Goal: Task Accomplishment & Management: Manage account settings

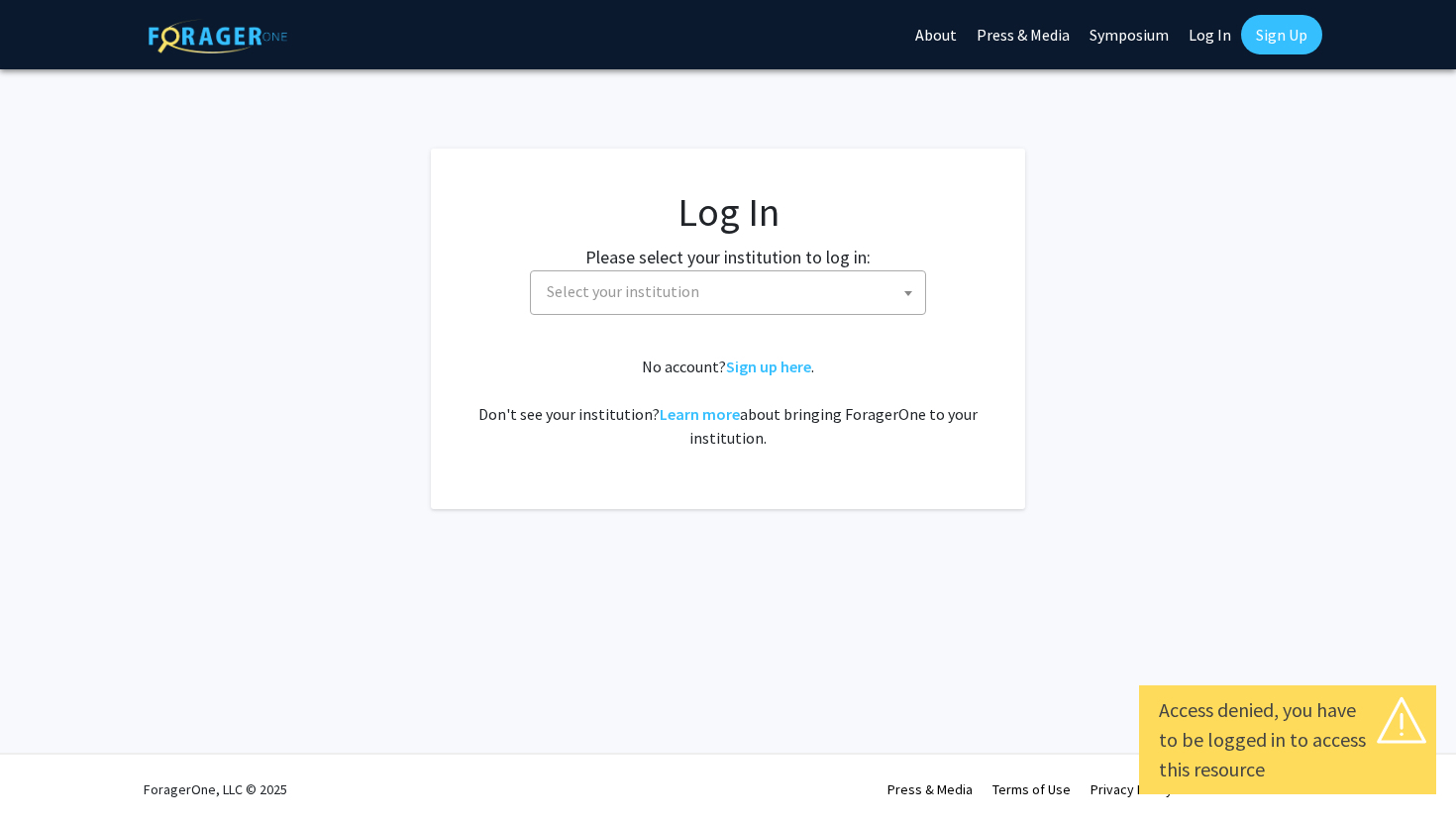
select select
click at [669, 293] on span "Select your institution" at bounding box center [623, 291] width 153 height 20
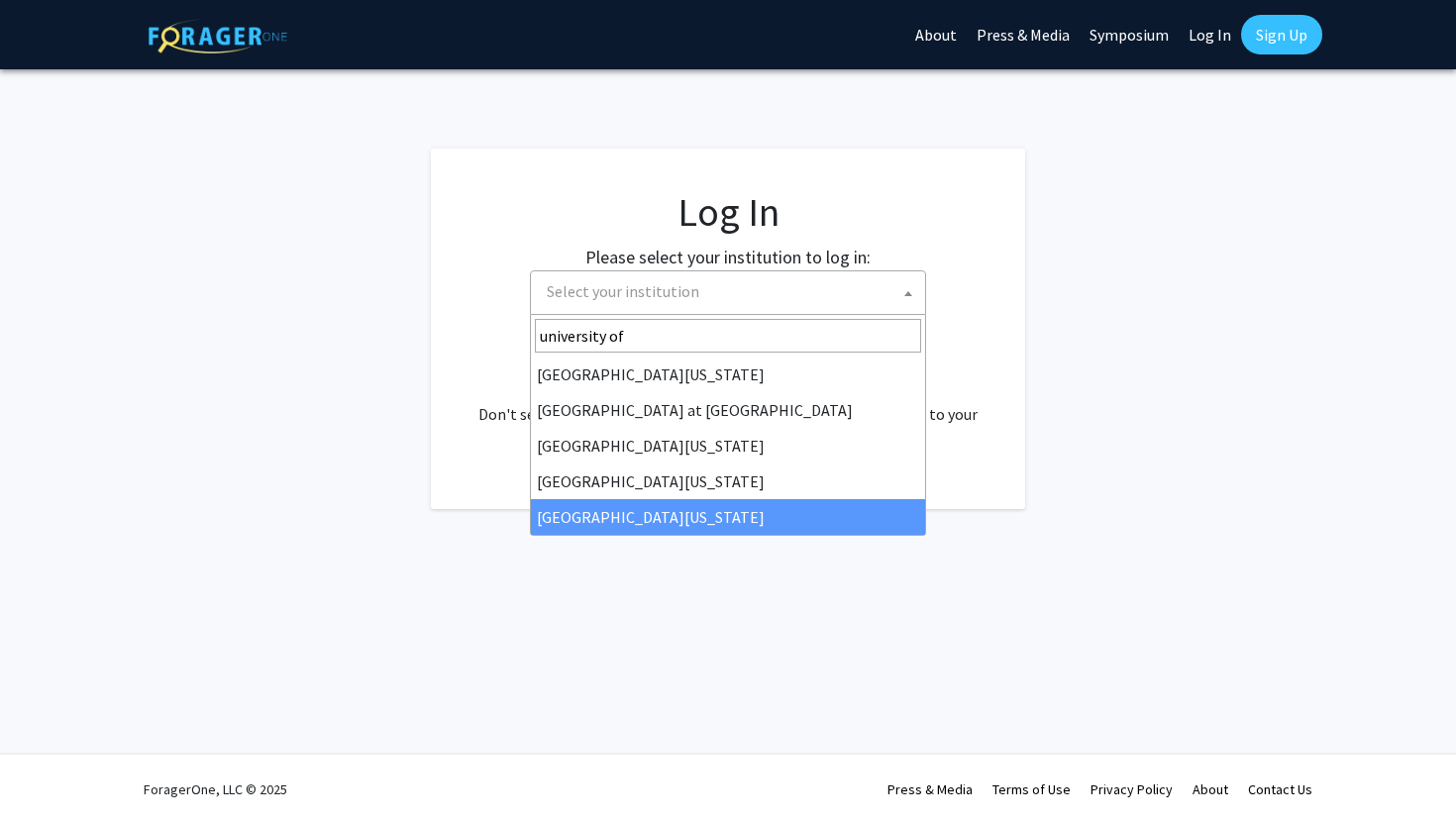
type input "university of"
select select "33"
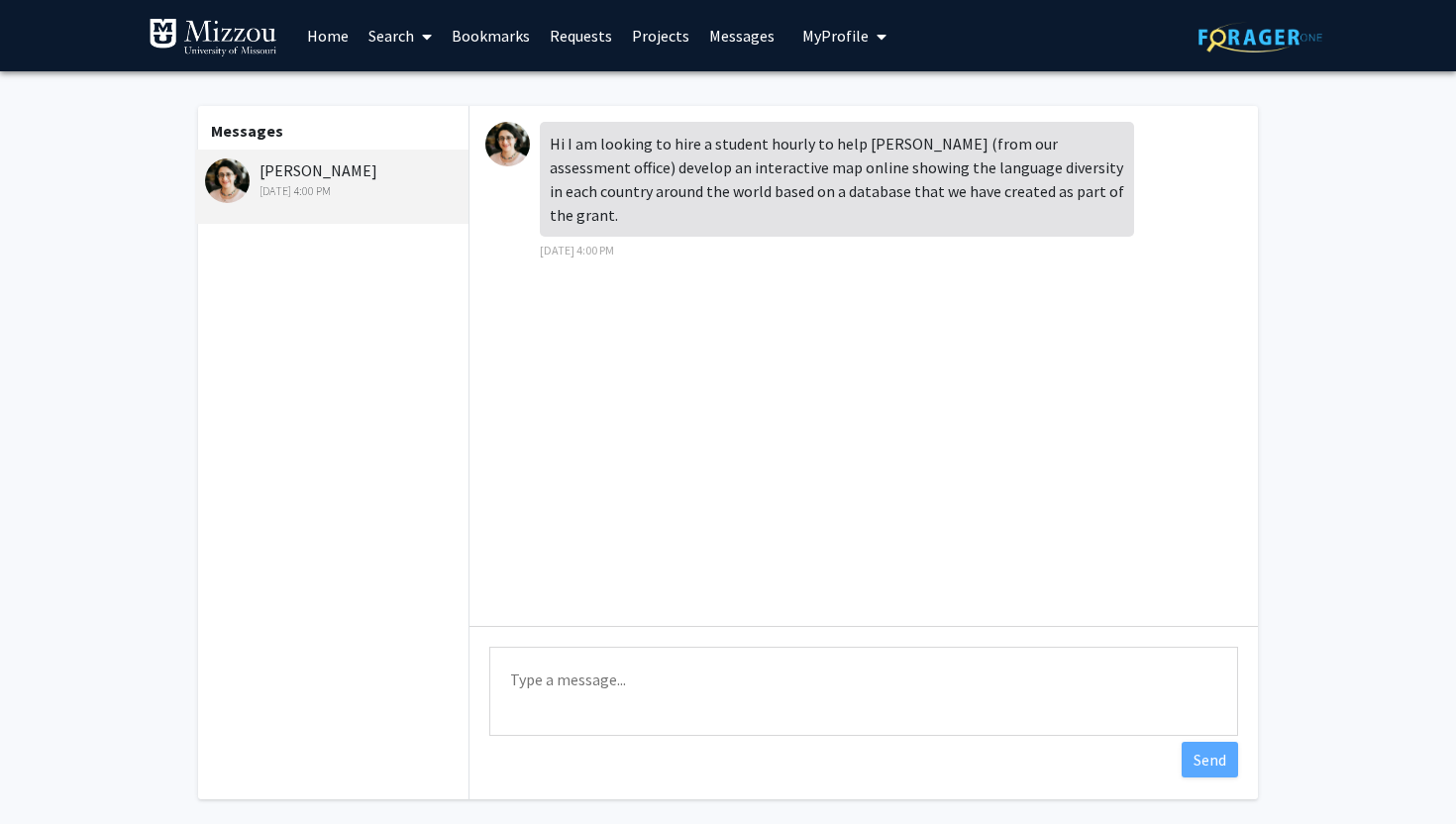
click at [596, 700] on textarea "Type a message" at bounding box center [863, 691] width 748 height 89
paste textarea "Thank you for reaching out about this opportunity. The project sounds very exci…"
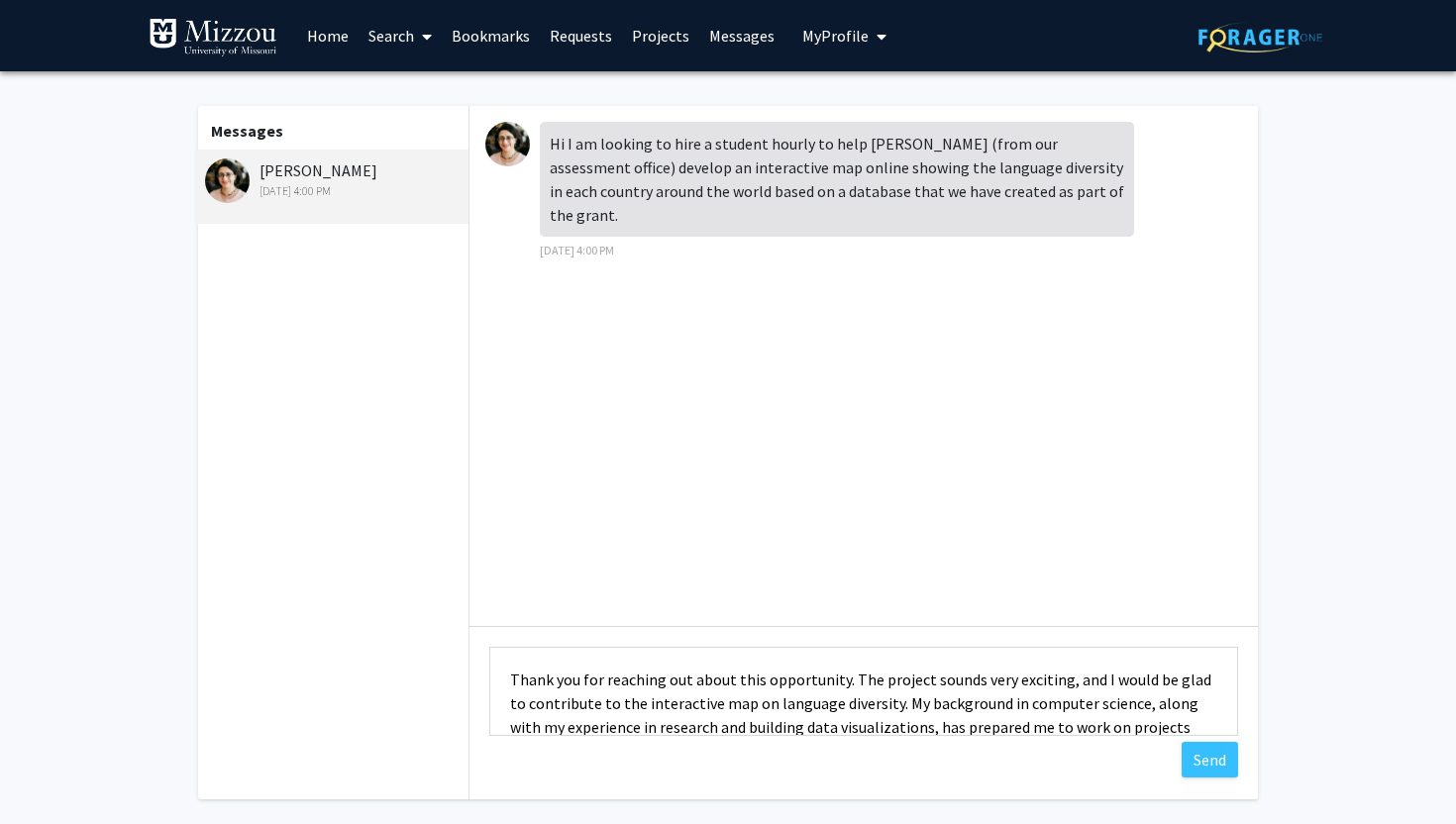
drag, startPoint x: 700, startPoint y: 714, endPoint x: 479, endPoint y: 633, distance: 235.4
click at [479, 633] on div "Type a message Thank you for reaching out about this opportunity. The project s…" at bounding box center [863, 694] width 788 height 136
type textarea "."
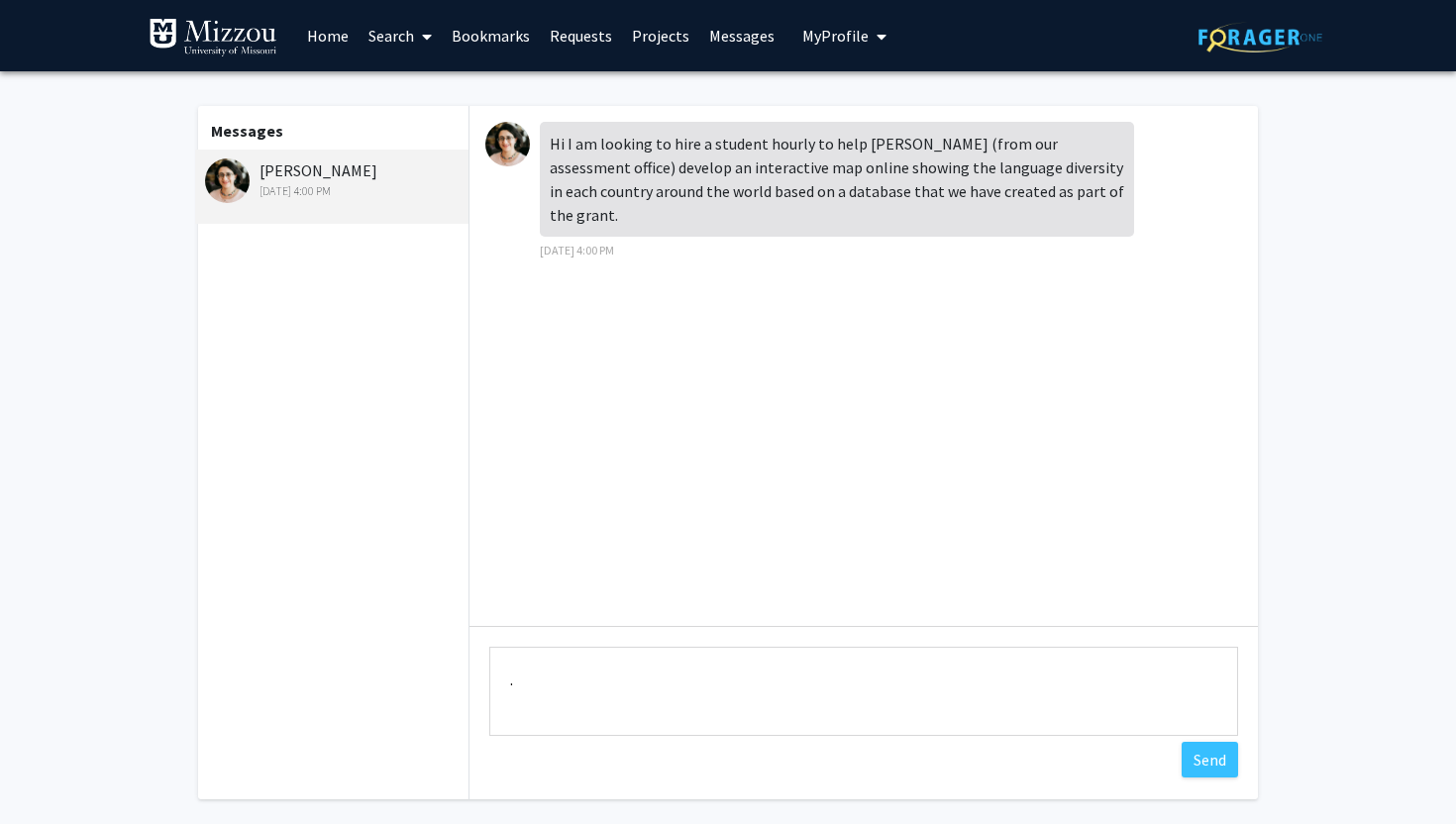
drag, startPoint x: 621, startPoint y: 724, endPoint x: 565, endPoint y: 702, distance: 60.2
click at [565, 702] on textarea "." at bounding box center [863, 691] width 748 height 89
paste textarea "Dear [PERSON_NAME], Thank you for reaching out with this opportunity. The proje…"
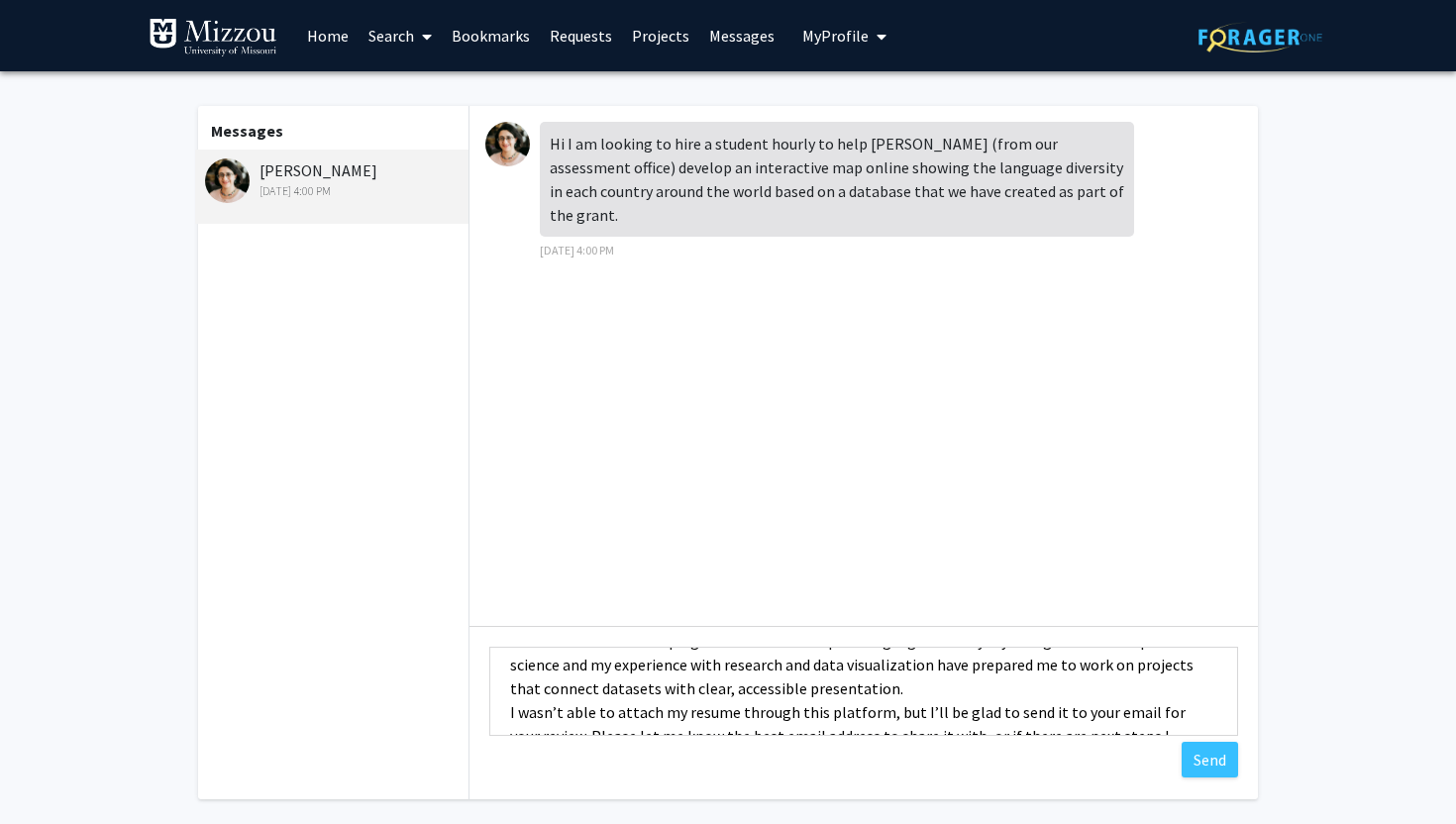
scroll to position [119, 0]
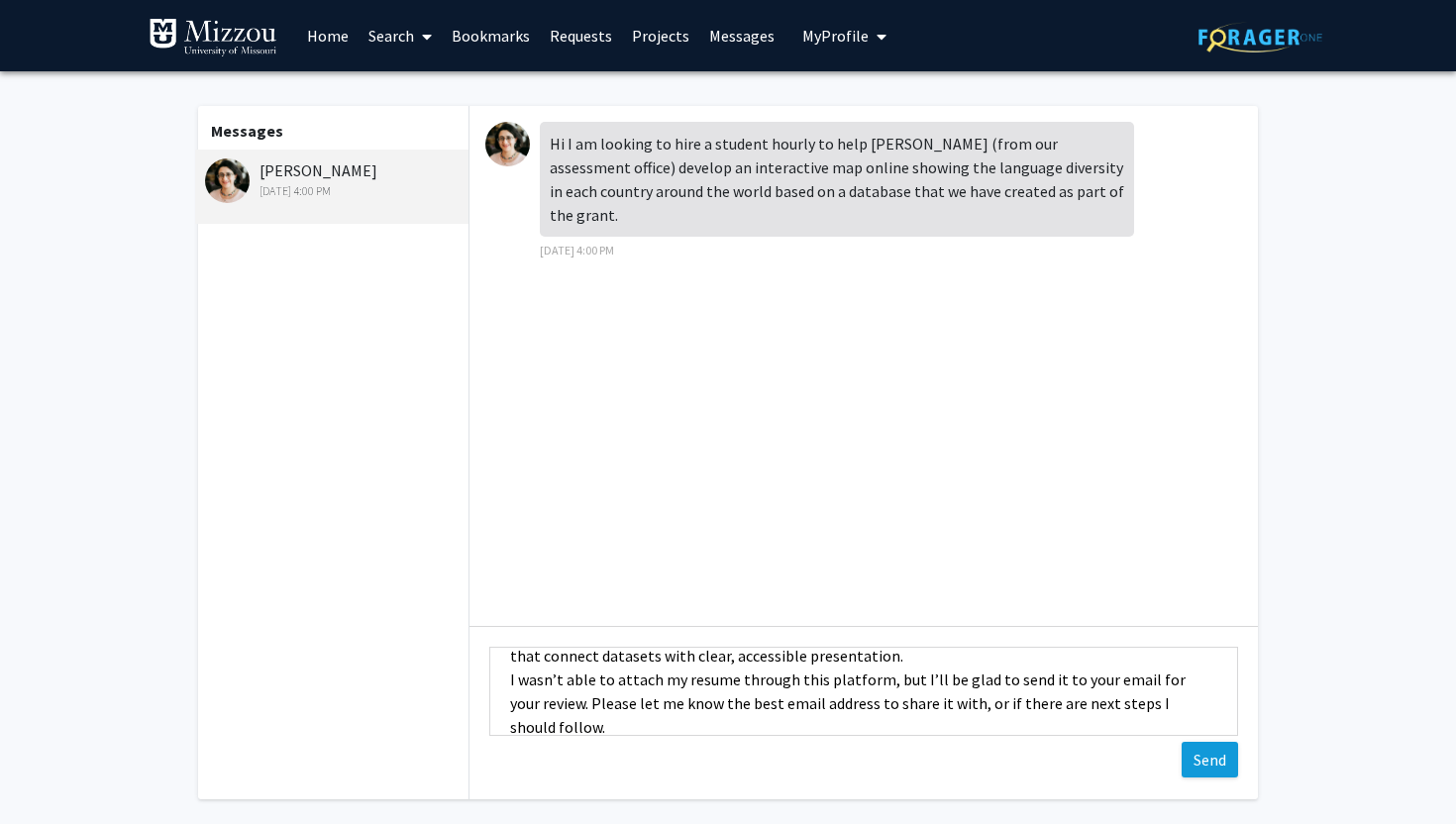
type textarea "Dear [PERSON_NAME], Thank you for reaching out with this opportunity. The proje…"
click at [1203, 751] on button "Send" at bounding box center [1209, 759] width 57 height 36
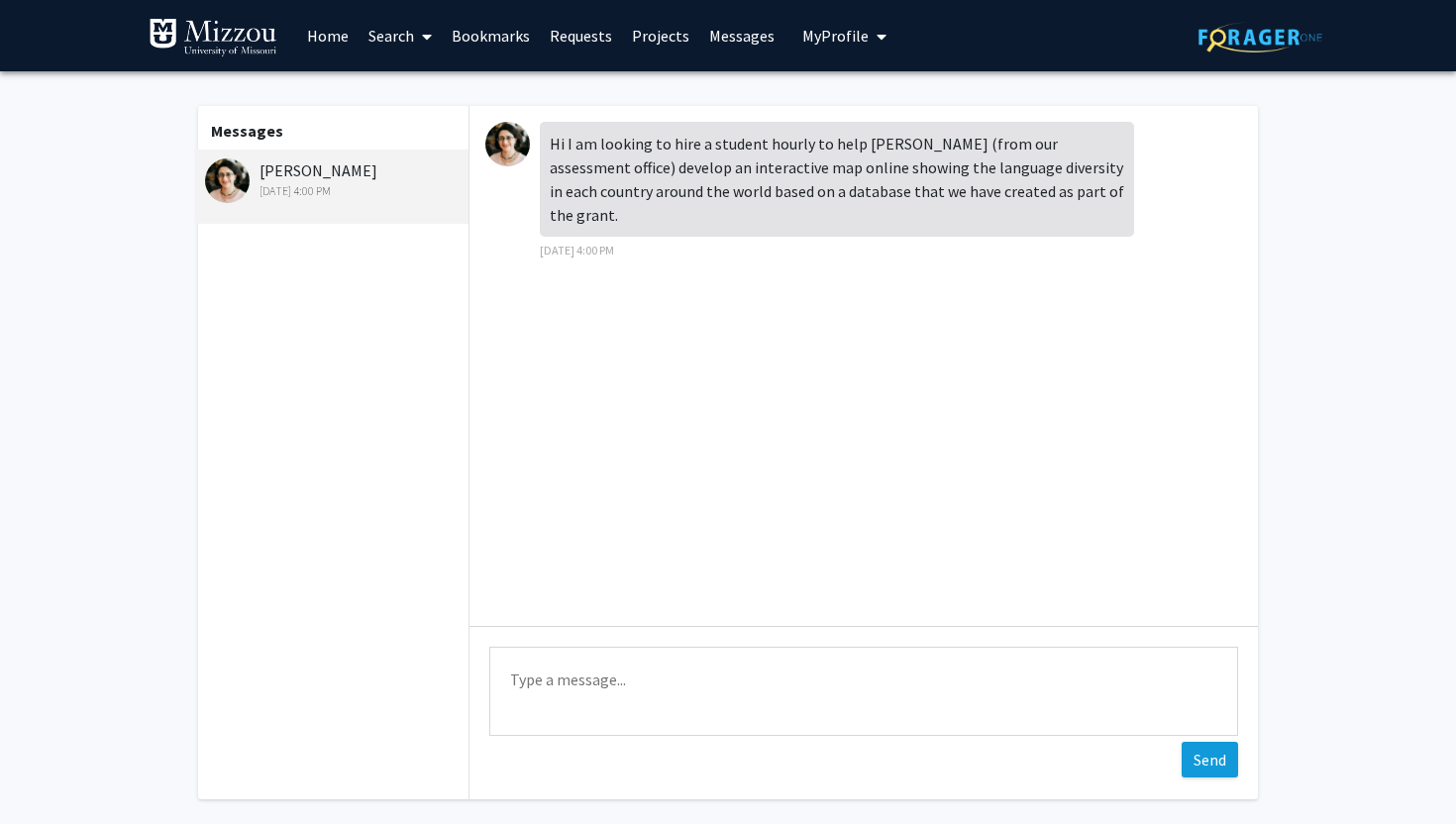
scroll to position [0, 0]
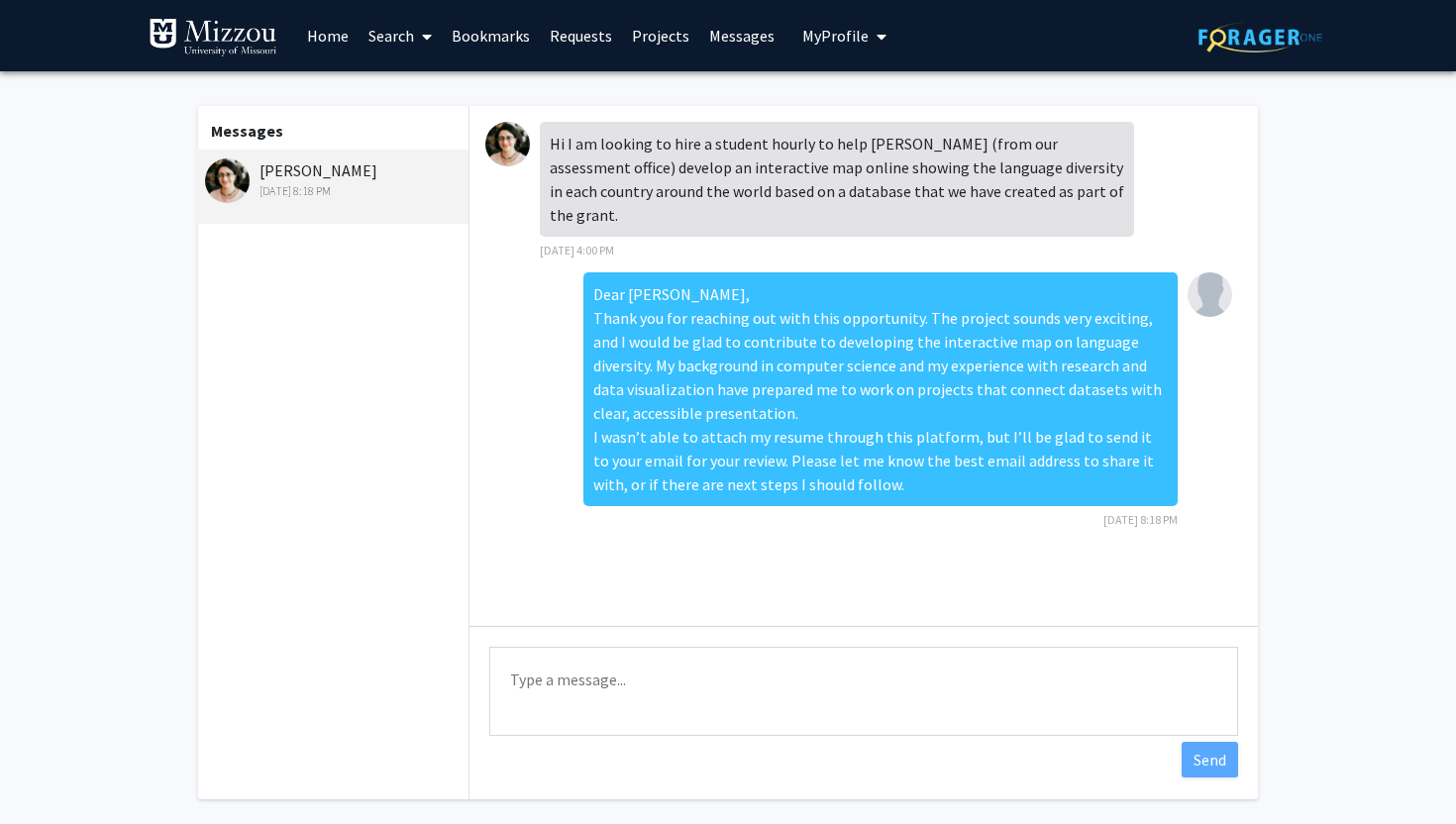
click at [653, 26] on link "Projects" at bounding box center [661, 36] width 77 height 69
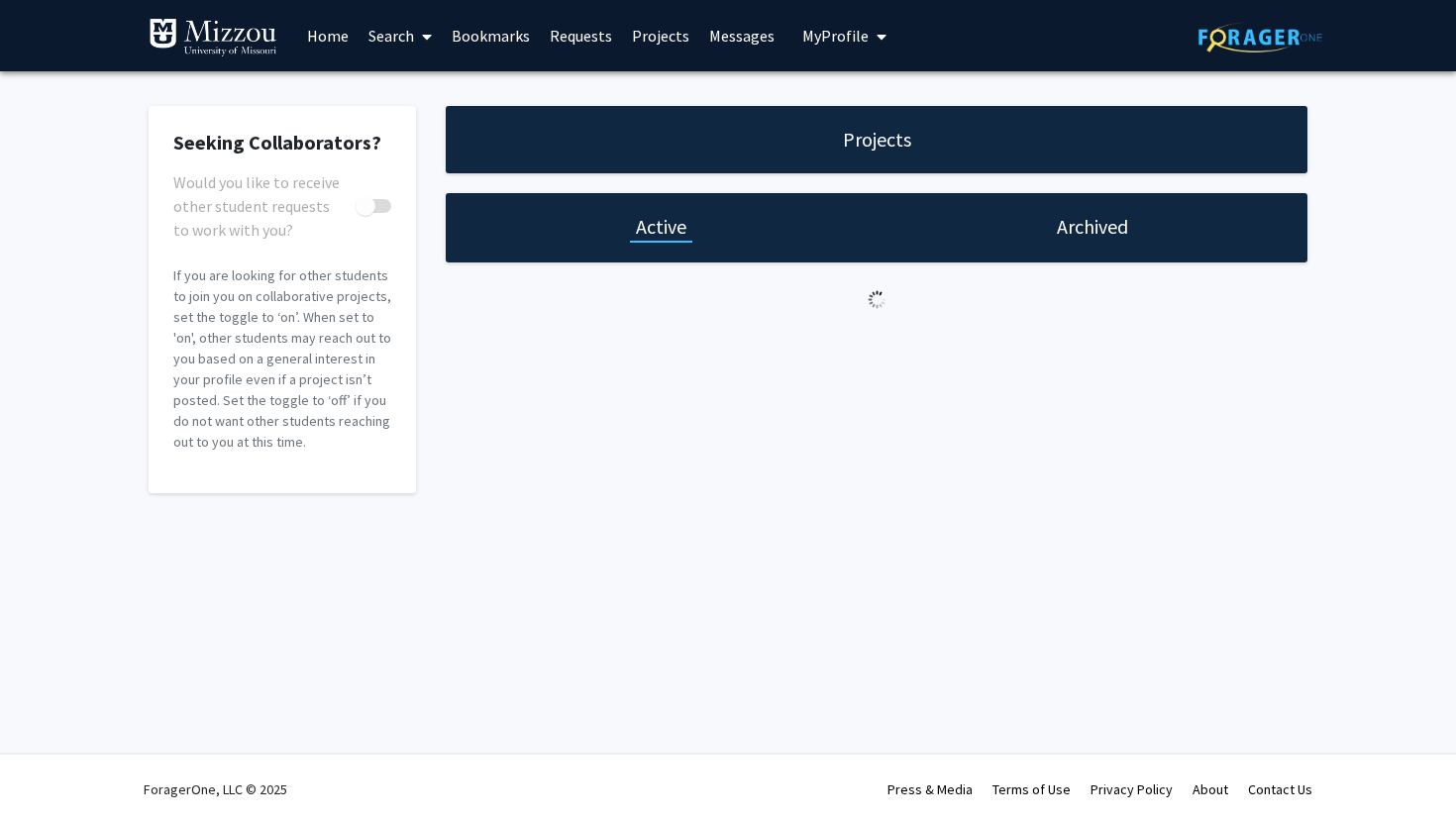
checkbox input "true"
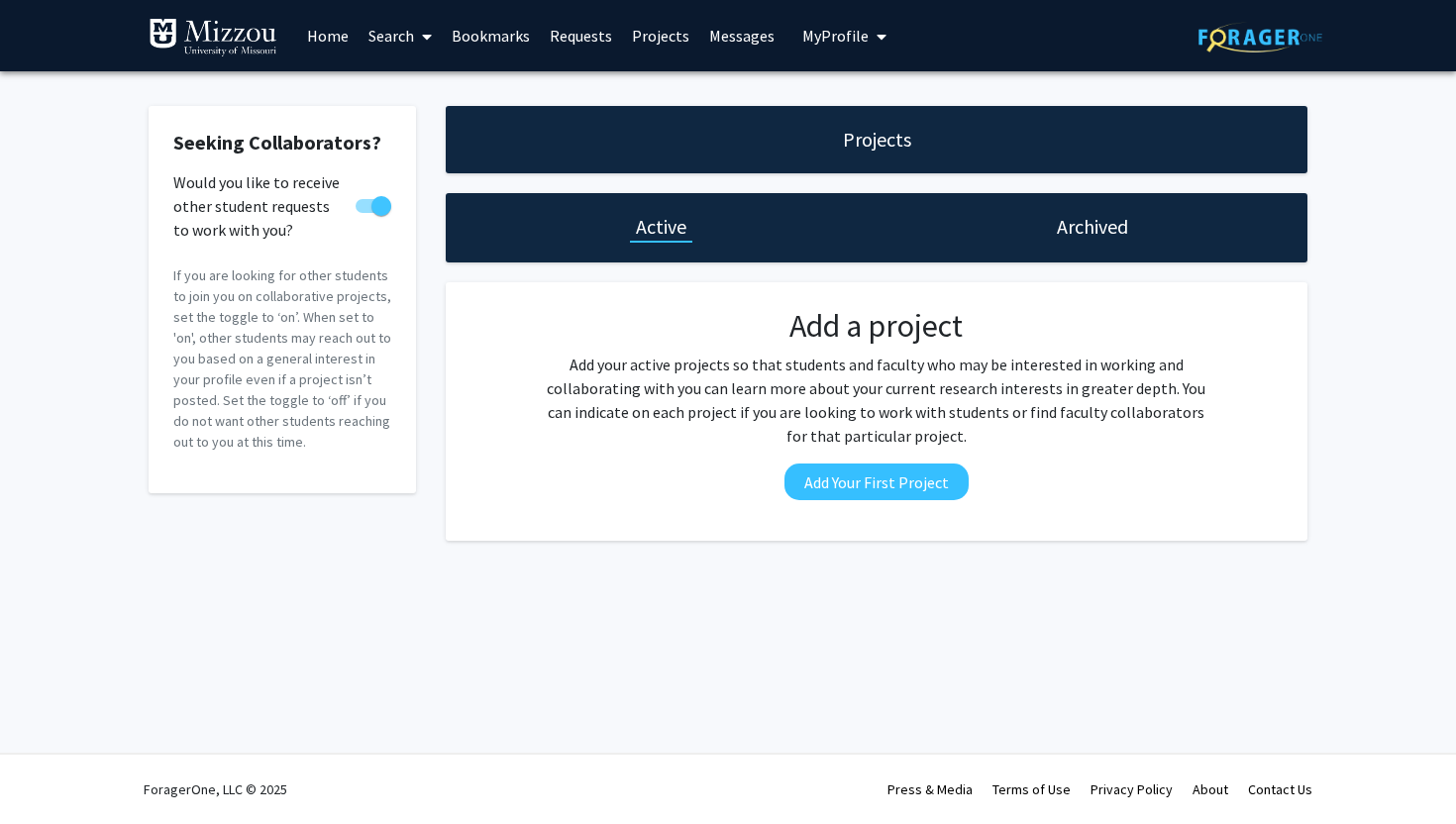
click at [839, 39] on span "My Profile" at bounding box center [835, 36] width 66 height 20
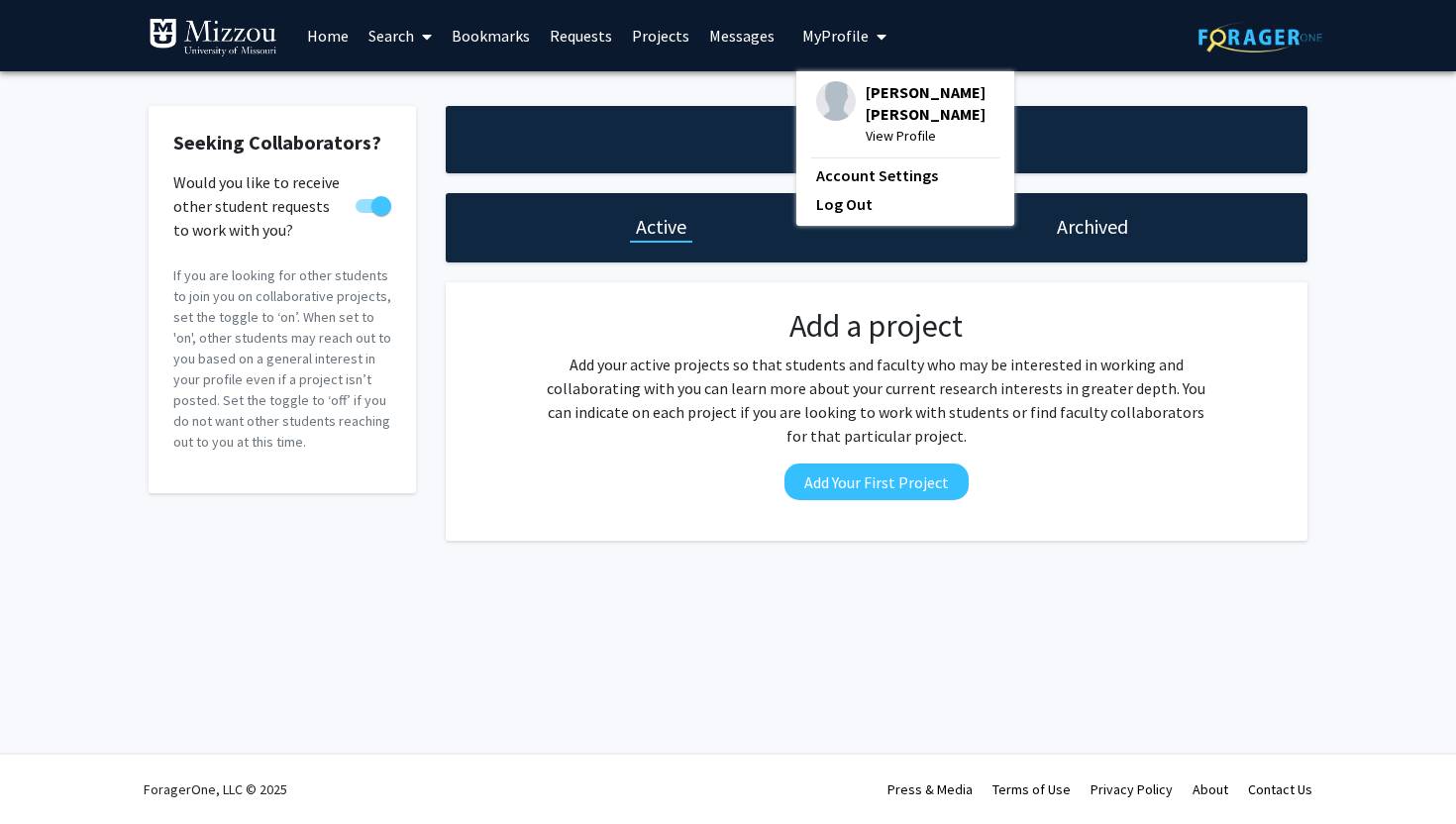
click at [865, 93] on span "[PERSON_NAME] [PERSON_NAME]" at bounding box center [930, 103] width 129 height 44
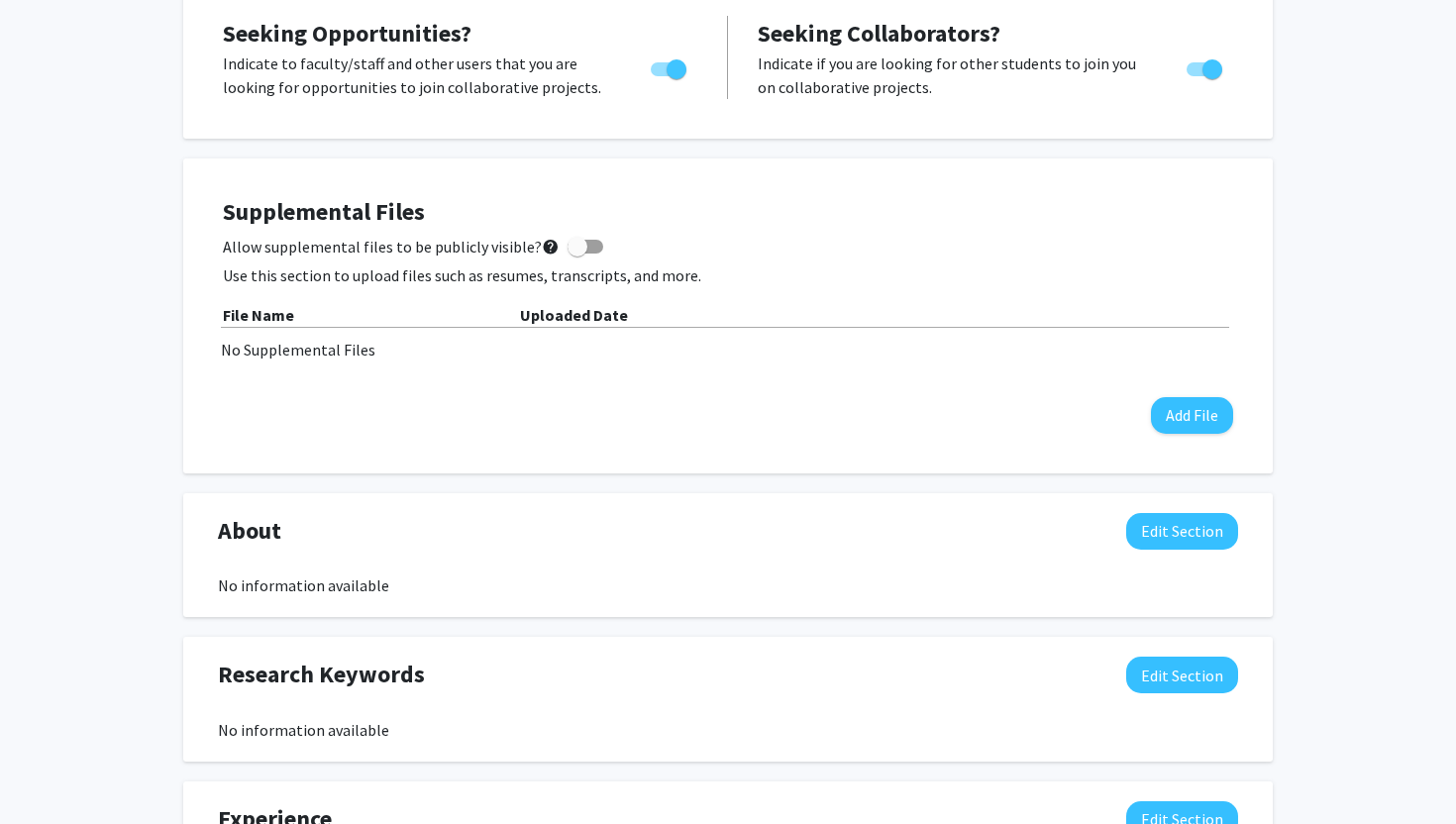
scroll to position [388, 0]
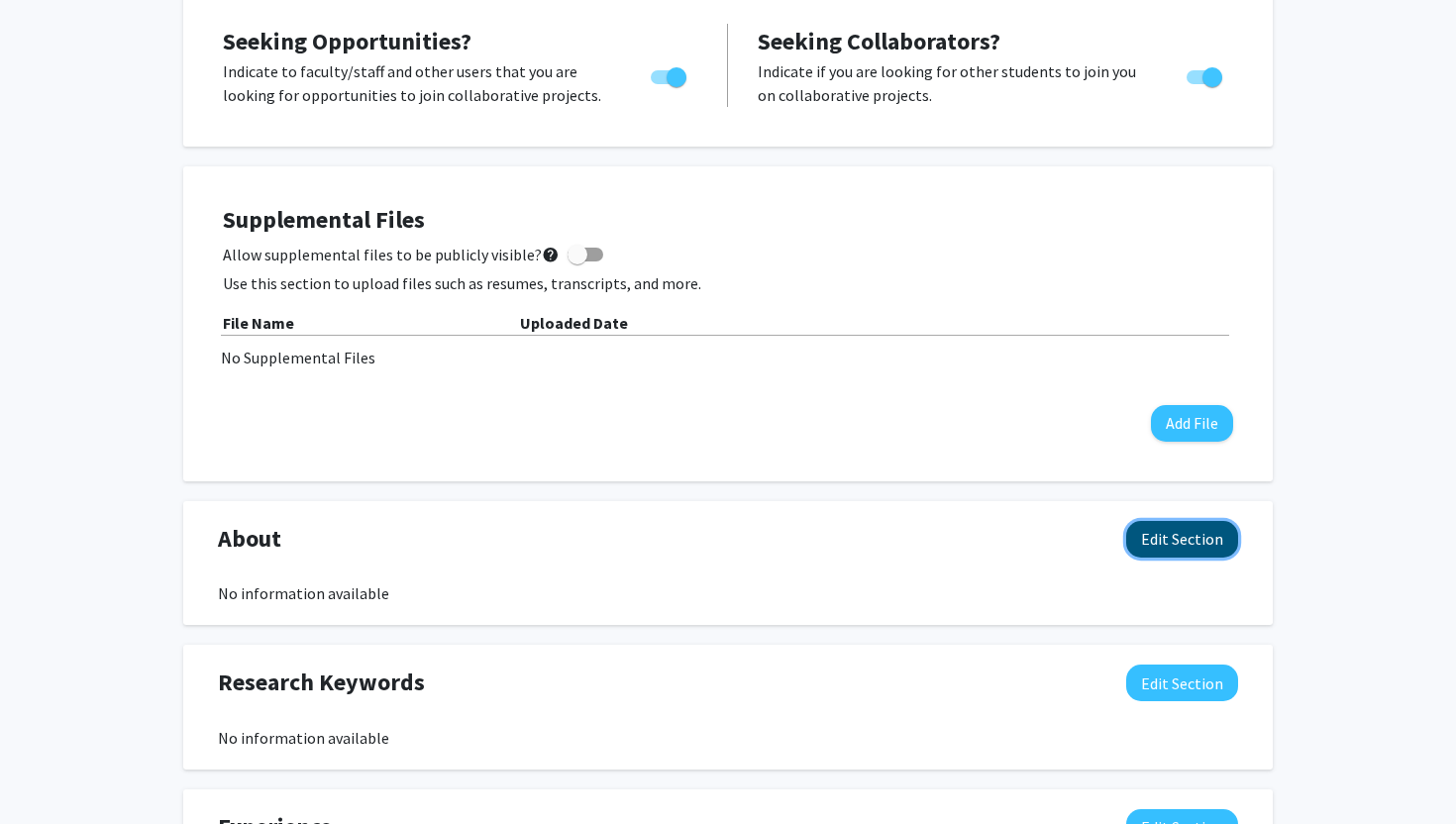
click at [1183, 543] on button "Edit Section" at bounding box center [1181, 539] width 112 height 37
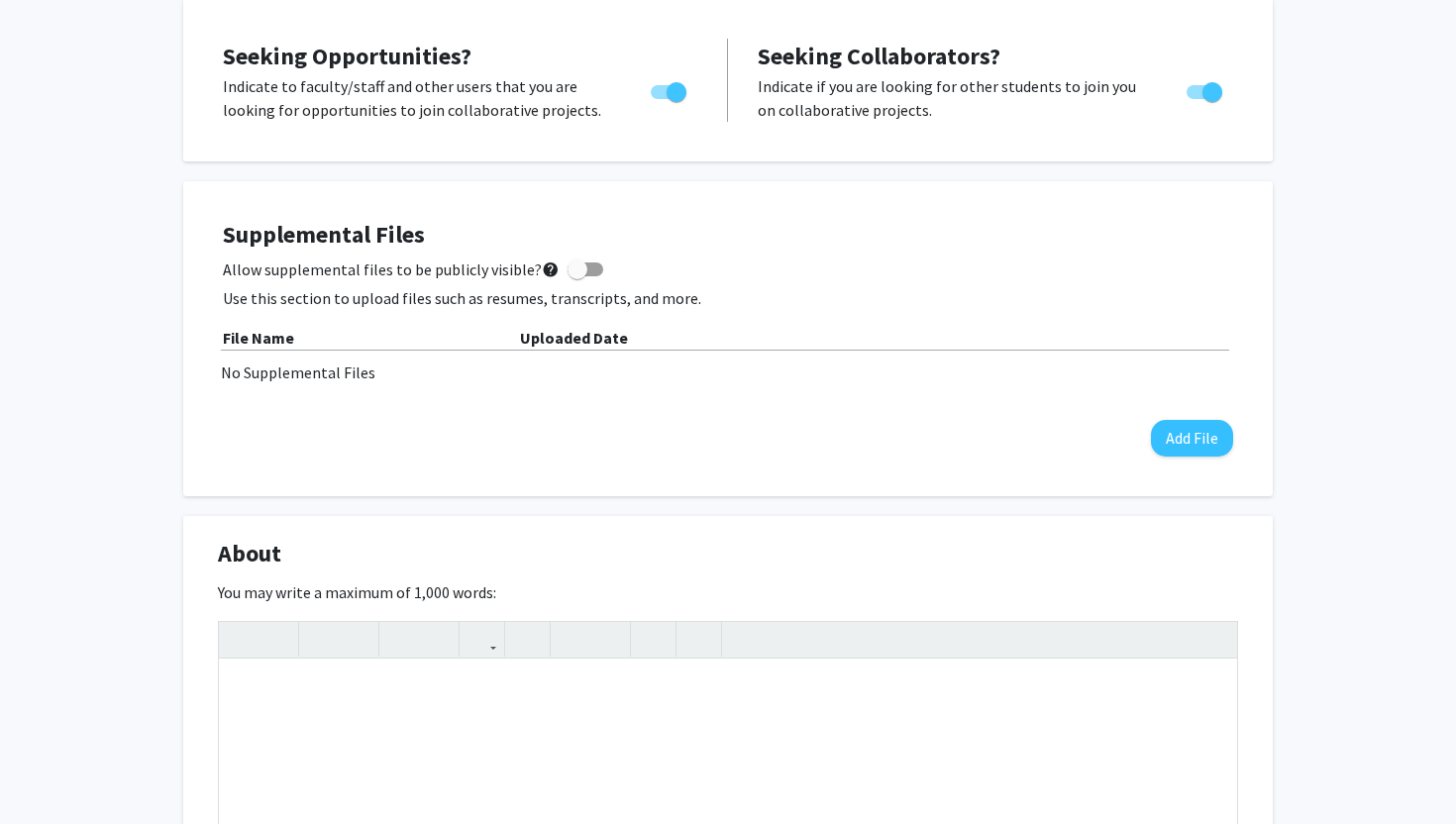
scroll to position [366, 0]
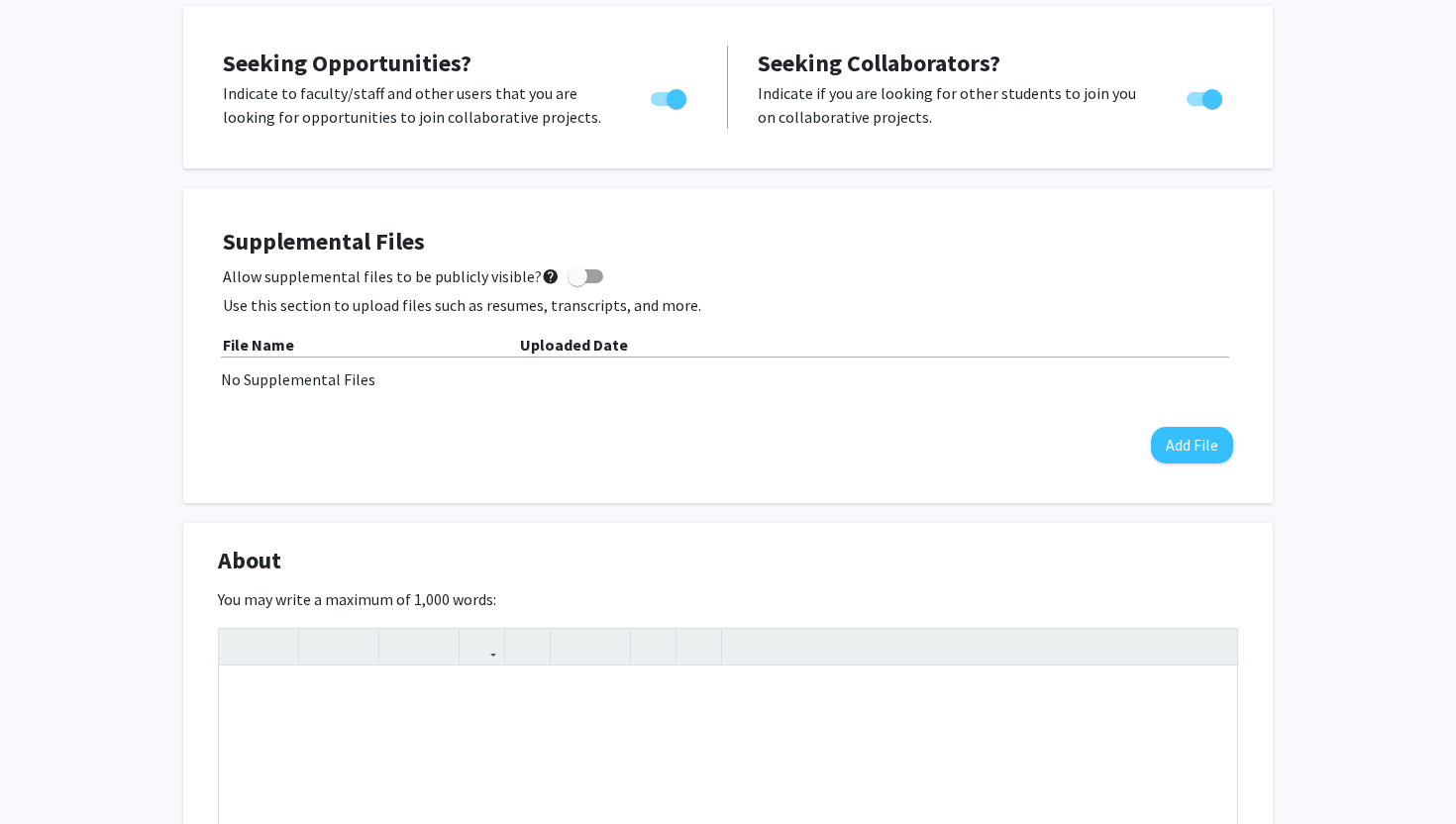
click at [573, 281] on span at bounding box center [578, 276] width 20 height 20
click at [577, 283] on input "Allow supplemental files to be publicly visible? help" at bounding box center [577, 283] width 1 height 1
click at [573, 281] on span at bounding box center [586, 276] width 36 height 14
click at [577, 283] on input "Allow supplemental files to be publicly visible? help" at bounding box center [577, 283] width 1 height 1
checkbox input "false"
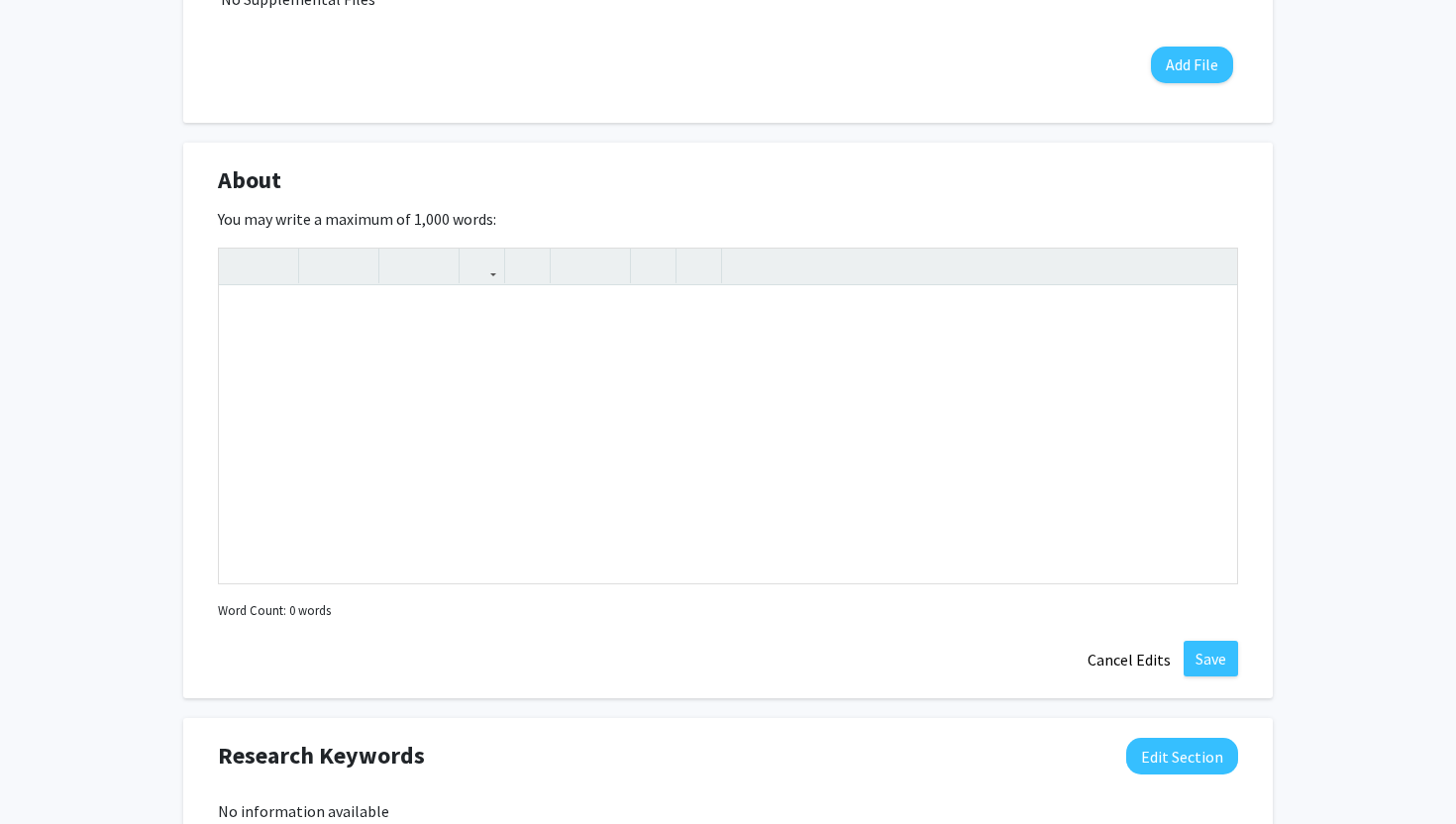
scroll to position [755, 0]
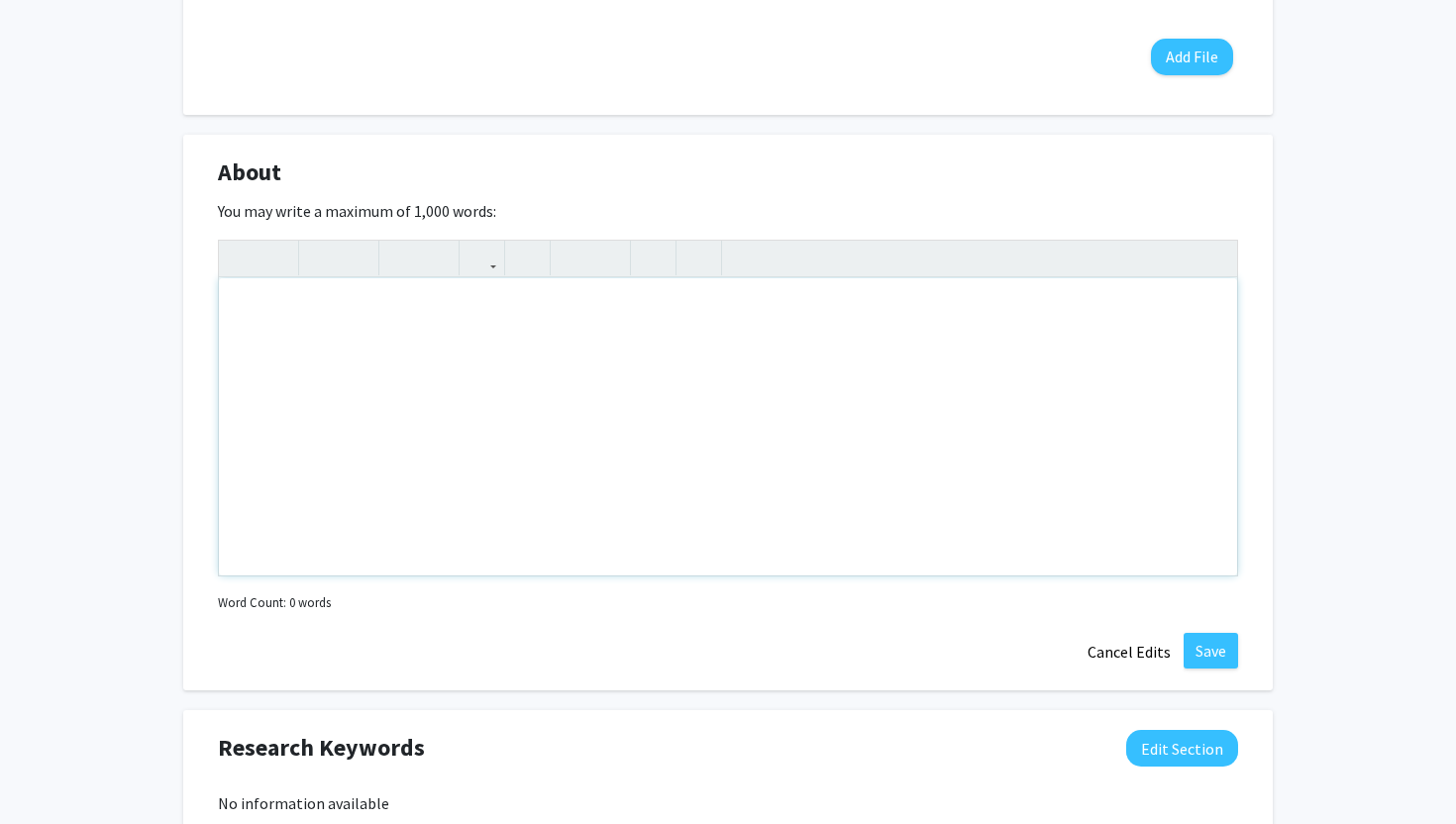
click at [550, 394] on div "Note to users with screen readers: Please deactivate our accessibility plugin f…" at bounding box center [728, 426] width 1018 height 297
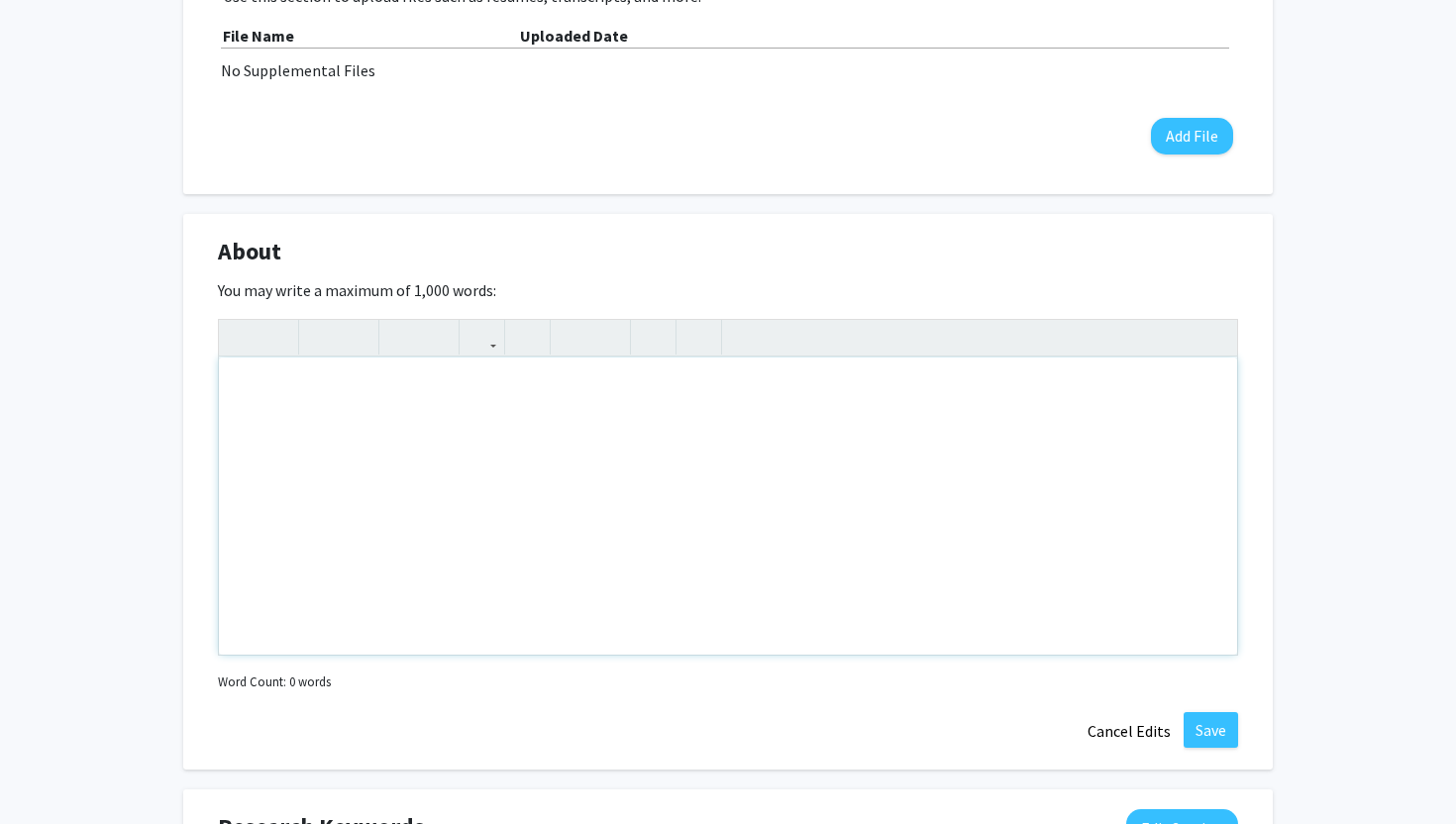
scroll to position [0, 0]
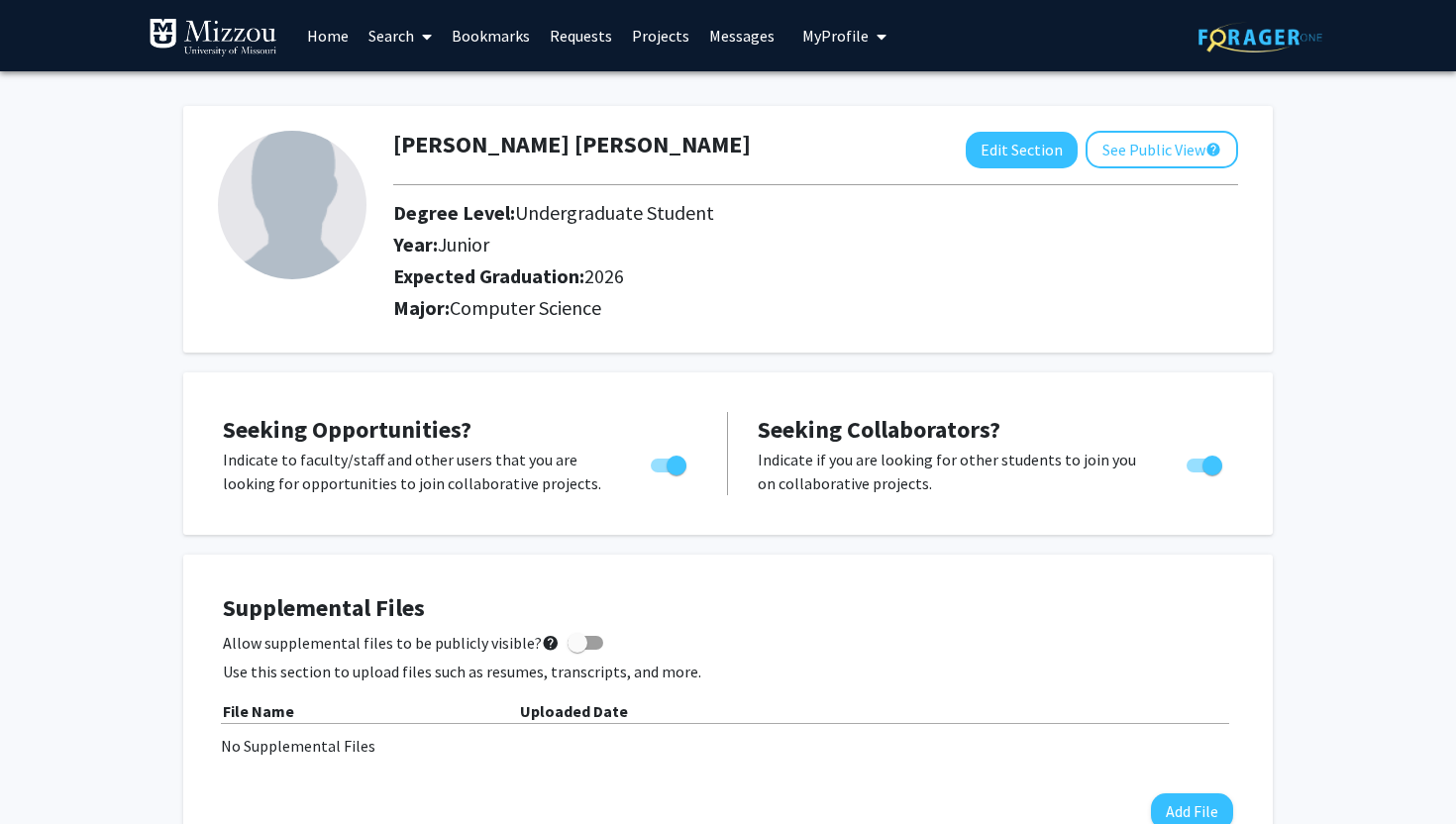
click at [375, 33] on link "Search" at bounding box center [400, 36] width 83 height 69
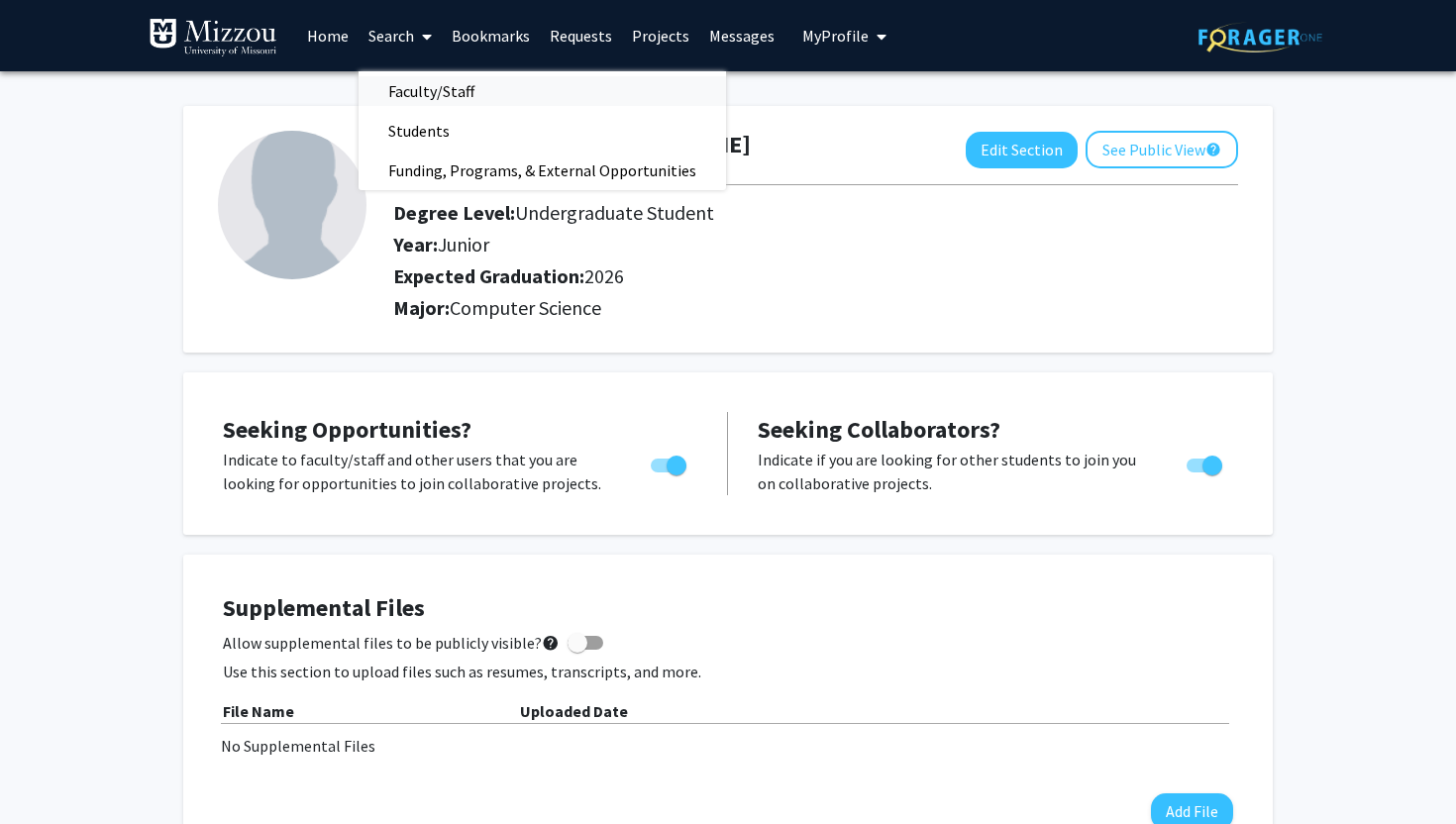
click at [428, 83] on span "Faculty/Staff" at bounding box center [431, 91] width 146 height 40
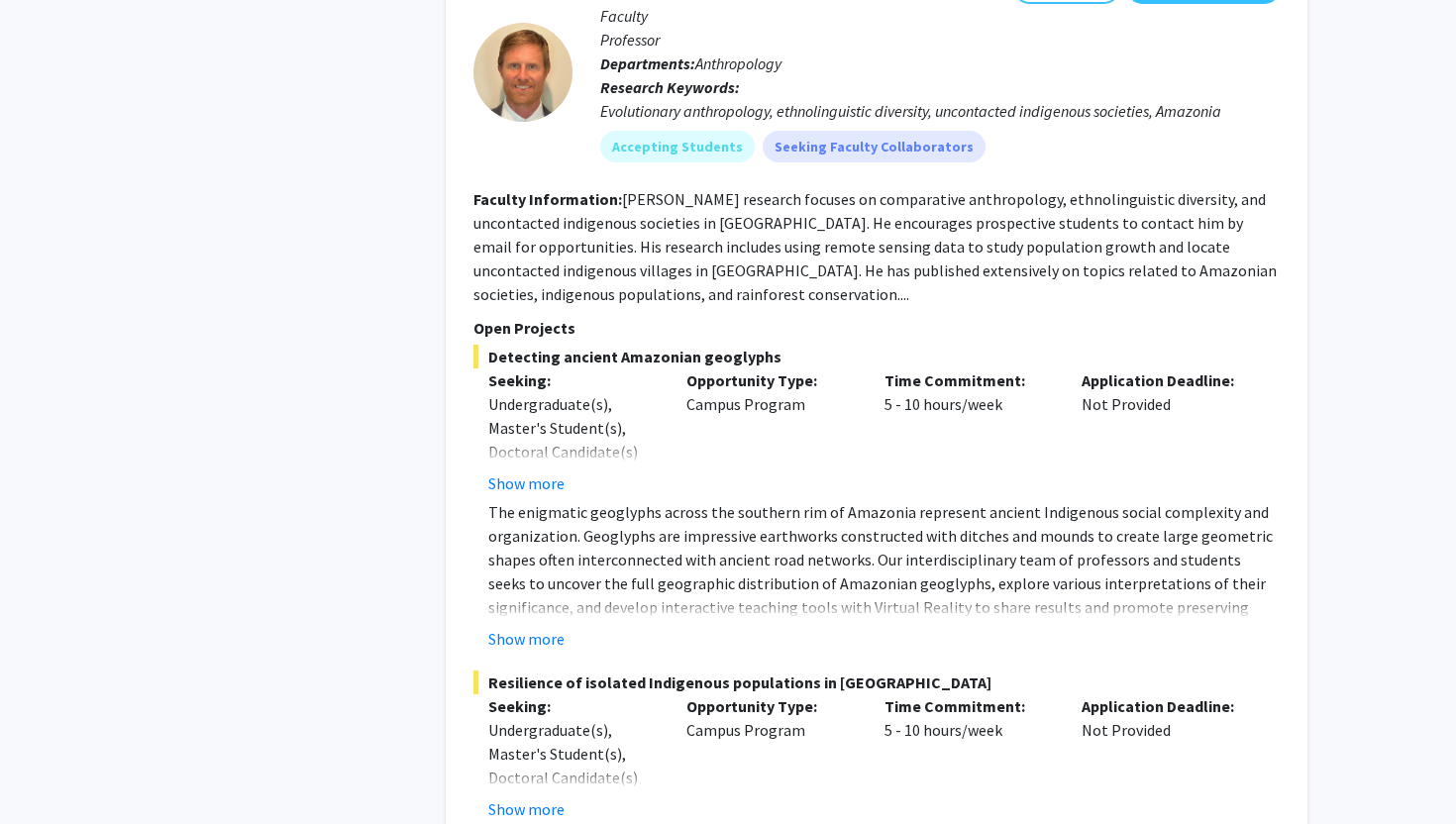
scroll to position [2450, 0]
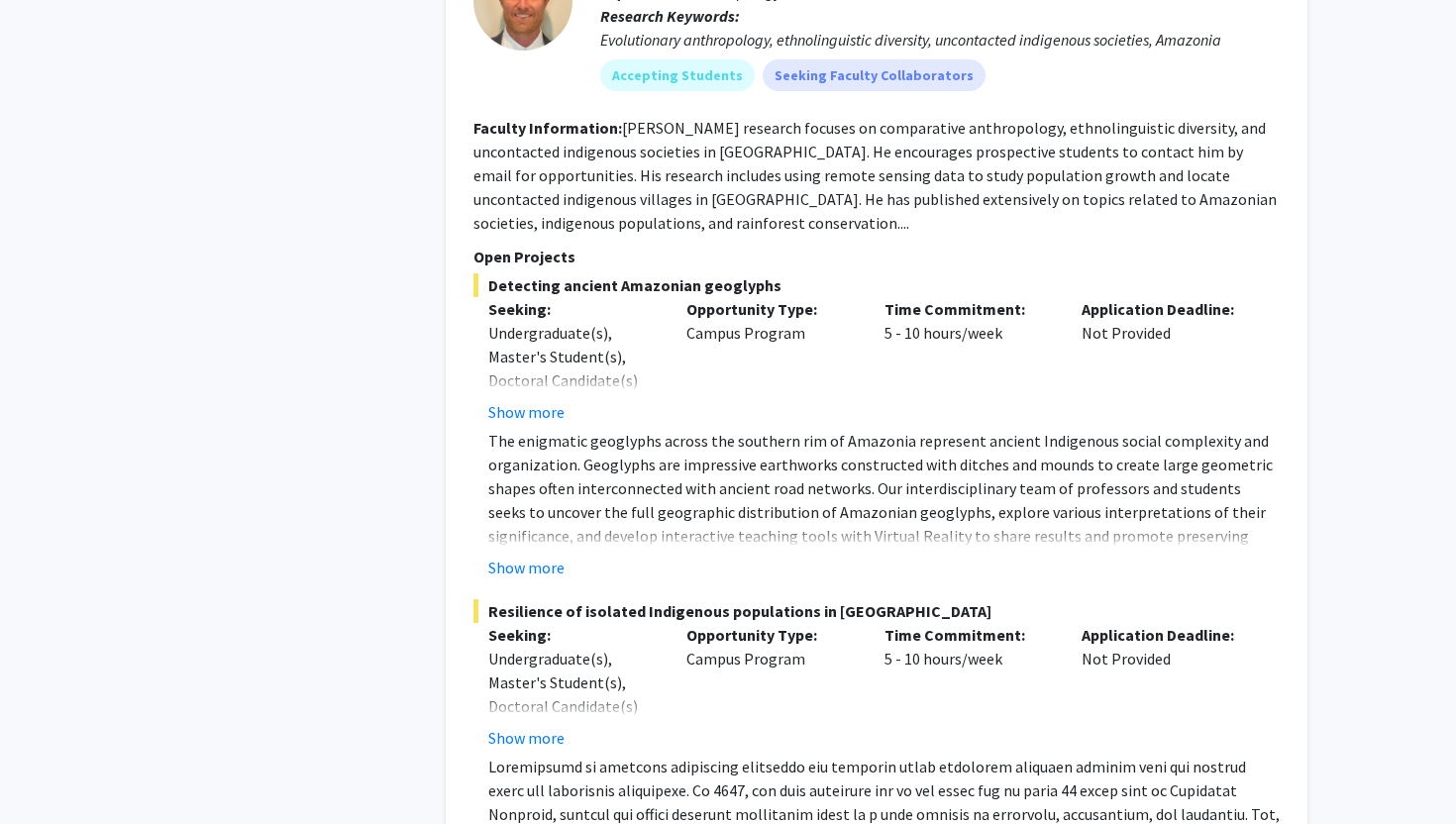
click at [518, 556] on button "Show more" at bounding box center [526, 568] width 76 height 24
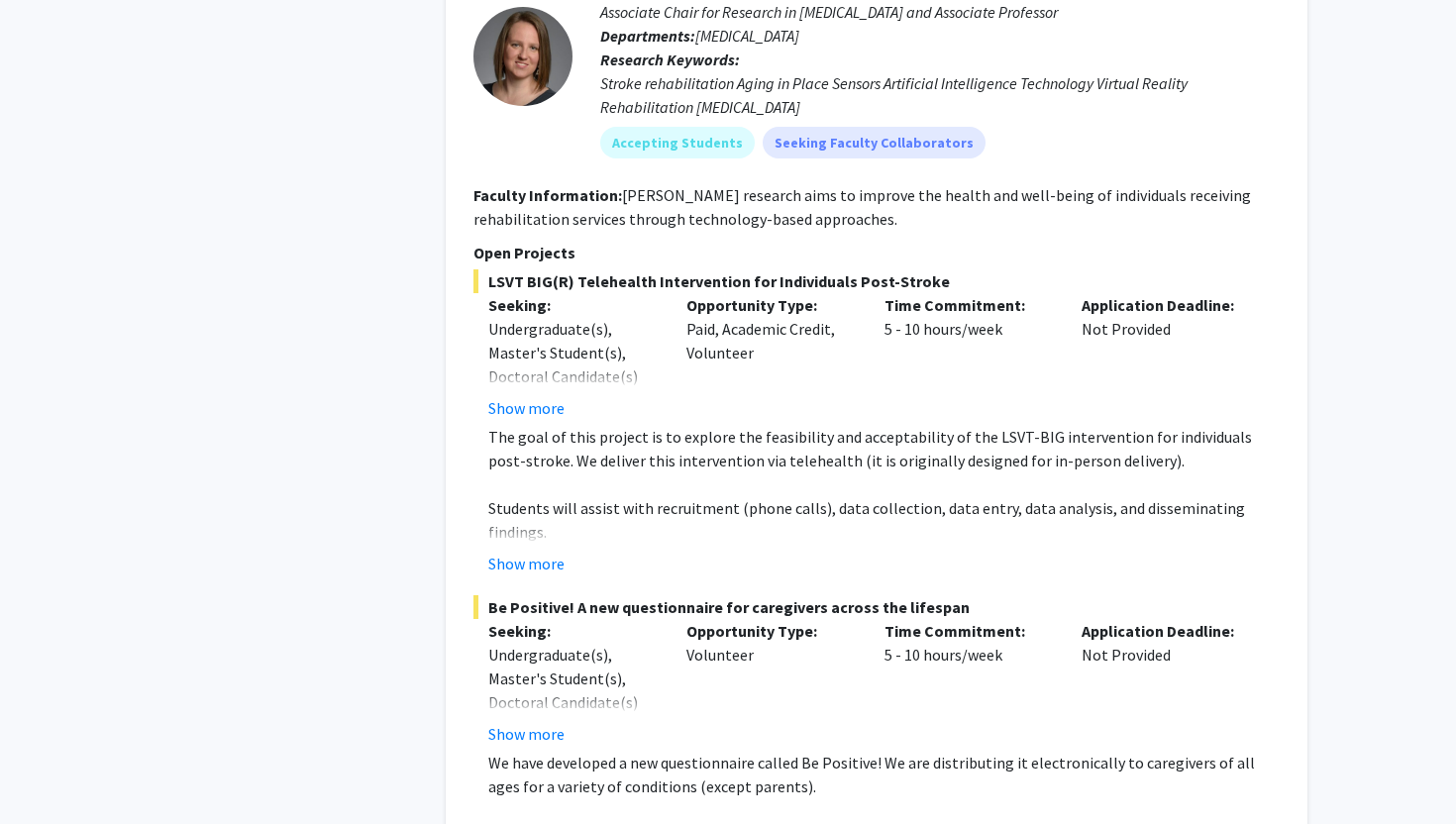
scroll to position [9168, 0]
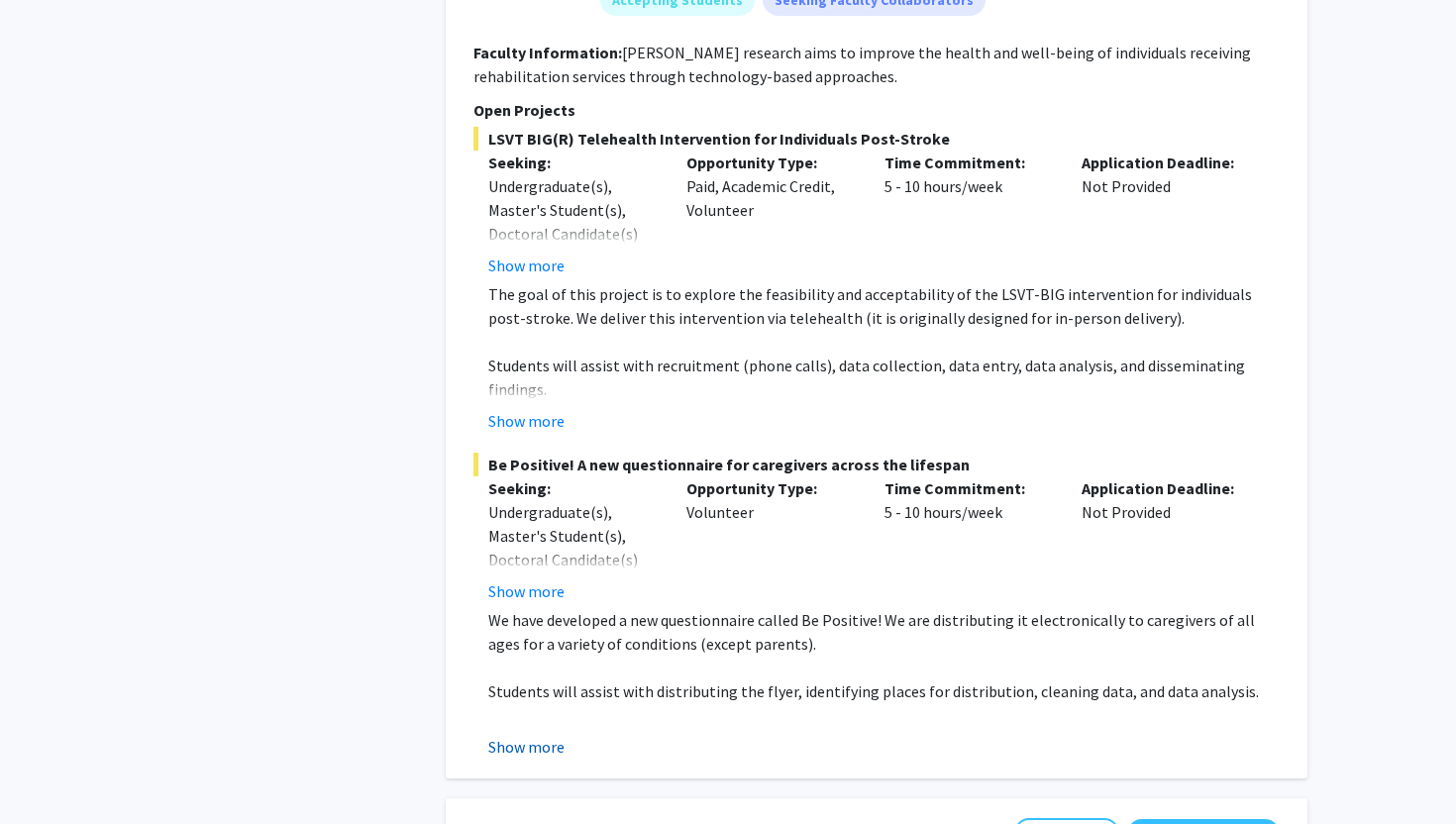
click at [531, 735] on button "Show more" at bounding box center [526, 747] width 76 height 24
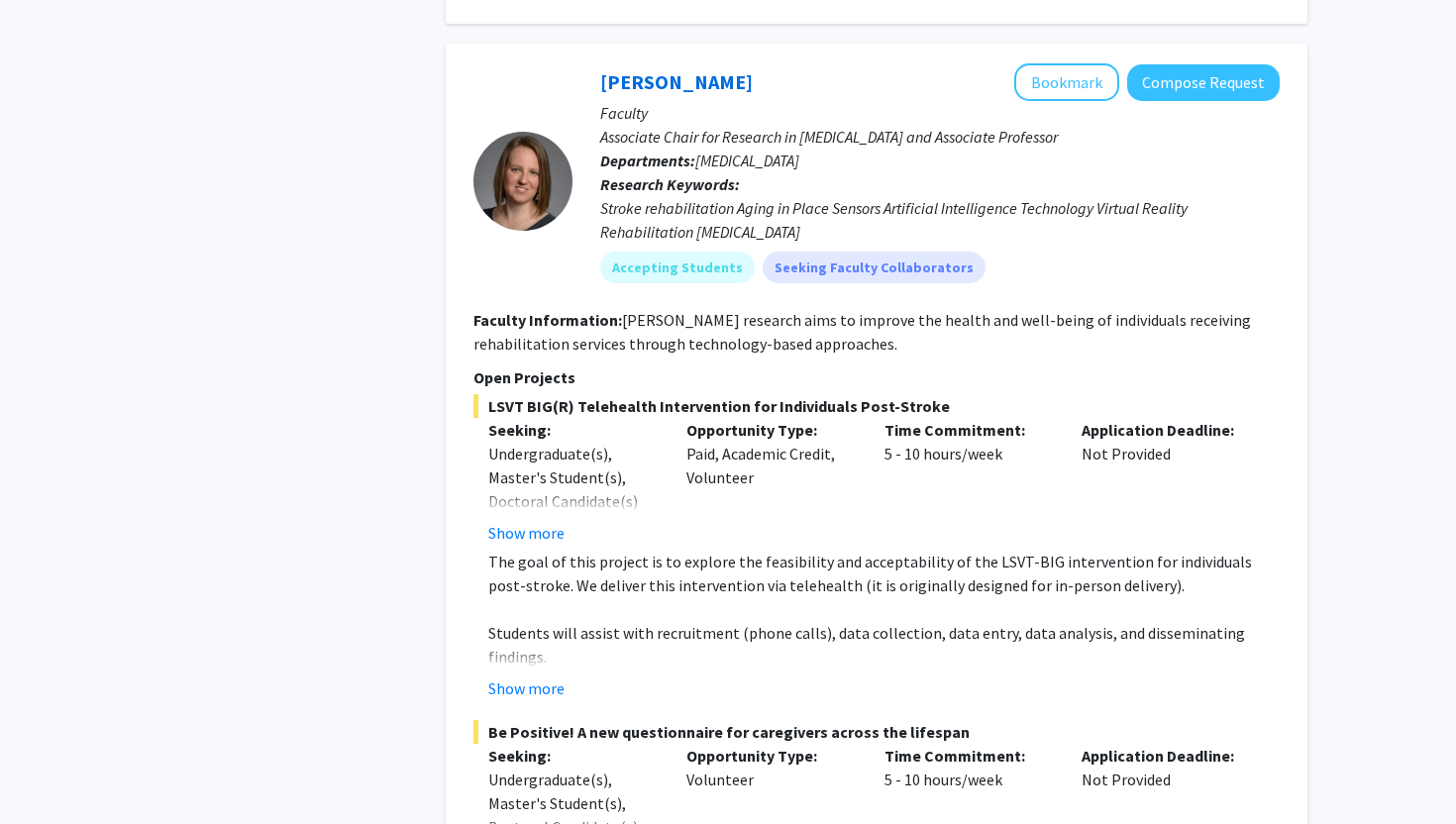
scroll to position [8879, 0]
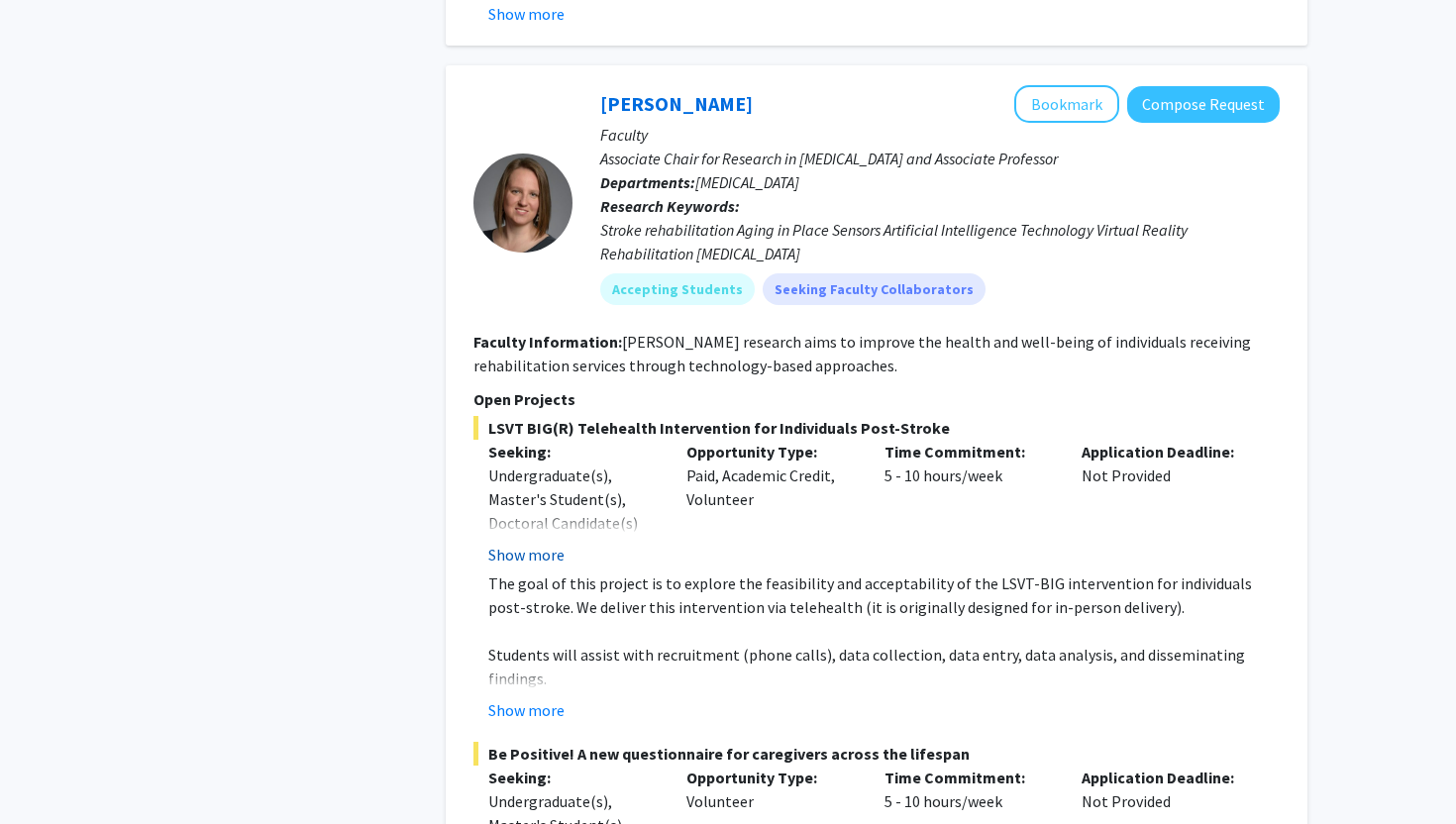
click at [547, 543] on button "Show more" at bounding box center [526, 555] width 76 height 24
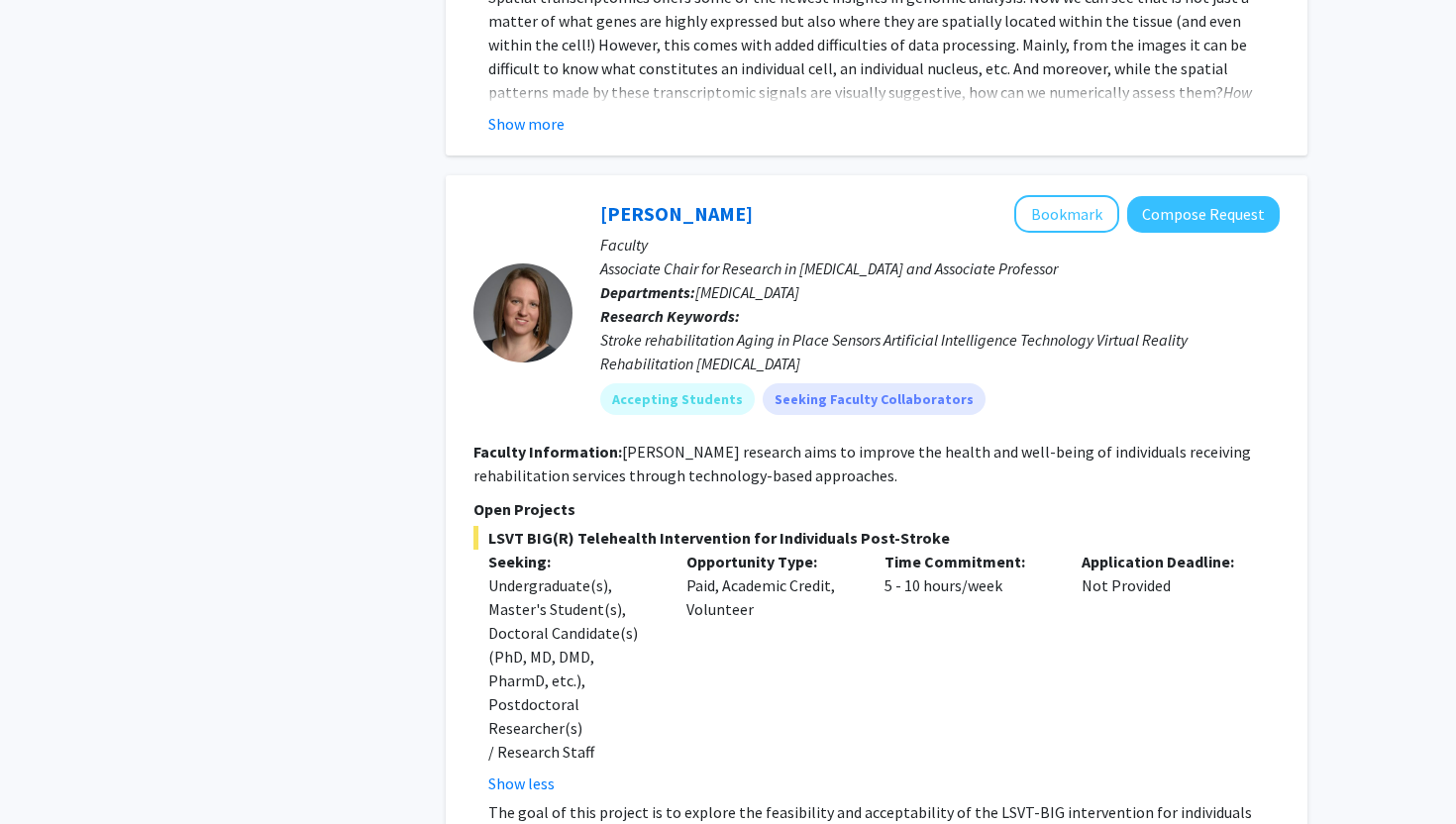
scroll to position [8644, 0]
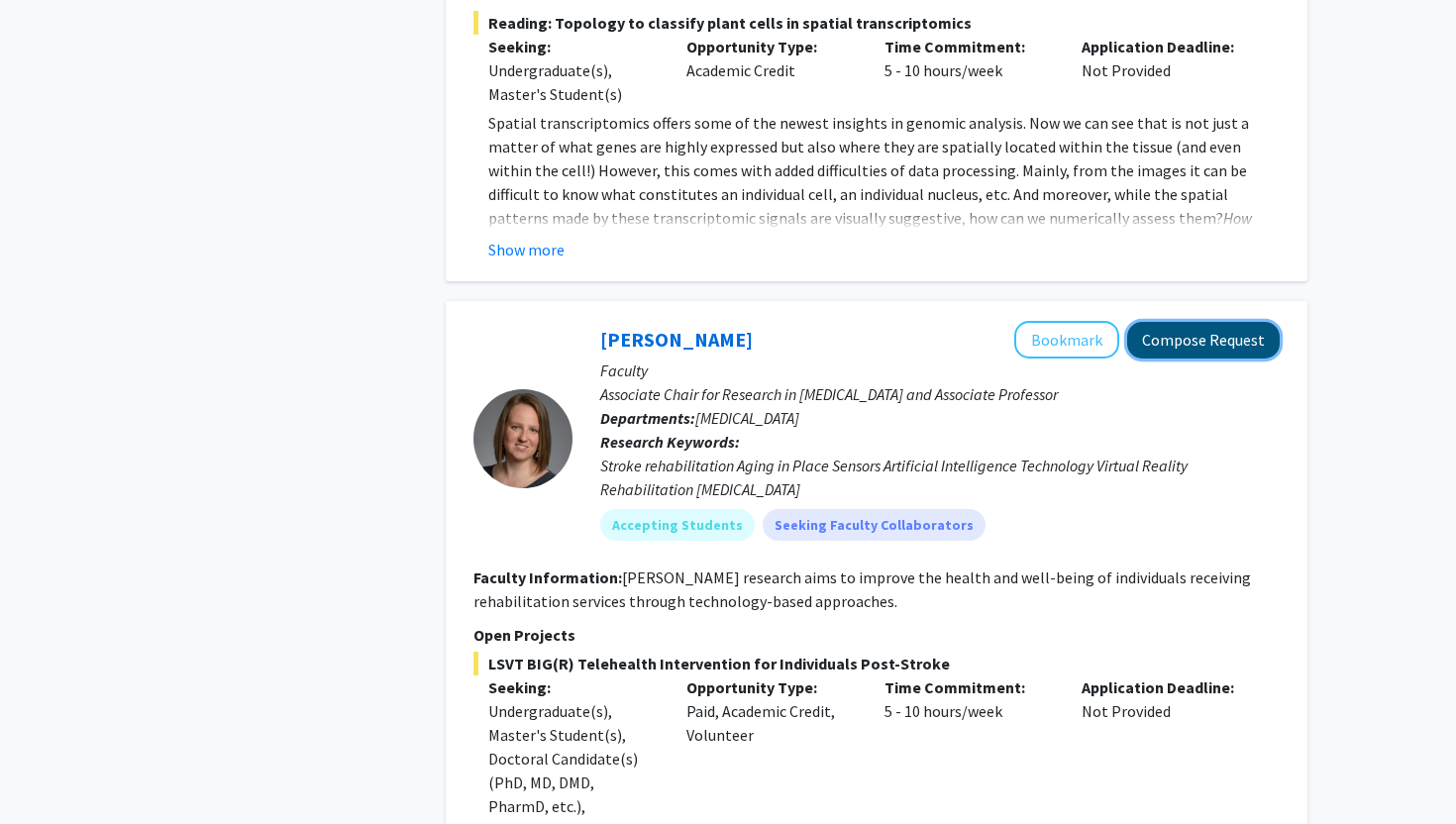
click at [1161, 322] on button "Compose Request" at bounding box center [1203, 340] width 153 height 37
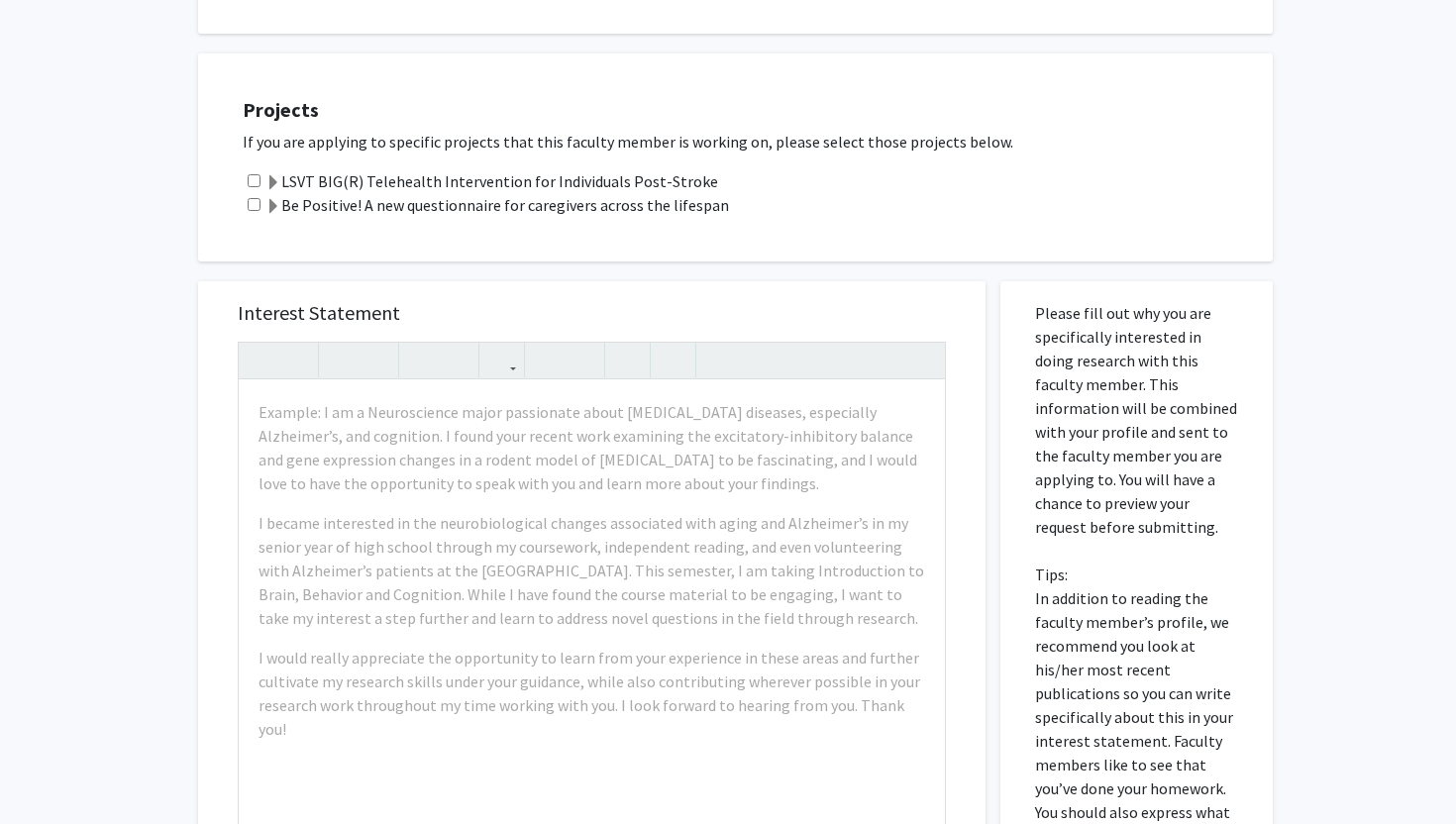
scroll to position [639, 0]
click at [255, 180] on input "checkbox" at bounding box center [253, 182] width 13 height 13
checkbox input "true"
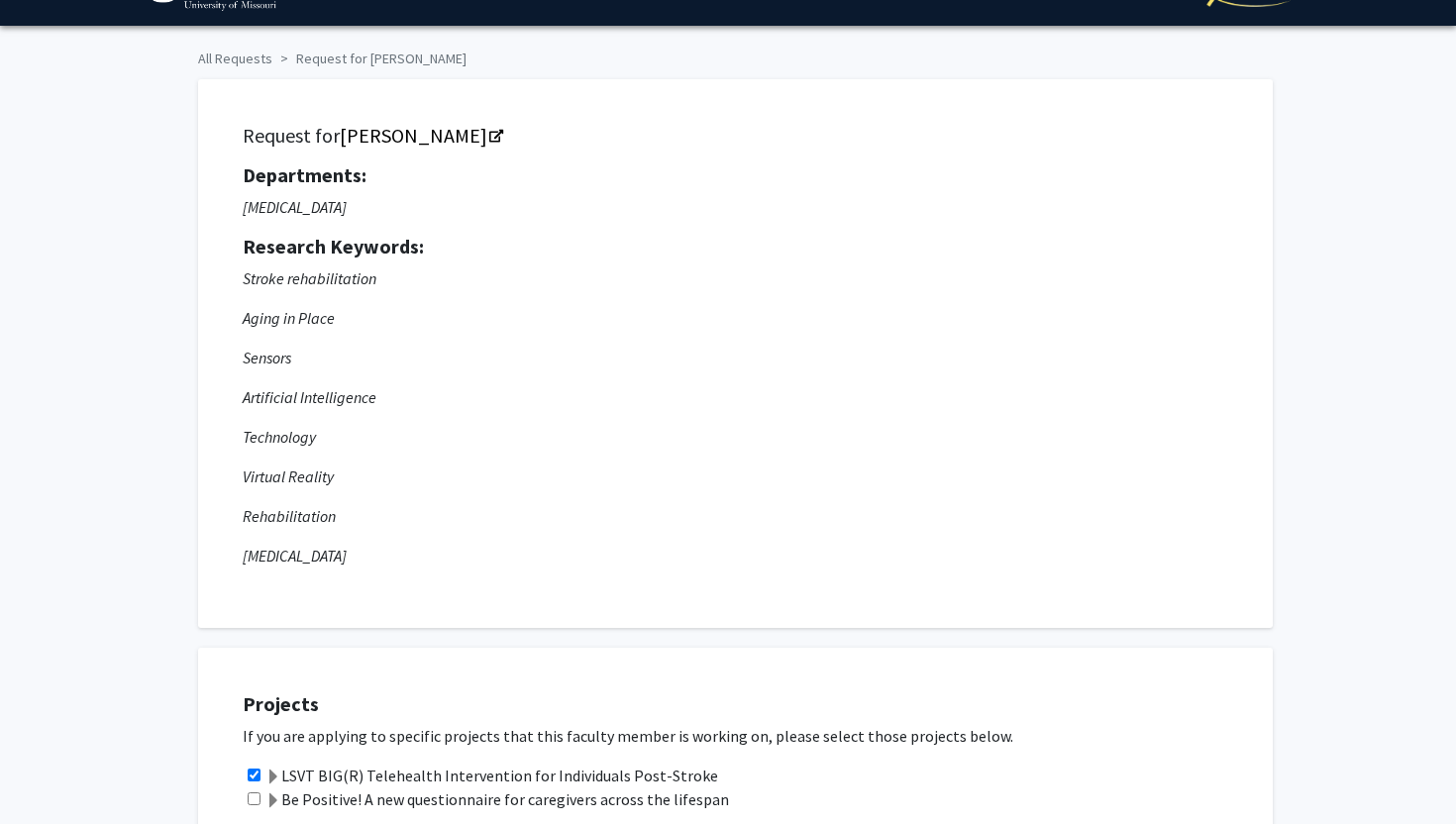
scroll to position [0, 0]
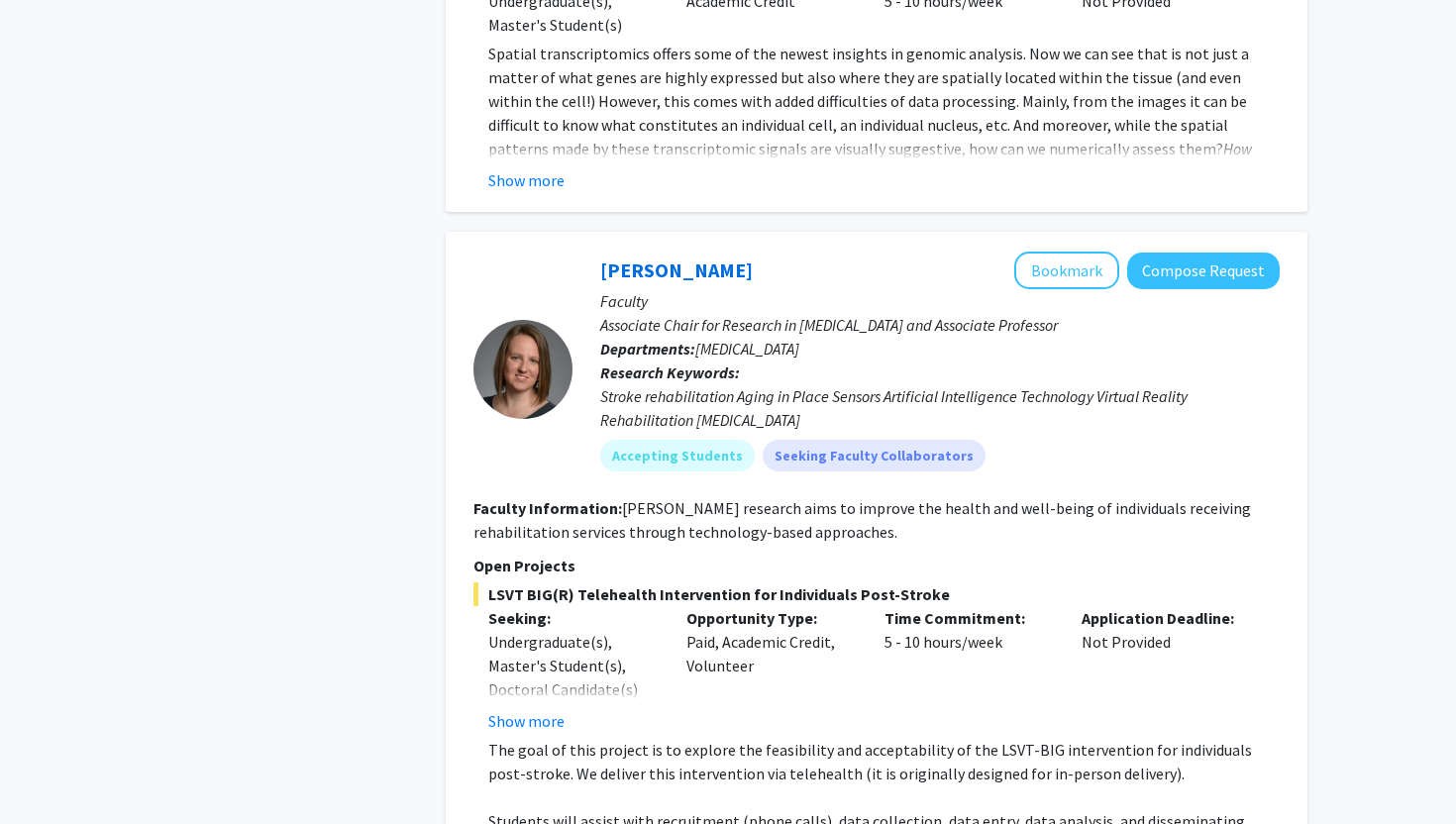
scroll to position [8644, 0]
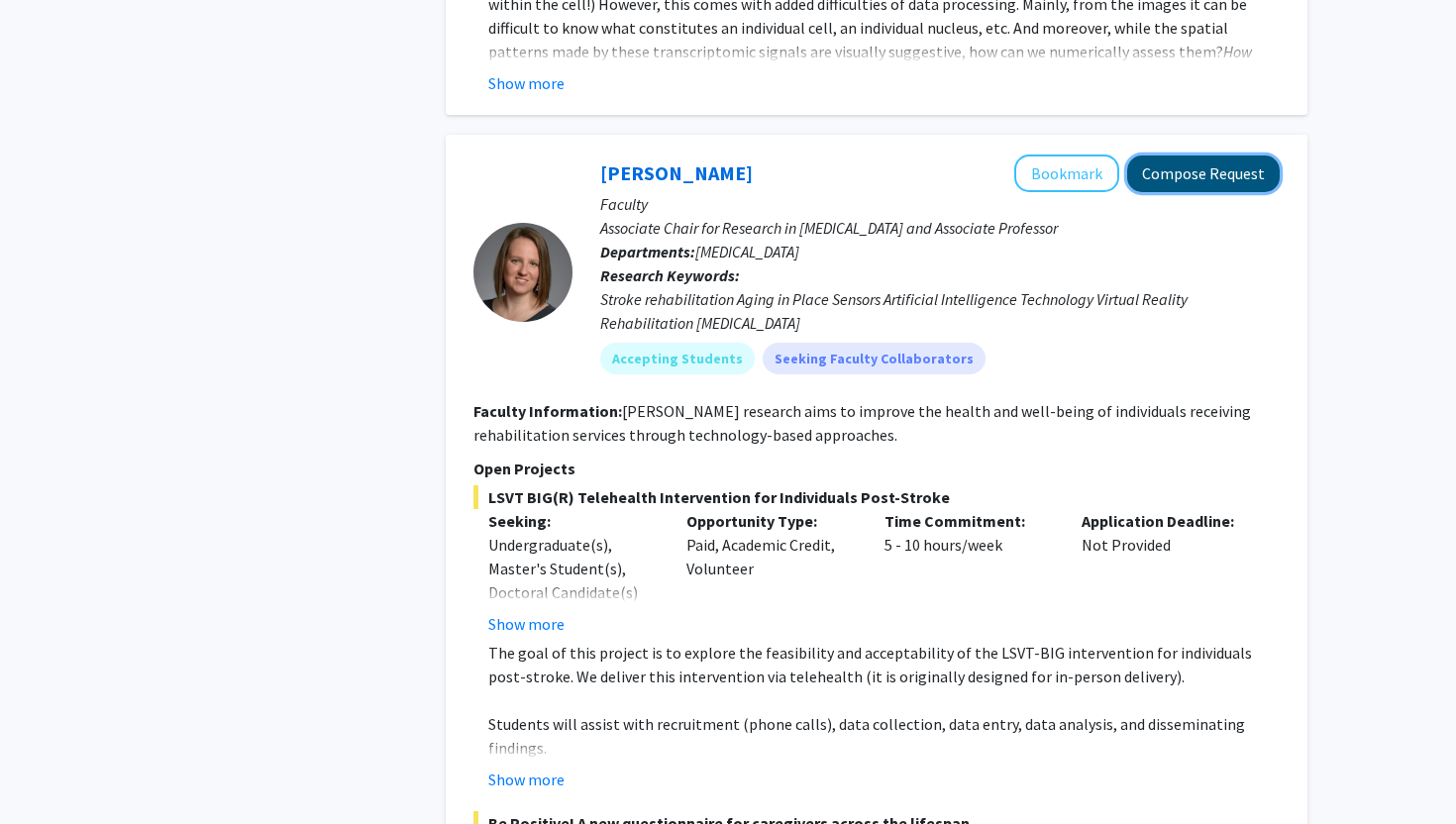
click at [1165, 156] on button "Compose Request" at bounding box center [1203, 174] width 153 height 37
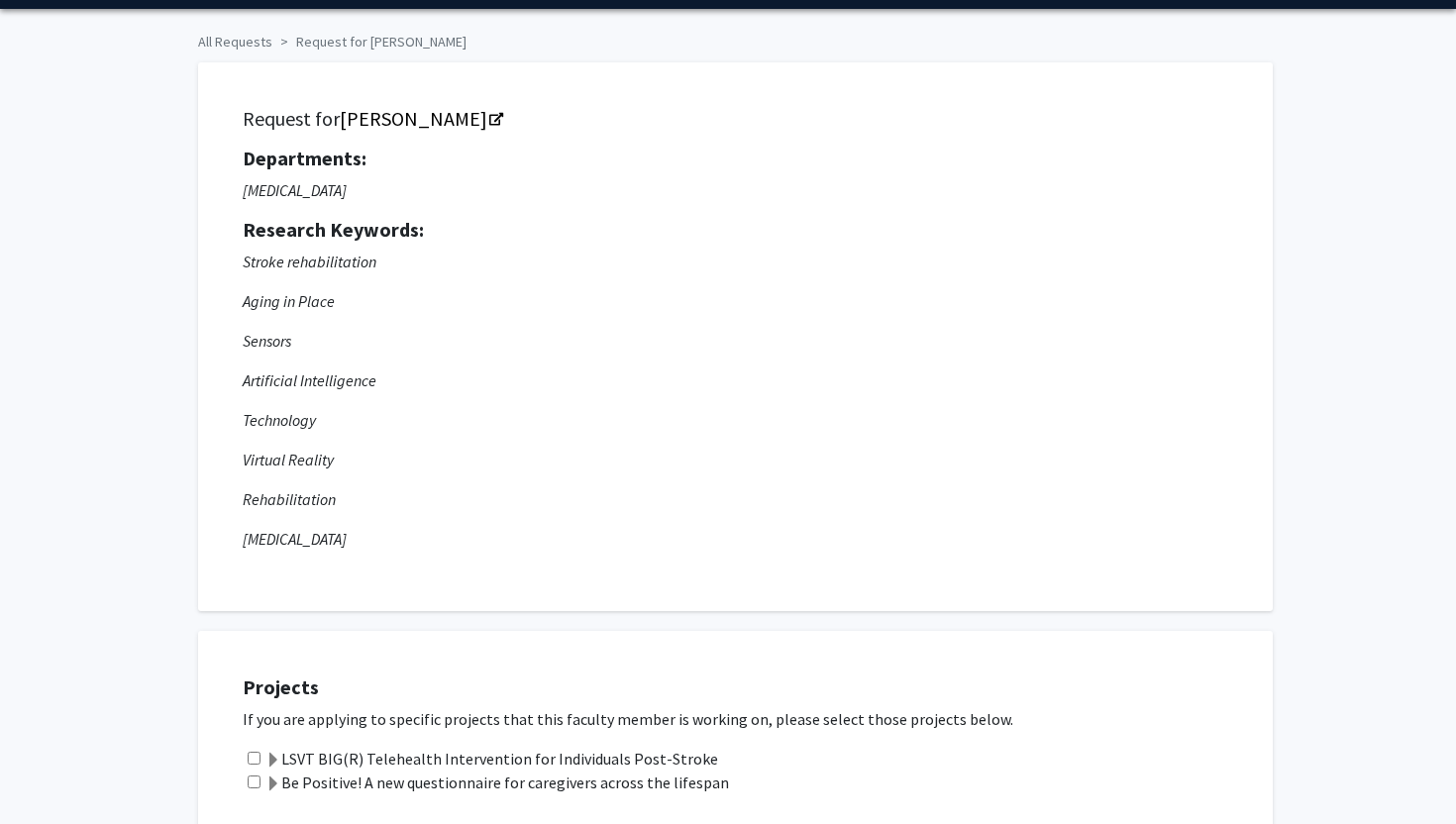
scroll to position [81, 0]
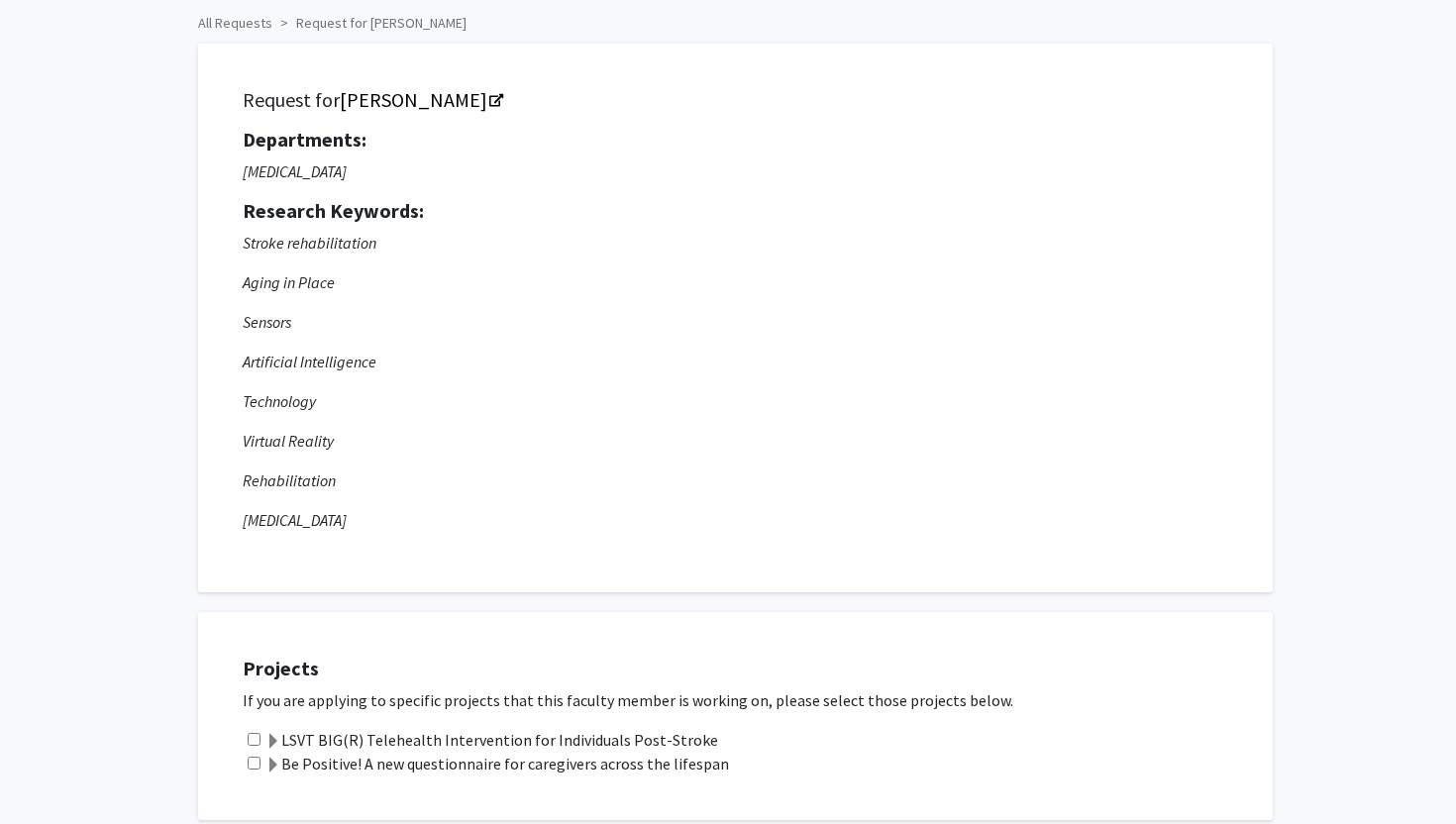
click at [306, 359] on p "Artificial Intelligence" at bounding box center [734, 361] width 986 height 24
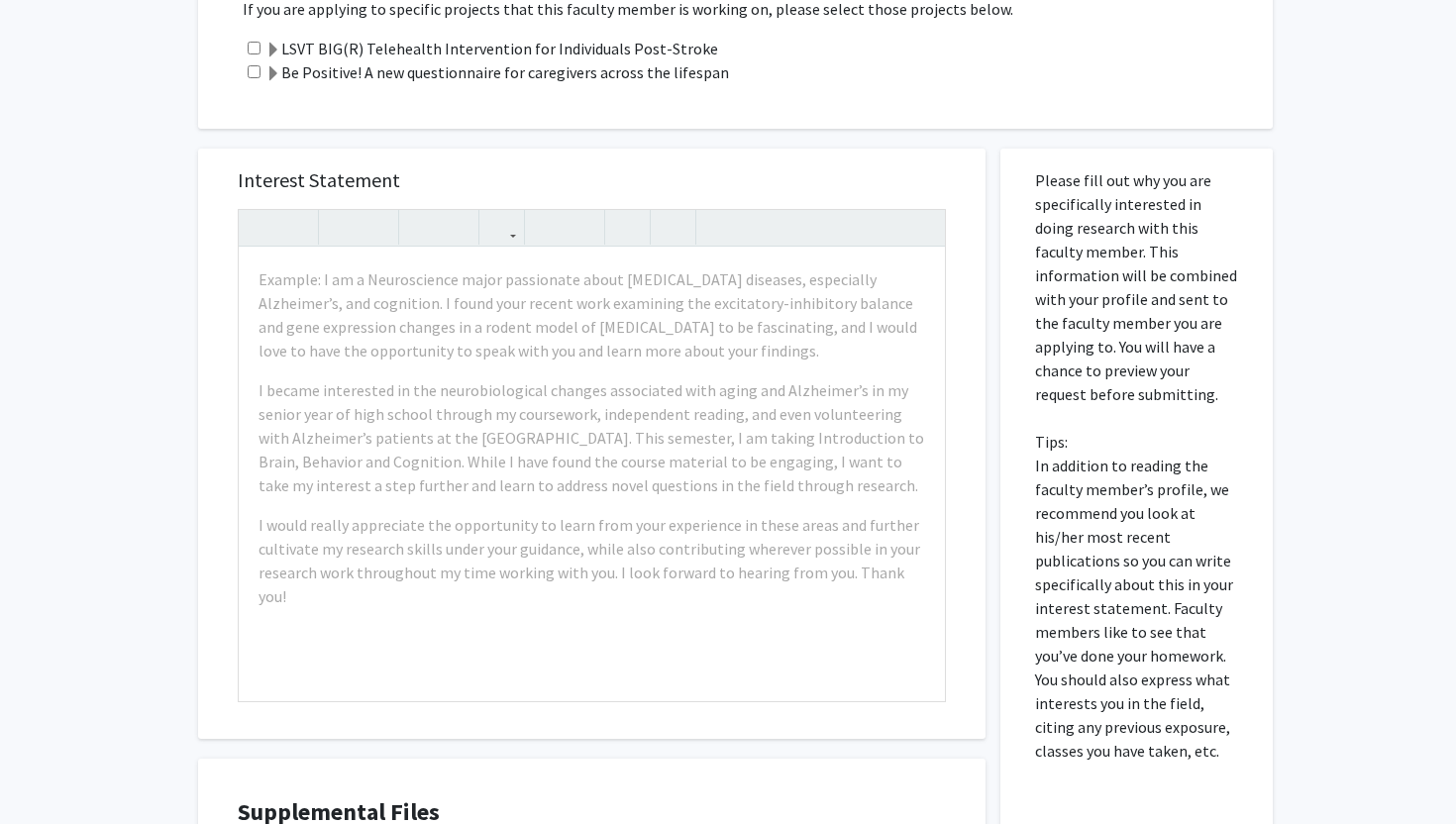
scroll to position [771, 0]
click at [252, 46] on input "checkbox" at bounding box center [253, 49] width 13 height 13
checkbox input "true"
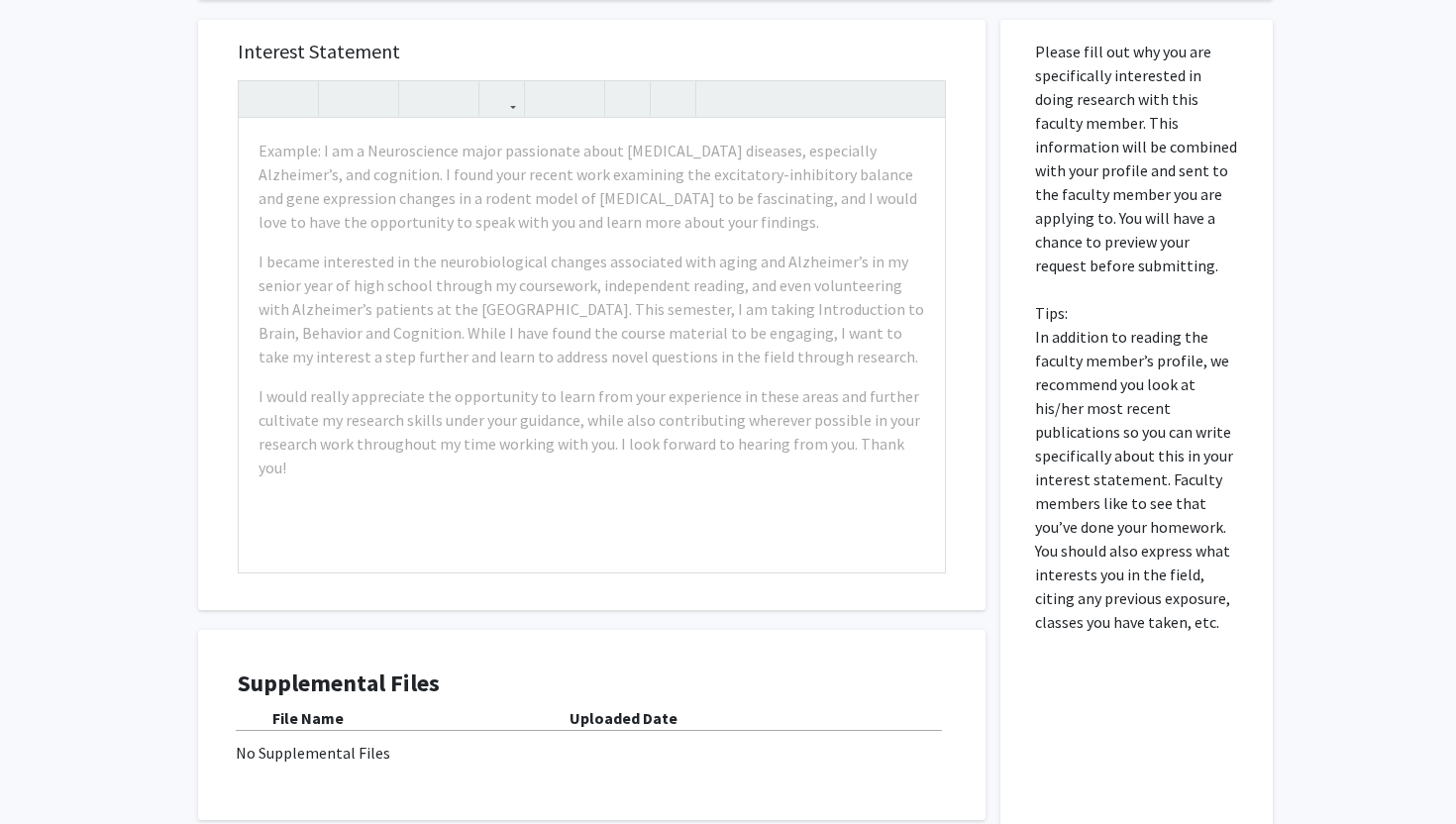
scroll to position [887, 0]
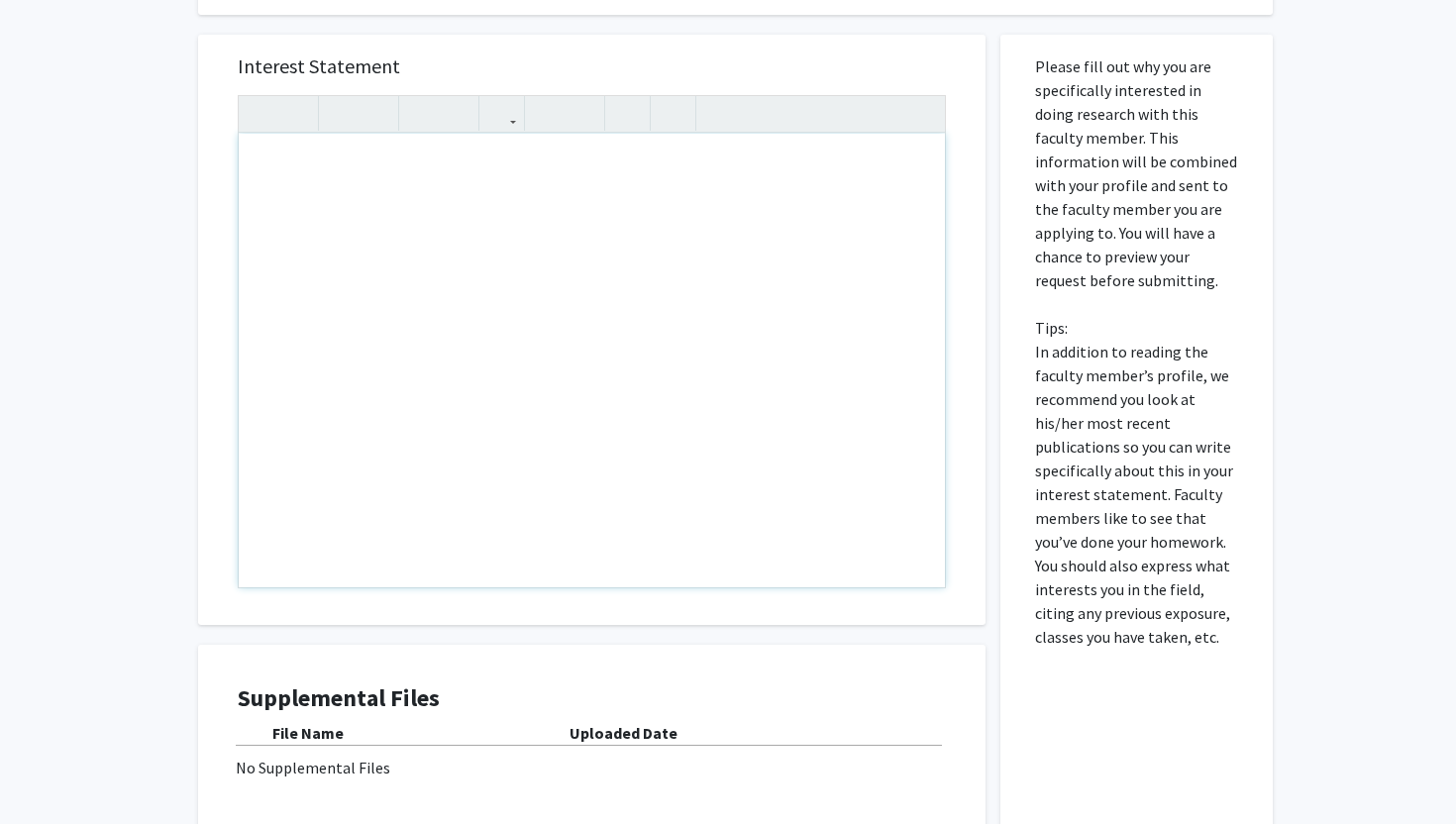
click at [464, 355] on div "Note to users with screen readers: Please press Alt+0 or Option+0 to deactivate…" at bounding box center [591, 360] width 706 height 454
paste div "Note to users with screen readers: Please press Alt+0 or Option+0 to deactivate…"
type textarea "<p>I am a Computer Science undergraduate at the [GEOGRAPHIC_DATA][US_STATE] wit…"
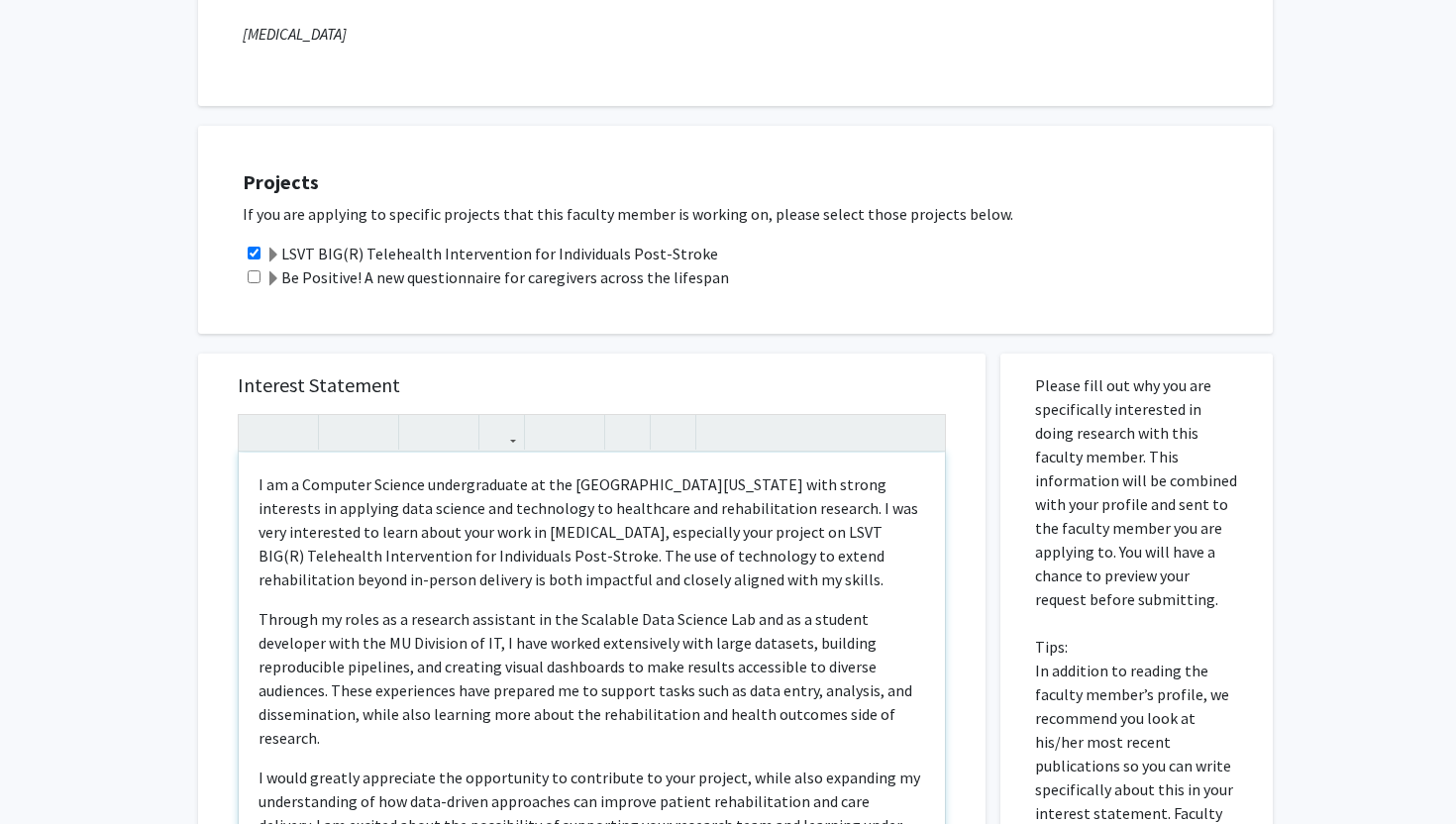
scroll to position [738, 0]
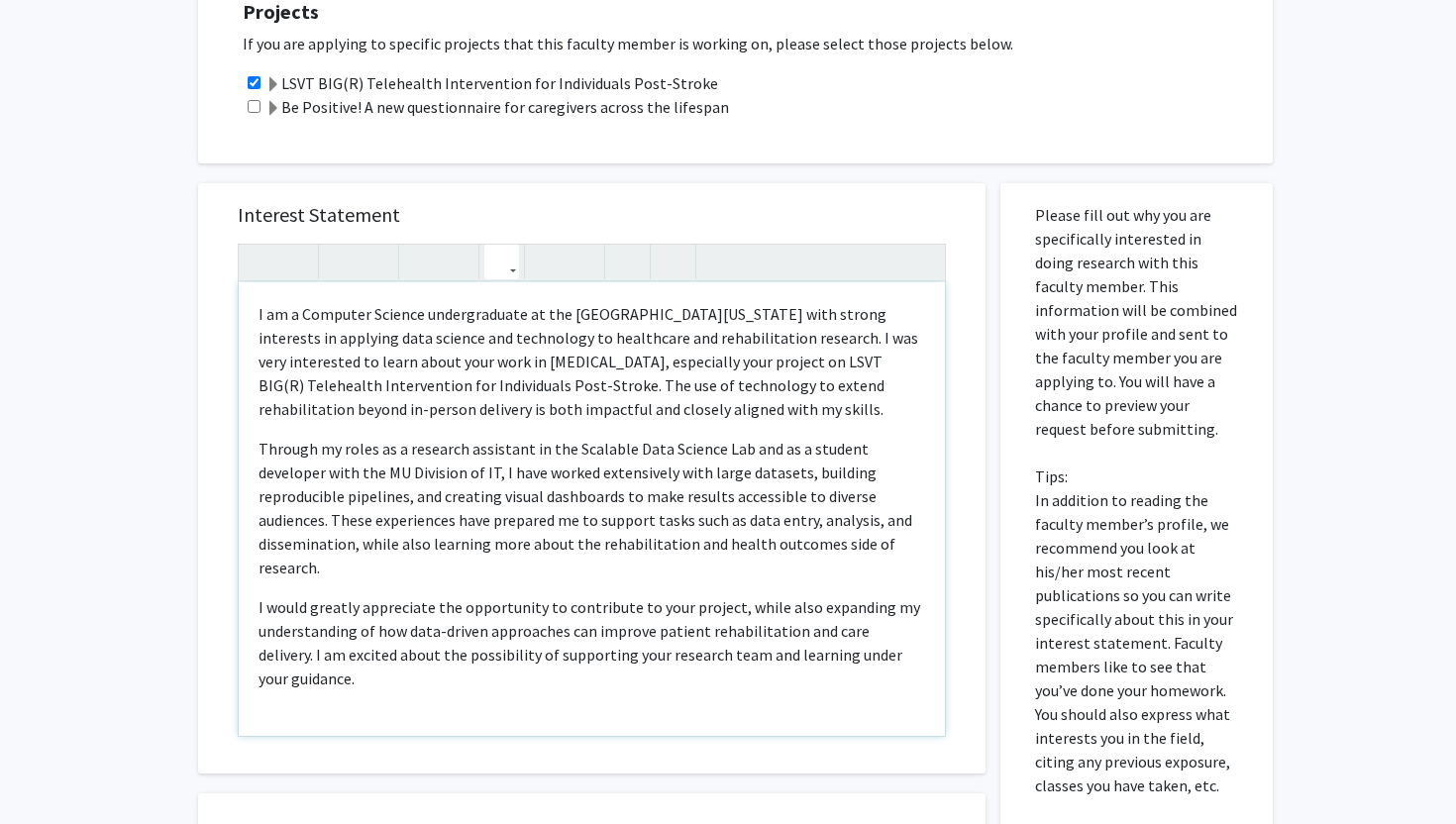
click at [511, 266] on button "button" at bounding box center [501, 261] width 35 height 35
click at [560, 259] on button "button" at bounding box center [547, 261] width 35 height 35
click at [539, 245] on use "button" at bounding box center [539, 245] width 0 height 0
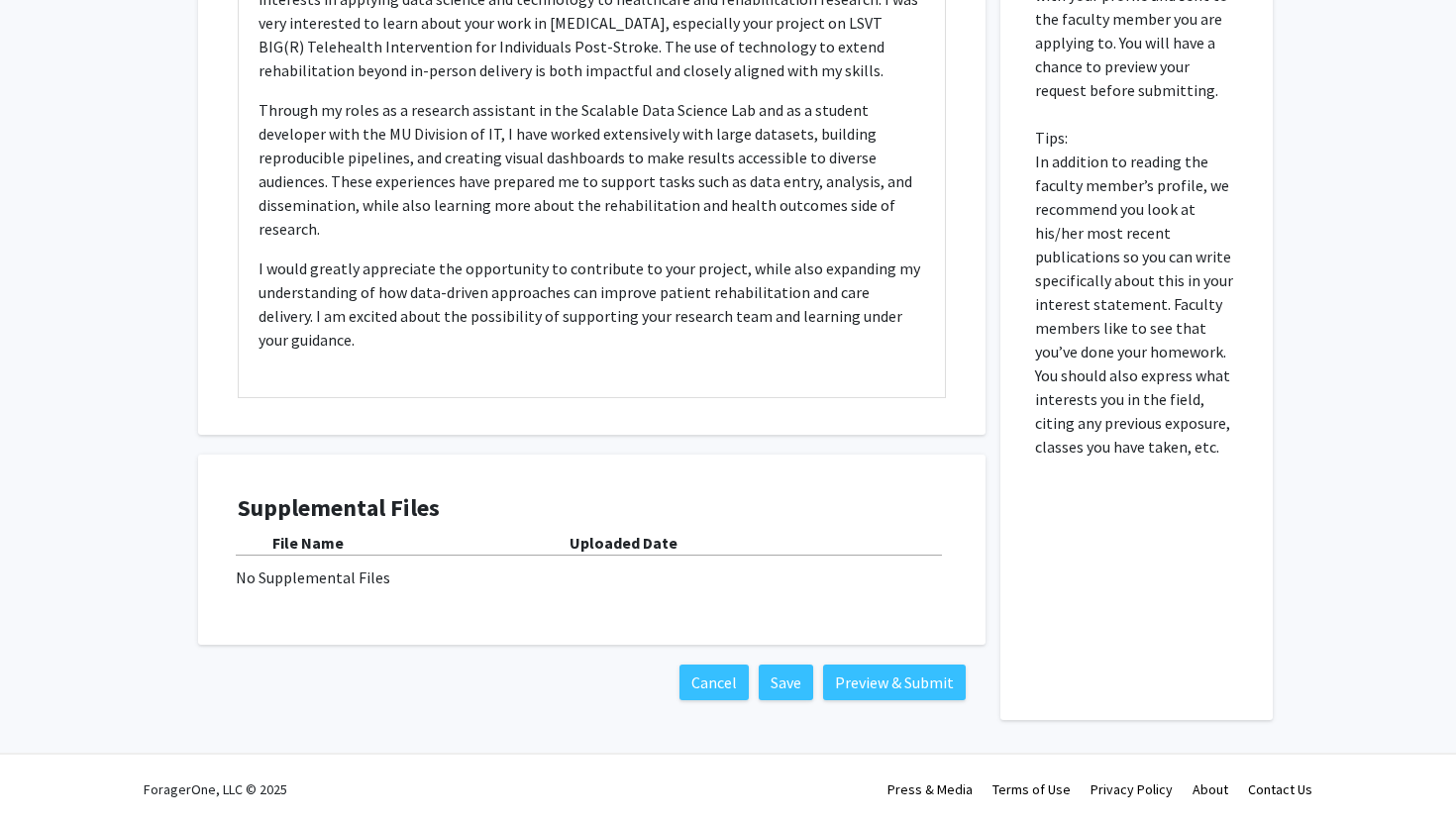
click at [291, 551] on b "File Name" at bounding box center [308, 543] width 71 height 20
click at [554, 531] on div "File Name" at bounding box center [420, 543] width 297 height 24
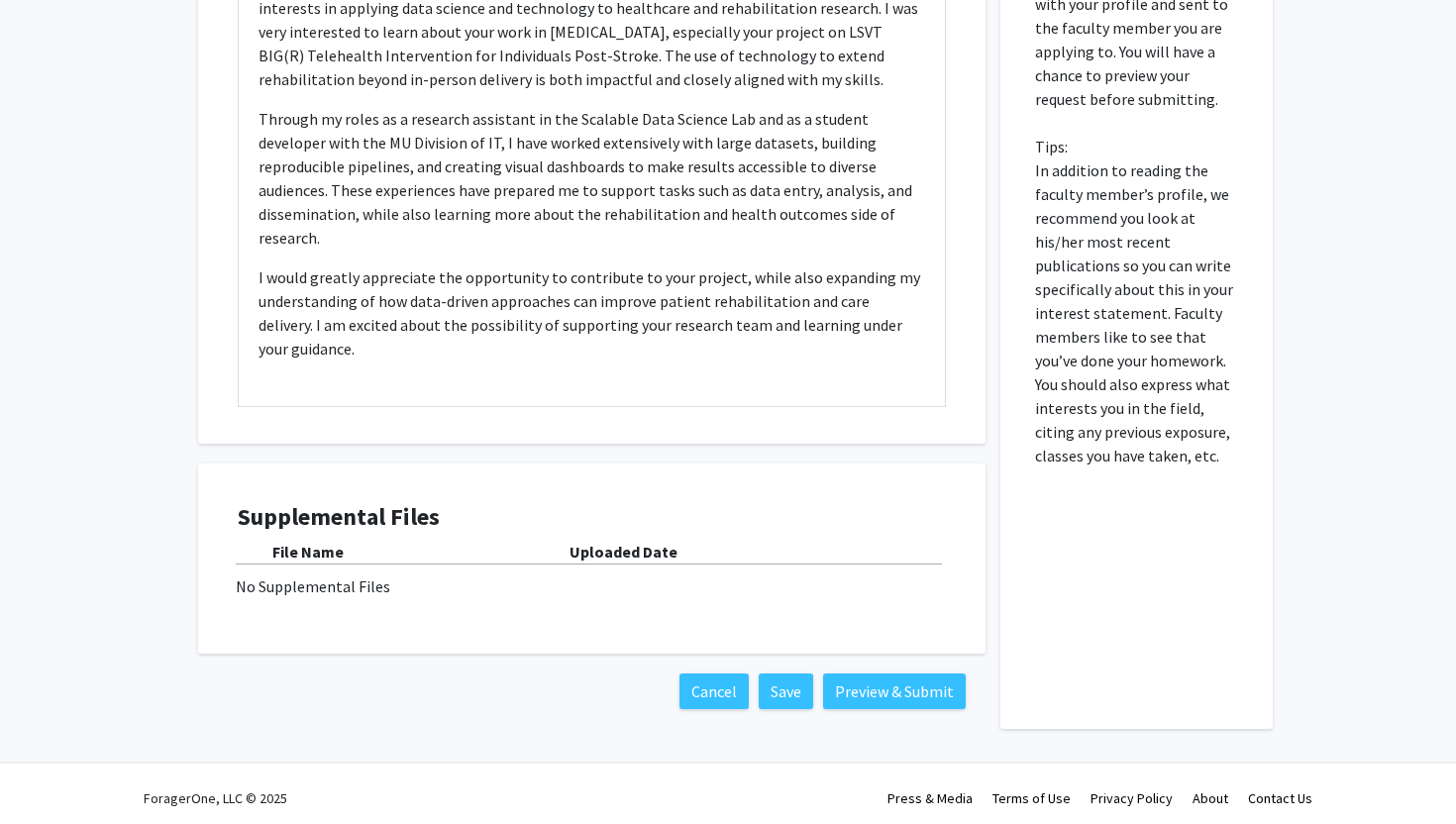
scroll to position [1066, 0]
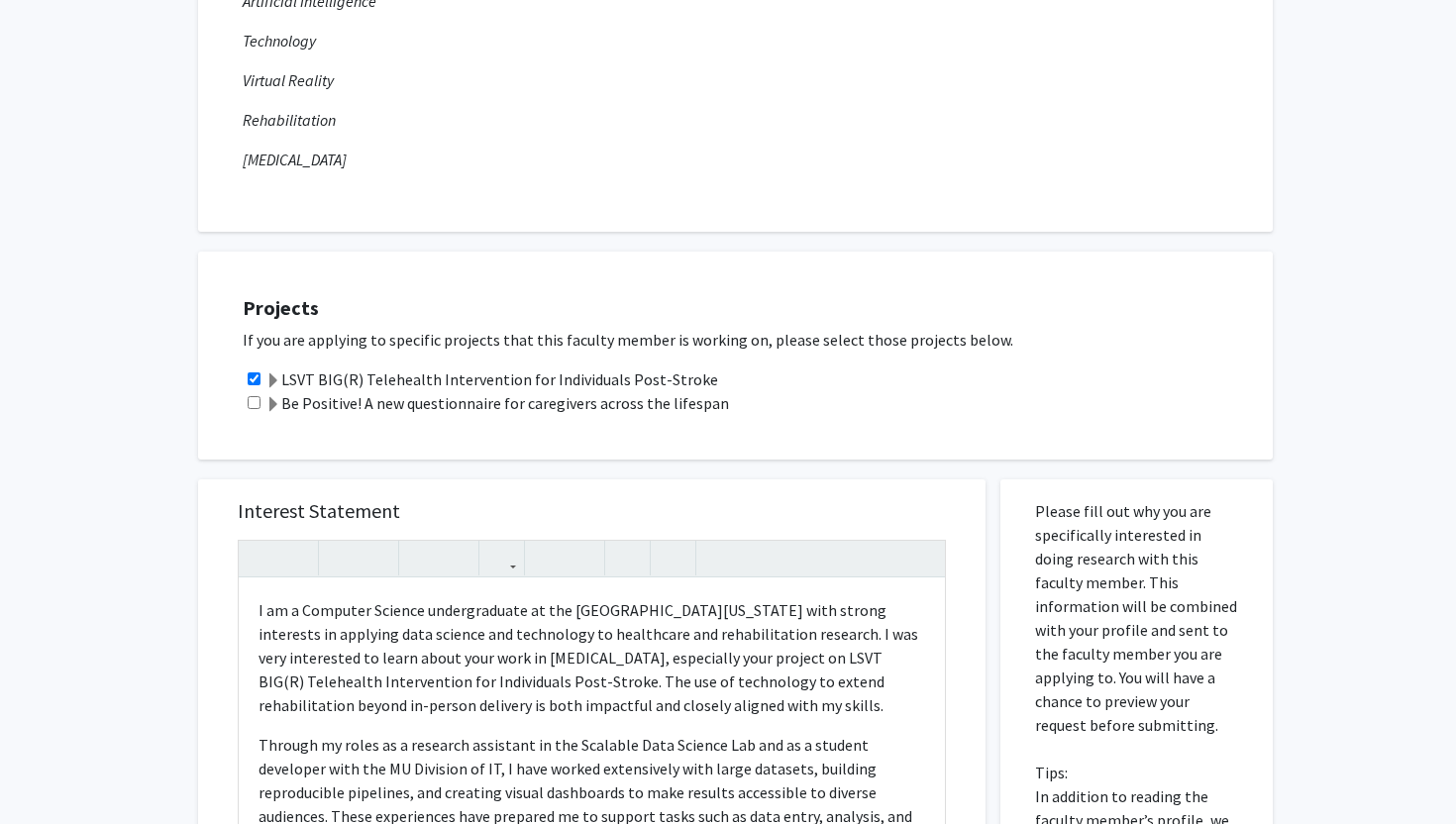
click at [599, 437] on div "Projects If you are applying to specific projects that this faculty member is w…" at bounding box center [735, 355] width 1074 height 208
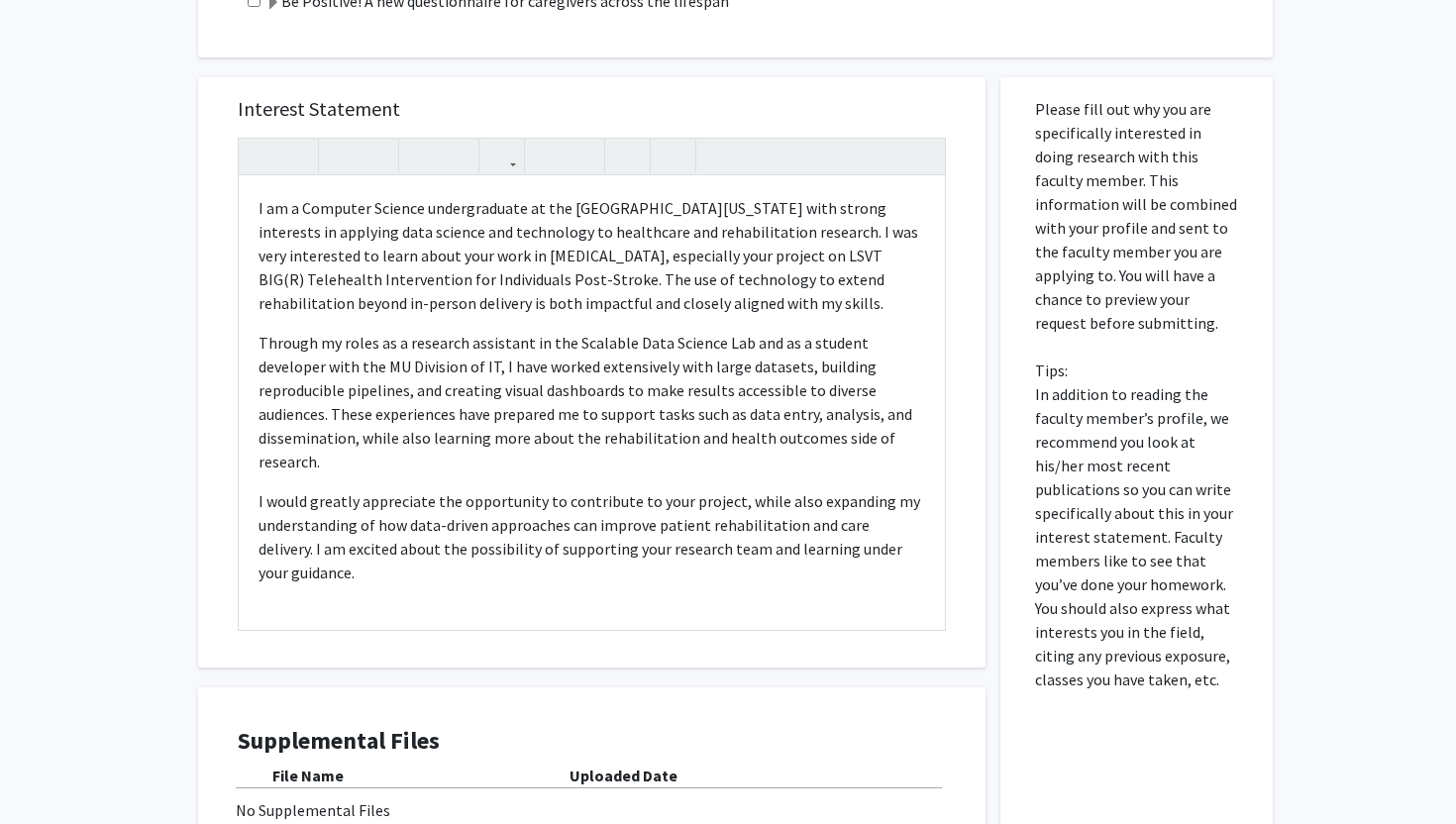
scroll to position [838, 0]
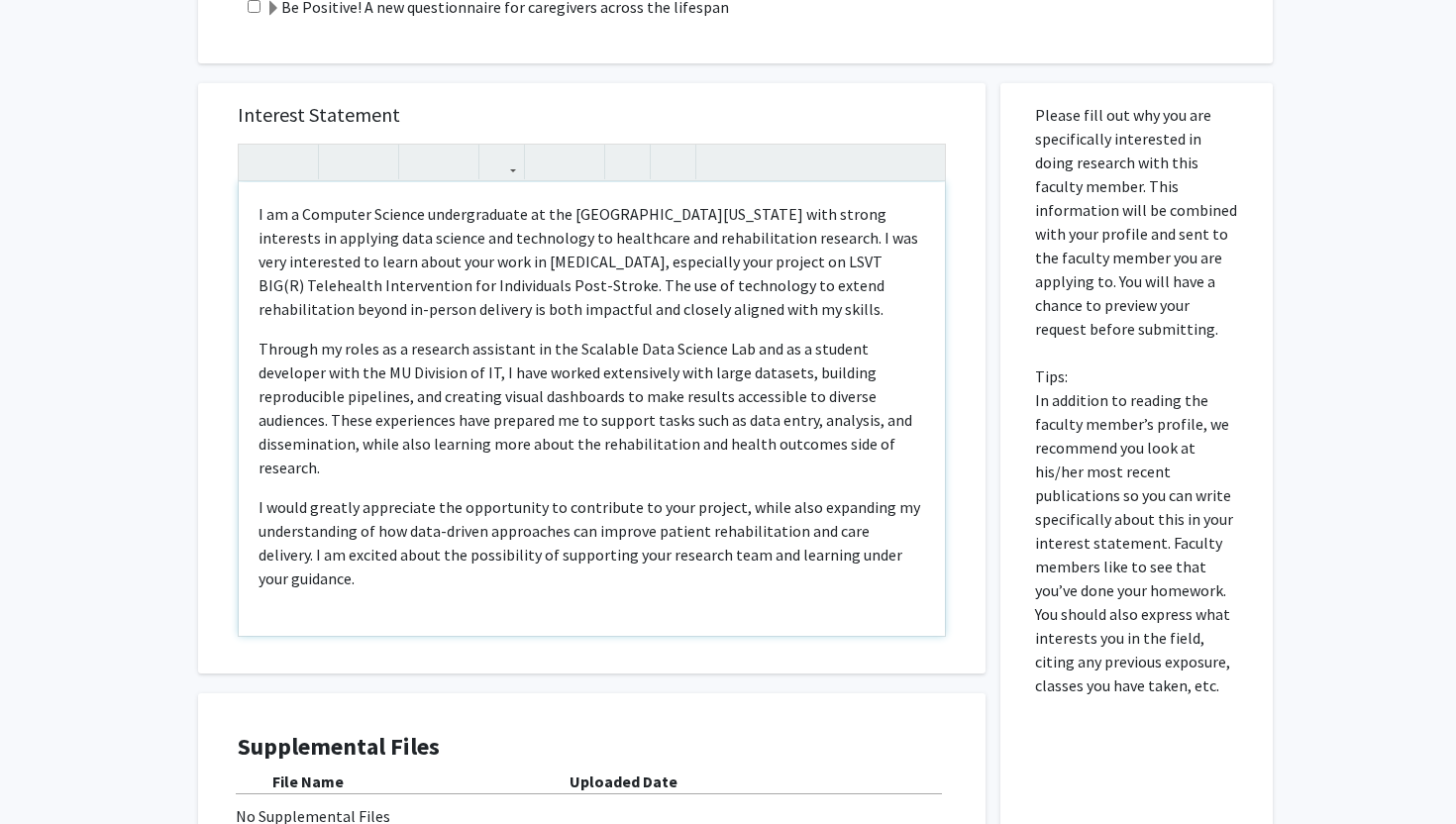
click at [480, 590] on div "I am a Computer Science undergraduate at the [GEOGRAPHIC_DATA][US_STATE] with s…" at bounding box center [591, 409] width 706 height 454
click at [624, 170] on icon "button" at bounding box center [627, 162] width 17 height 33
click at [509, 170] on button "button" at bounding box center [501, 162] width 35 height 35
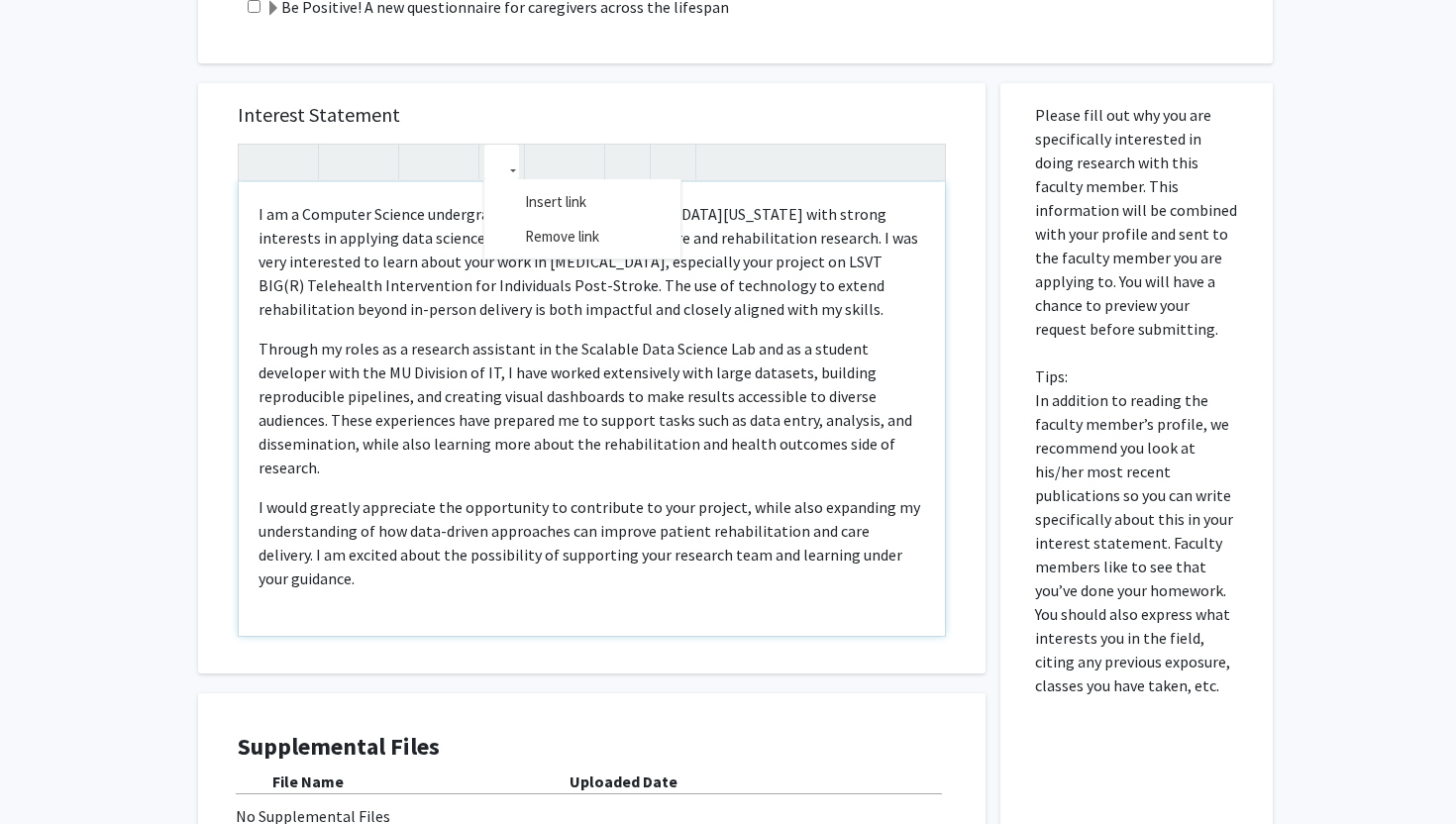
click at [608, 334] on div "I am a Computer Science undergraduate at the [GEOGRAPHIC_DATA][US_STATE] with s…" at bounding box center [591, 409] width 706 height 454
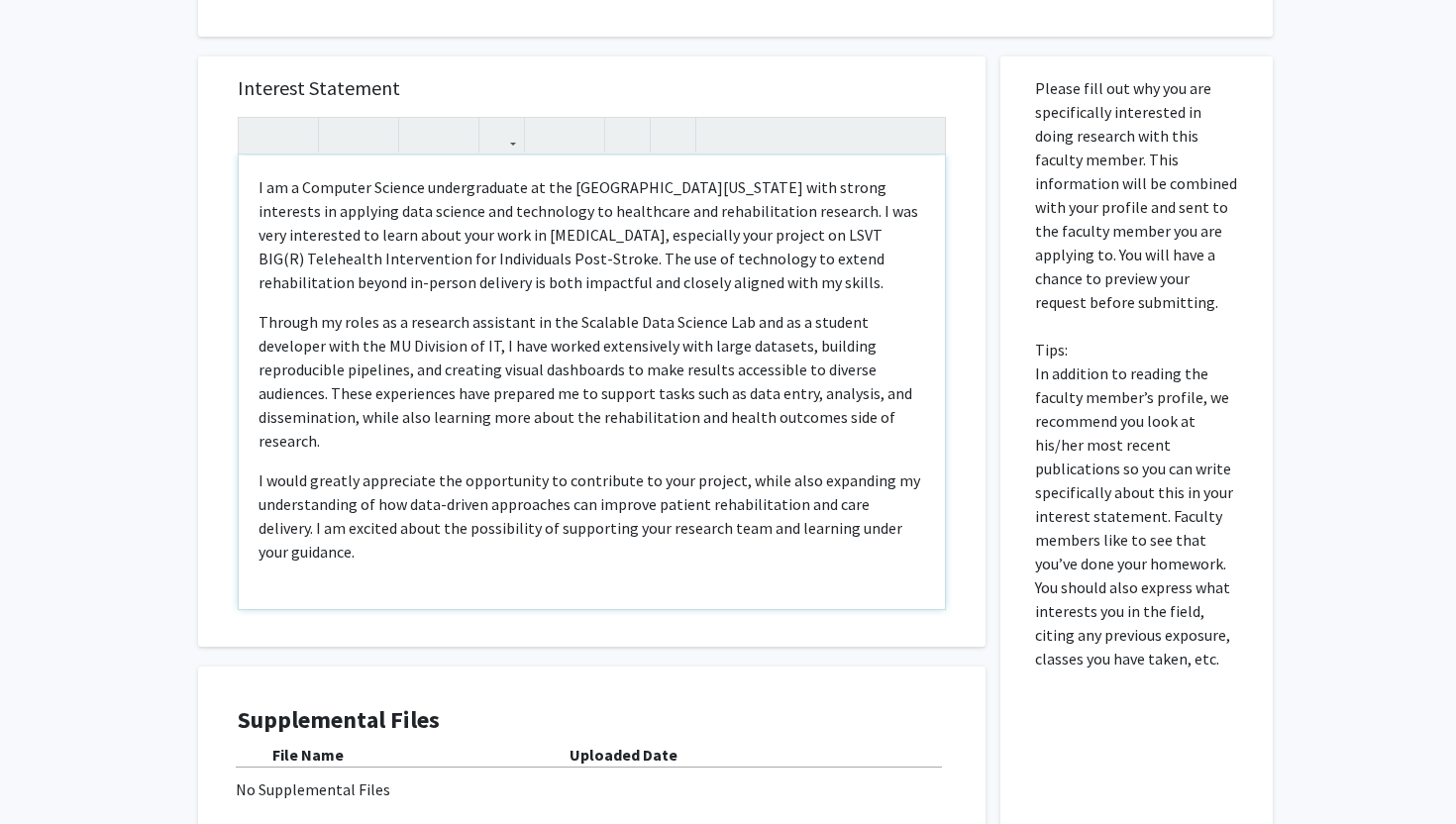
scroll to position [868, 0]
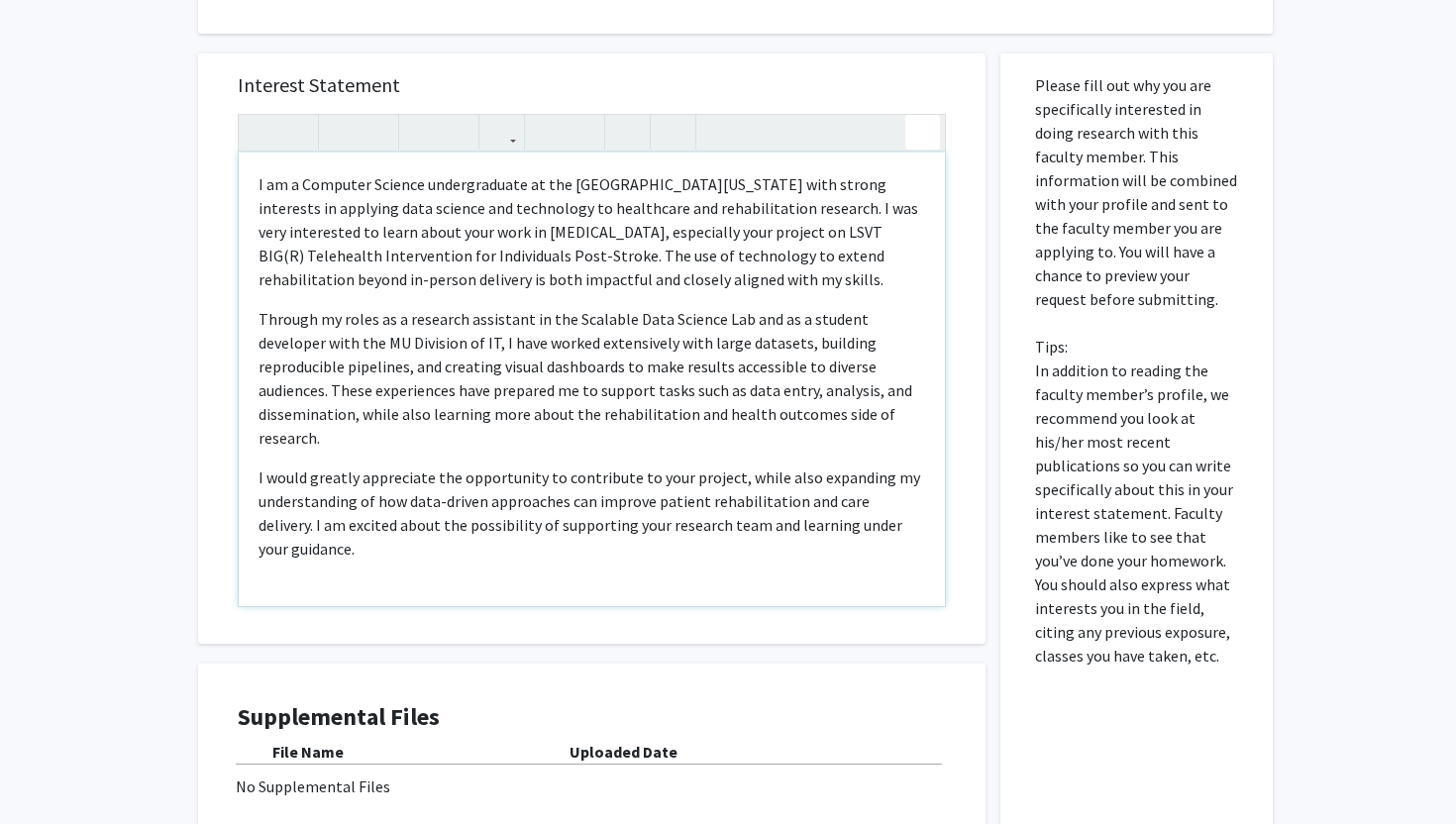
click at [922, 123] on div "I am a Computer Science undergraduate at the [GEOGRAPHIC_DATA][US_STATE] with s…" at bounding box center [591, 360] width 708 height 493
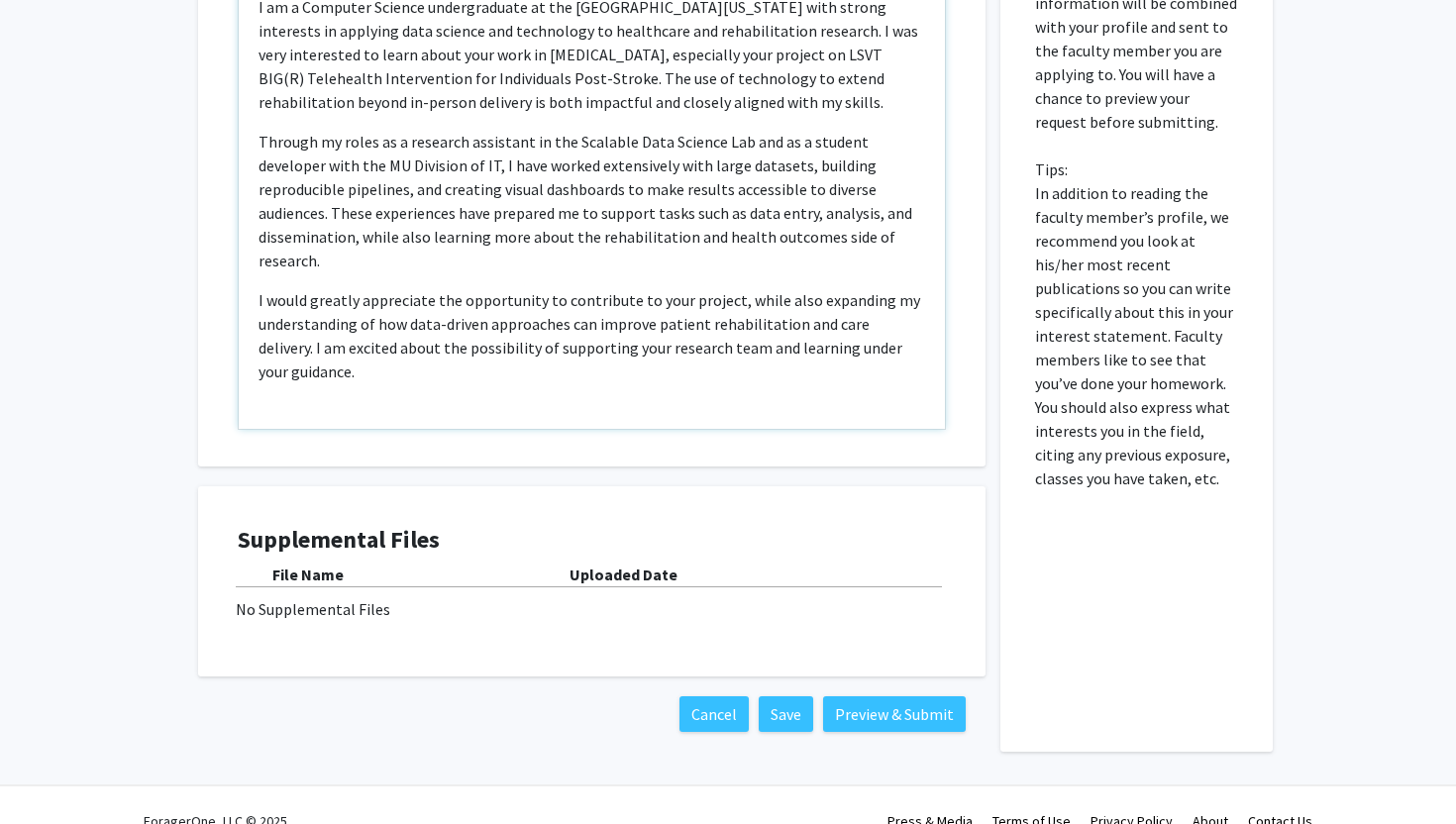
scroll to position [1076, 0]
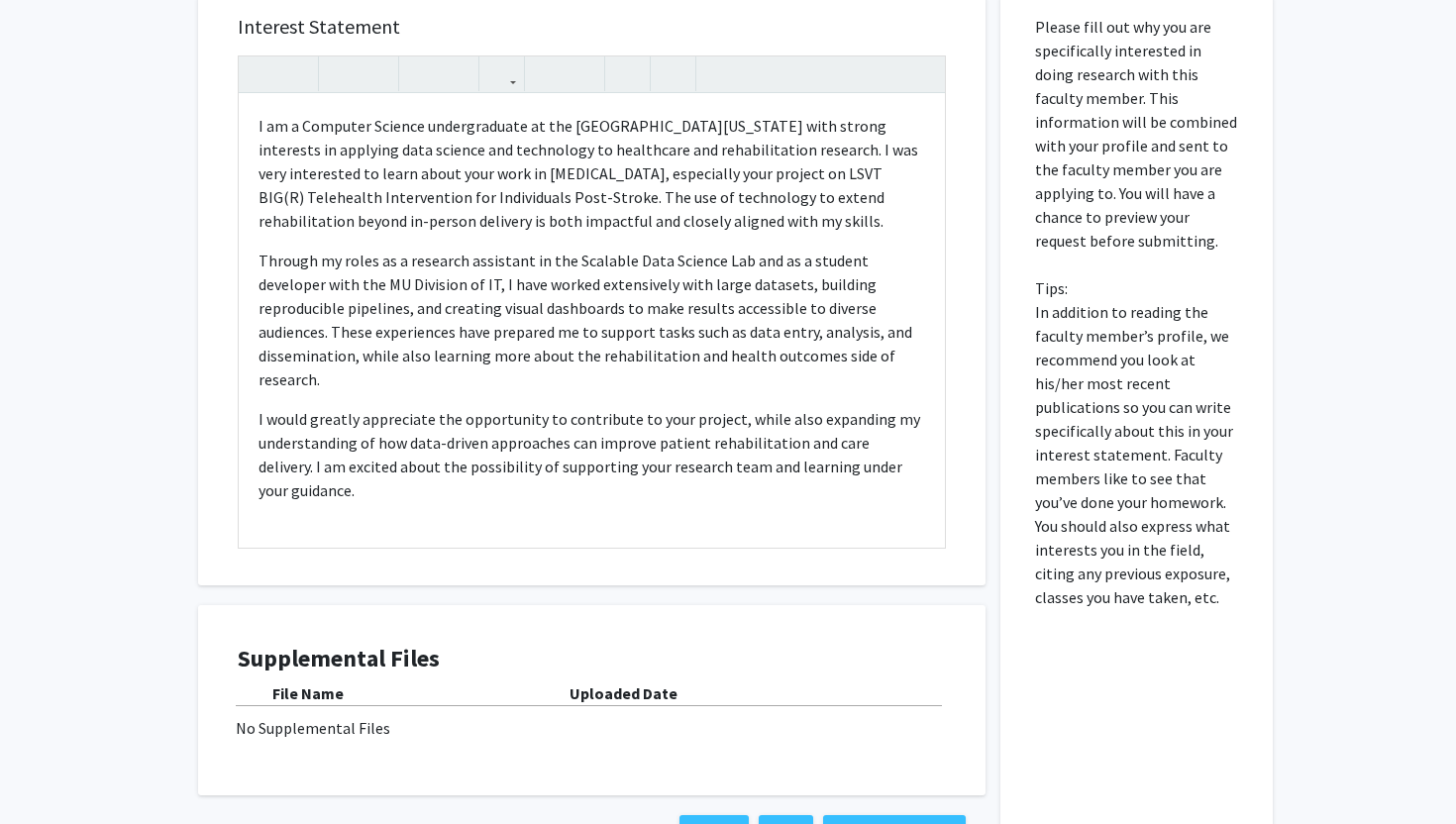
click at [289, 734] on div "No Supplemental Files" at bounding box center [591, 728] width 712 height 24
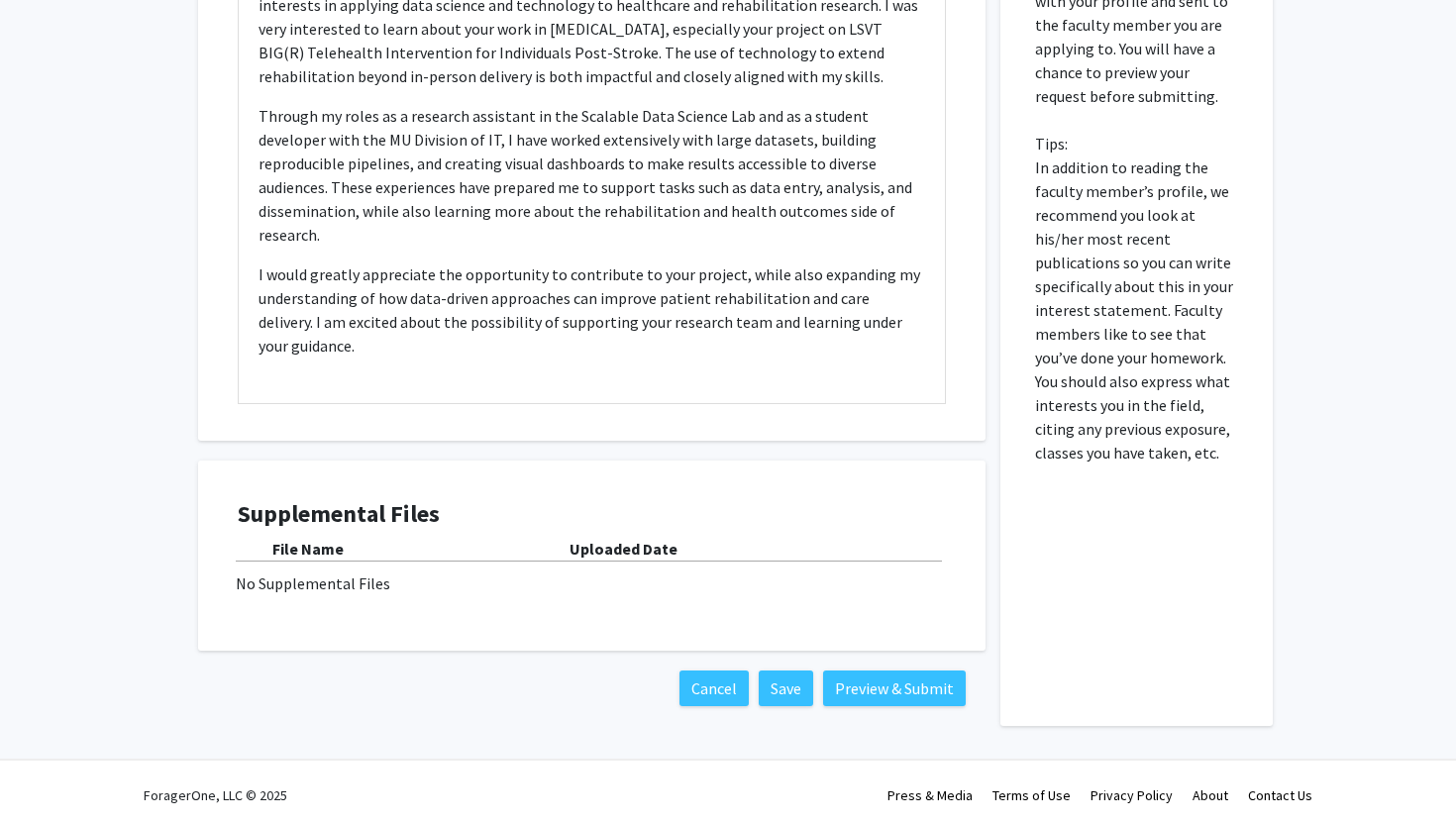
scroll to position [1071, 0]
click at [629, 546] on b "Uploaded Date" at bounding box center [623, 548] width 108 height 20
click at [547, 632] on div "Supplemental Files File Name Uploaded Date No Supplemental Files" at bounding box center [592, 555] width 787 height 191
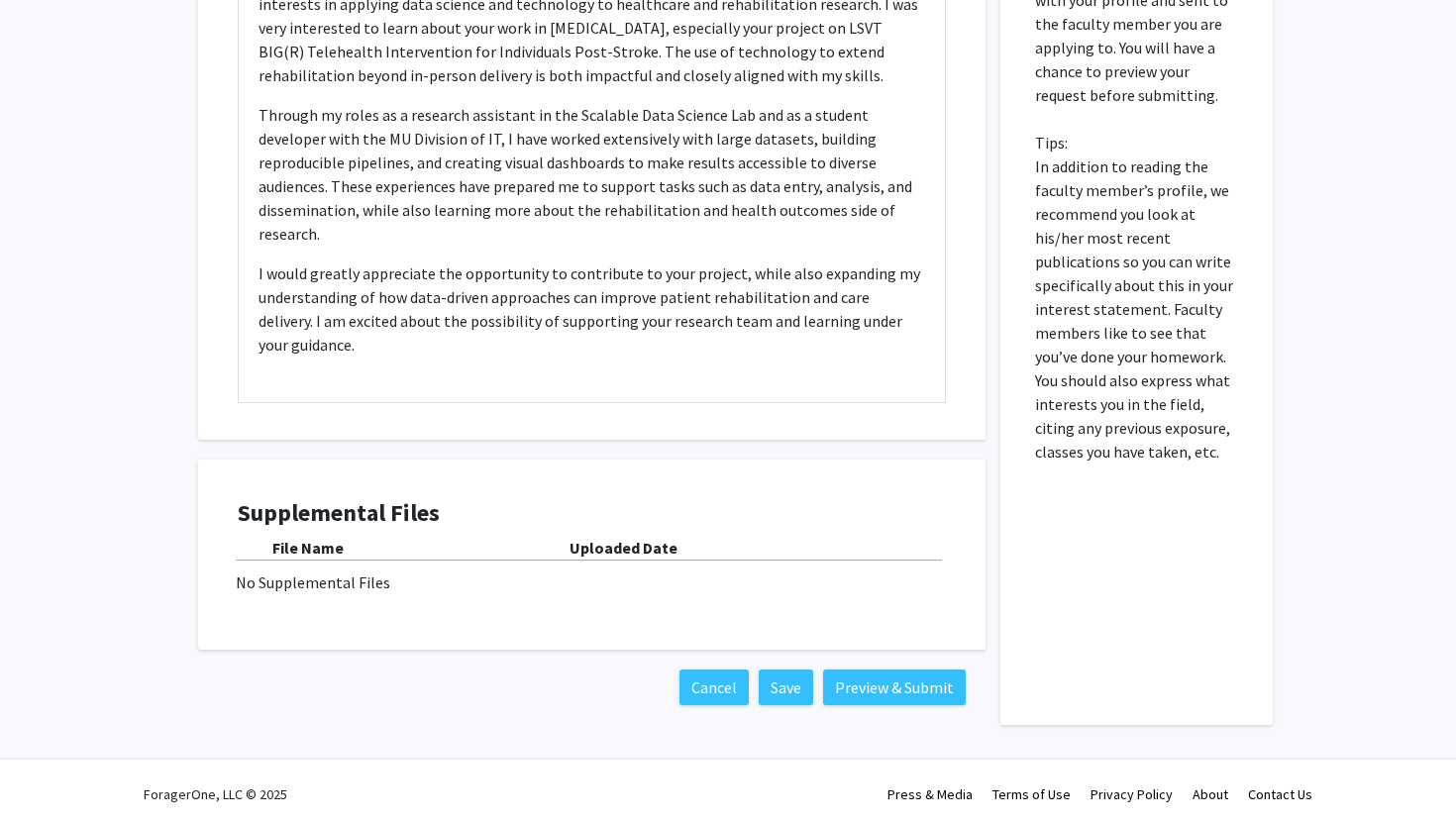
click at [304, 580] on div "No Supplemental Files" at bounding box center [591, 583] width 712 height 24
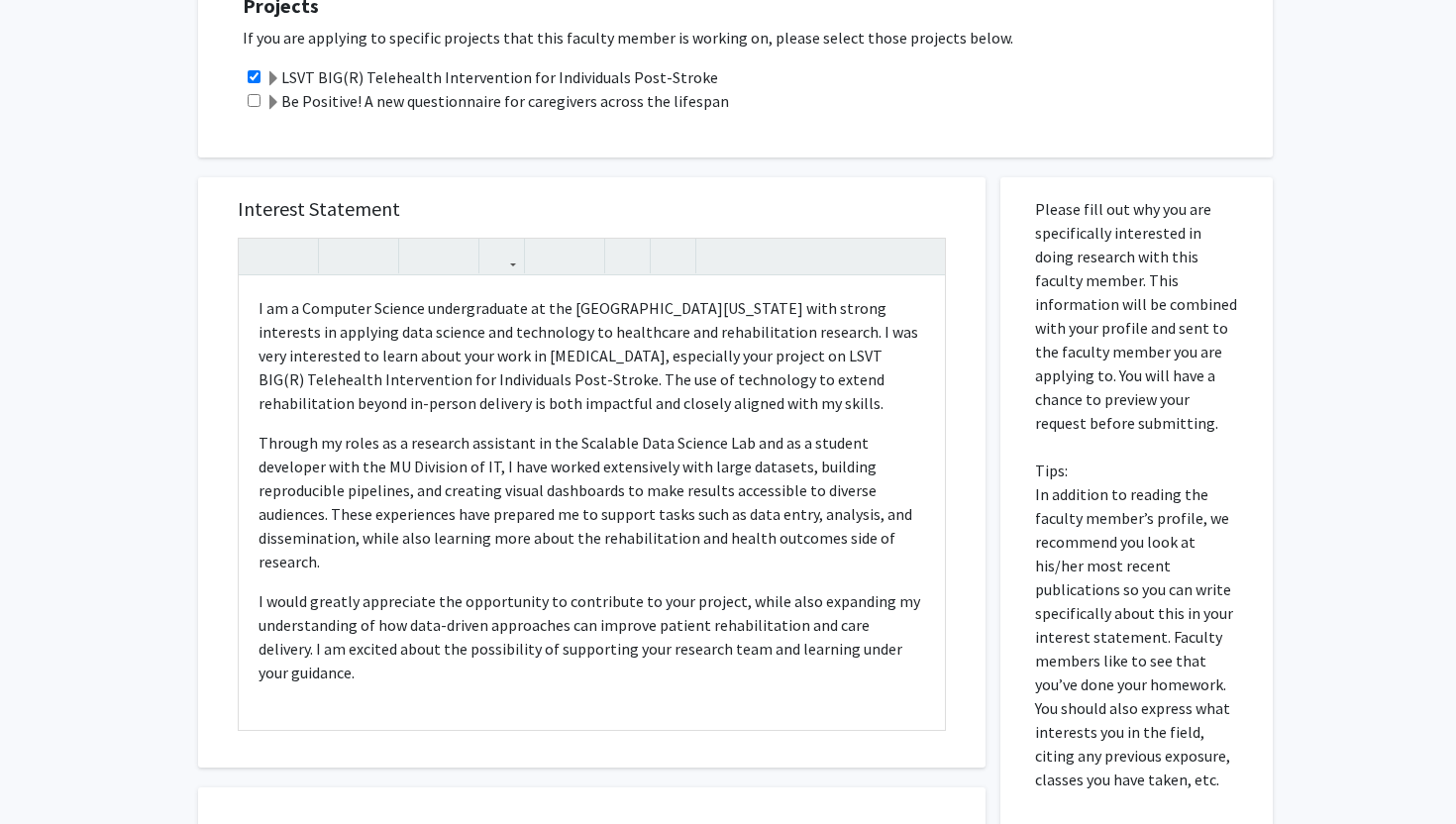
scroll to position [743, 0]
click at [673, 260] on icon "button" at bounding box center [672, 256] width 17 height 33
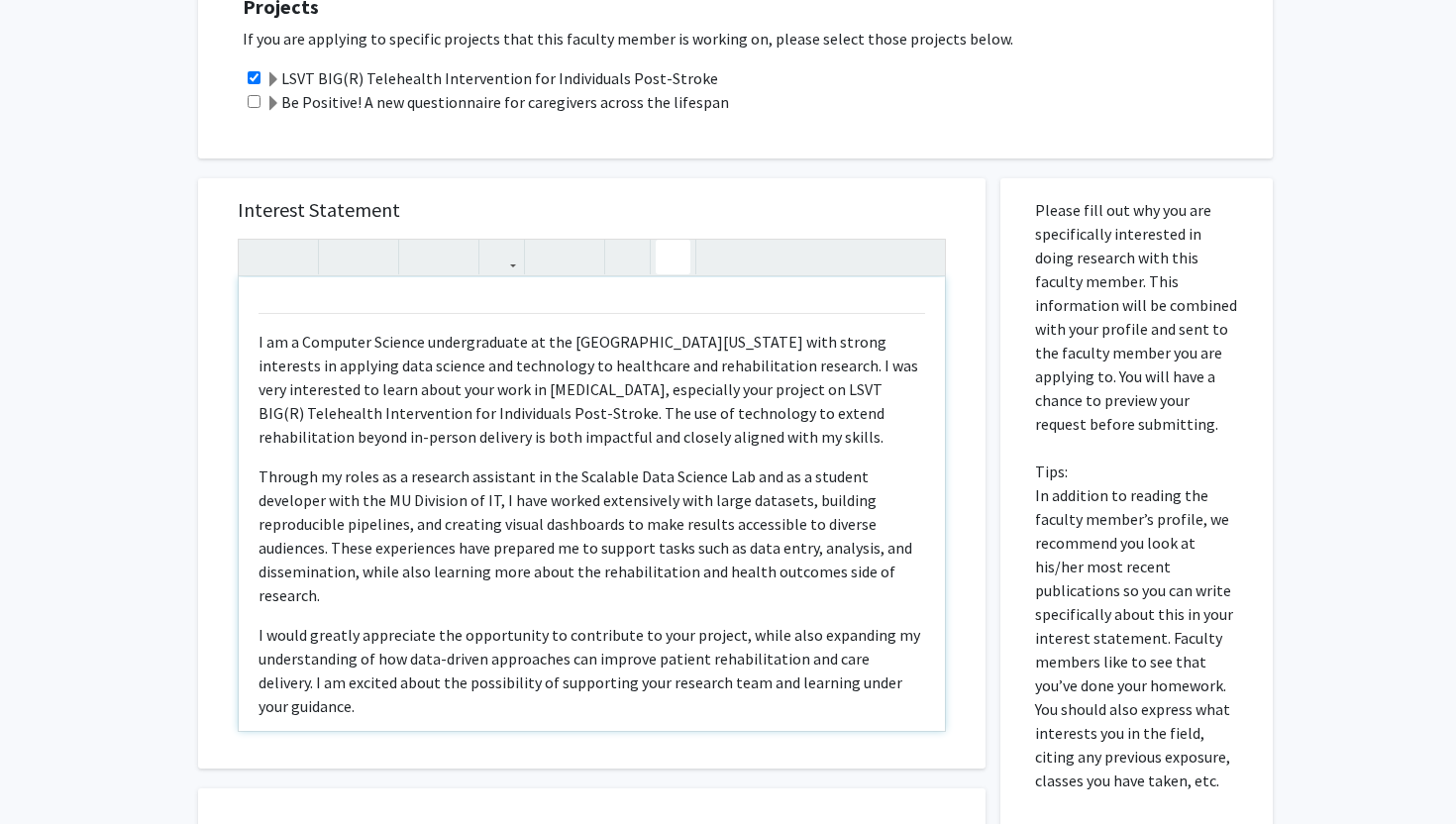
click at [674, 261] on icon "button" at bounding box center [672, 256] width 17 height 33
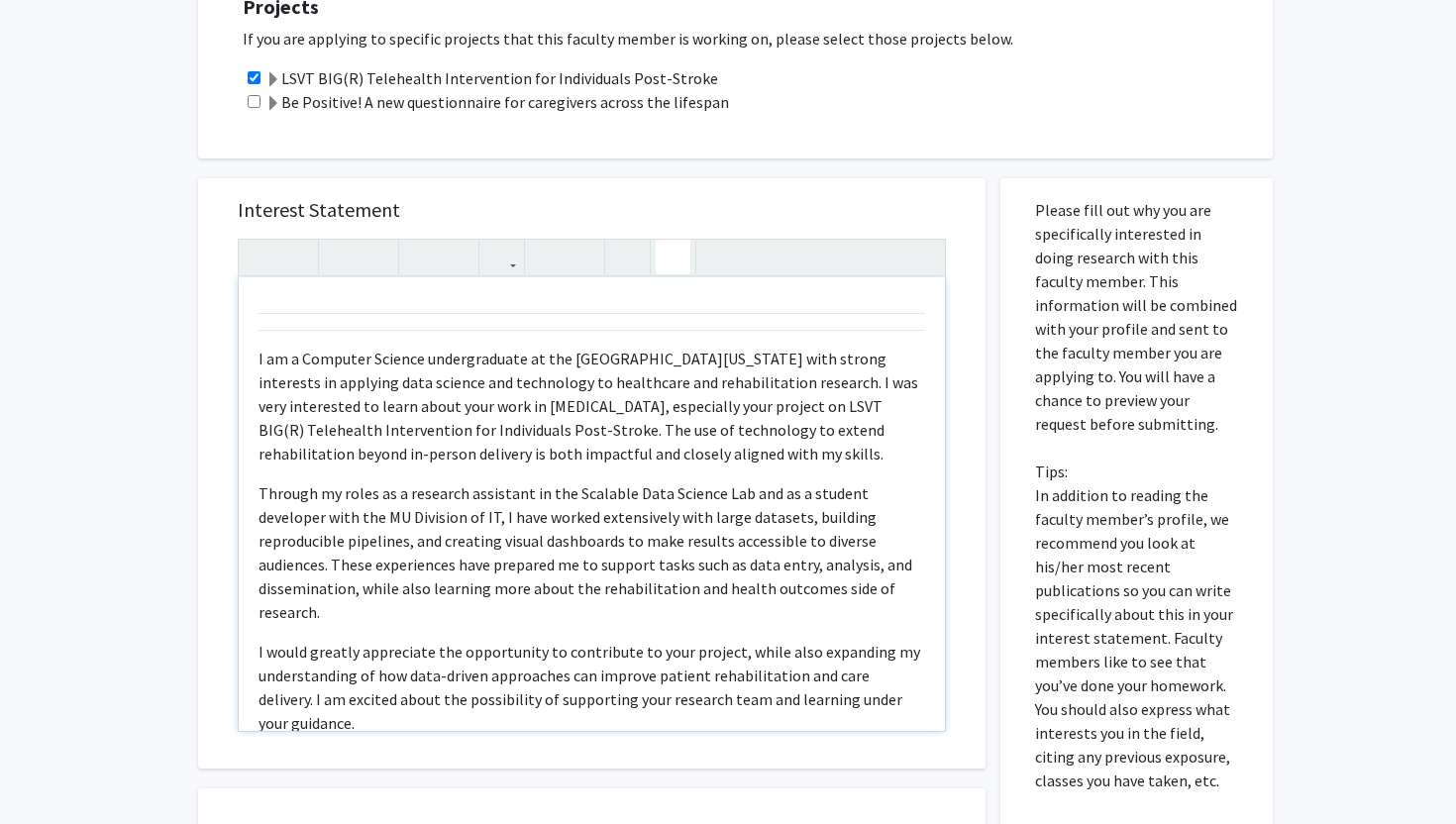
click at [674, 261] on icon "button" at bounding box center [672, 256] width 17 height 33
click at [257, 261] on icon "button" at bounding box center [260, 256] width 17 height 33
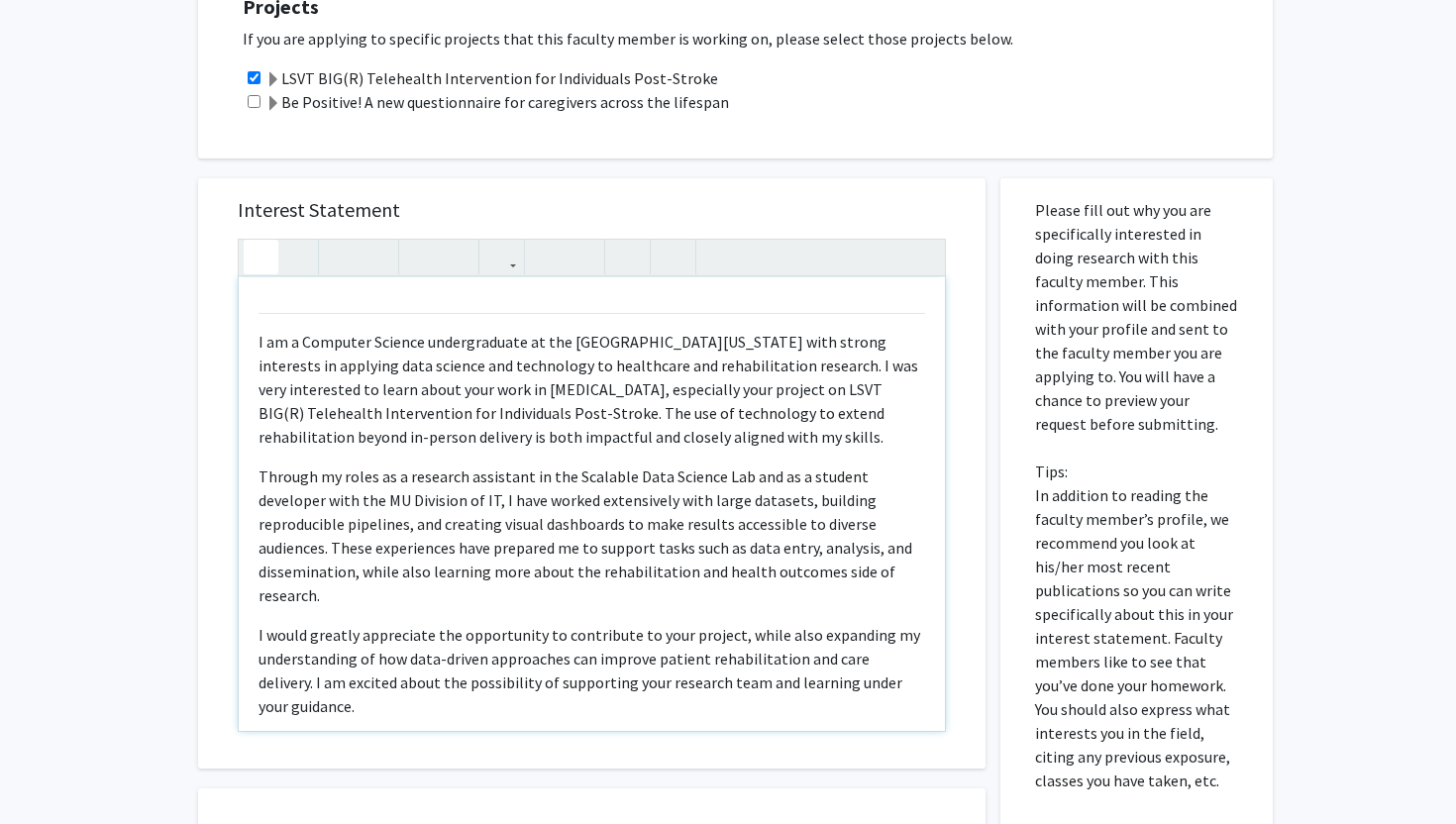
type textarea "<p>I am a Computer Science undergraduate at the [GEOGRAPHIC_DATA][US_STATE] wit…"
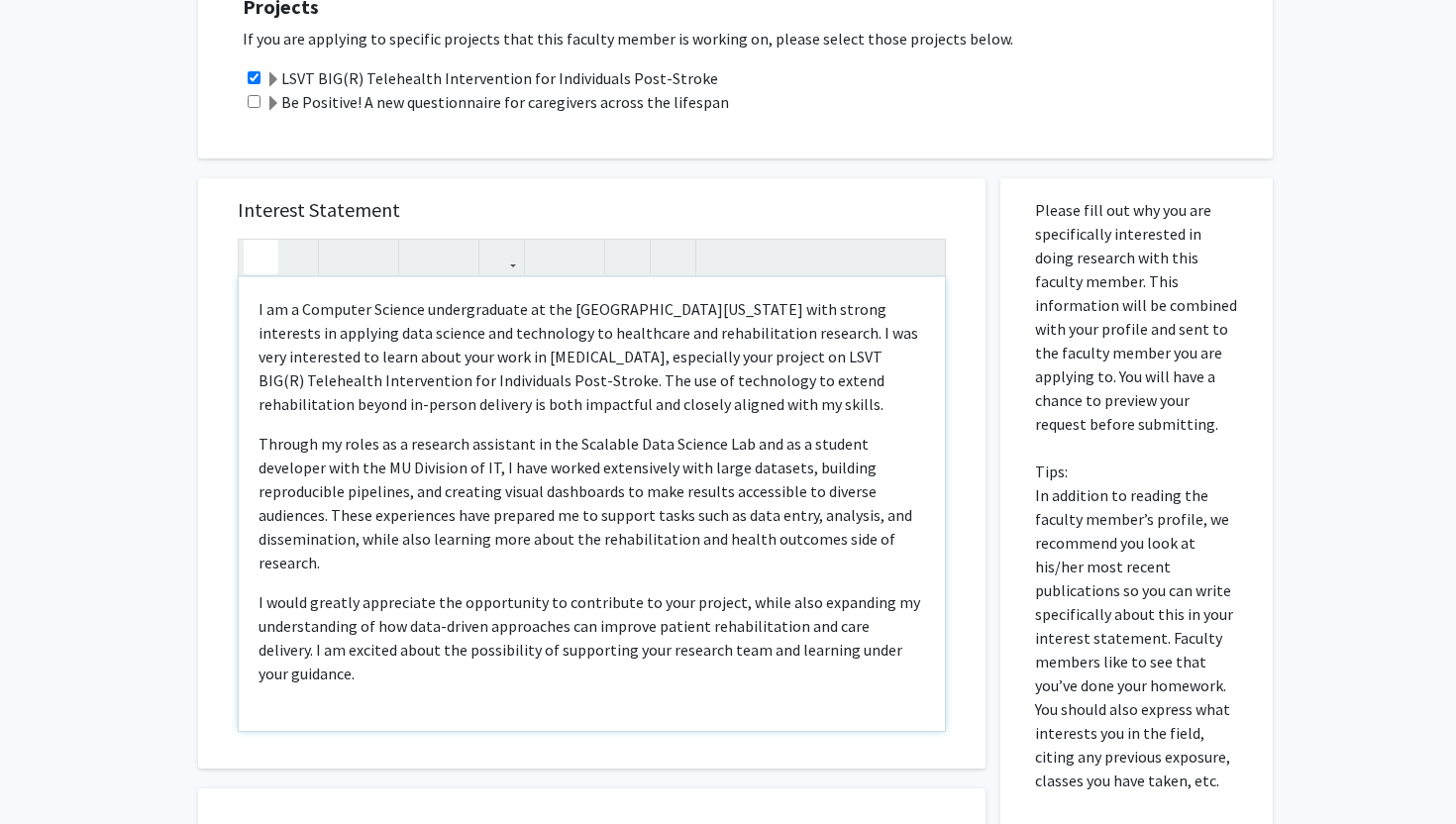
click at [257, 261] on icon "button" at bounding box center [260, 256] width 17 height 33
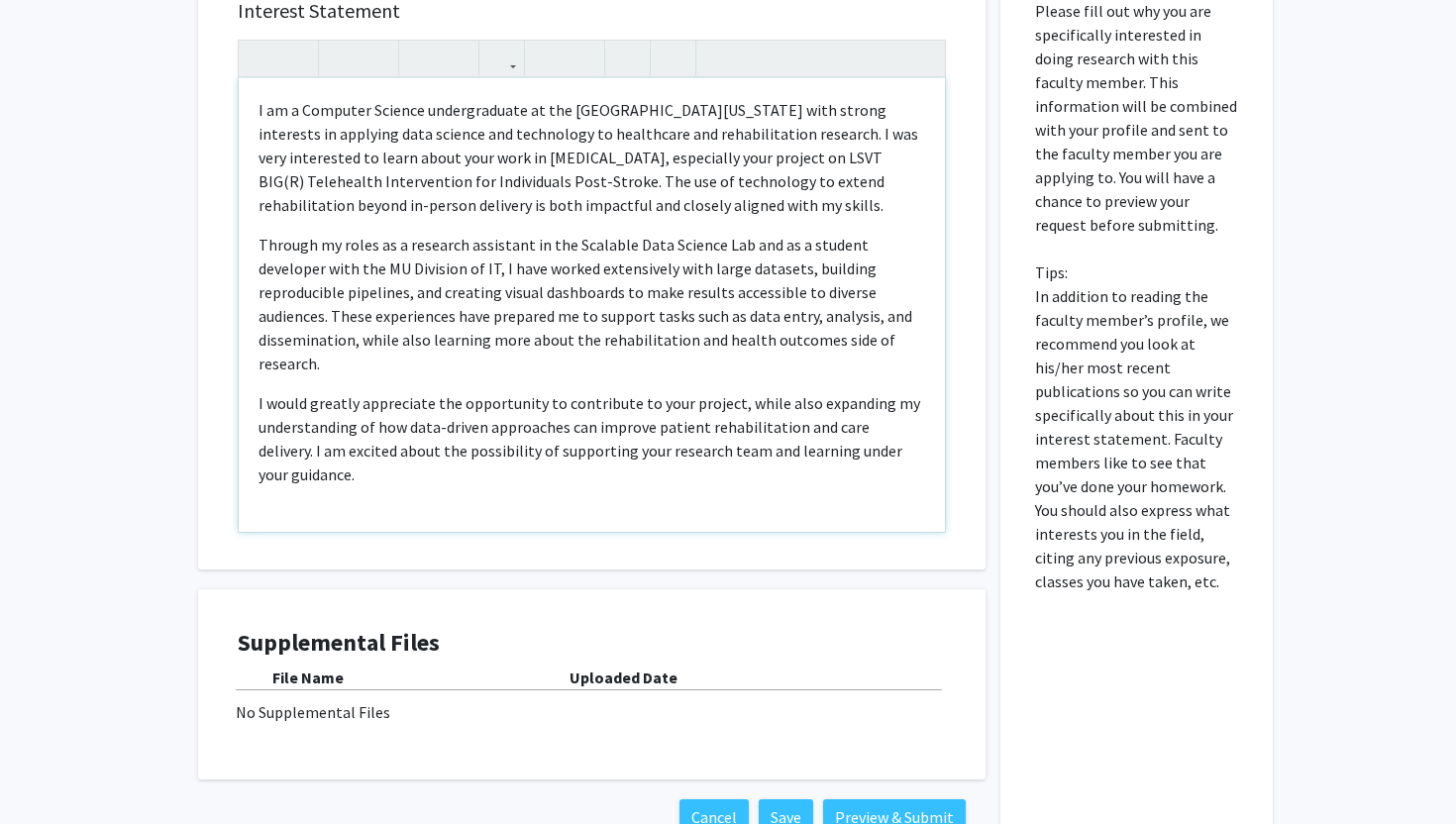
scroll to position [1076, 0]
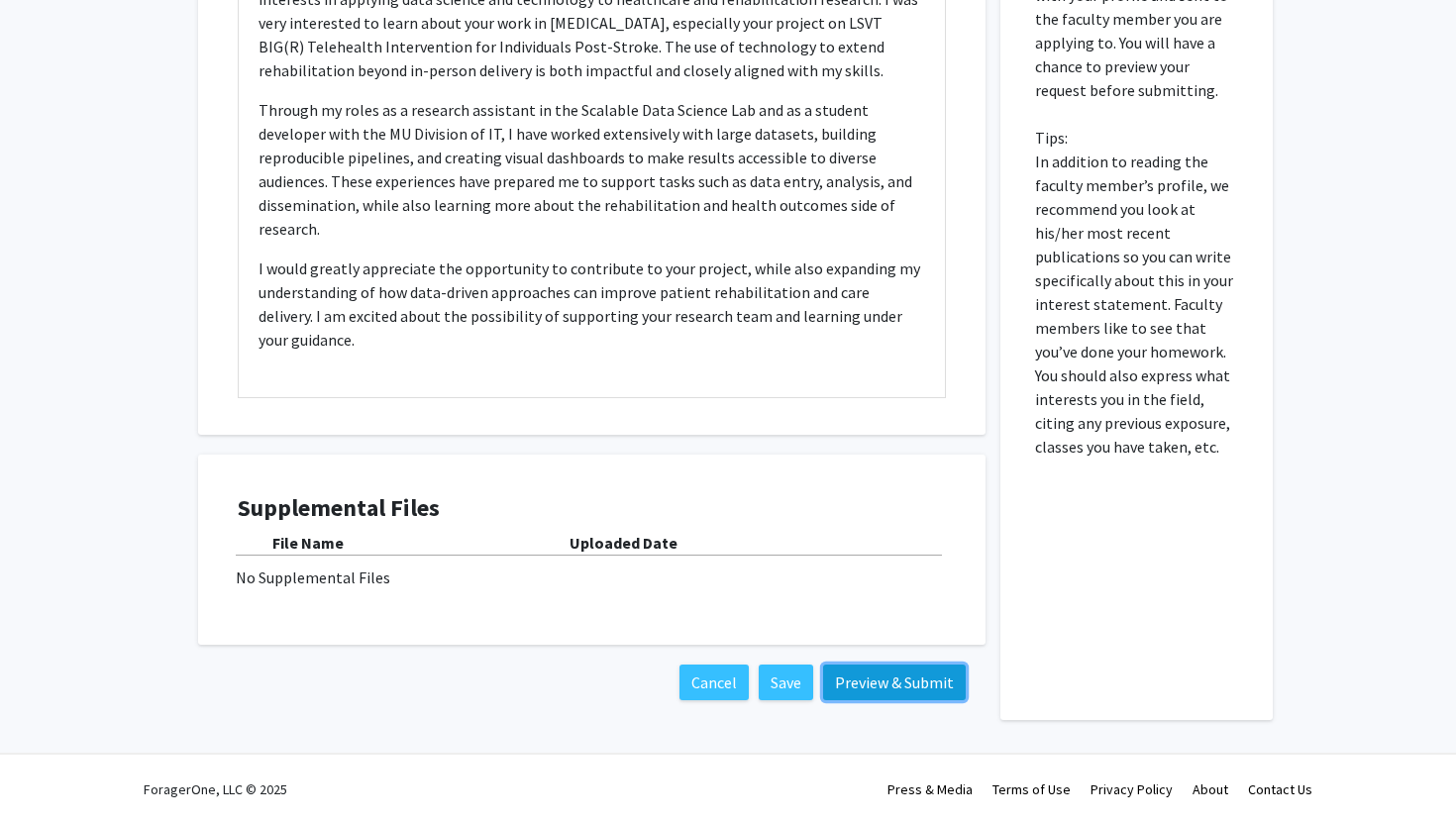
click at [869, 678] on button "Preview & Submit" at bounding box center [894, 682] width 143 height 36
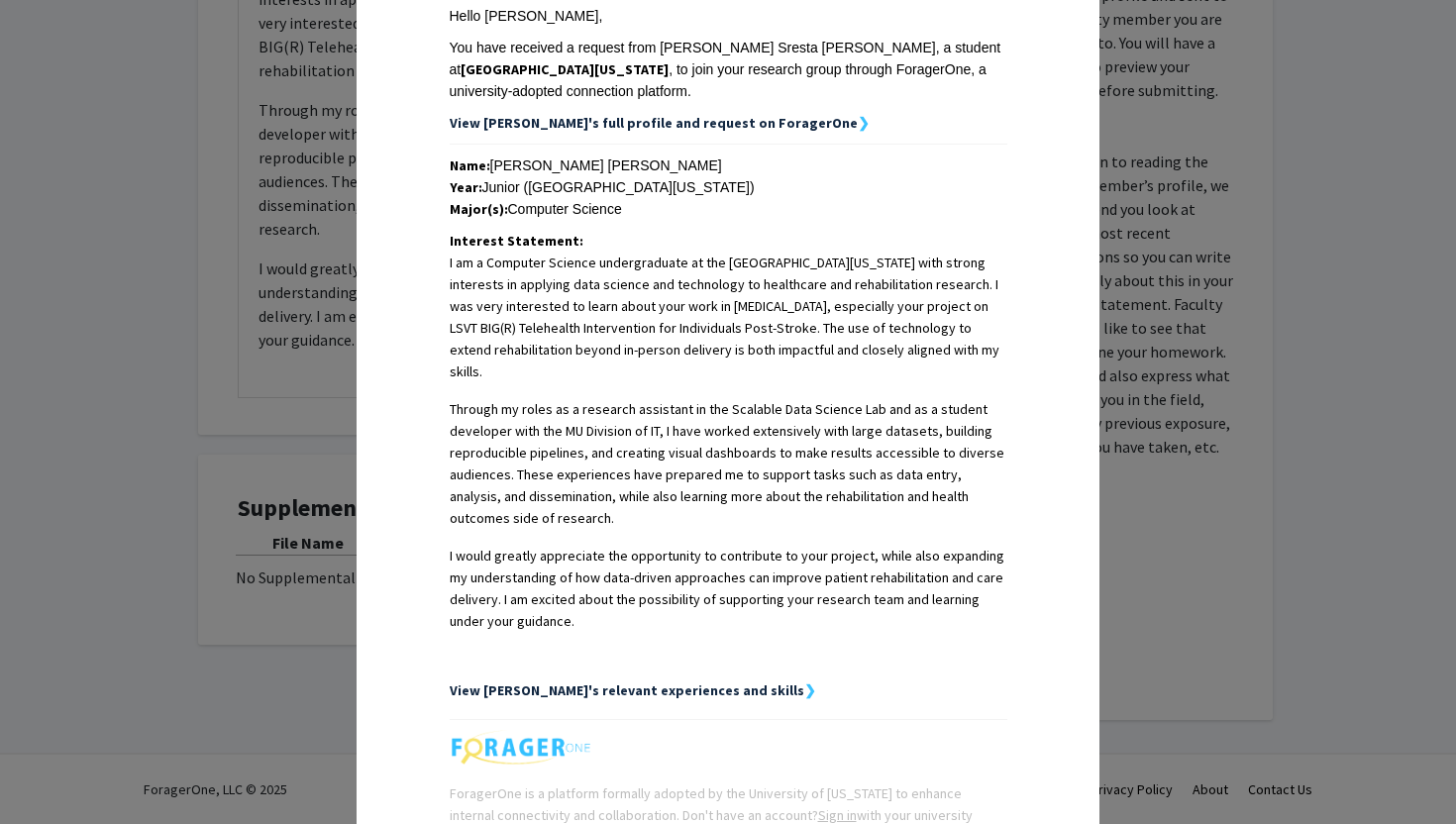
scroll to position [492, 0]
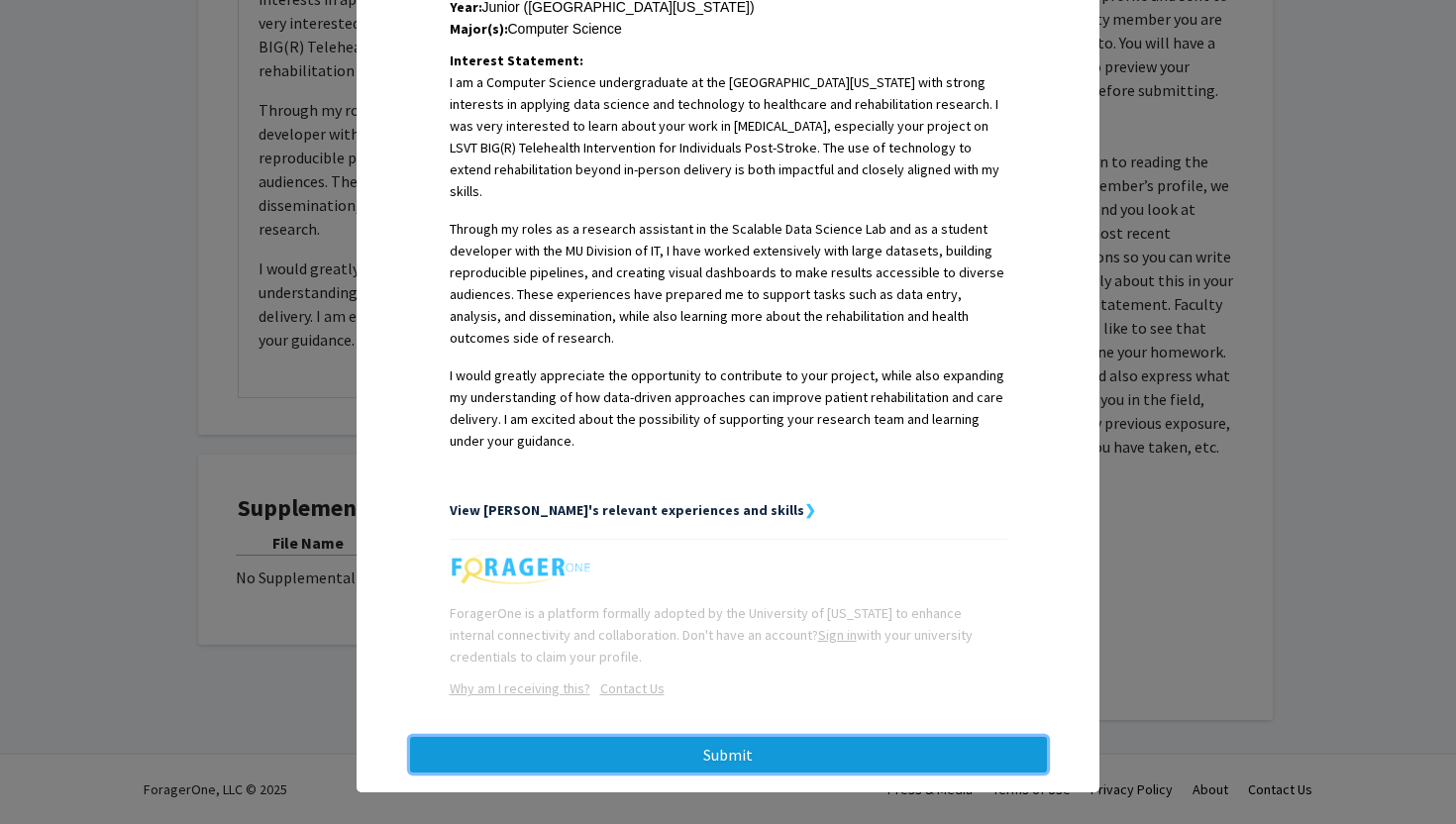
click at [759, 738] on button "Submit" at bounding box center [728, 755] width 637 height 36
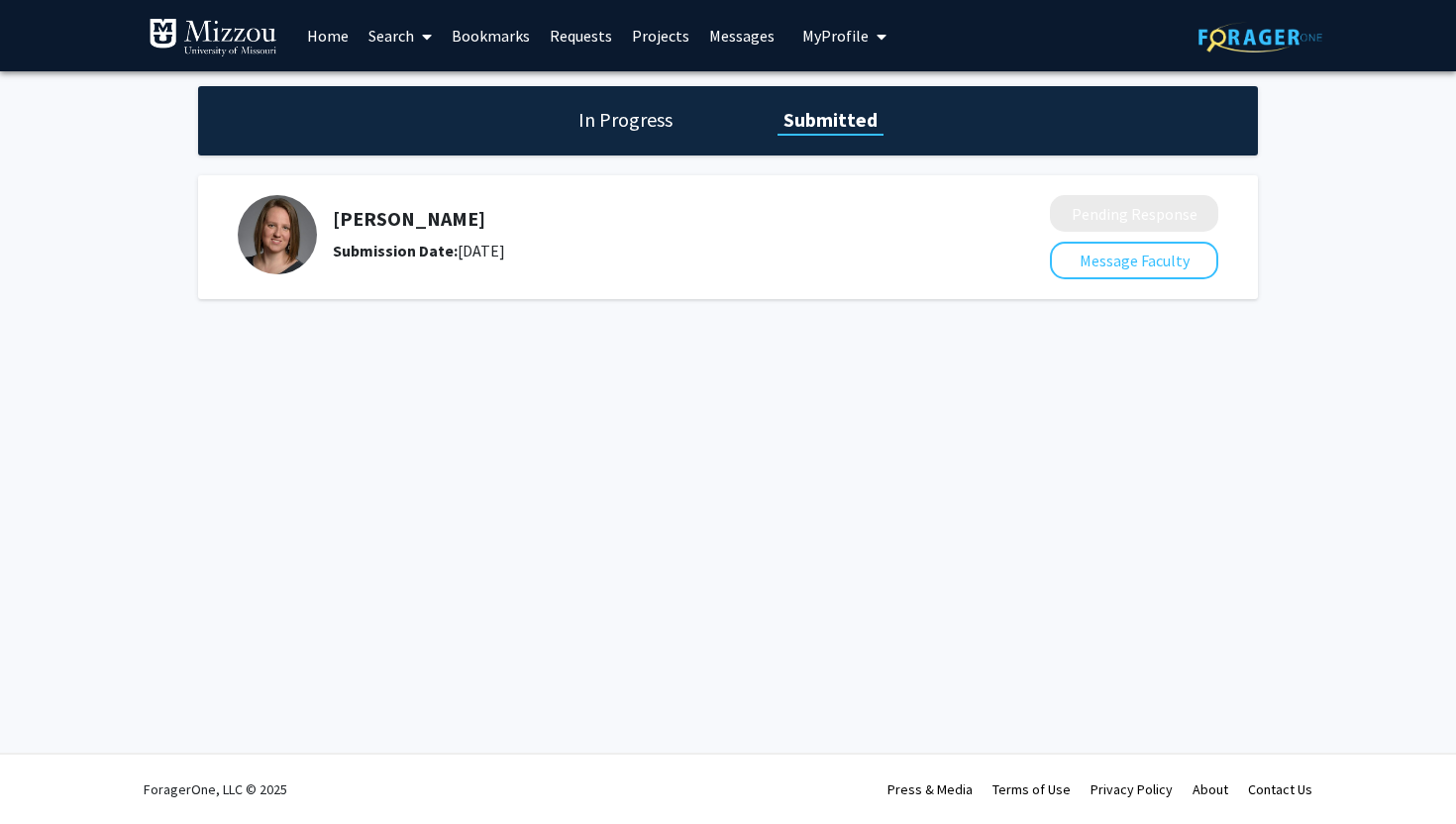
click at [803, 41] on span "My Profile" at bounding box center [835, 36] width 66 height 20
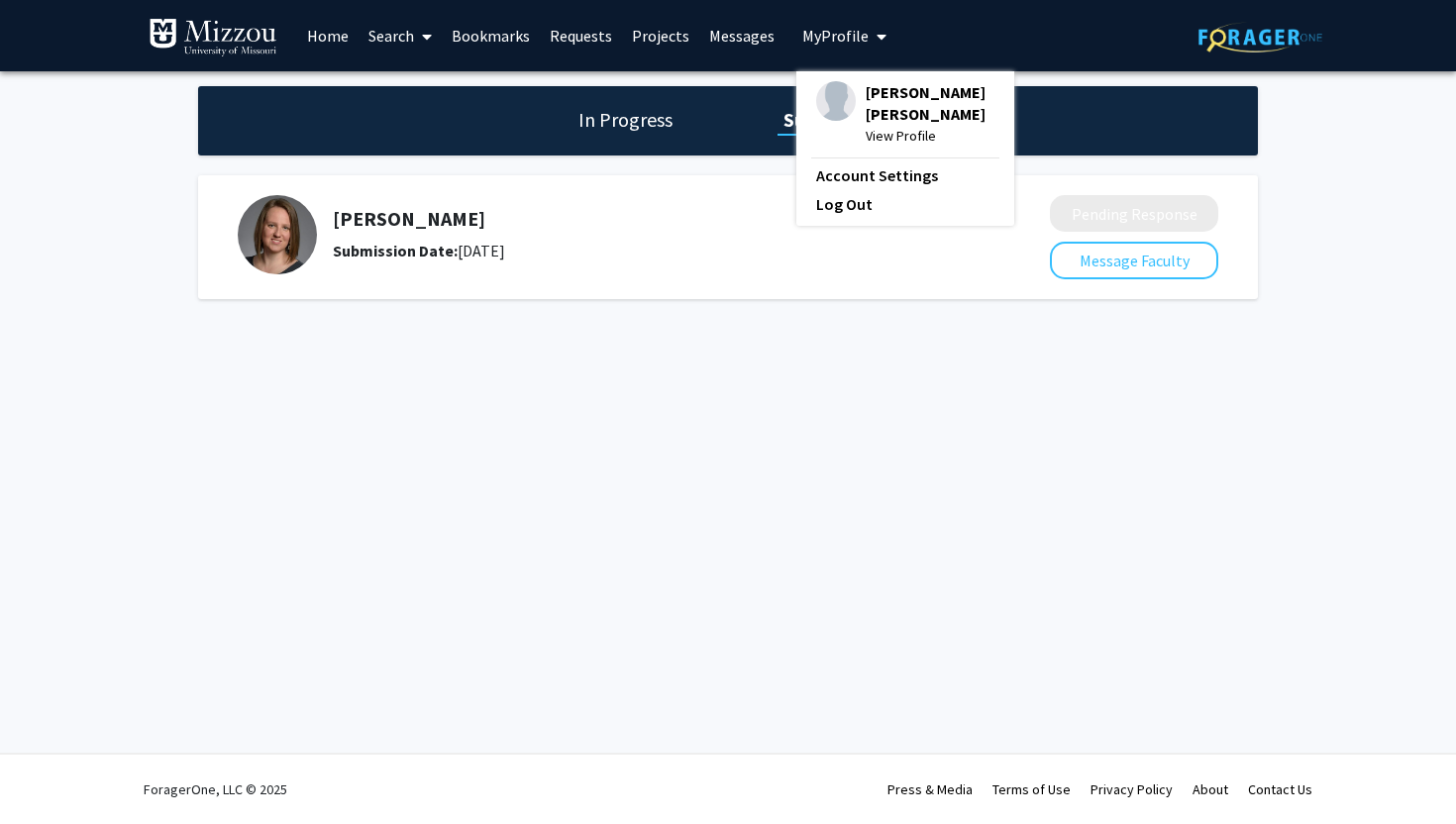
click at [407, 33] on link "Search" at bounding box center [400, 36] width 83 height 69
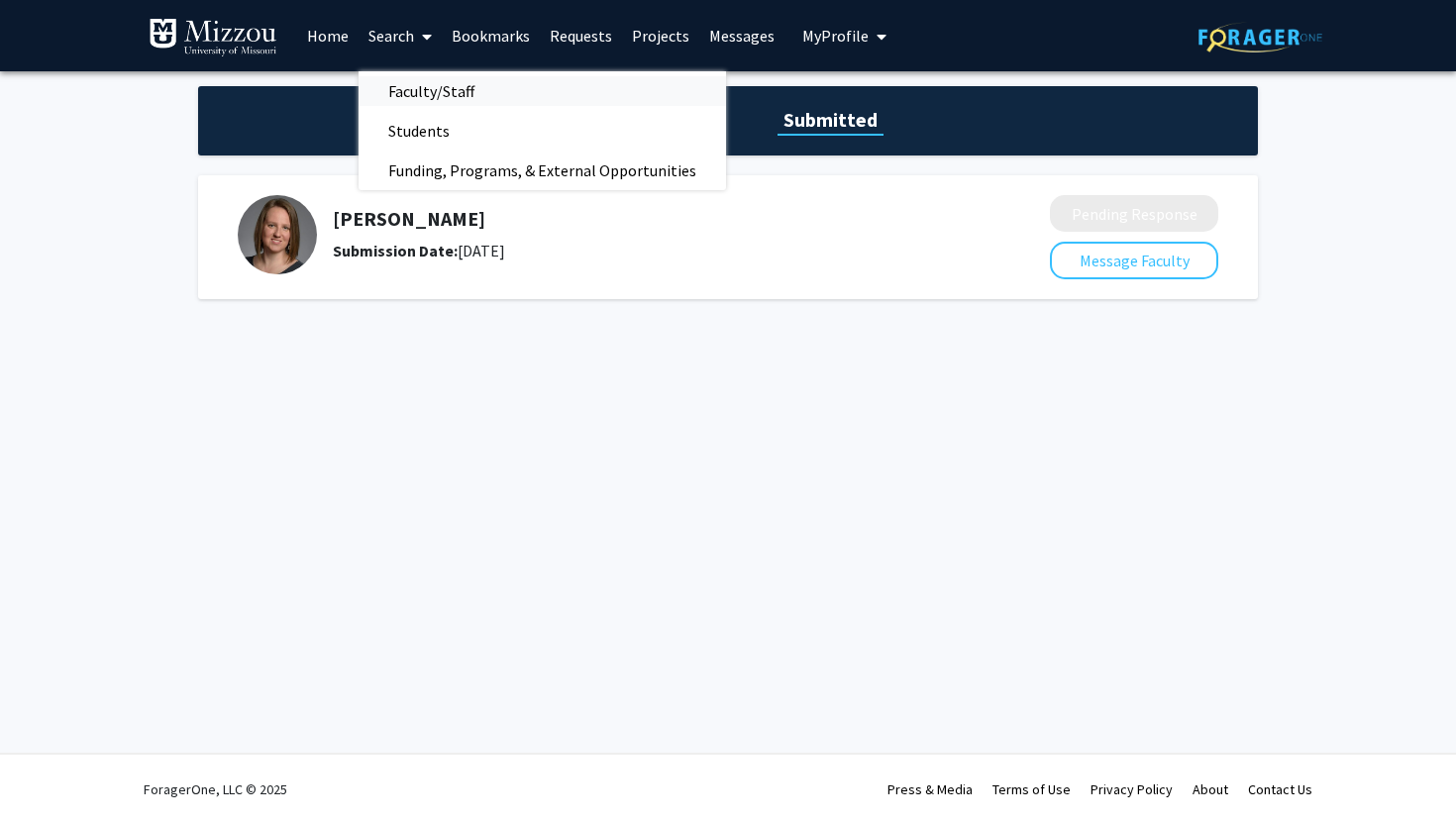
click at [445, 90] on span "Faculty/Staff" at bounding box center [431, 91] width 146 height 40
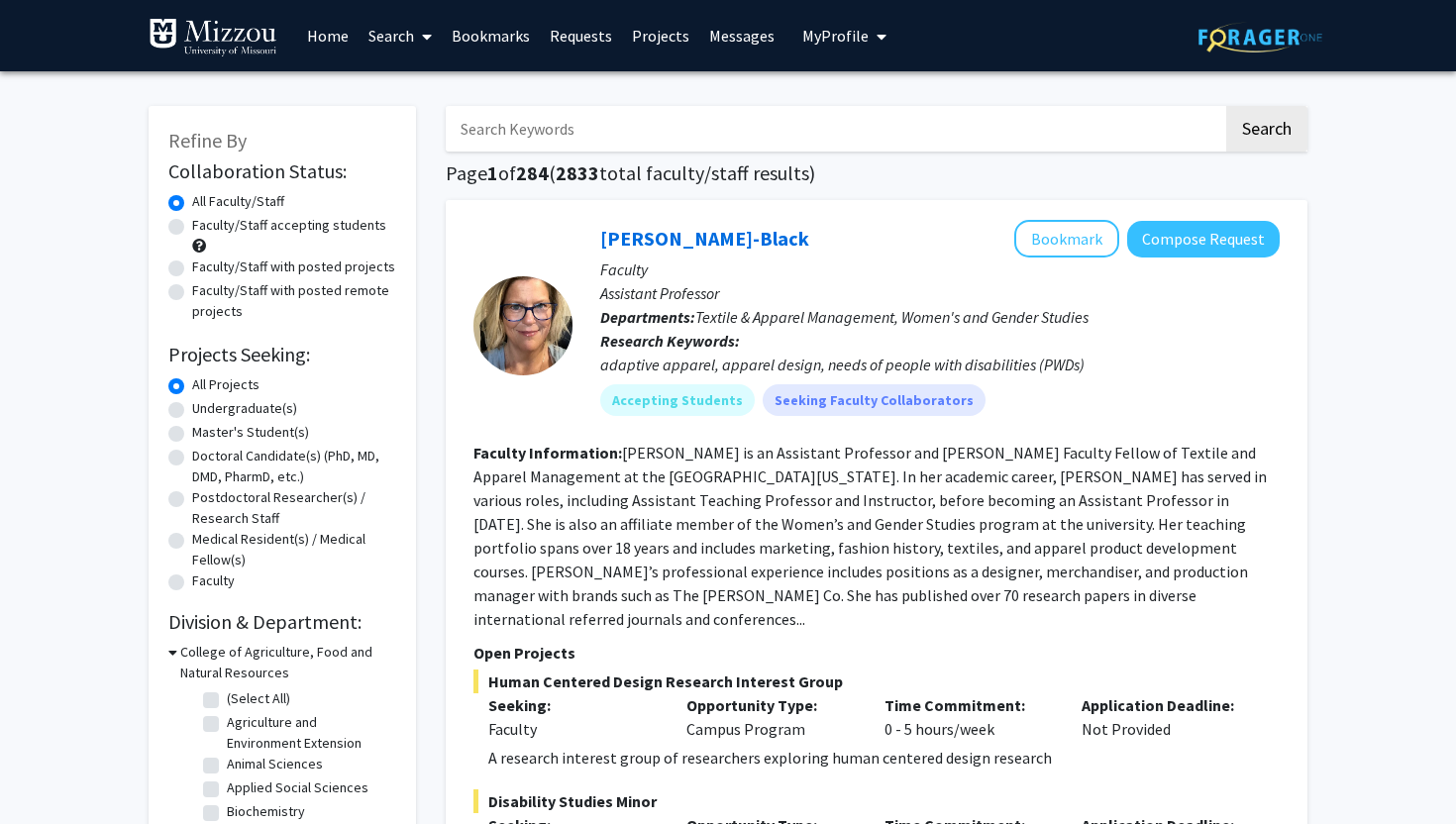
click at [505, 123] on input "Search Keywords" at bounding box center [834, 129] width 777 height 46
type input "paid"
click at [1226, 106] on button "Search" at bounding box center [1266, 129] width 81 height 46
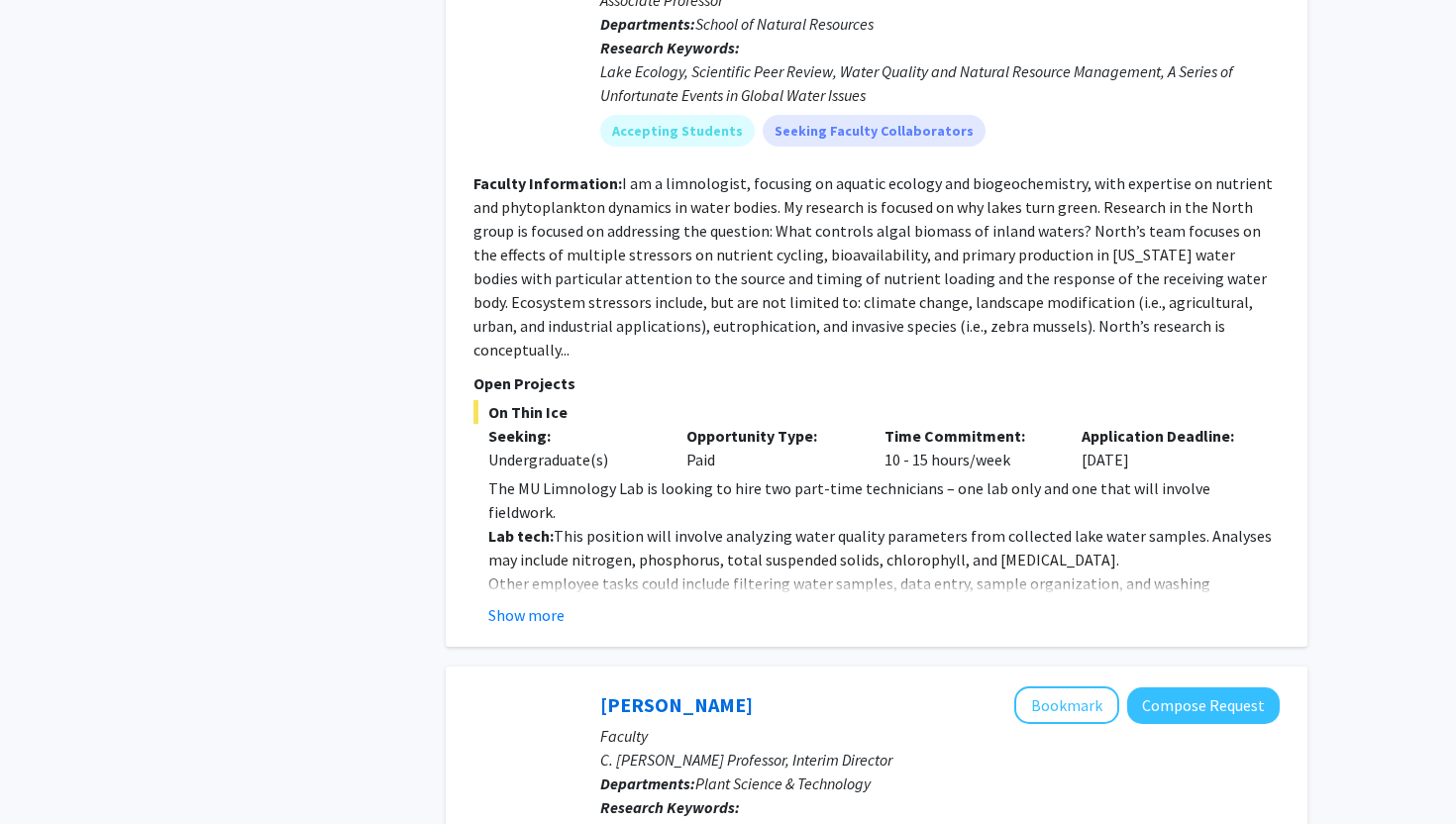
scroll to position [2011, 0]
click at [535, 603] on button "Show more" at bounding box center [526, 615] width 76 height 24
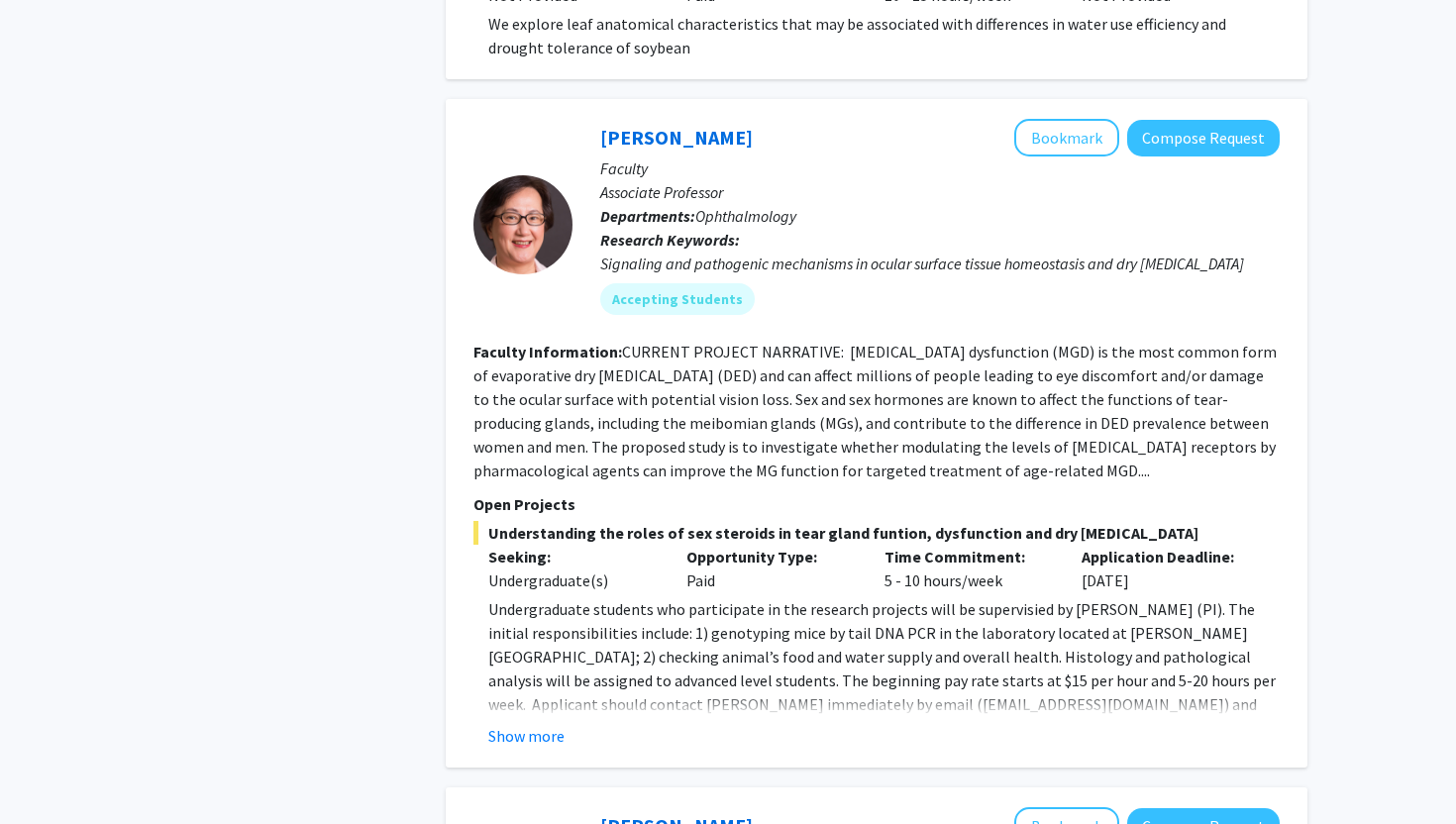
scroll to position [4038, 0]
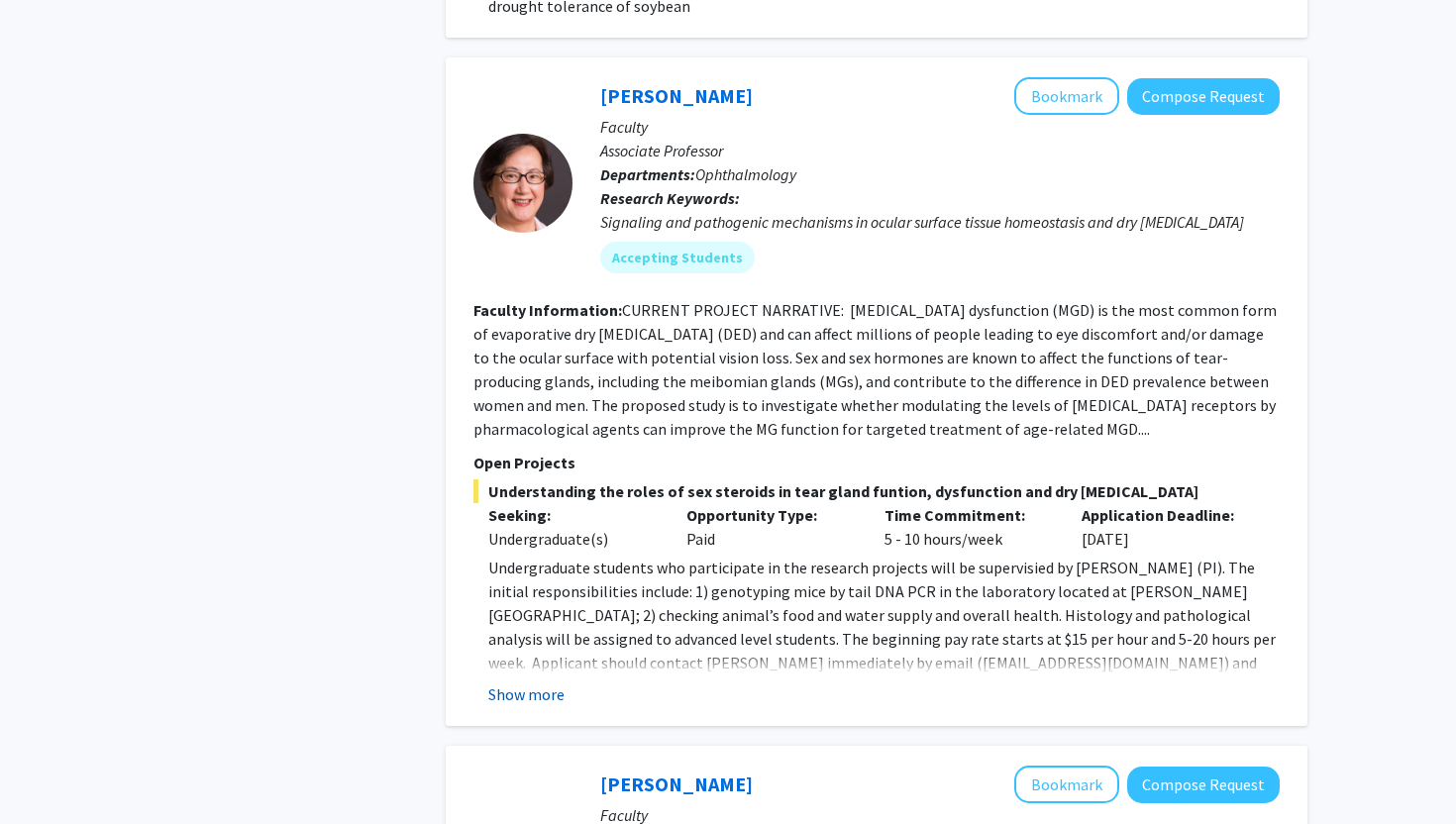
click at [549, 682] on button "Show more" at bounding box center [526, 694] width 76 height 24
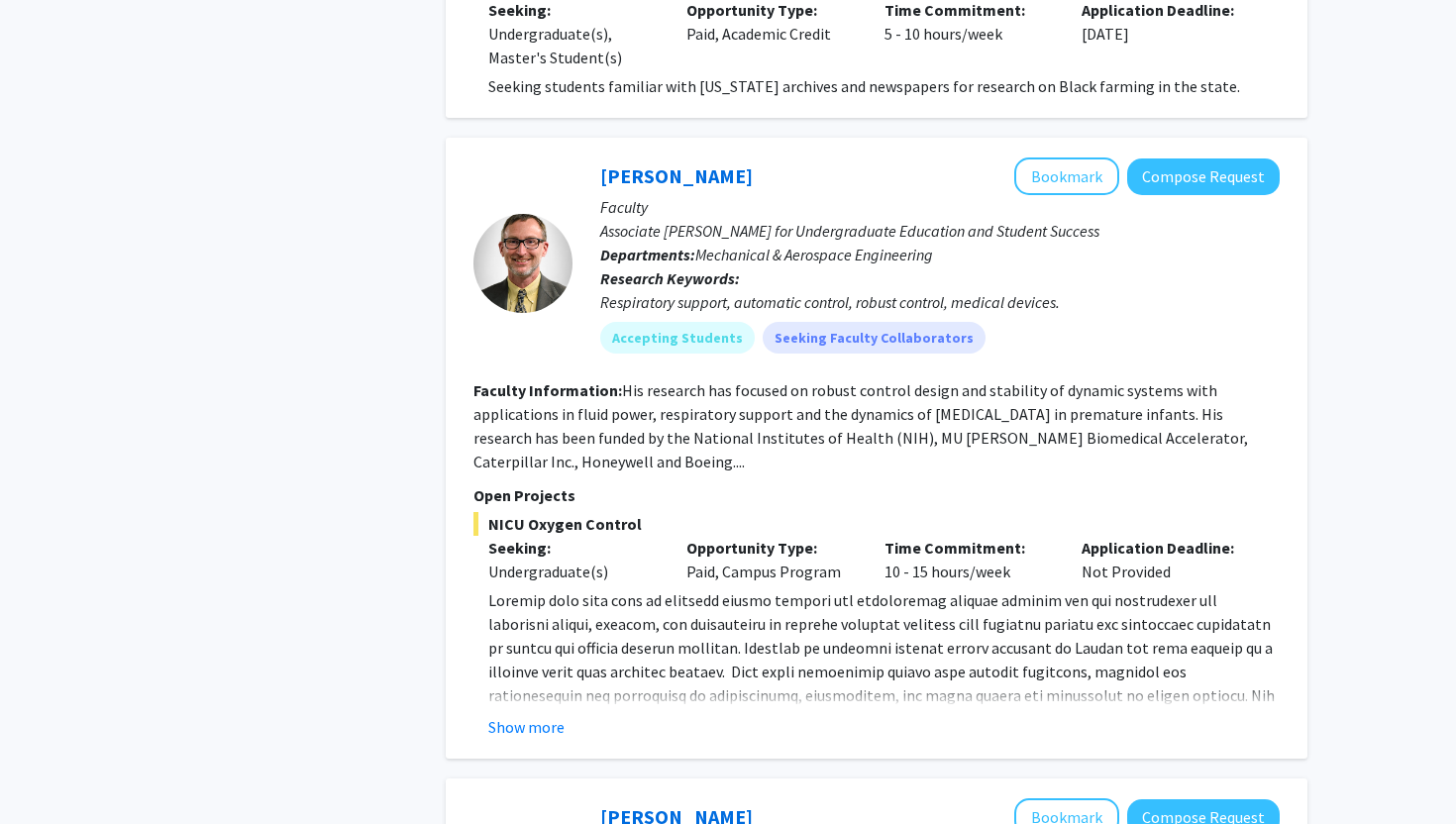
scroll to position [5257, 0]
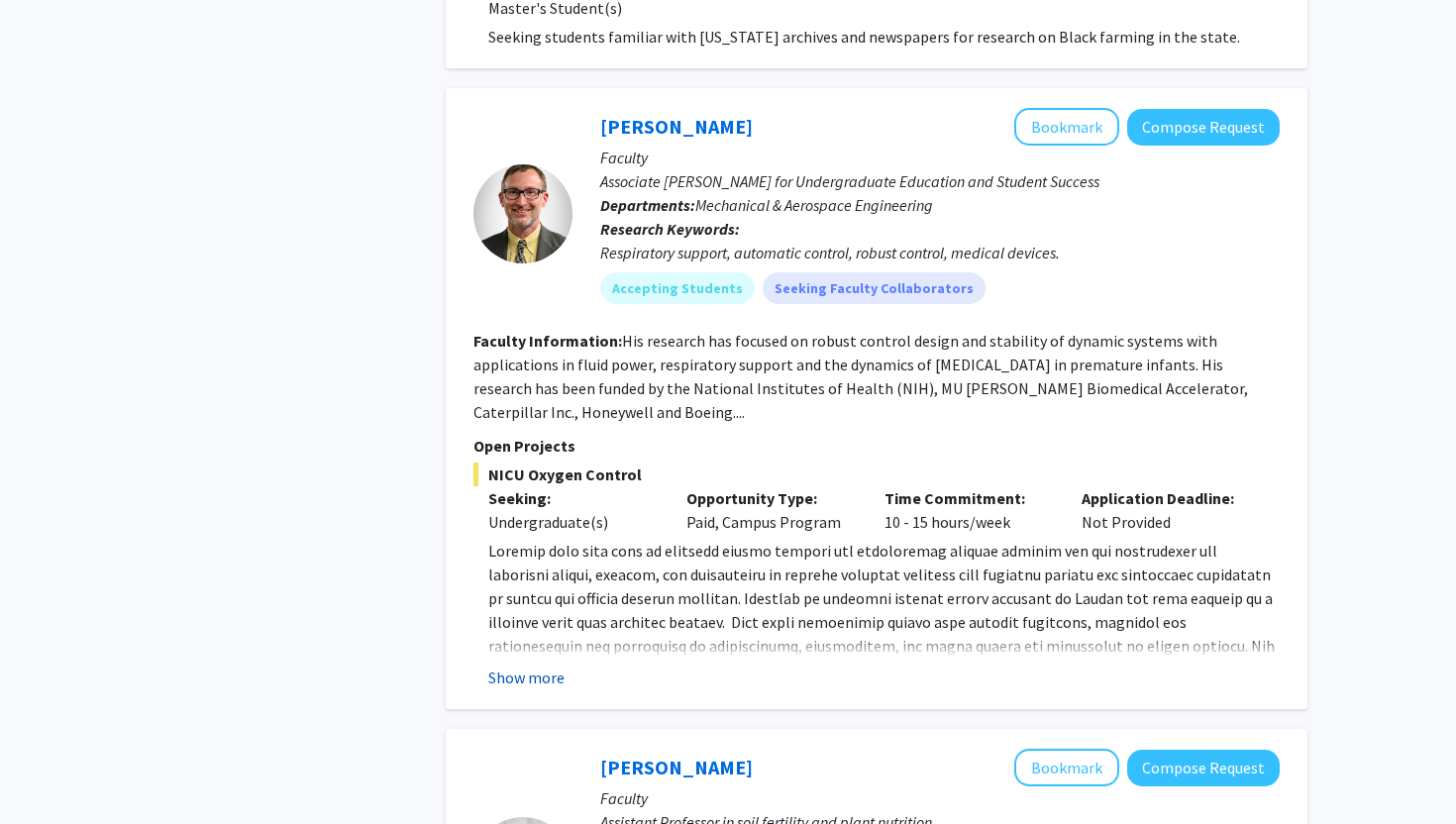
click at [522, 665] on button "Show more" at bounding box center [526, 677] width 76 height 24
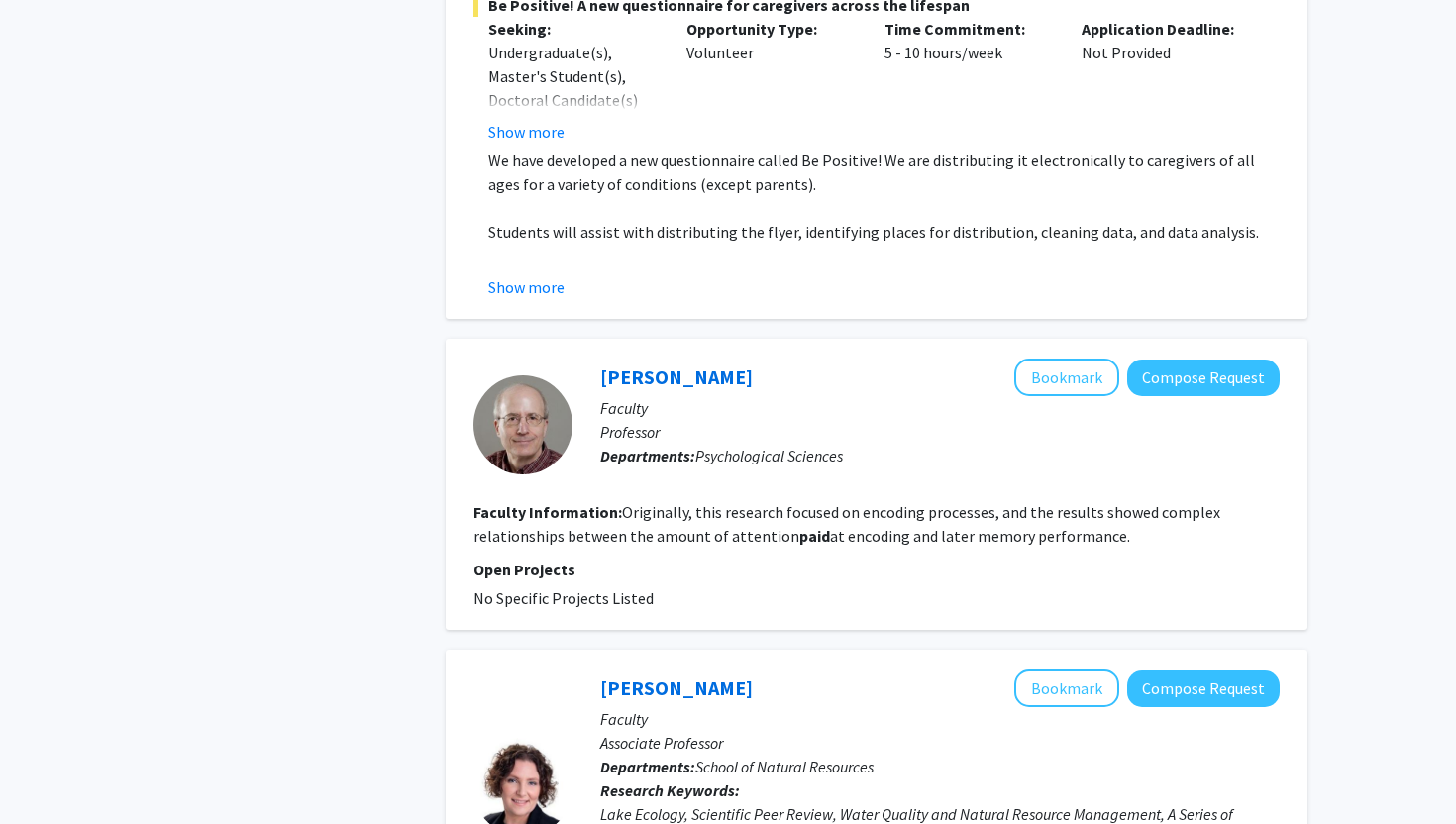
scroll to position [0, 0]
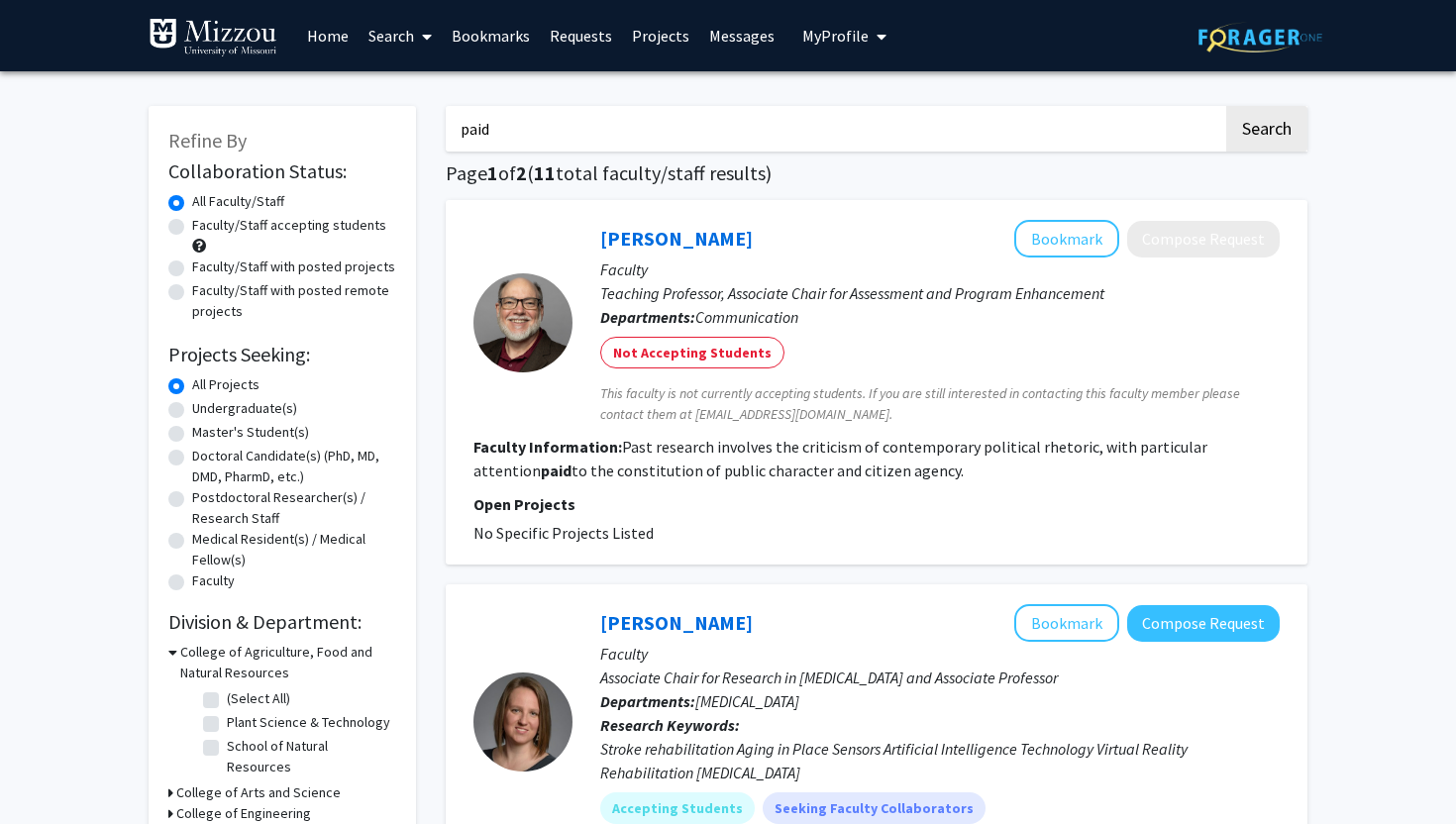
click at [811, 47] on button "My Profile" at bounding box center [844, 36] width 96 height 71
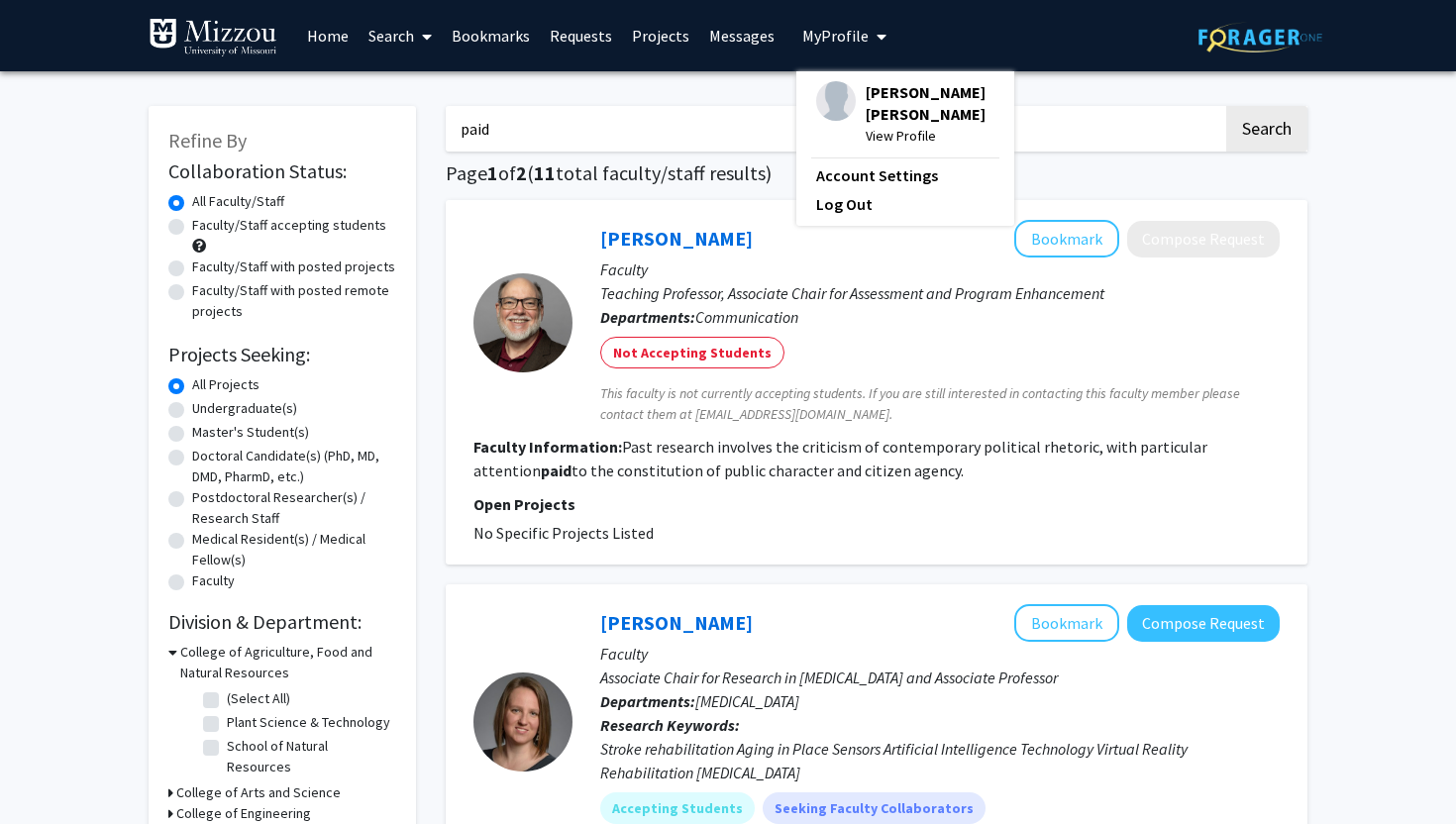
click at [878, 129] on span "View Profile" at bounding box center [930, 136] width 129 height 22
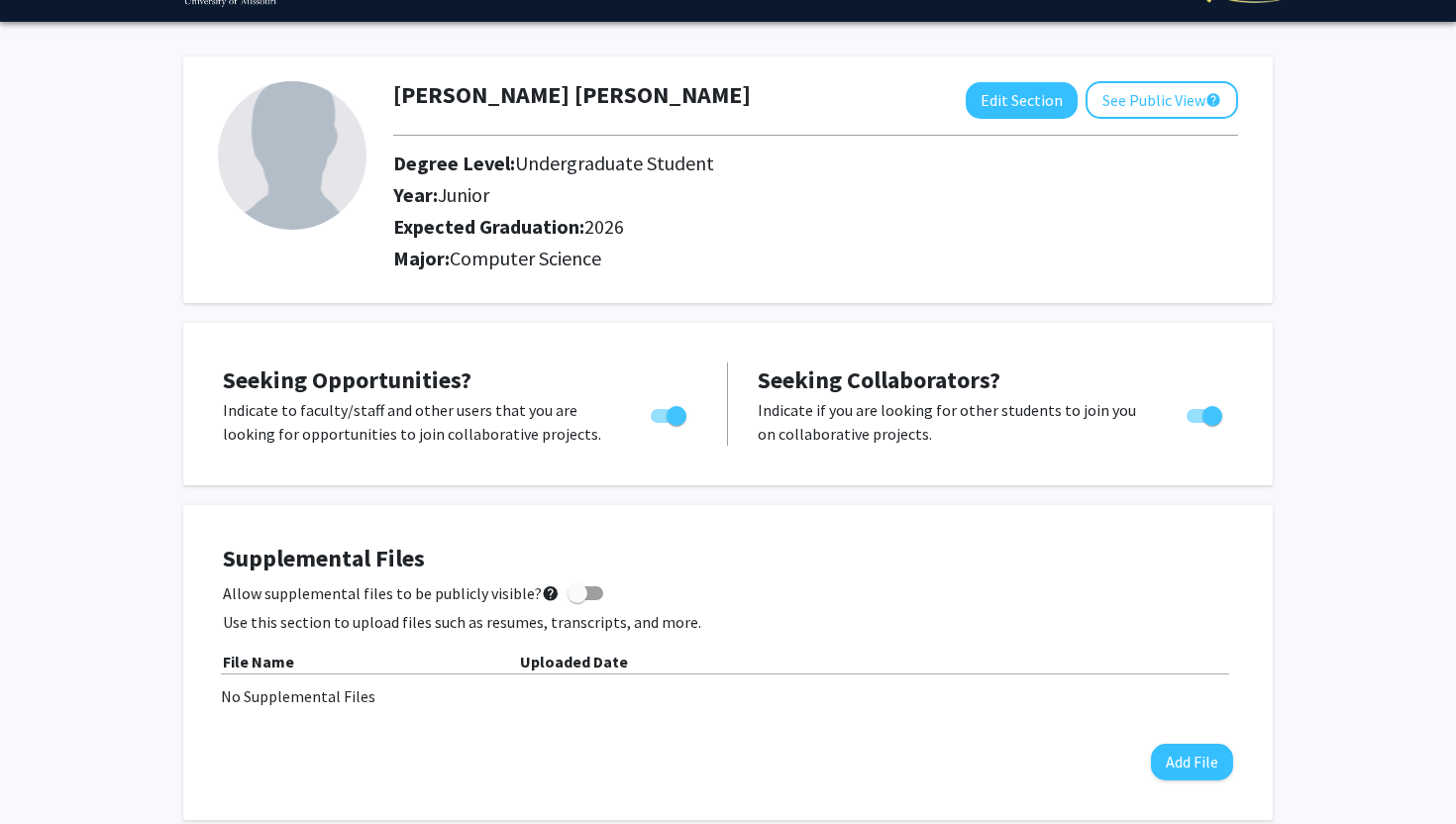
scroll to position [57, 0]
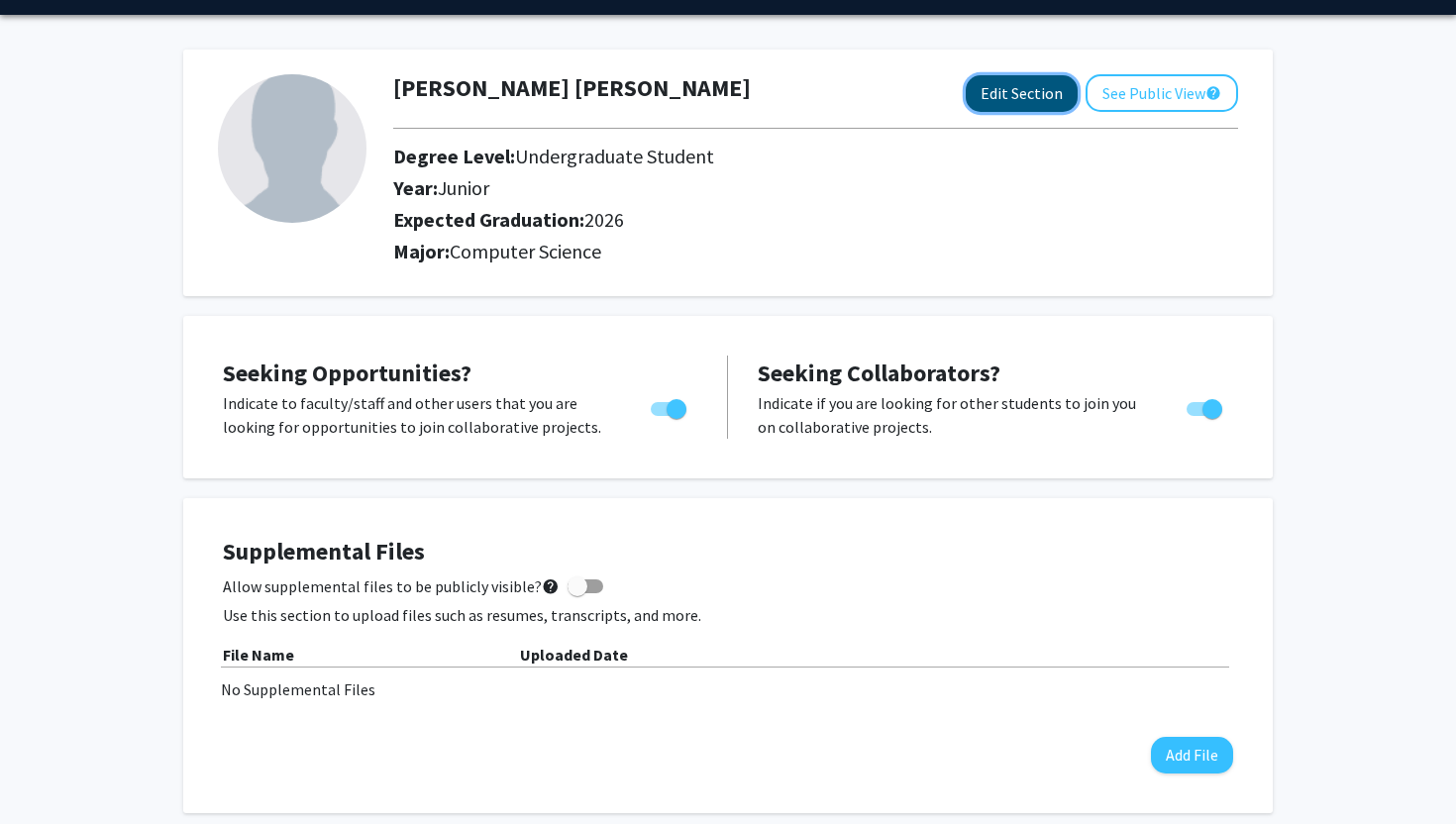
click at [995, 77] on button "Edit Section" at bounding box center [1021, 93] width 112 height 37
select select "junior"
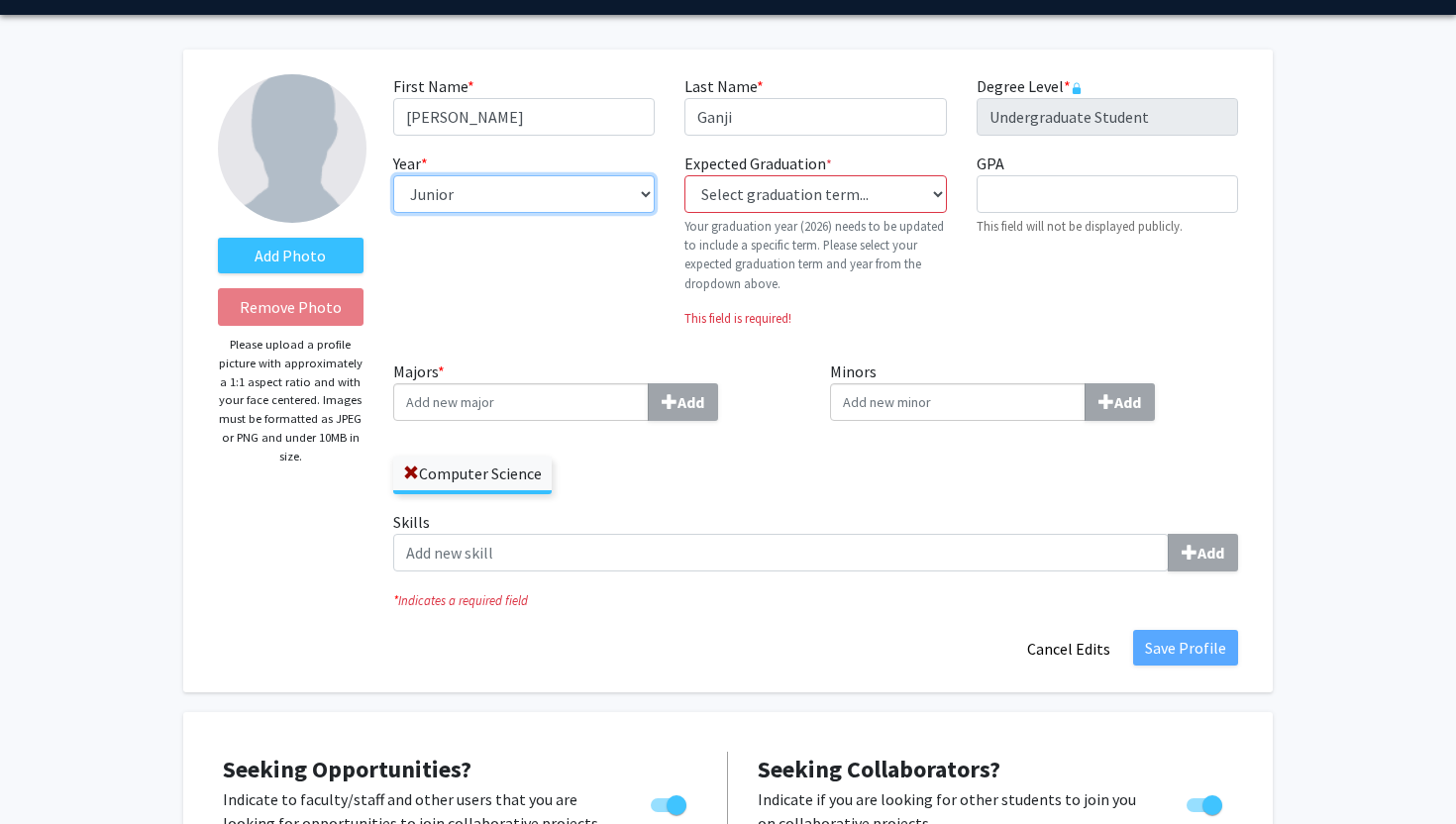
click at [602, 206] on select "--- First-year Sophomore Junior Senior Postbaccalaureate Certificate" at bounding box center [523, 195] width 261 height 38
click at [485, 409] on input "Majors * Add" at bounding box center [520, 402] width 255 height 38
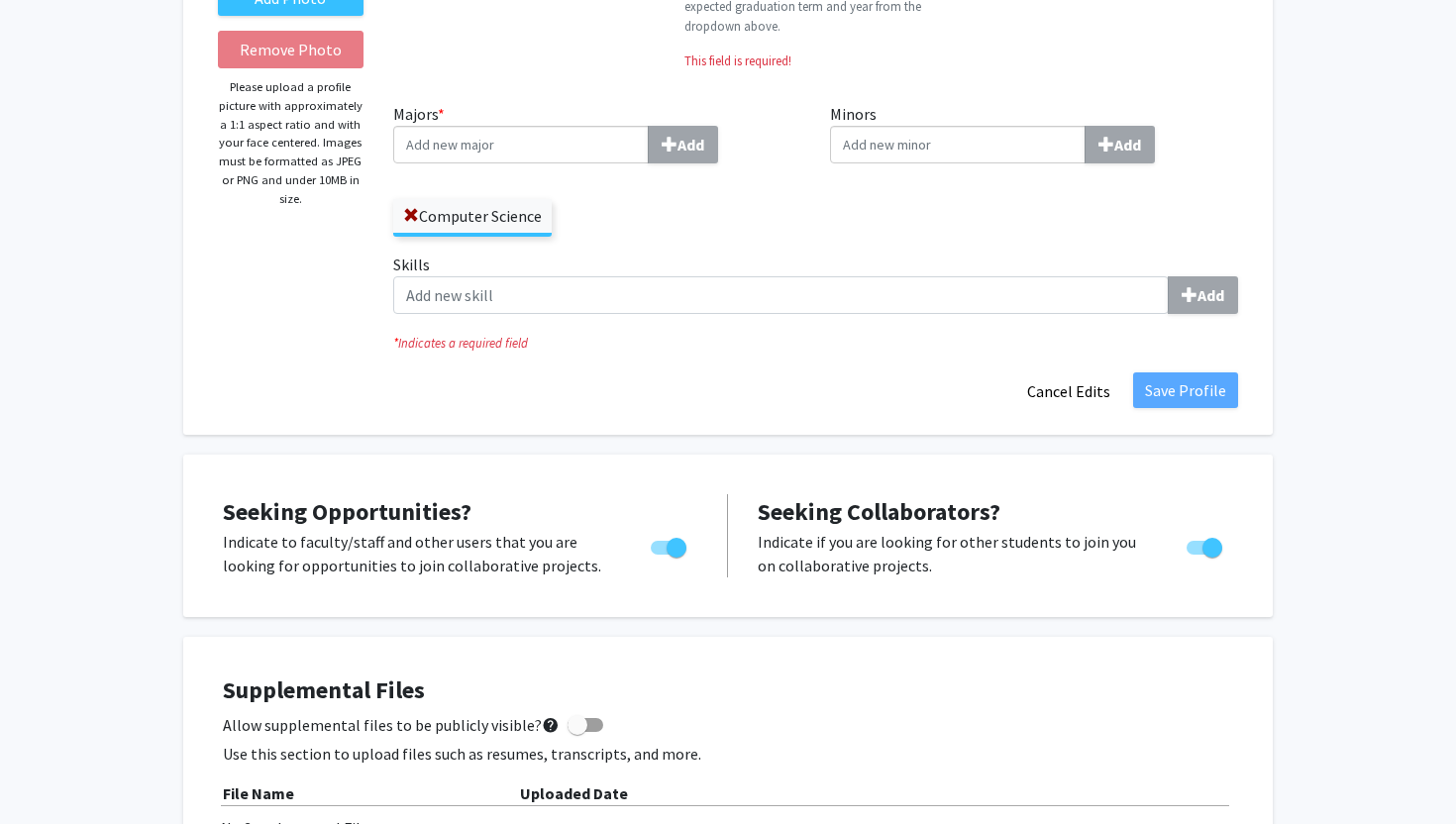
scroll to position [318, 0]
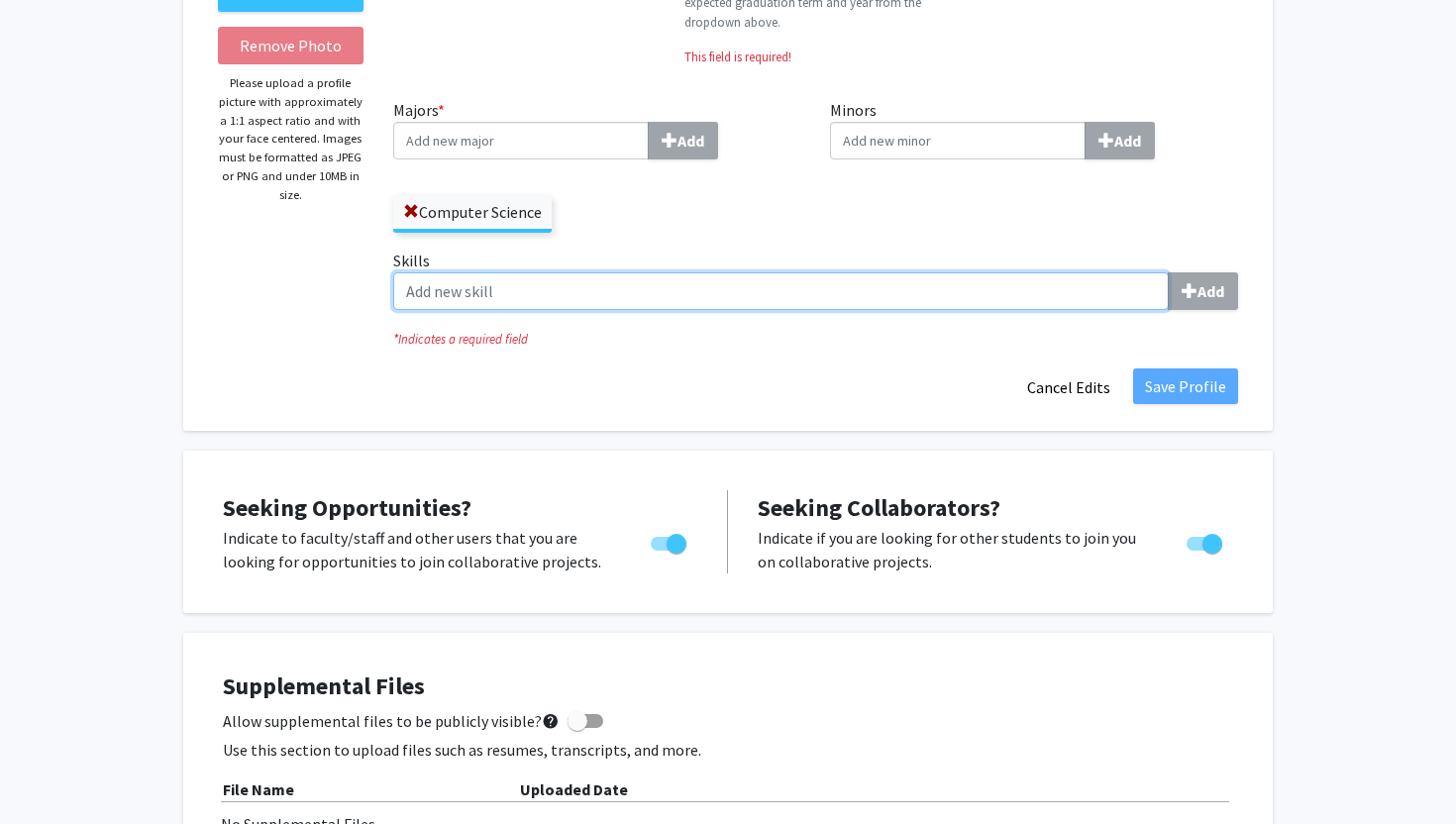
click at [812, 295] on input "Skills Add" at bounding box center [780, 291] width 775 height 38
type input "machine learning"
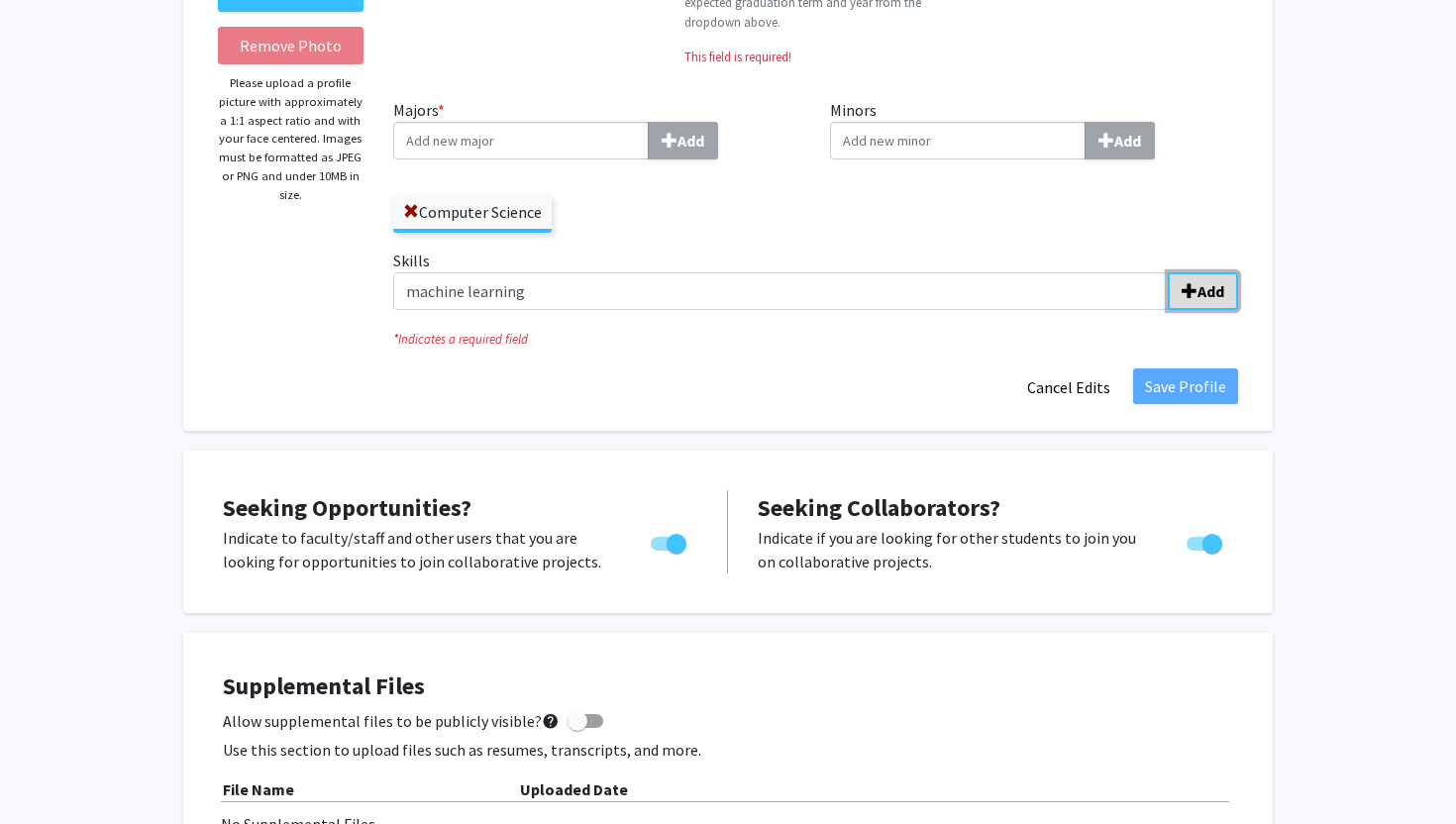
click at [1198, 282] on b "Add" at bounding box center [1210, 291] width 27 height 20
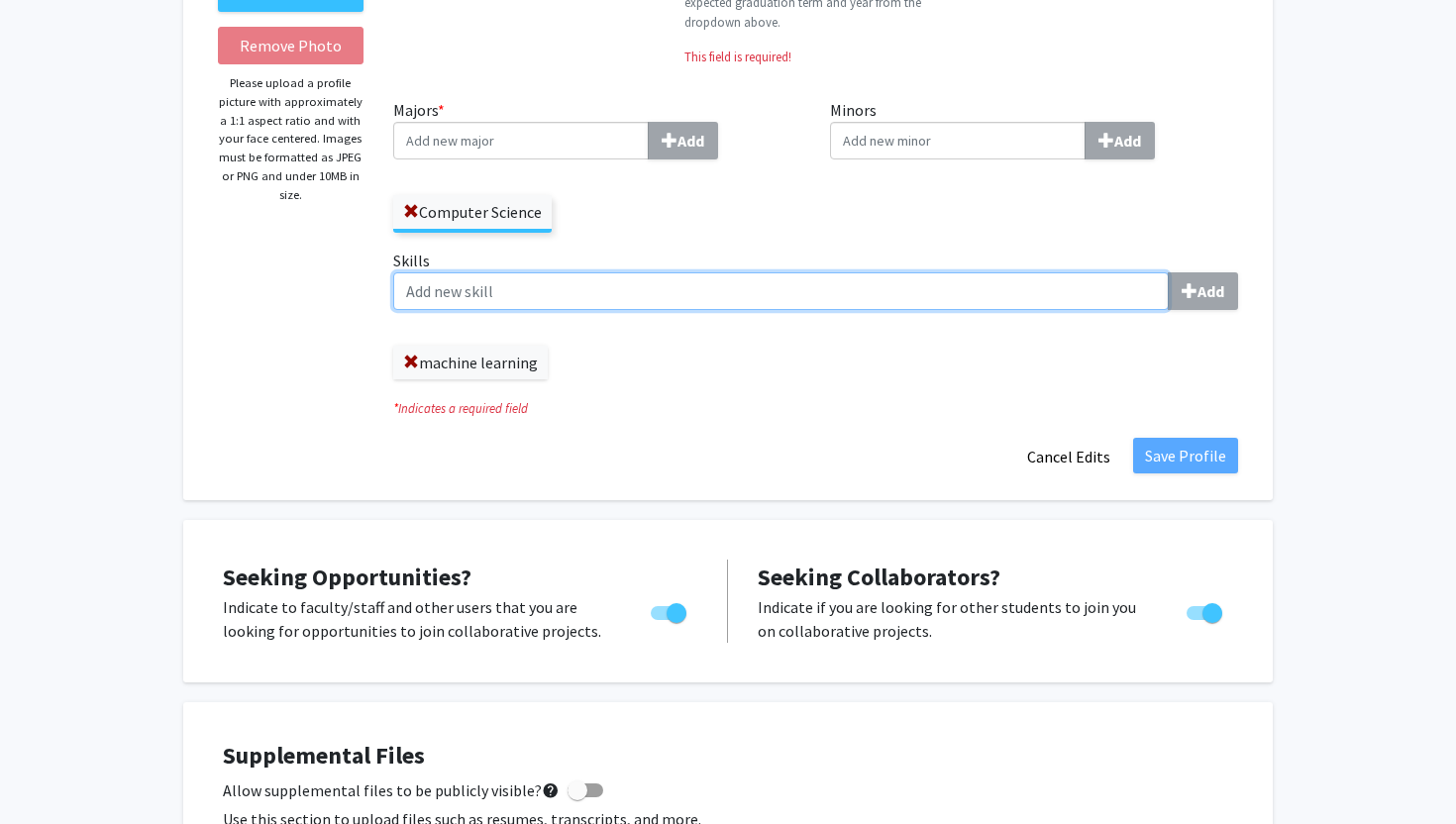
click at [868, 293] on input "Skills Add" at bounding box center [780, 291] width 775 height 38
type input "Gen ai"
type input "ai"
type input "agentic ai"
type input "Data science"
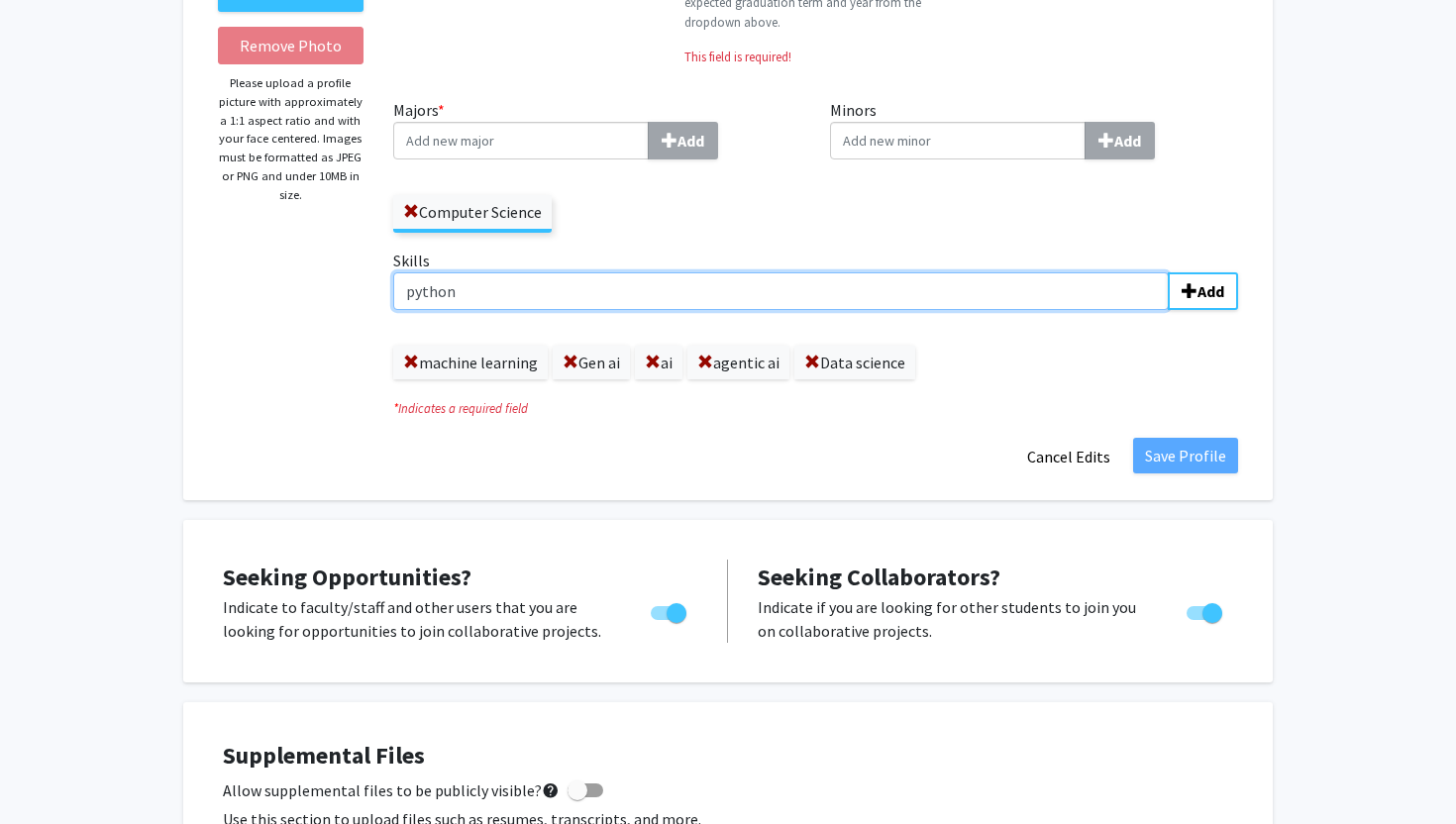
type input "python"
type input "data analytics"
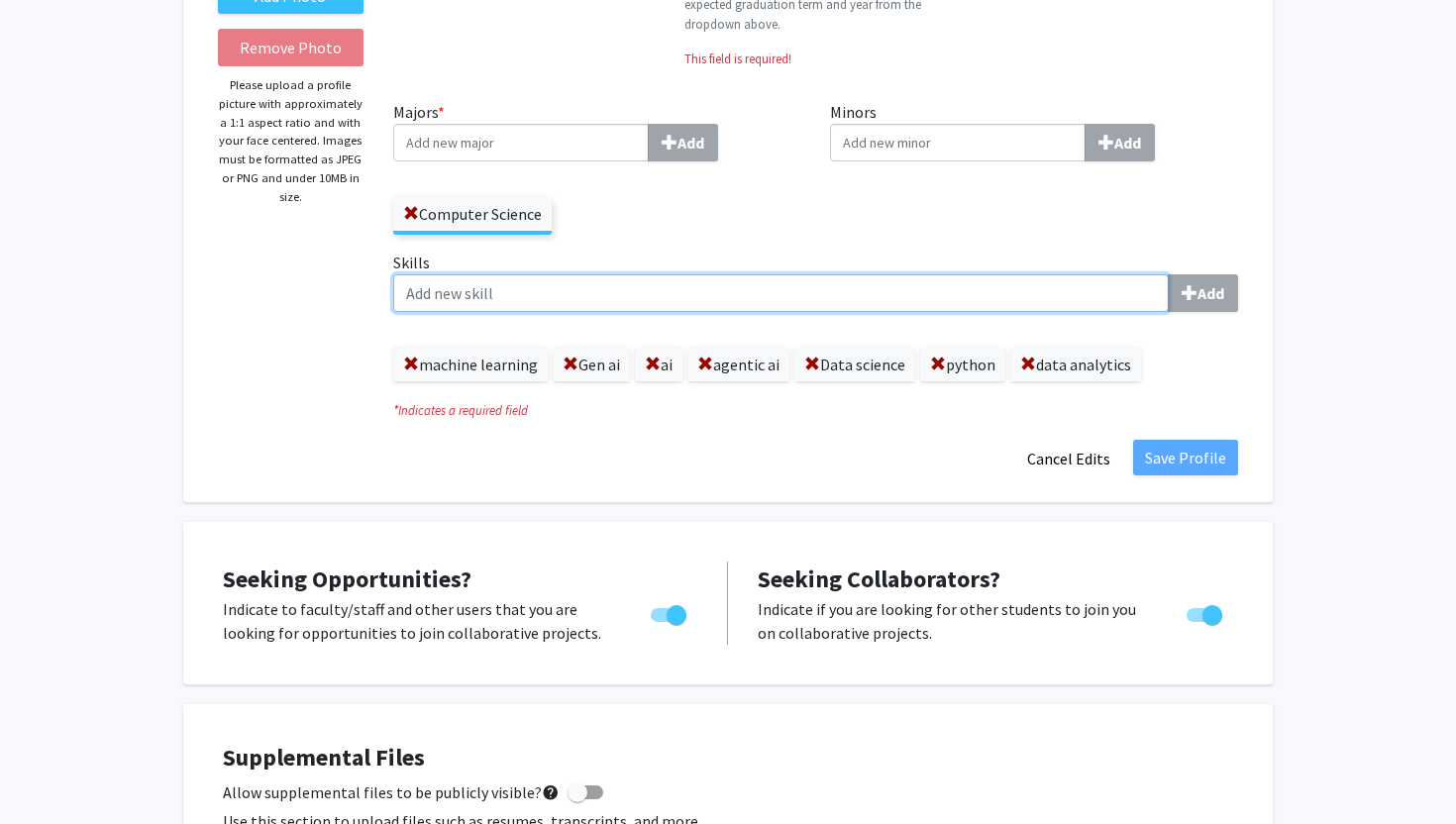
scroll to position [0, 0]
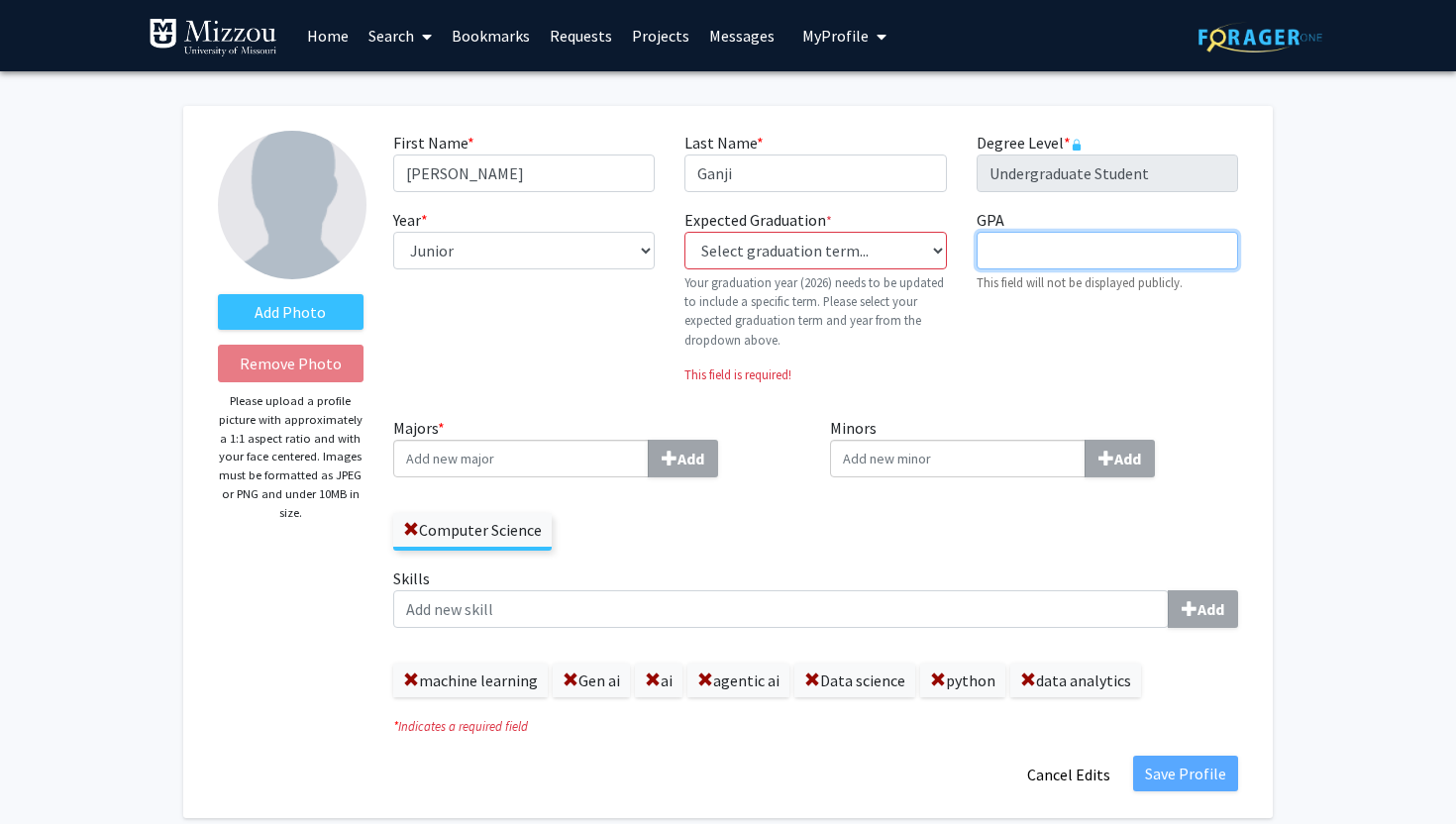
click at [1055, 253] on input "GPA required" at bounding box center [1107, 250] width 261 height 38
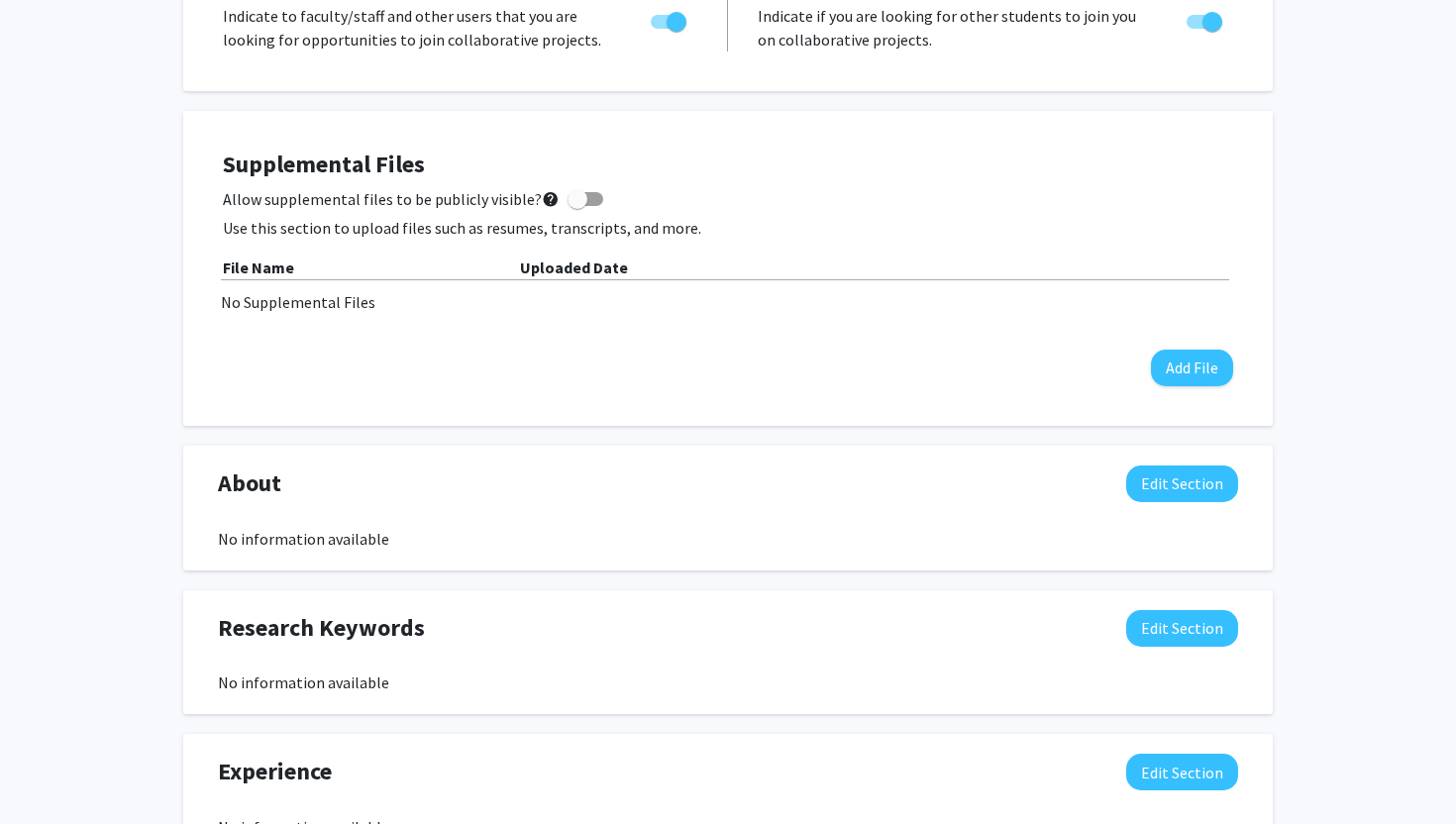
scroll to position [908, 0]
type input "3.7"
click at [574, 204] on span at bounding box center [578, 201] width 20 height 20
click at [577, 207] on input "Allow supplemental files to be publicly visible? help" at bounding box center [577, 207] width 1 height 1
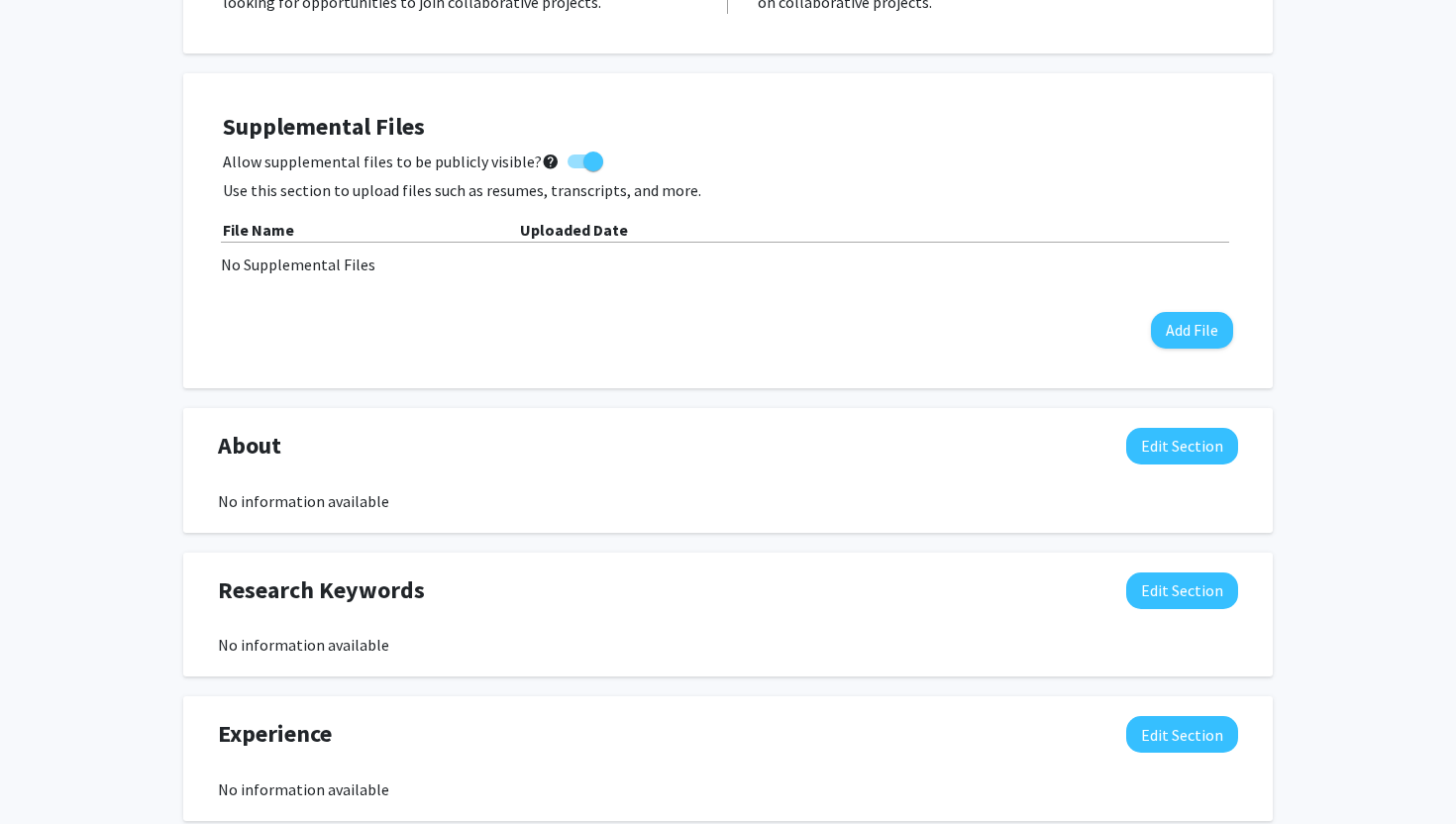
scroll to position [938, 0]
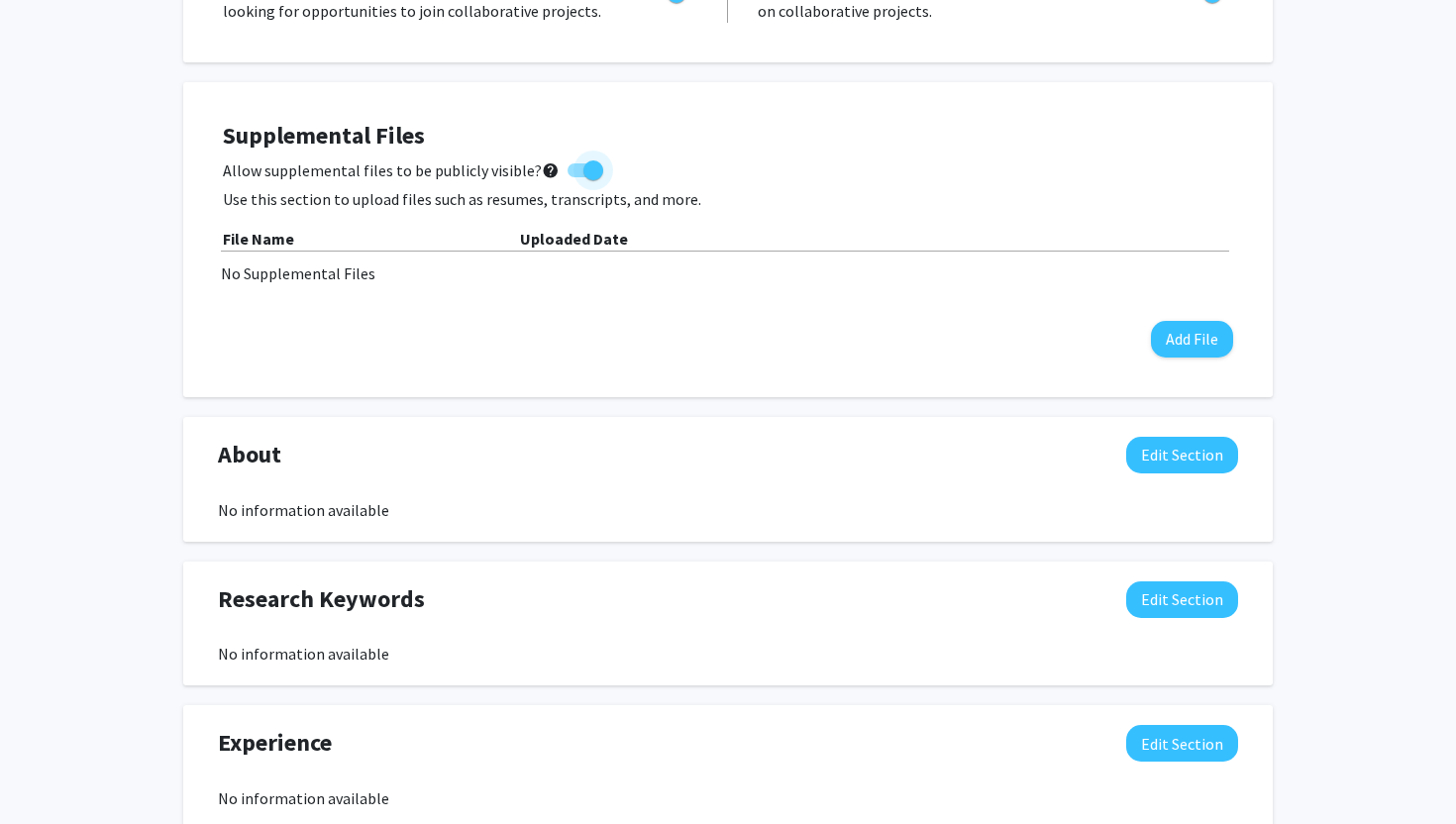
click at [584, 168] on span at bounding box center [594, 171] width 20 height 20
click at [578, 178] on input "Allow supplemental files to be publicly visible? help" at bounding box center [577, 178] width 1 height 1
checkbox input "false"
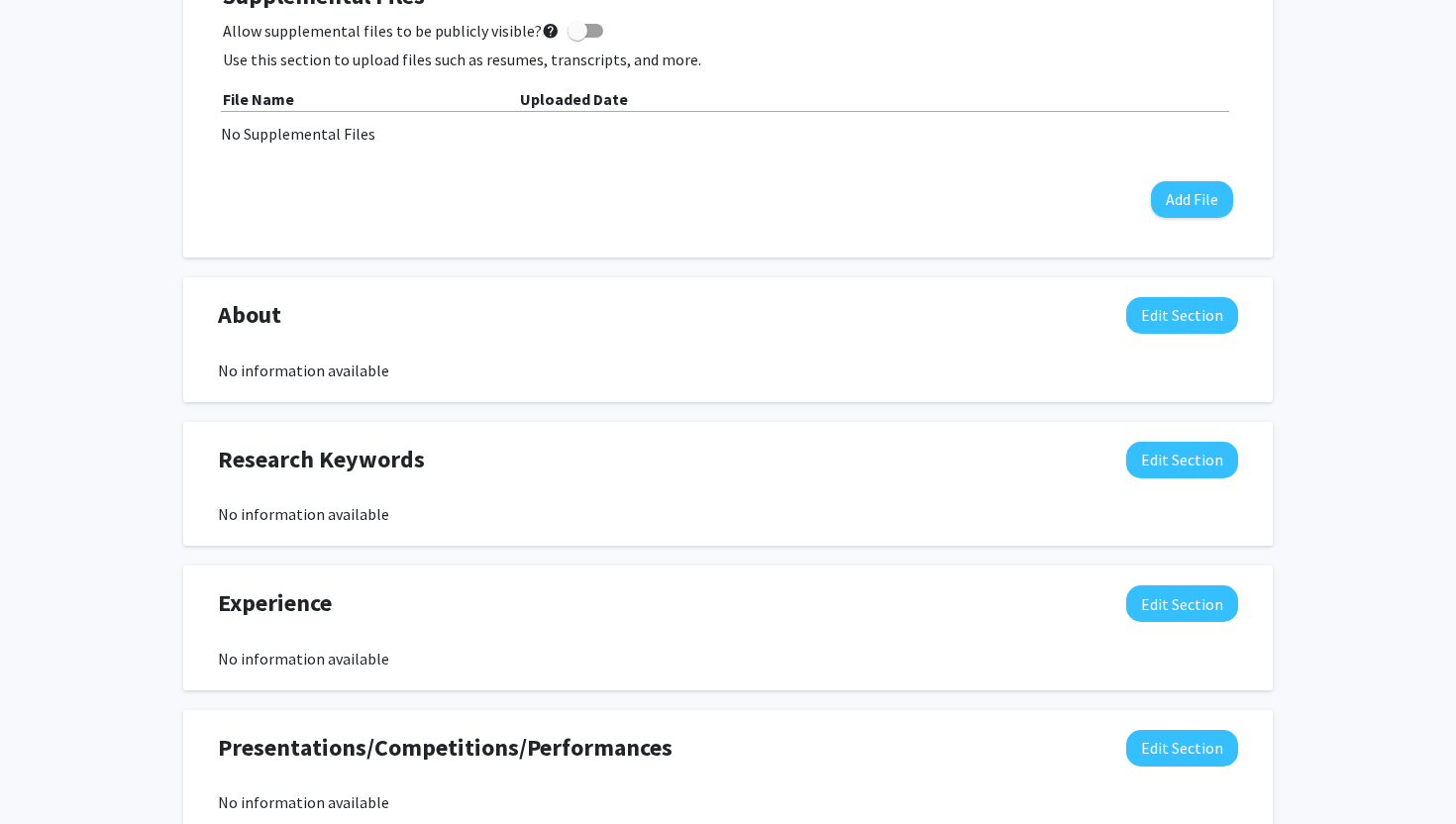
scroll to position [1052, 0]
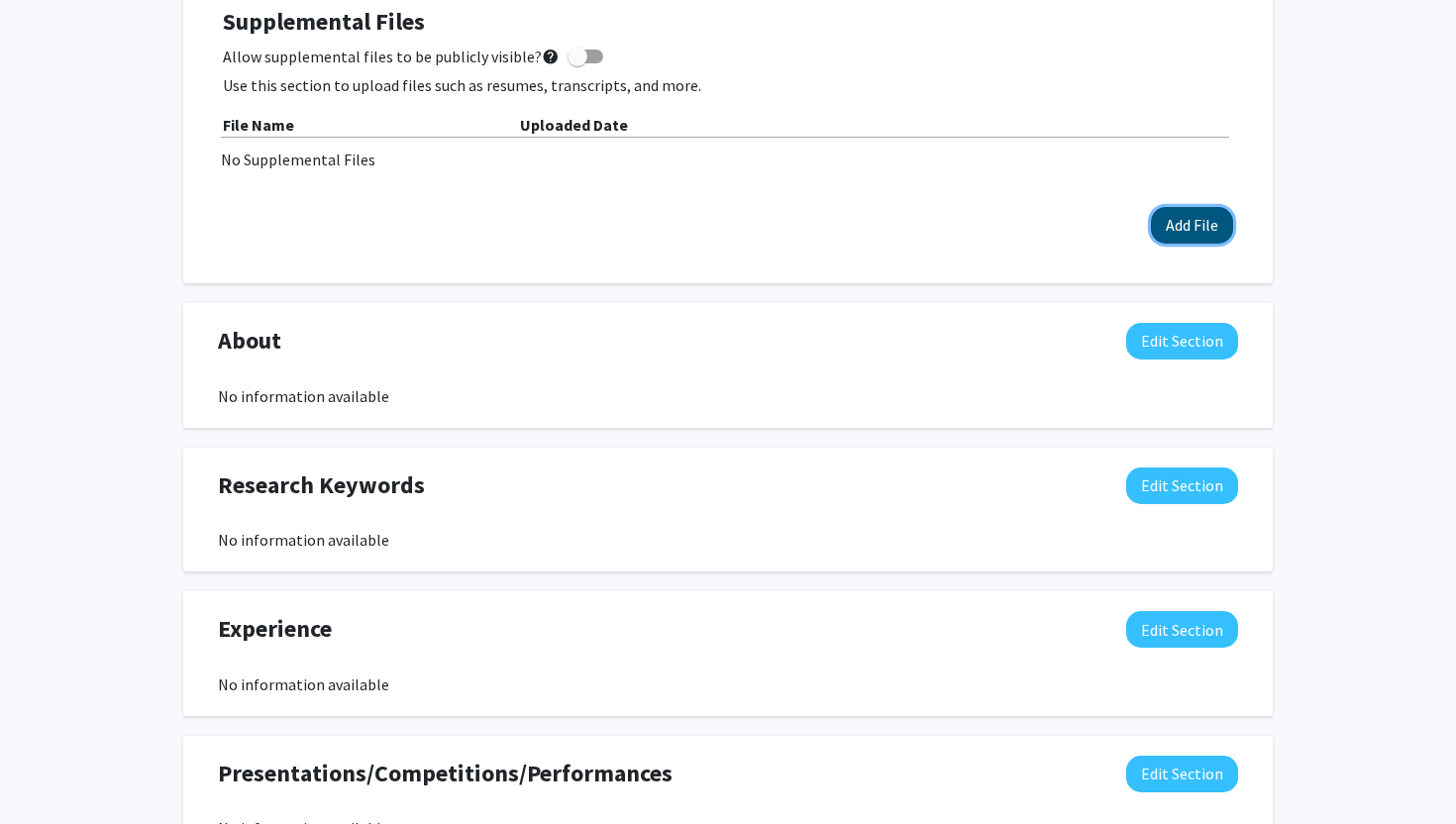
click at [1184, 229] on button "Add File" at bounding box center [1191, 225] width 82 height 37
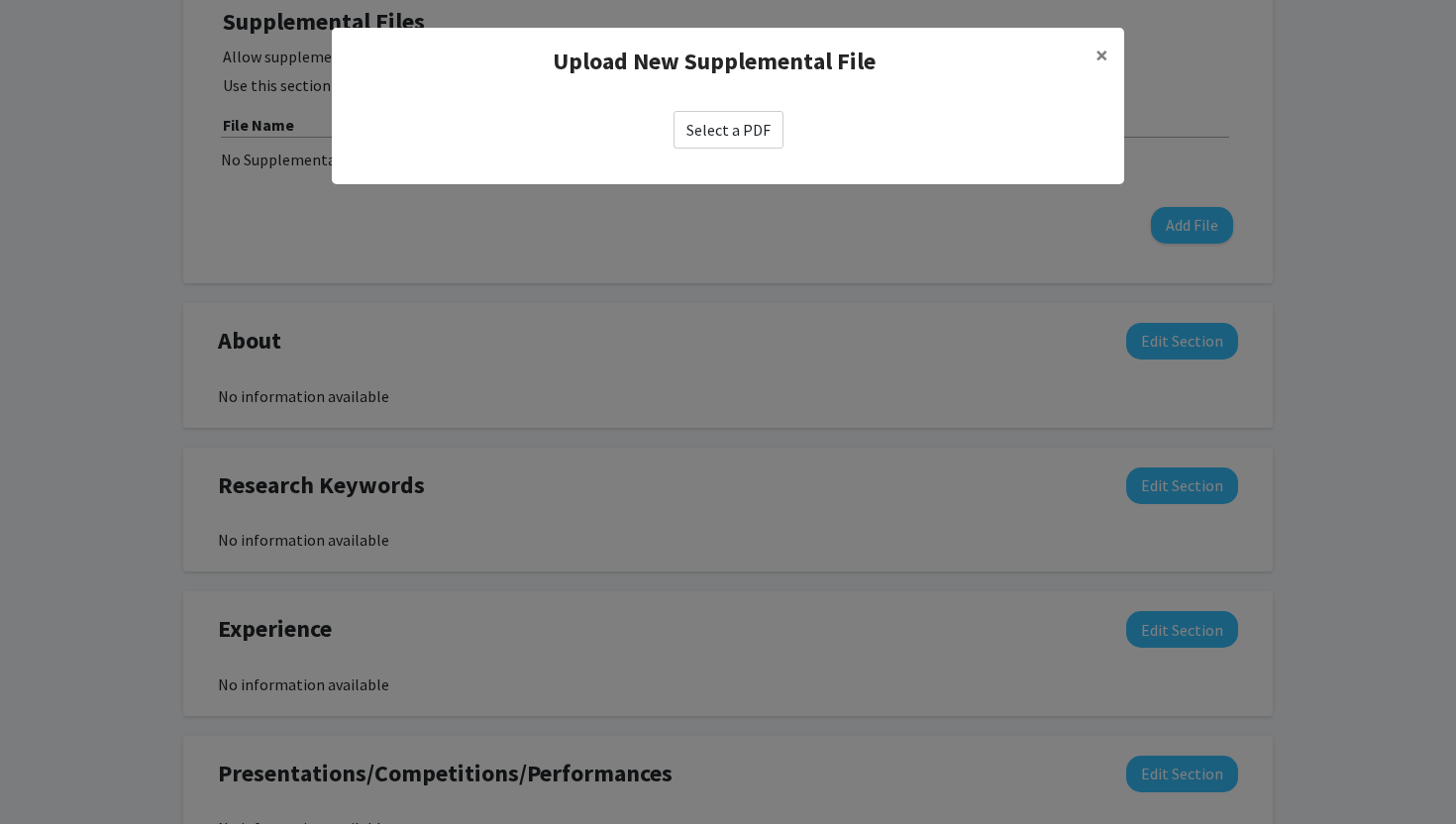
click at [704, 129] on label "Select a PDF" at bounding box center [728, 130] width 110 height 38
click at [0, 0] on input "Select a PDF" at bounding box center [0, 0] width 0 height 0
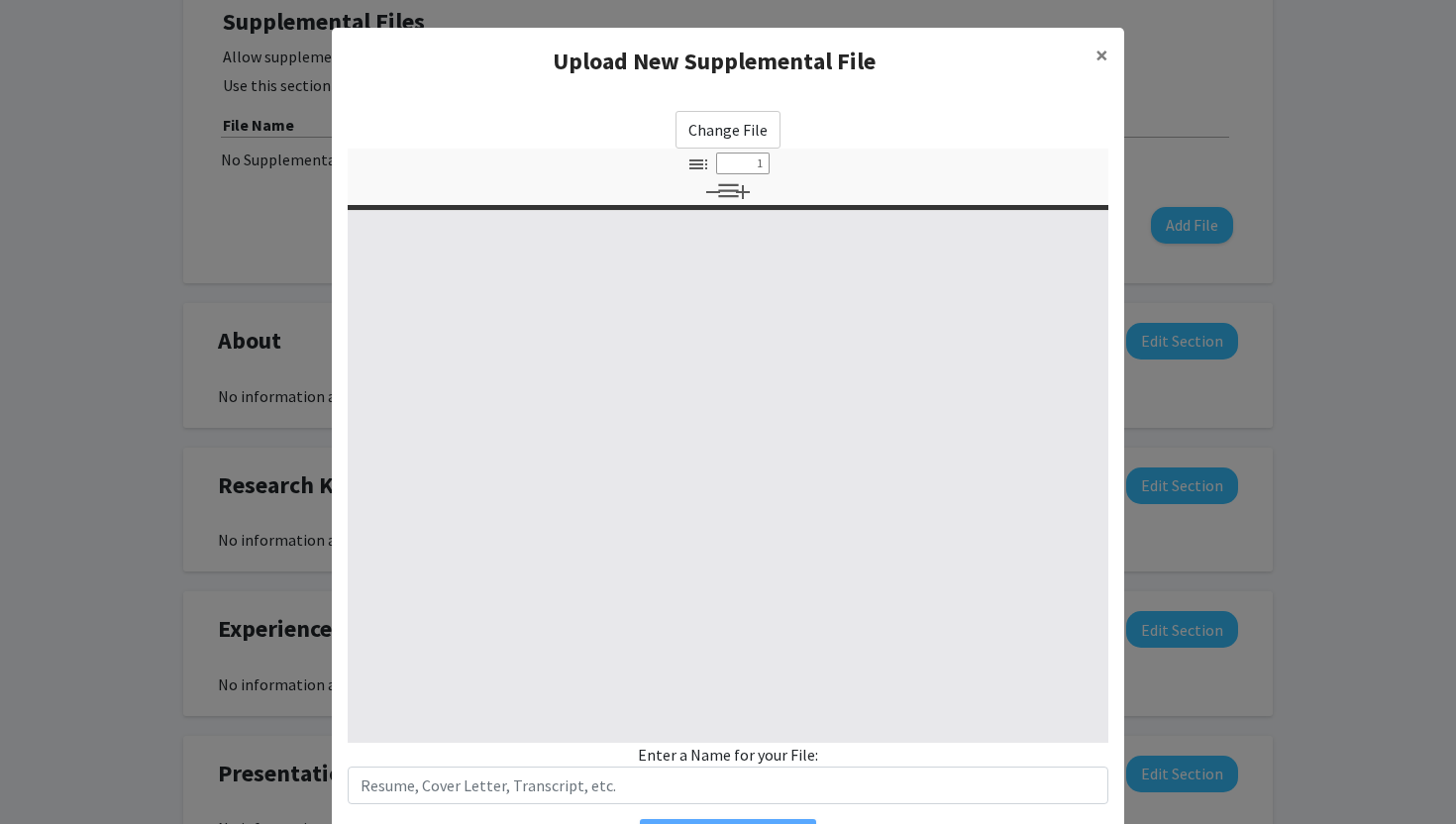
select select "custom"
type input "0"
select select "custom"
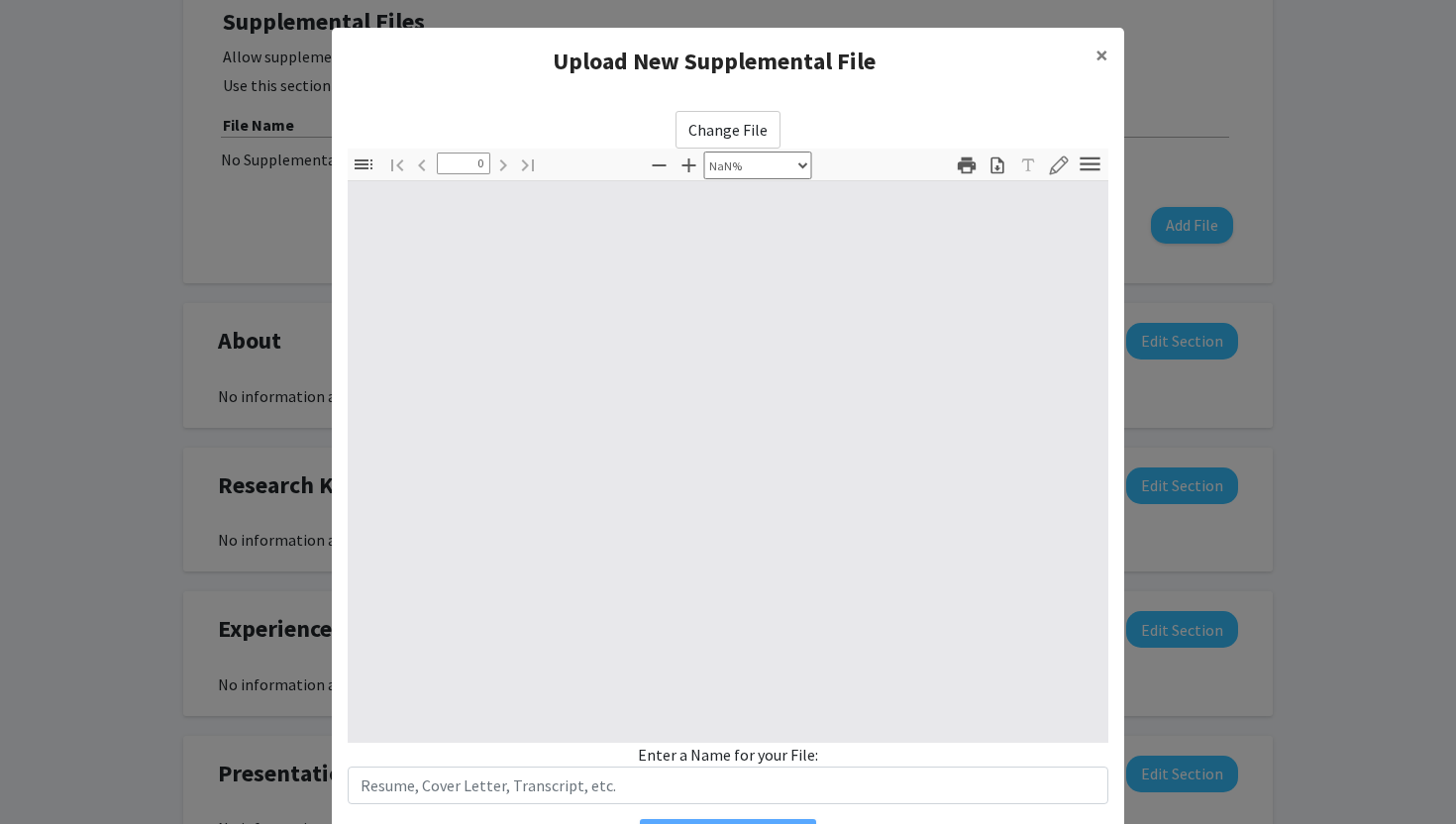
type input "1"
select select "auto"
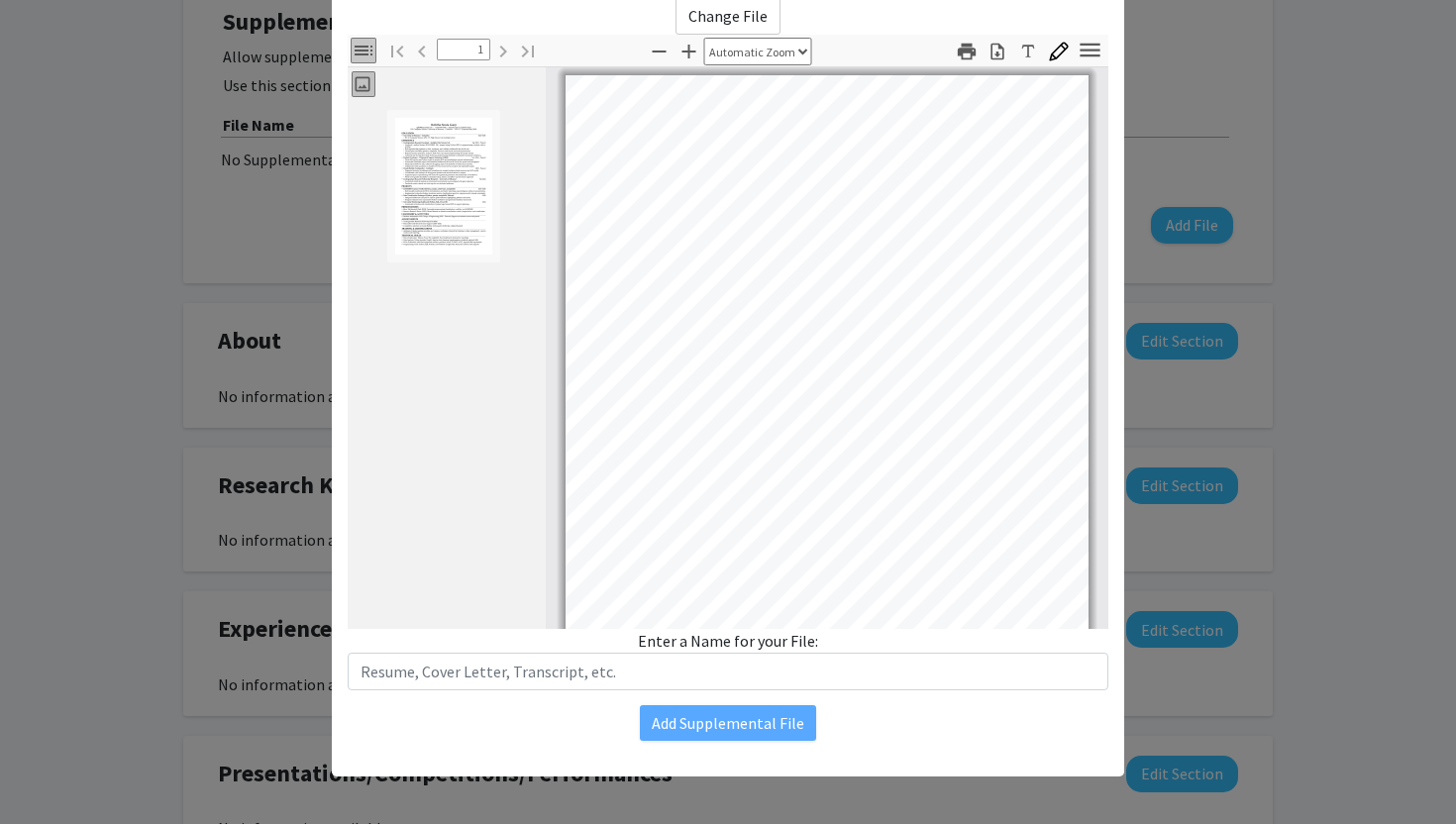
scroll to position [3, 0]
click at [227, 262] on modal-container "Upload New Supplemental File × Change File Thumbnails Document Outline Attachme…" at bounding box center [728, 412] width 1456 height 824
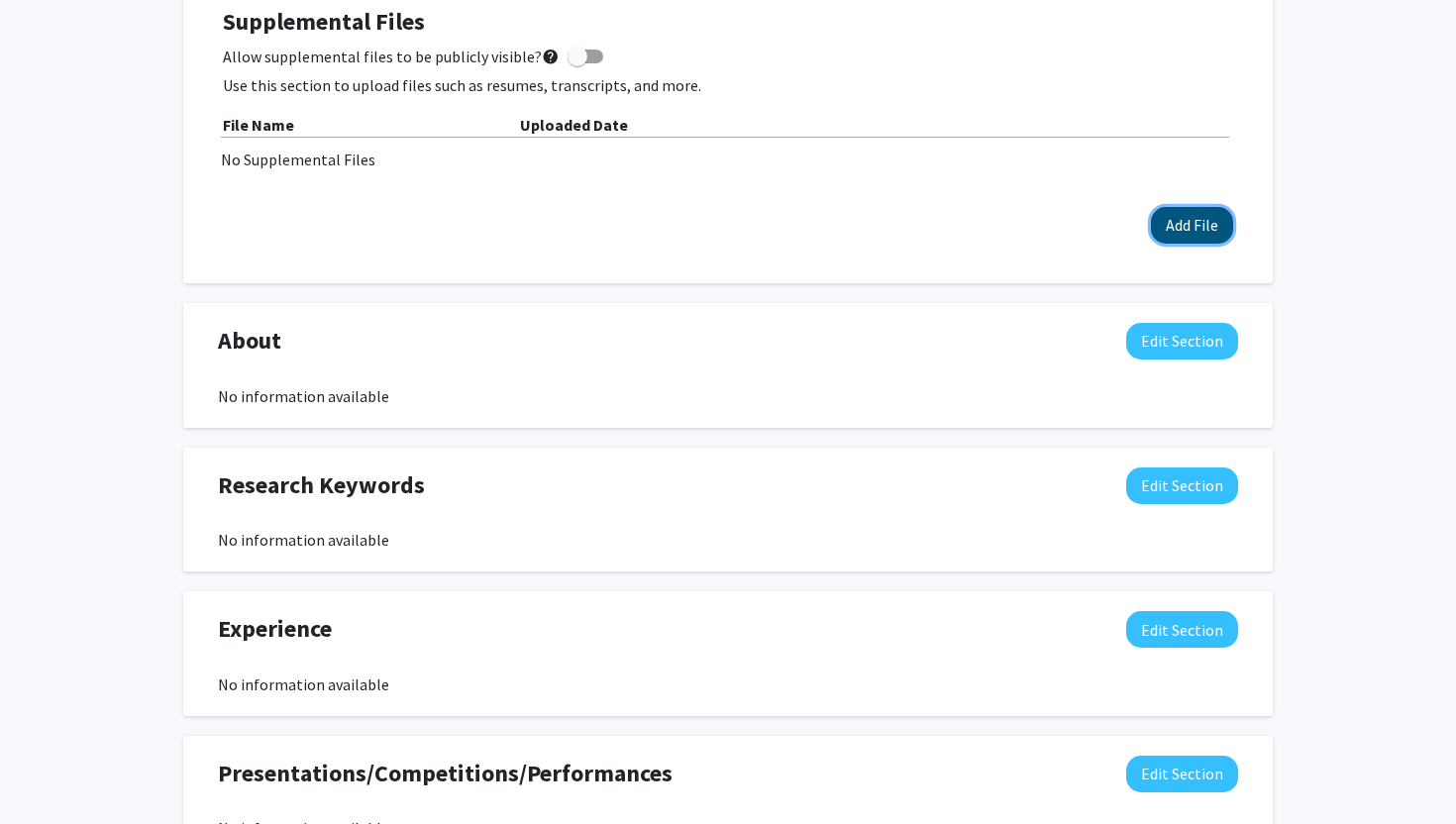
click at [1180, 218] on button "Add File" at bounding box center [1191, 225] width 82 height 37
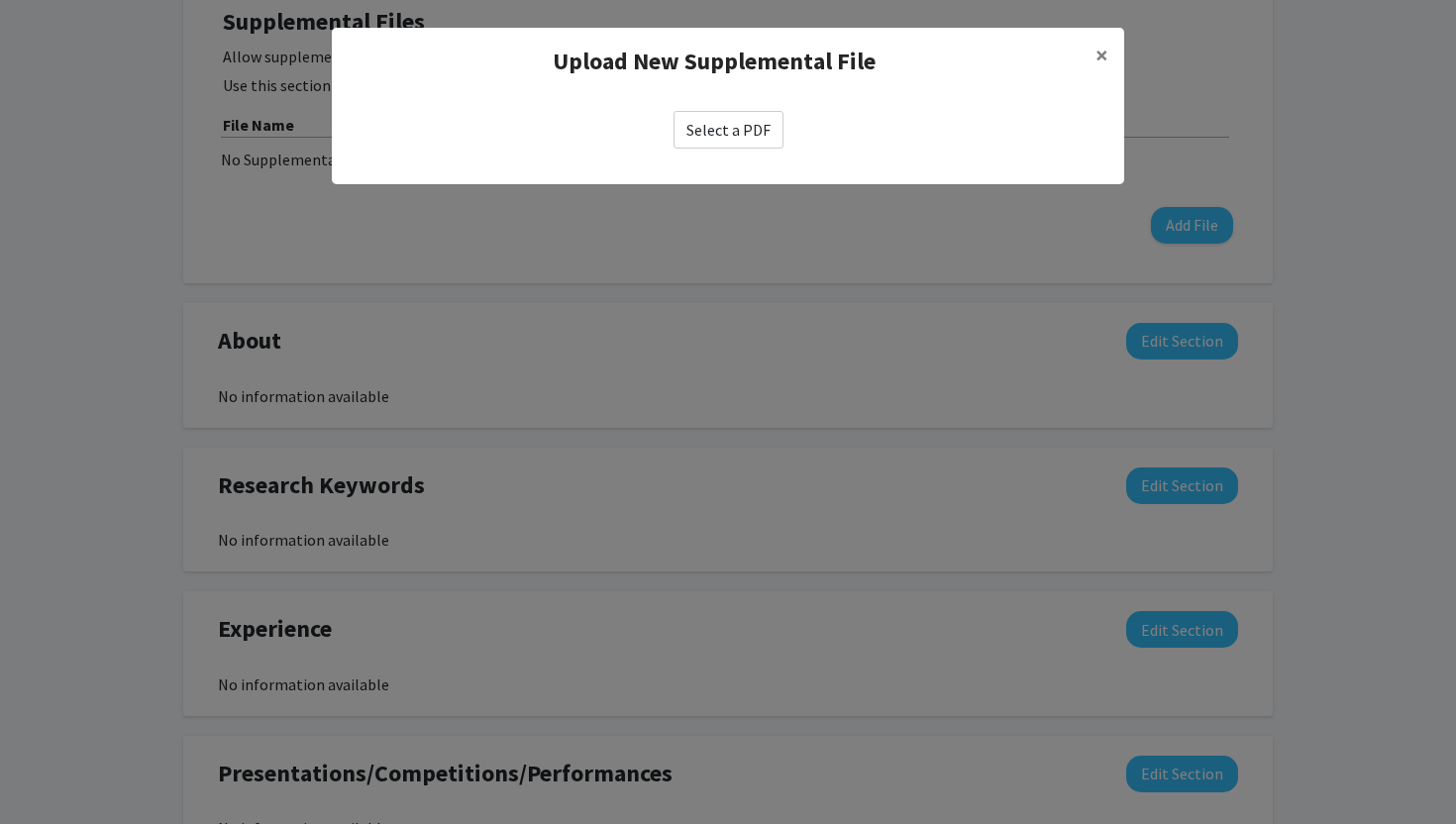
click at [717, 132] on label "Select a PDF" at bounding box center [728, 130] width 110 height 38
click at [0, 0] on input "Select a PDF" at bounding box center [0, 0] width 0 height 0
select select "custom"
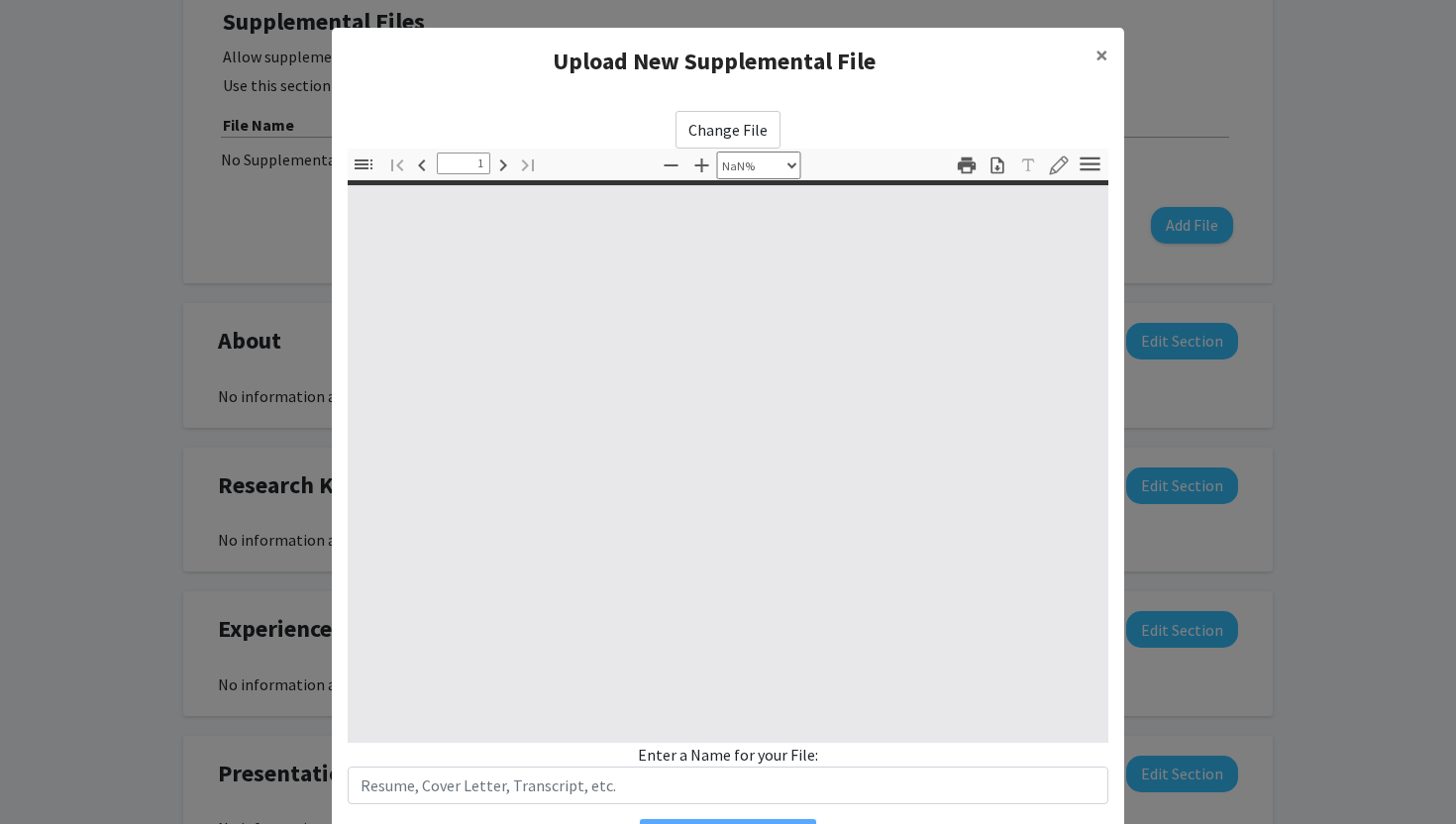
type input "0"
select select "custom"
type input "1"
select select "auto"
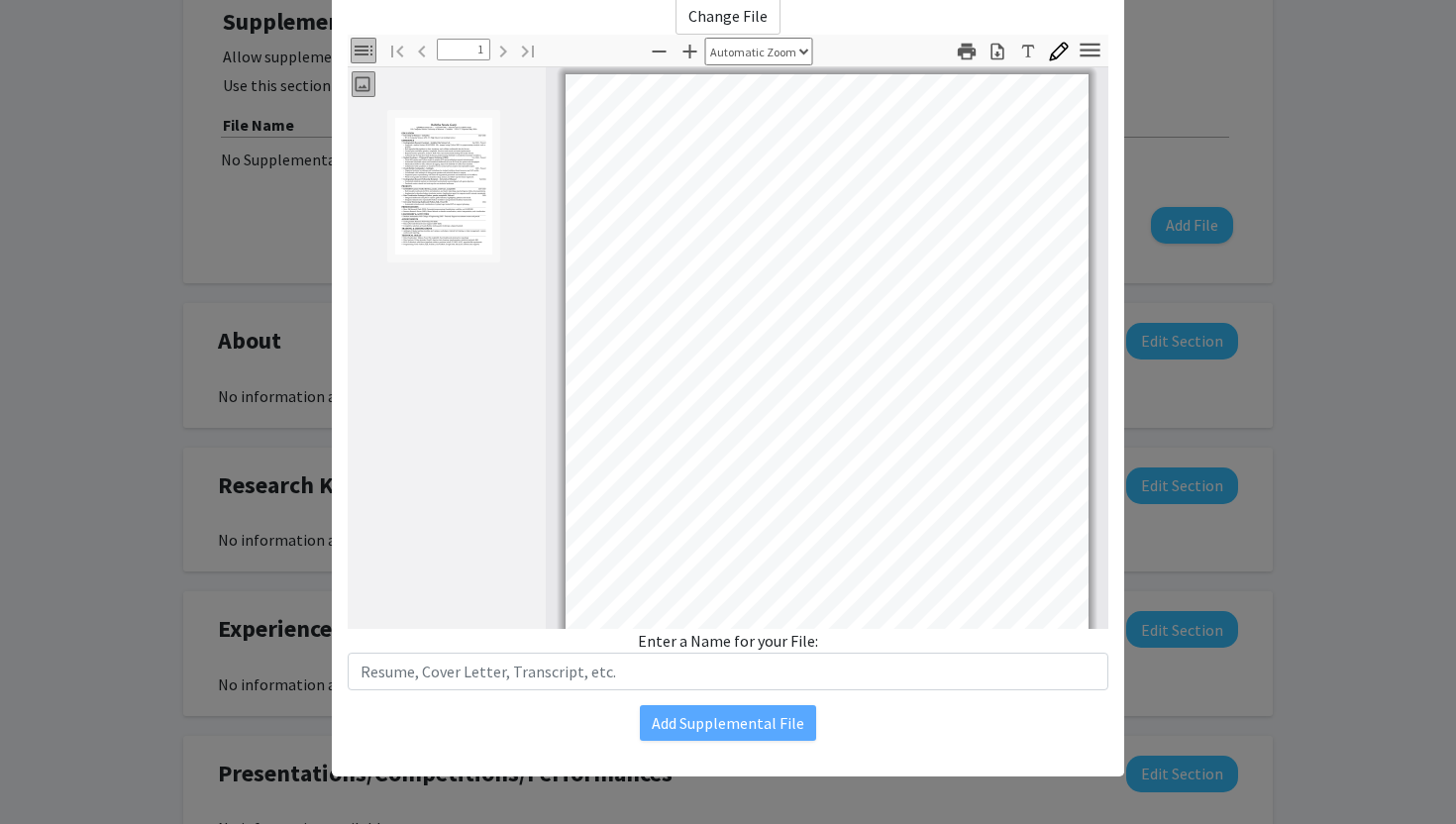
scroll to position [197, 0]
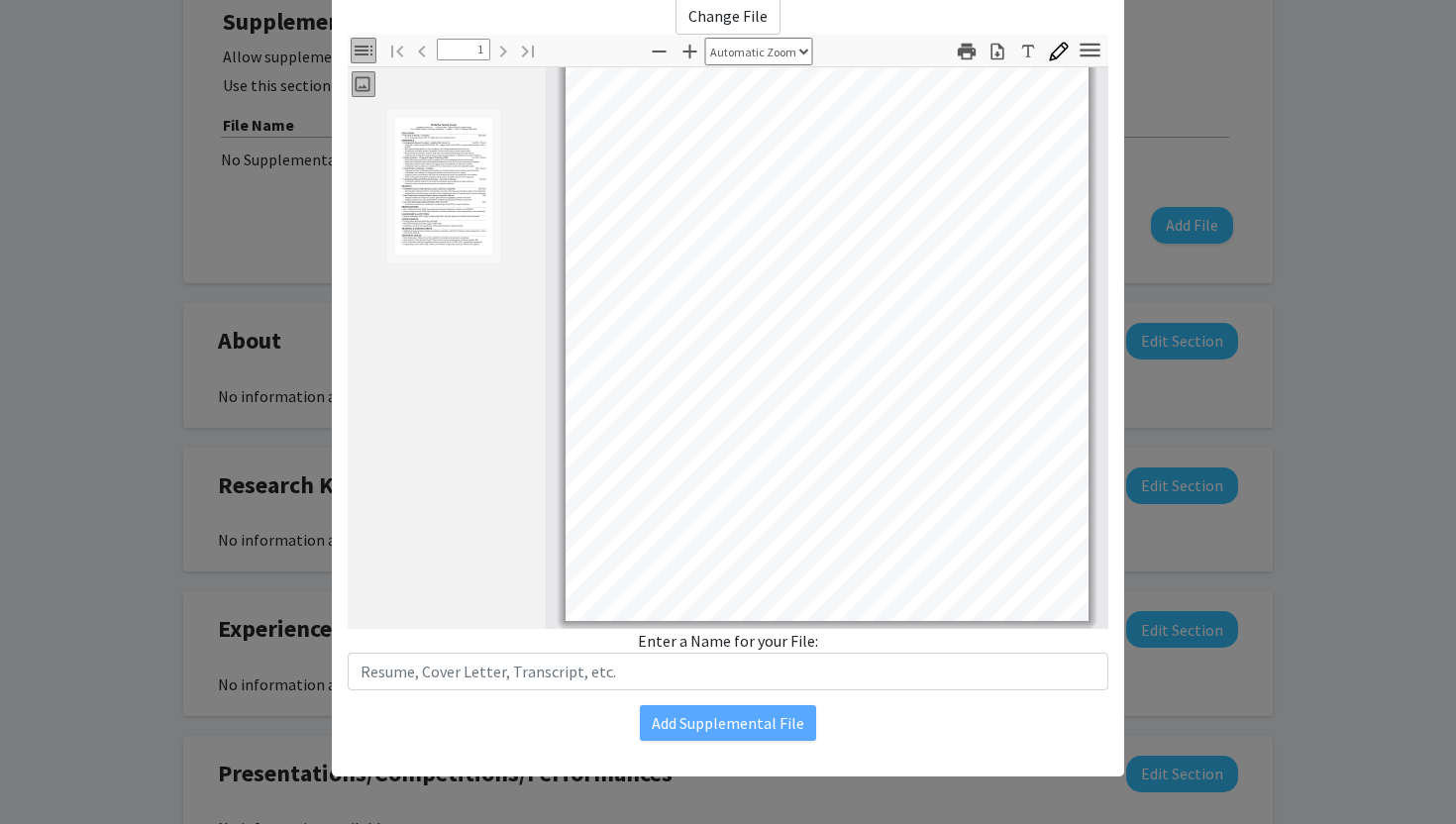
click at [1228, 73] on modal-container "Upload New Supplemental File × Change File Thumbnails Document Outline Attachme…" at bounding box center [728, 412] width 1456 height 824
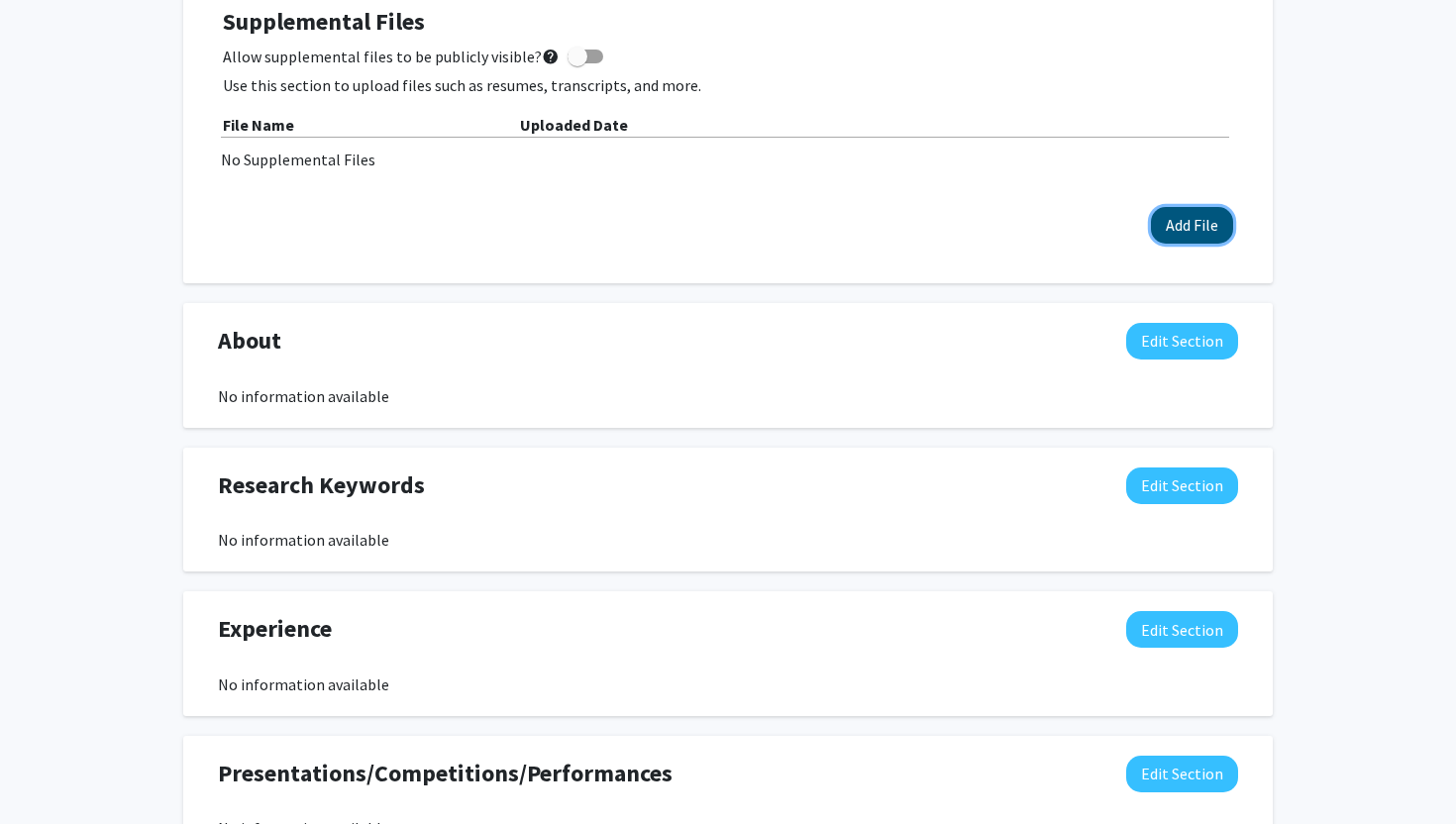
click at [1196, 208] on button "Add File" at bounding box center [1191, 225] width 82 height 37
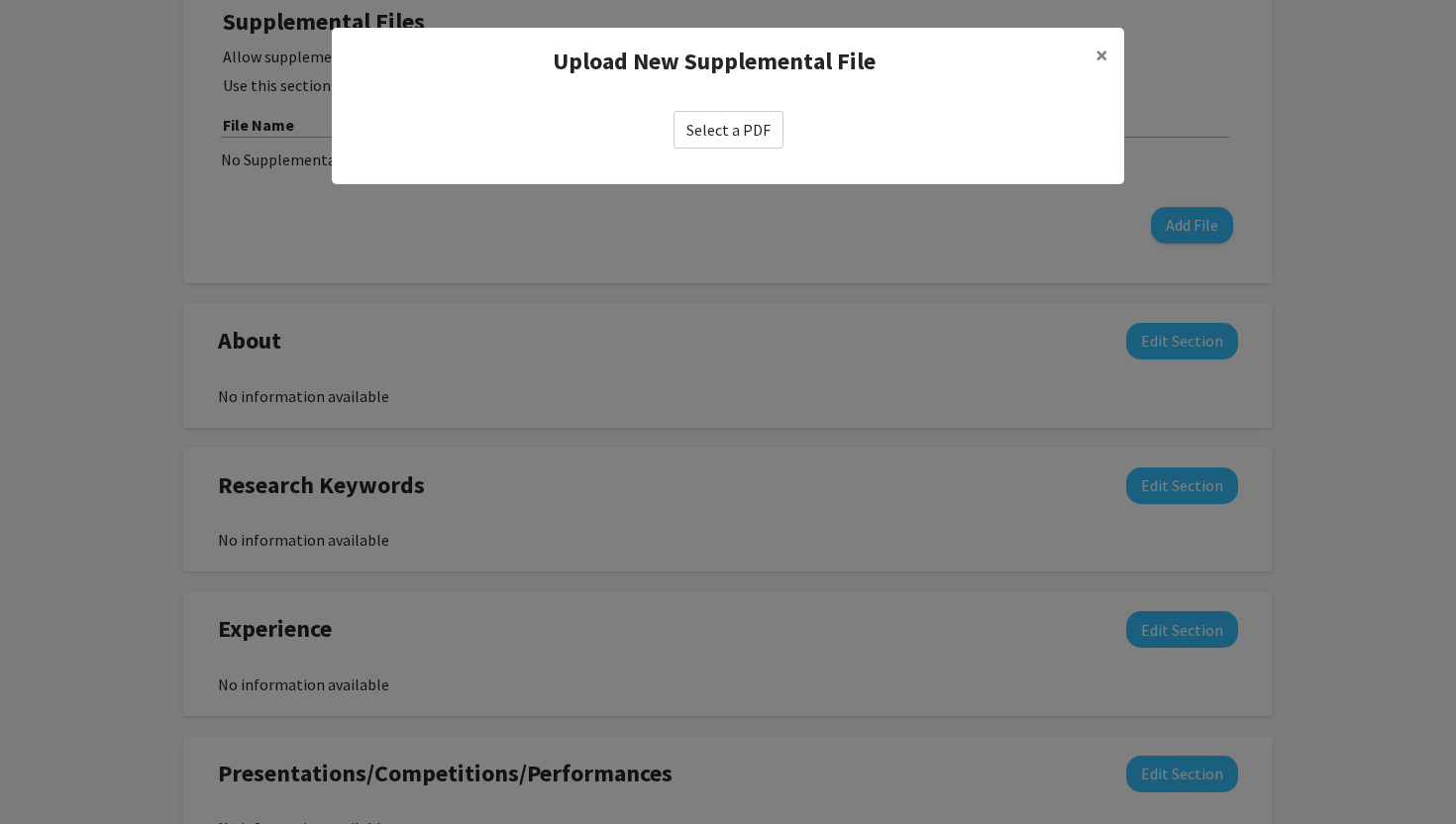
click at [719, 125] on label "Select a PDF" at bounding box center [728, 130] width 110 height 38
click at [0, 0] on input "Select a PDF" at bounding box center [0, 0] width 0 height 0
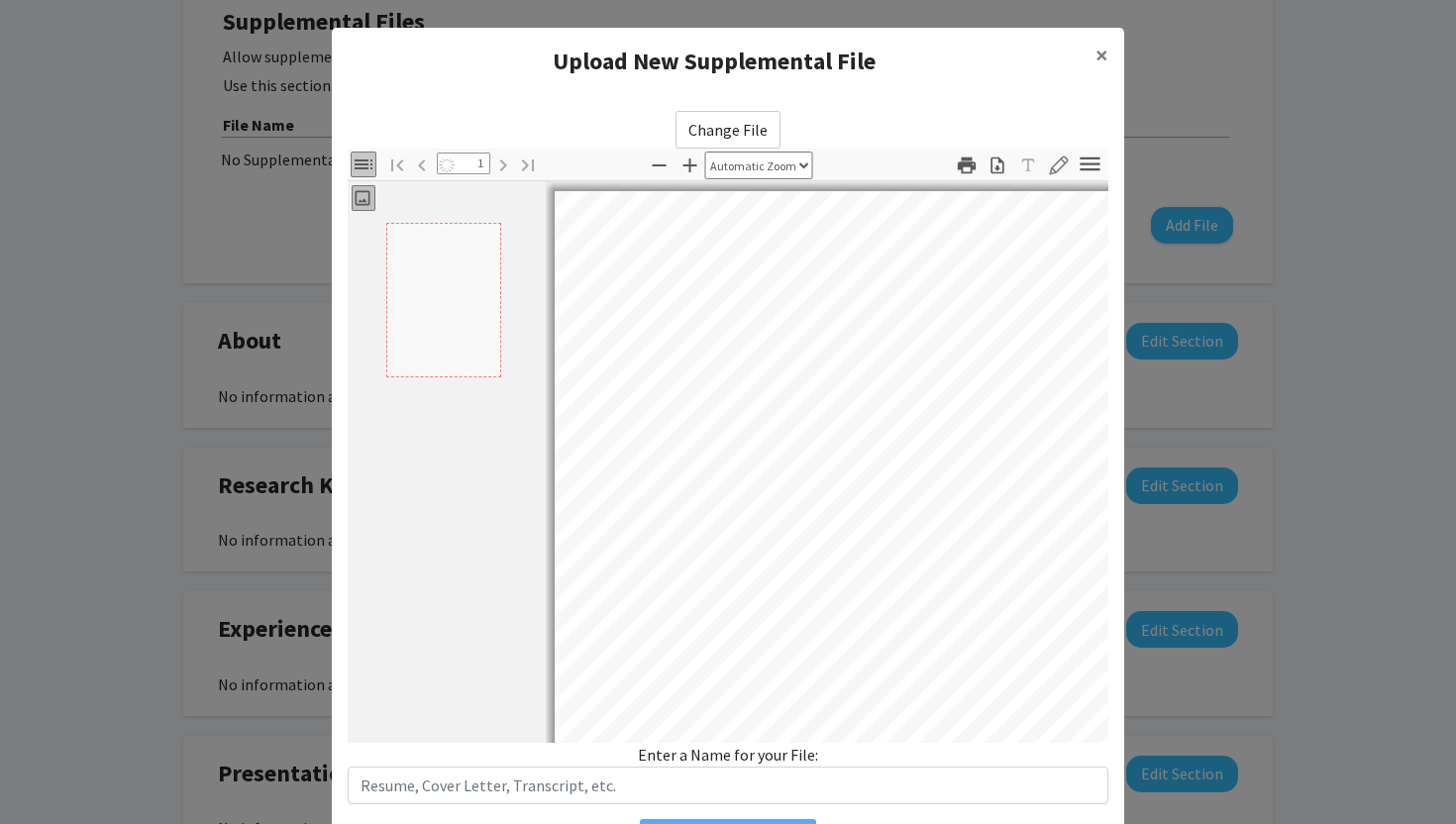
select select "auto"
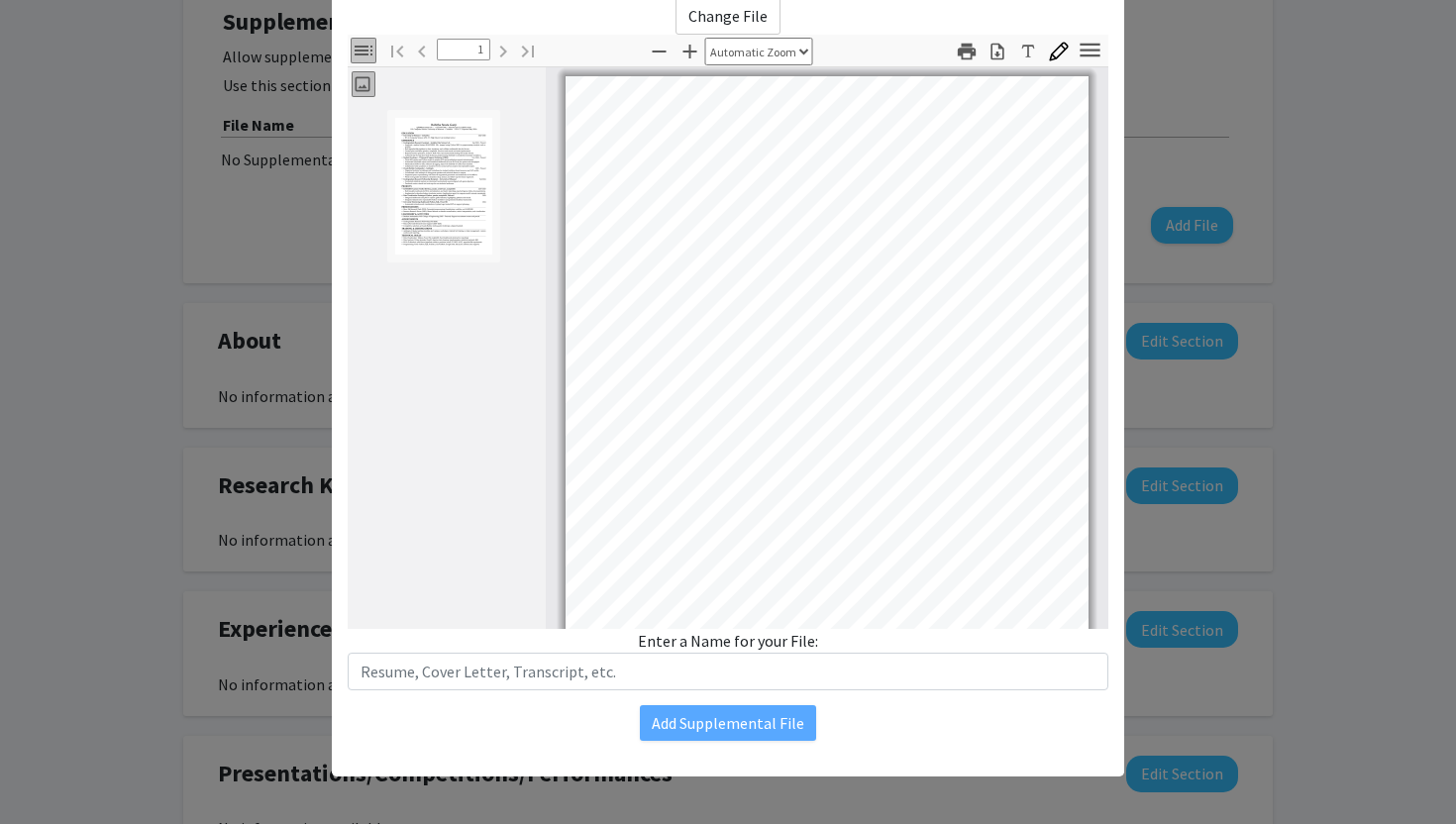
scroll to position [3, 0]
click at [993, 52] on icon "button" at bounding box center [997, 52] width 20 height 20
click at [1331, 250] on modal-container "Upload New Supplemental File × Change File Thumbnails Document Outline Attachme…" at bounding box center [728, 412] width 1456 height 824
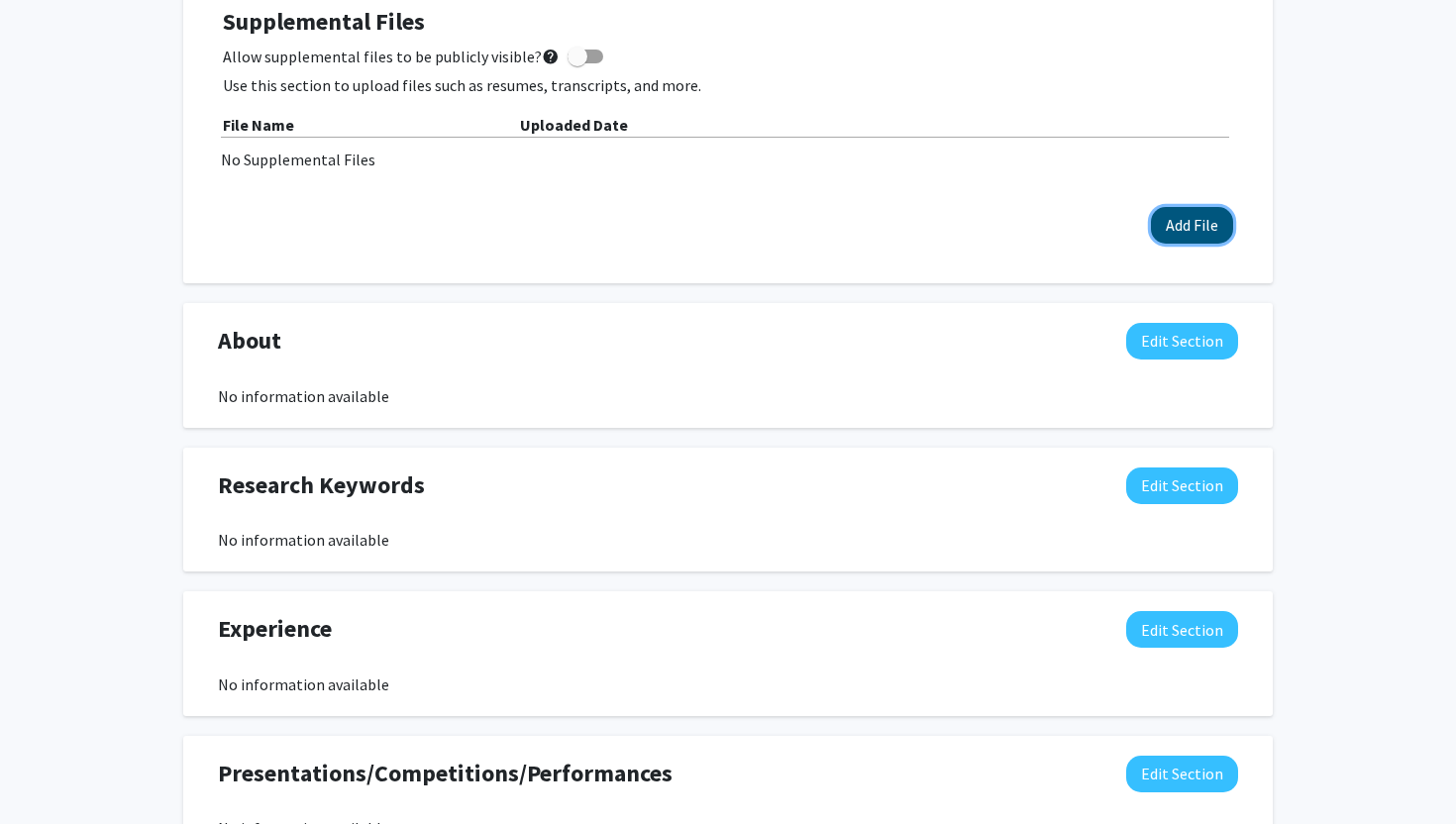
click at [1190, 214] on button "Add File" at bounding box center [1191, 225] width 82 height 37
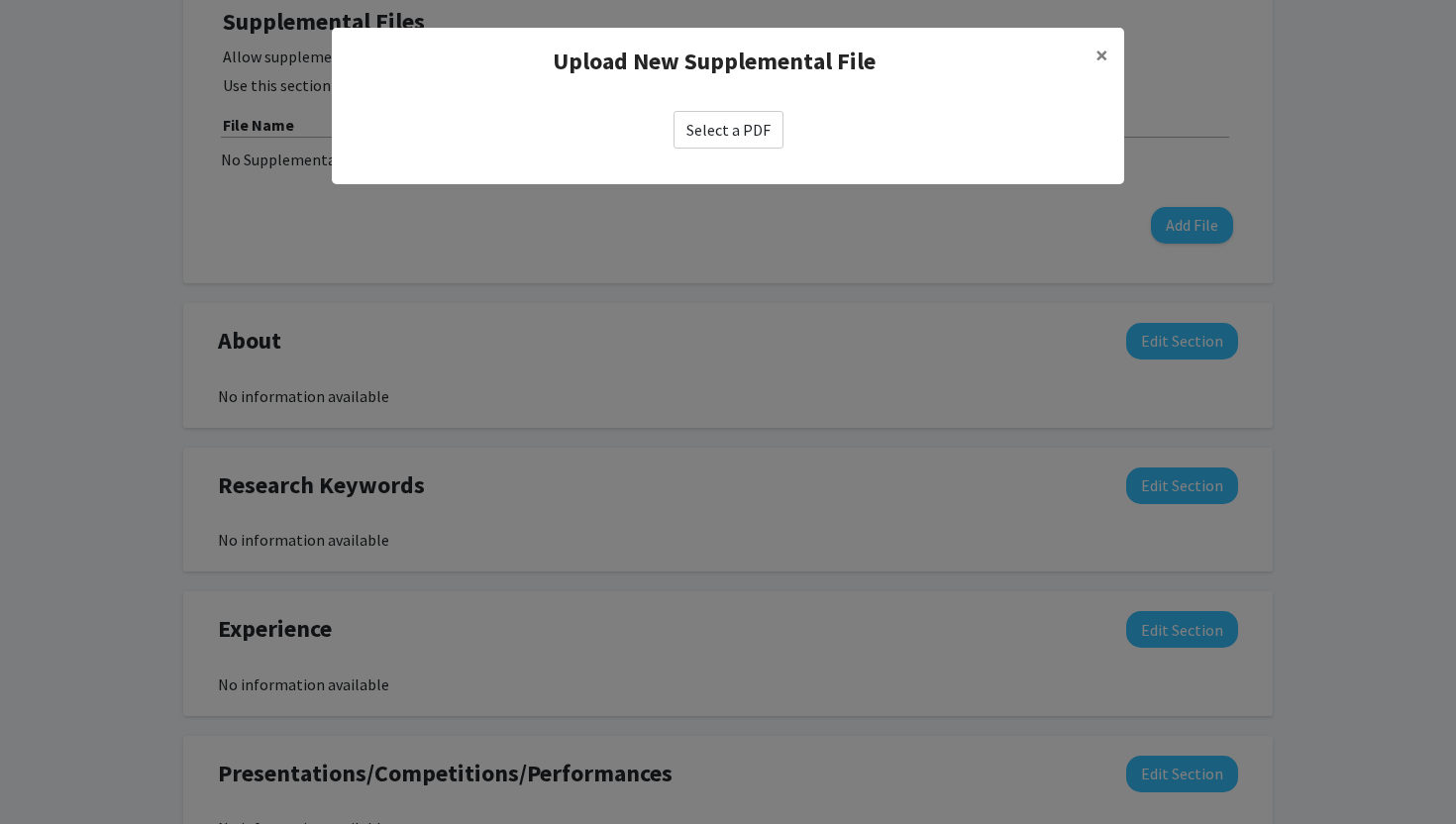
click at [722, 119] on label "Select a PDF" at bounding box center [728, 130] width 110 height 38
click at [0, 0] on input "Select a PDF" at bounding box center [0, 0] width 0 height 0
select select "custom"
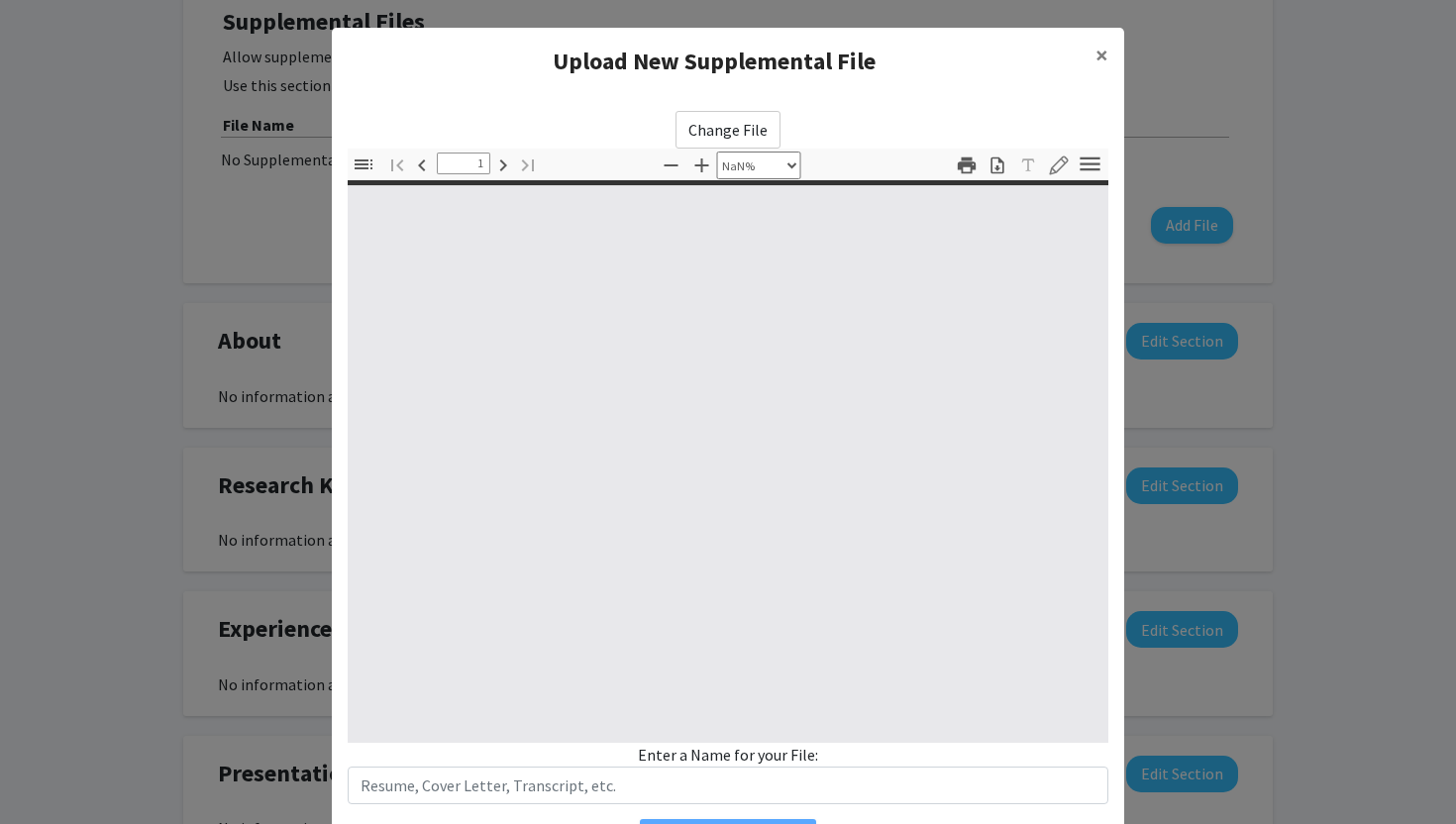
type input "0"
select select "auto"
type input "1"
select select "auto"
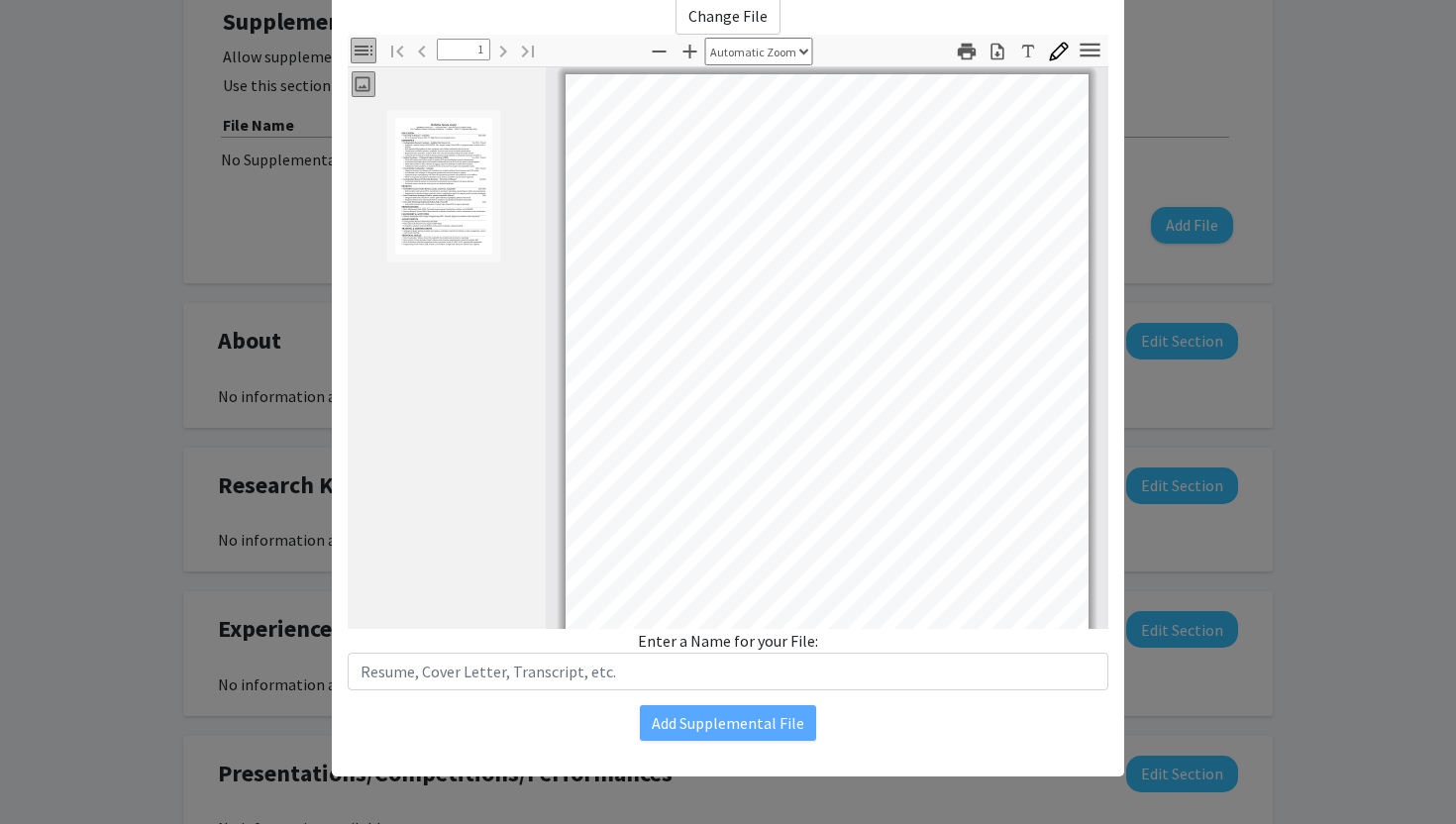
scroll to position [197, 0]
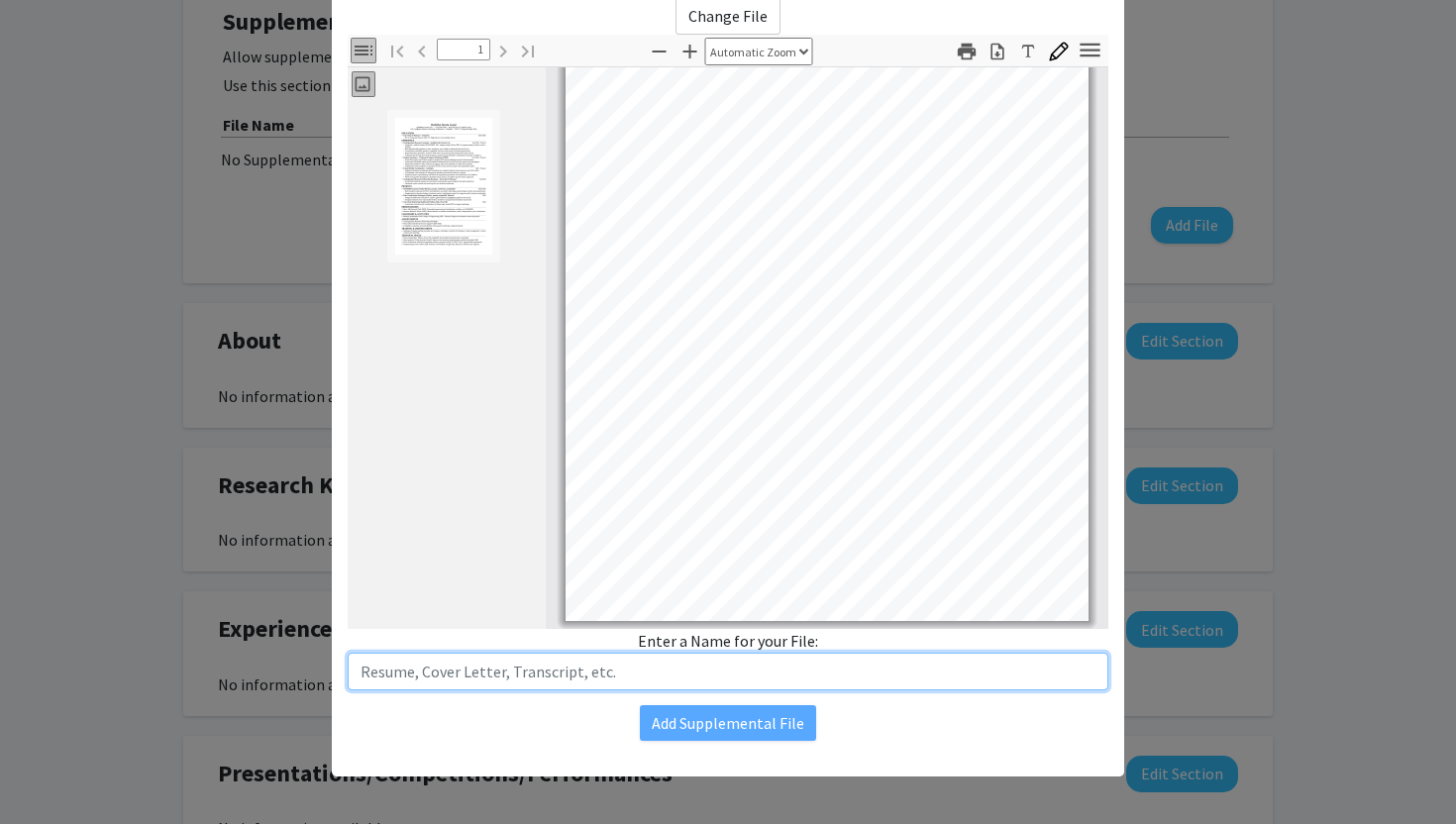
click at [559, 664] on input "text" at bounding box center [728, 671] width 760 height 38
type input "Resume"
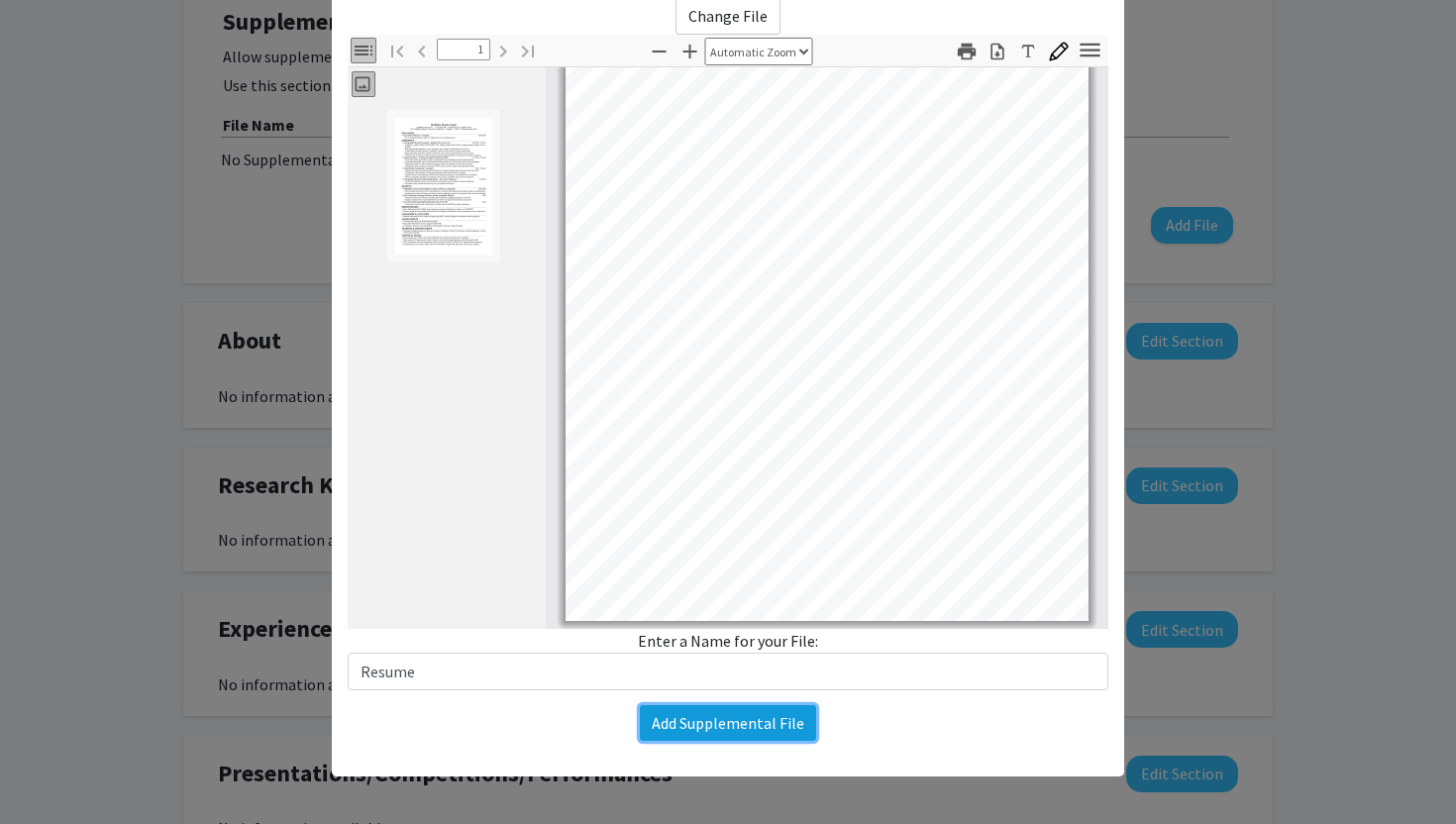
click at [752, 729] on button "Add Supplemental File" at bounding box center [728, 723] width 177 height 36
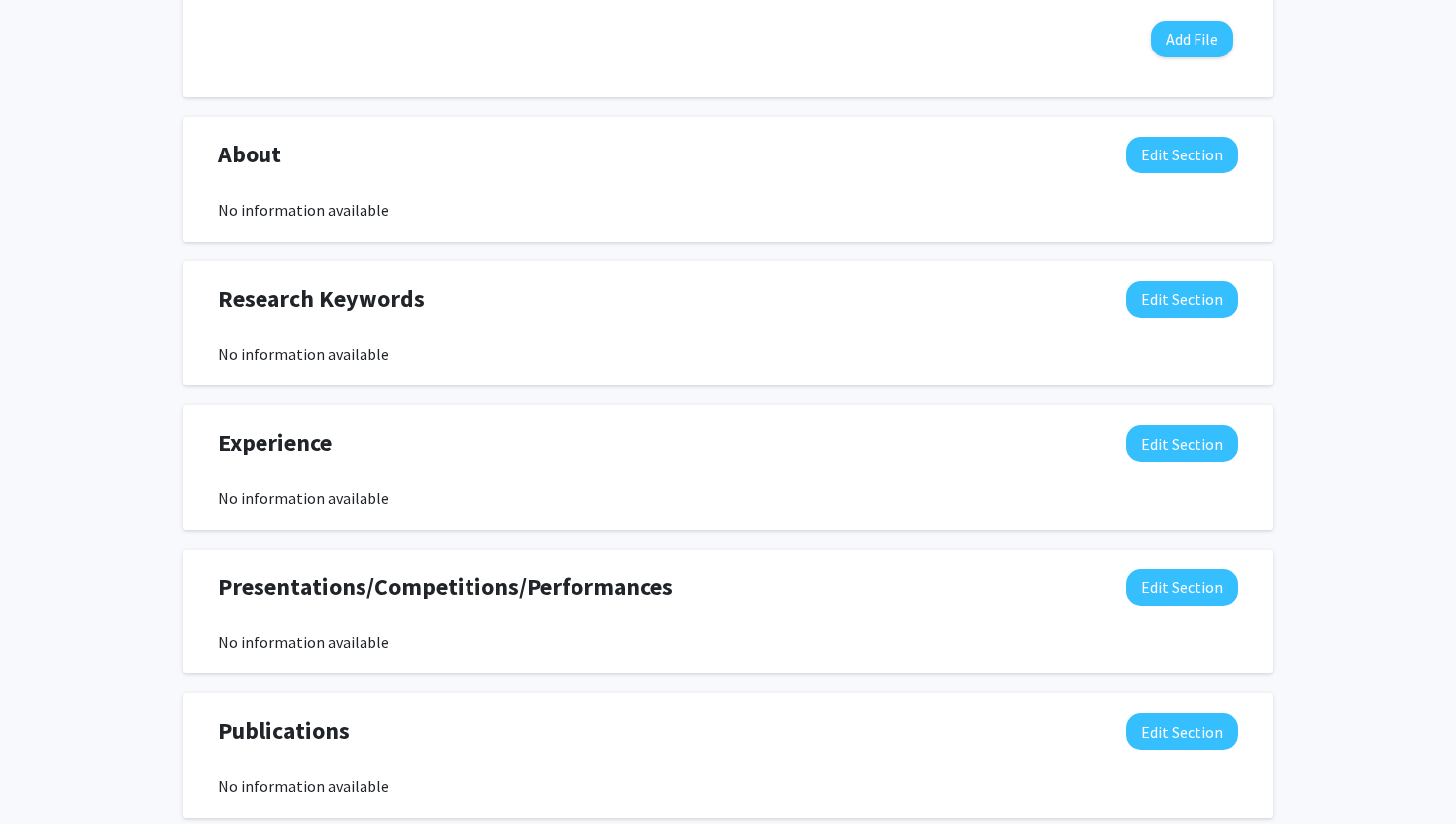
scroll to position [1279, 0]
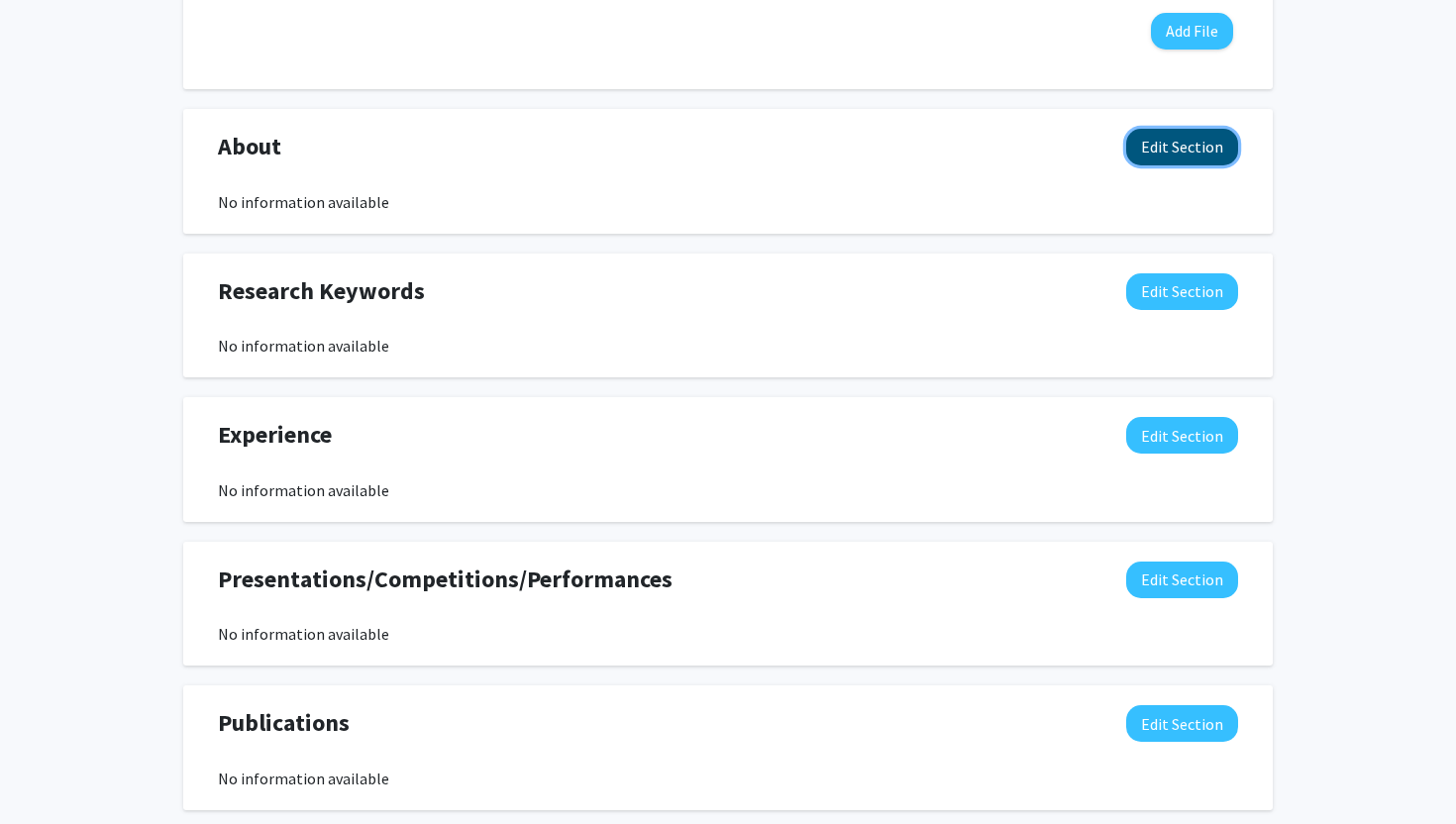
click at [1206, 151] on button "Edit Section" at bounding box center [1181, 147] width 112 height 37
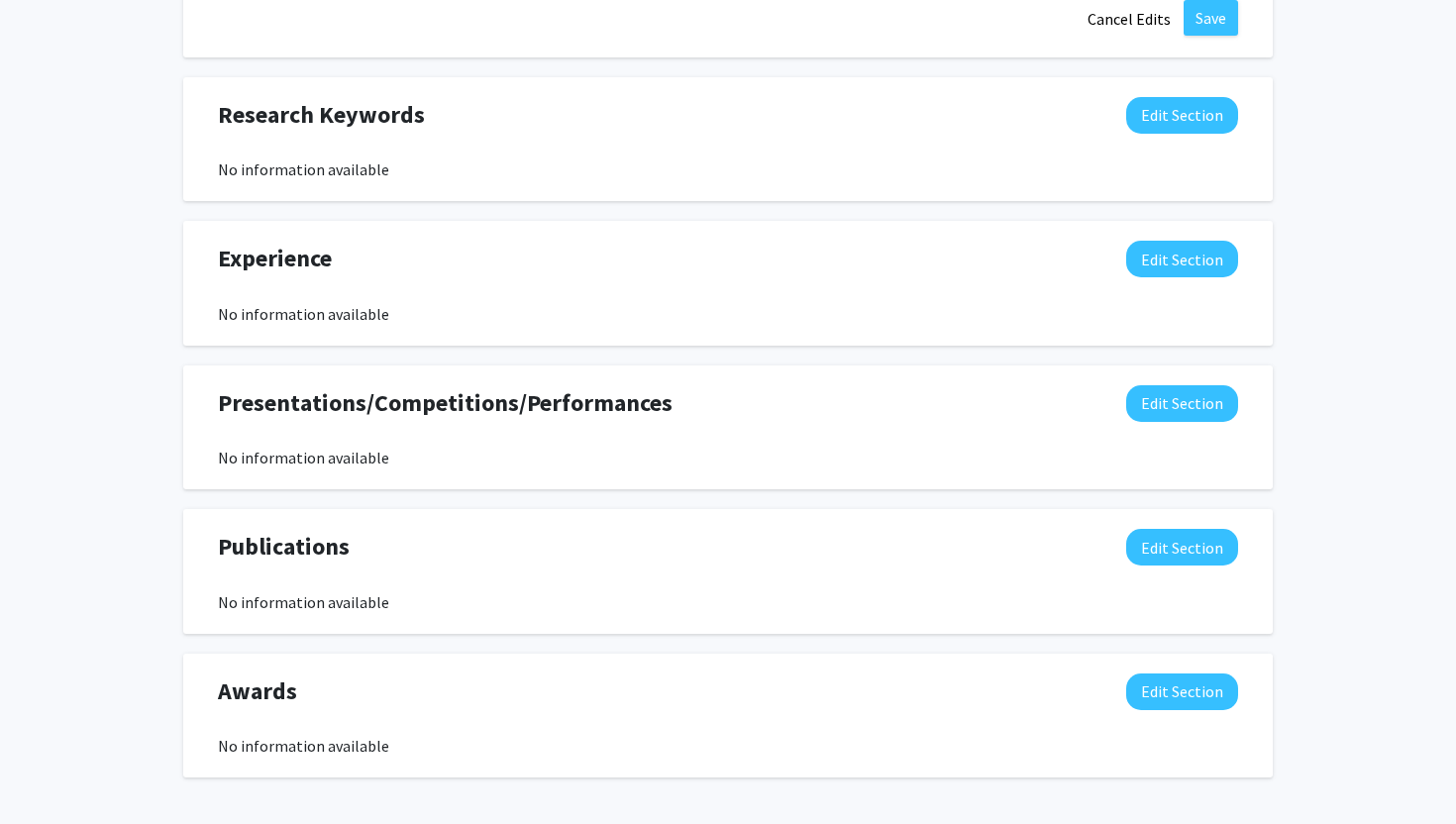
scroll to position [1889, 0]
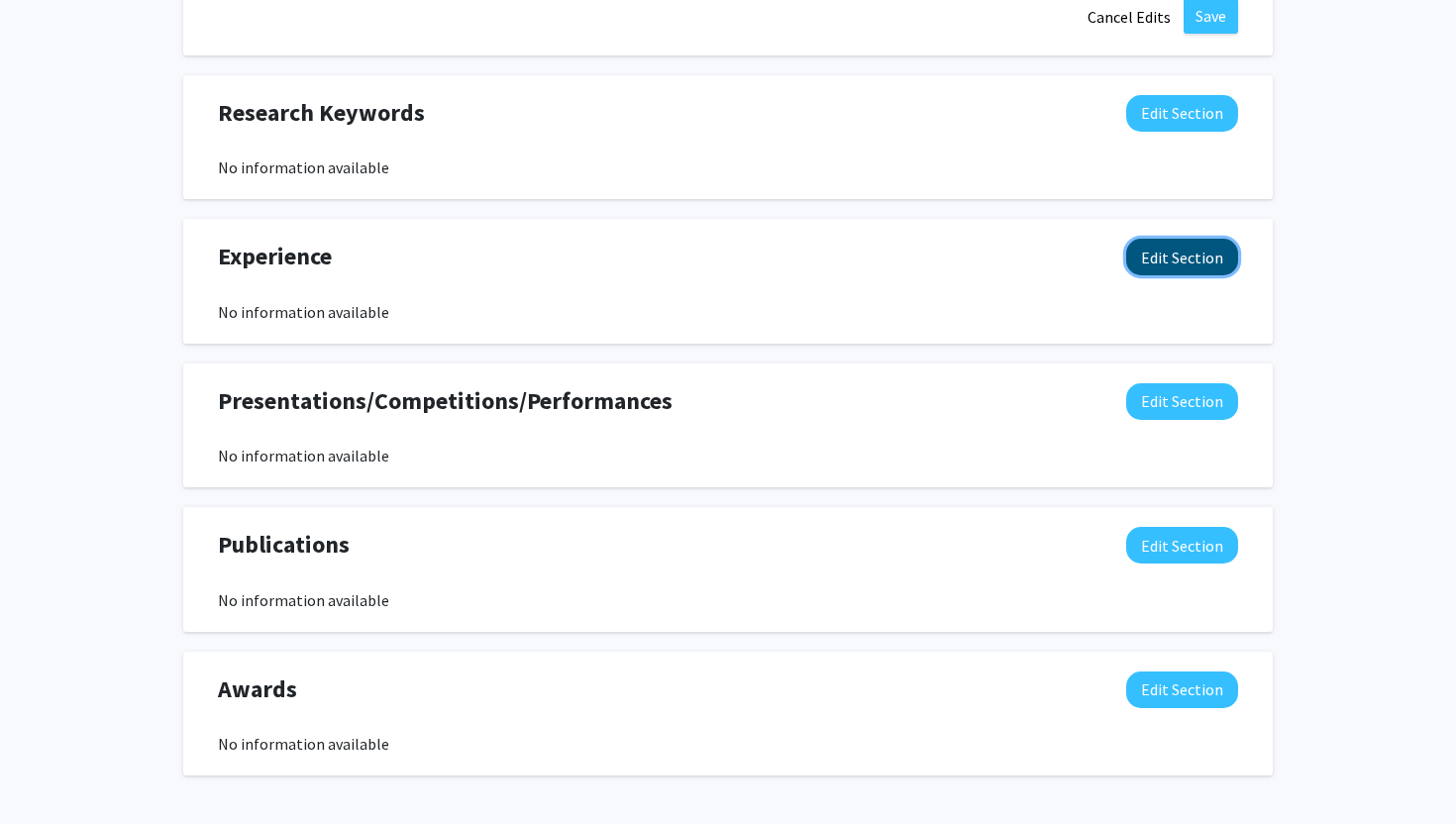
click at [1164, 253] on button "Edit Section" at bounding box center [1181, 256] width 112 height 37
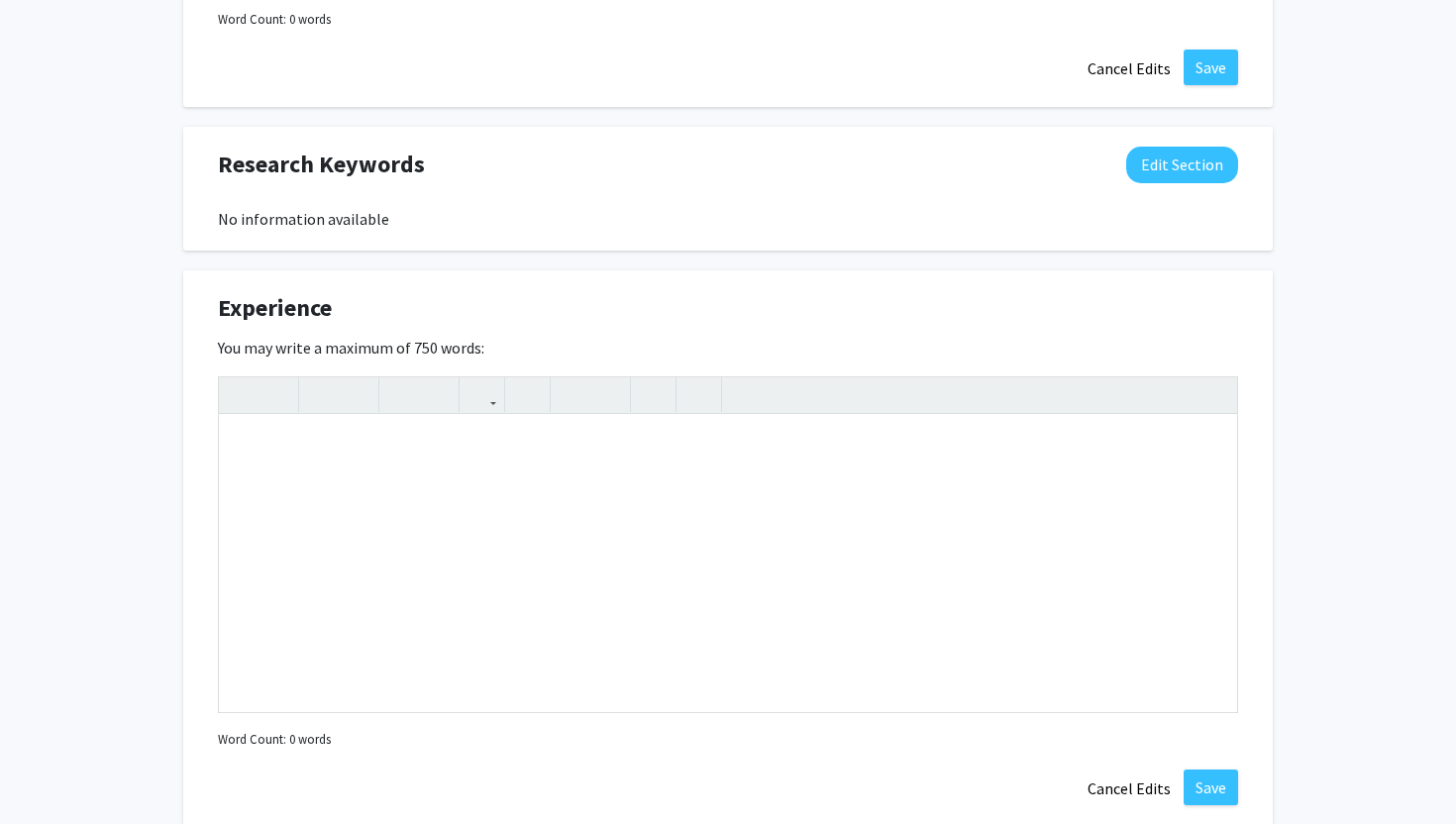
scroll to position [1816, 0]
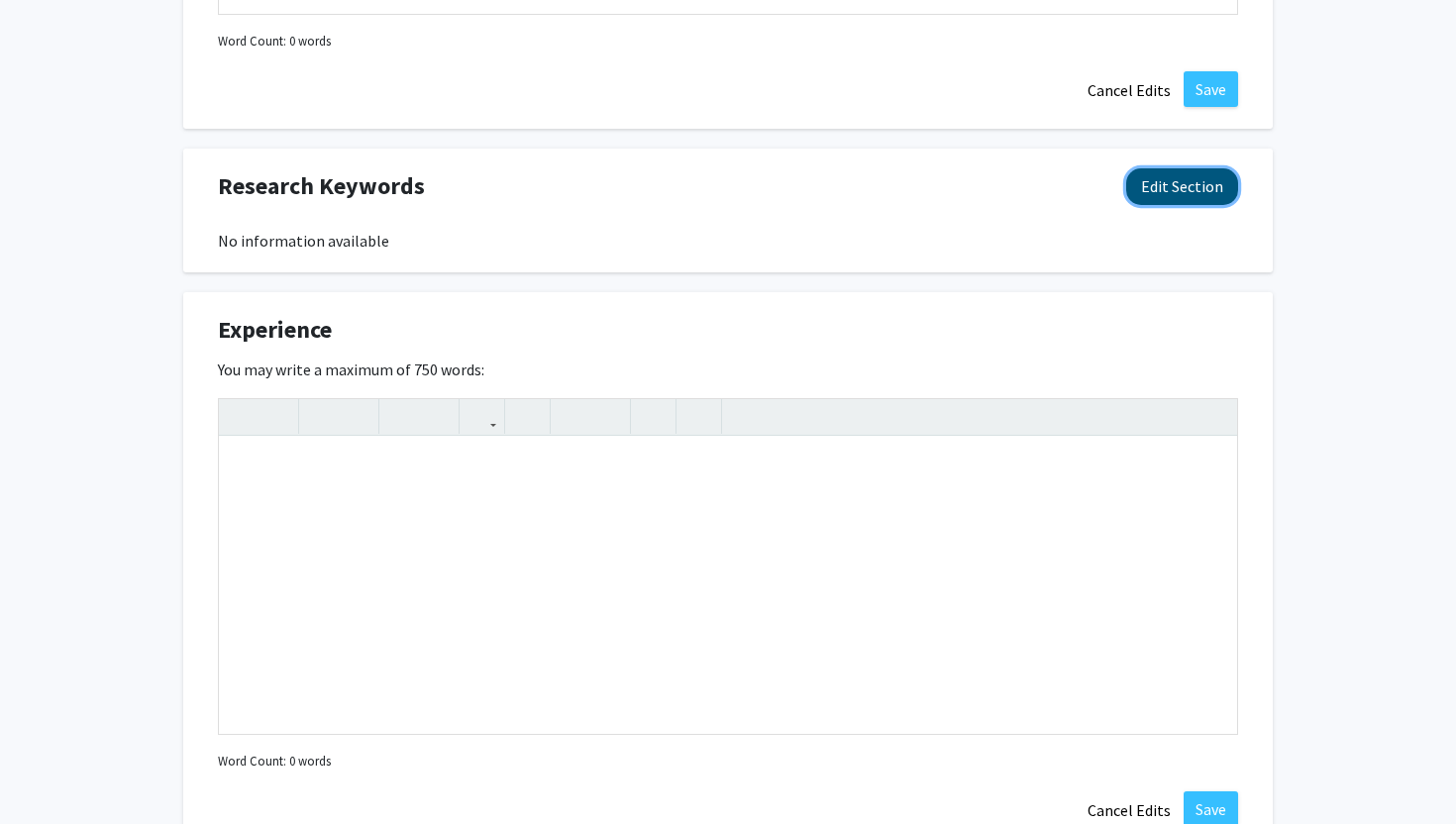
click at [1179, 191] on button "Edit Section" at bounding box center [1181, 187] width 112 height 37
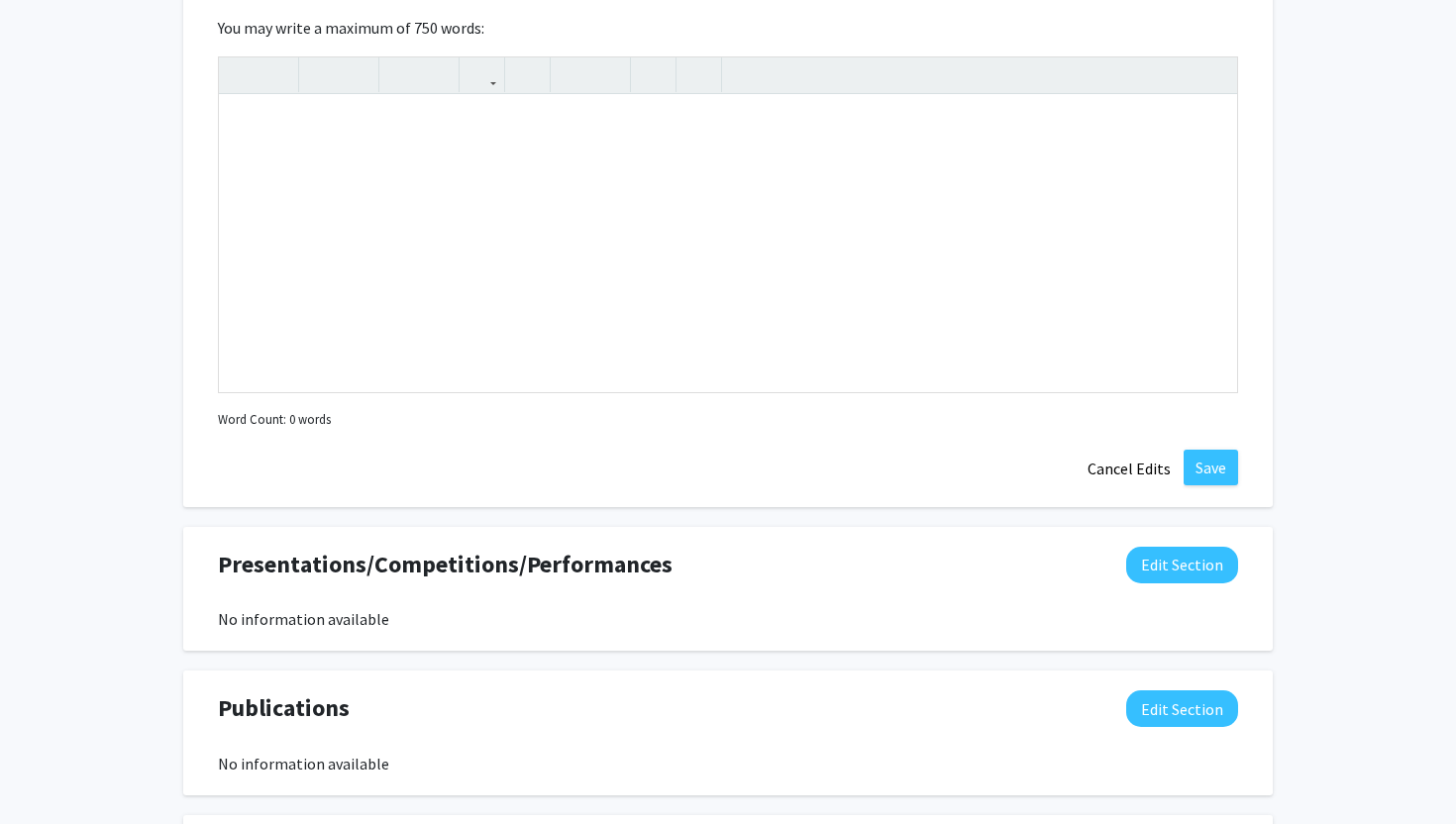
scroll to position [2827, 0]
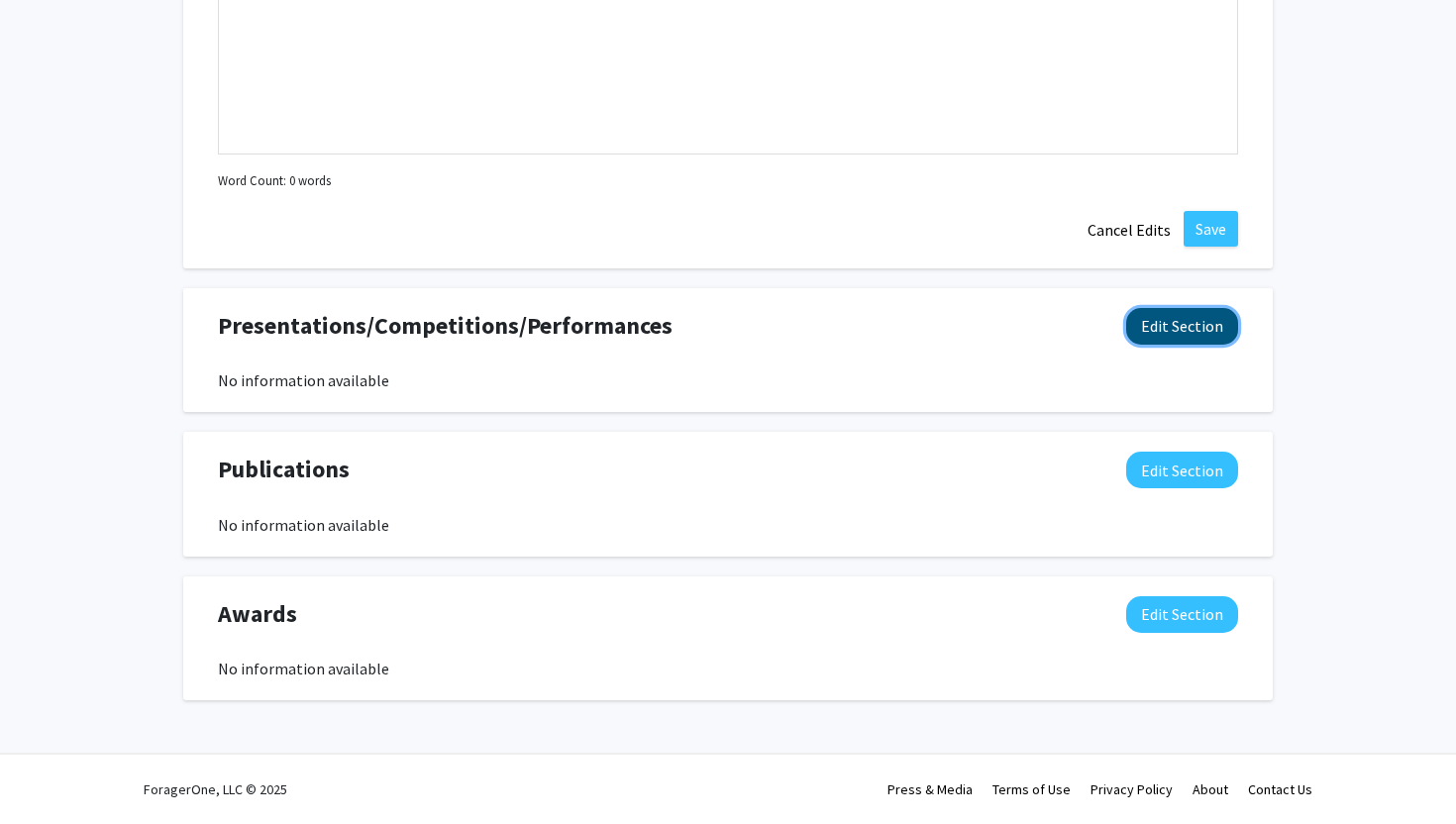
click at [1158, 326] on button "Edit Section" at bounding box center [1181, 326] width 112 height 37
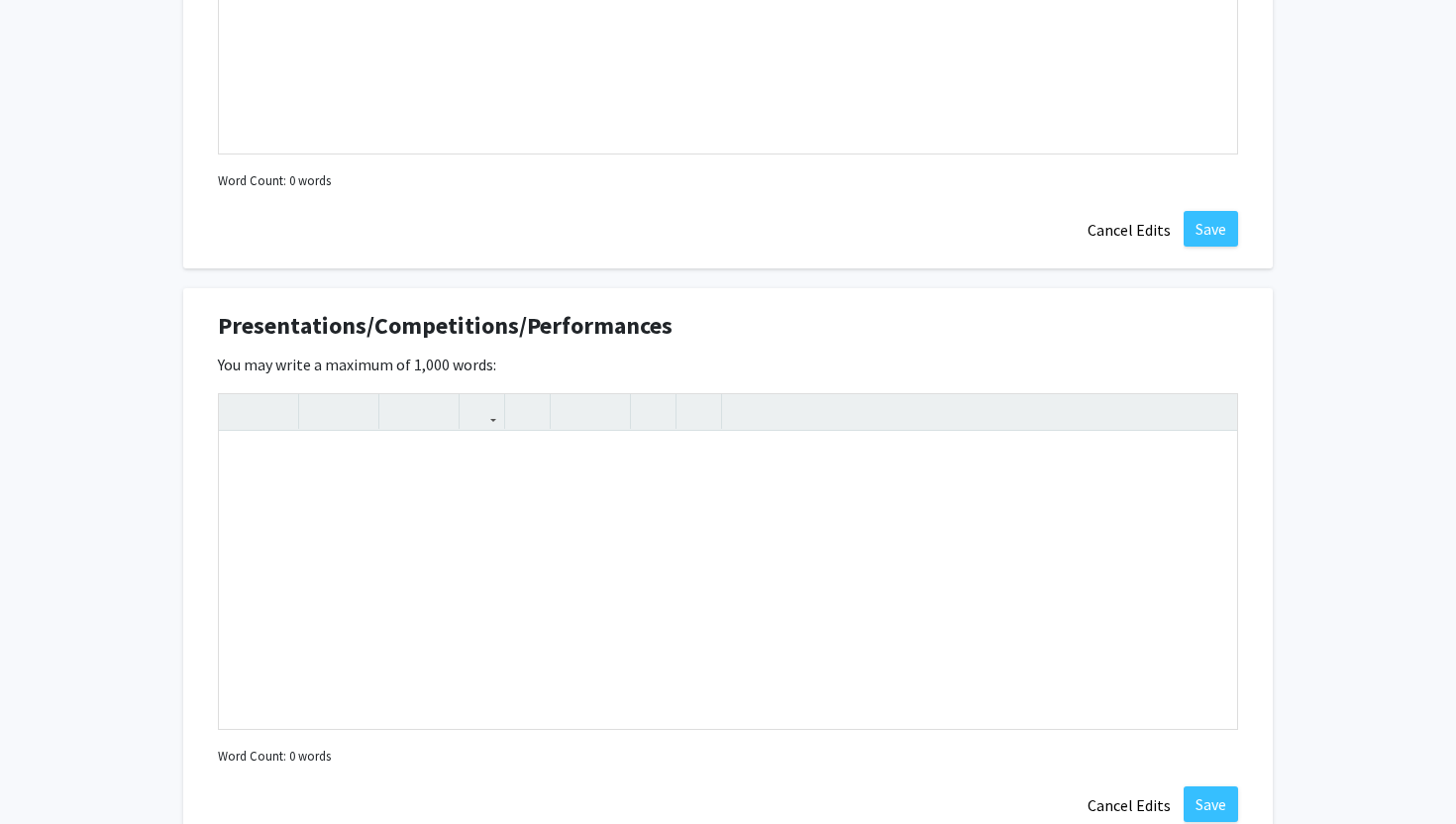
scroll to position [3259, 0]
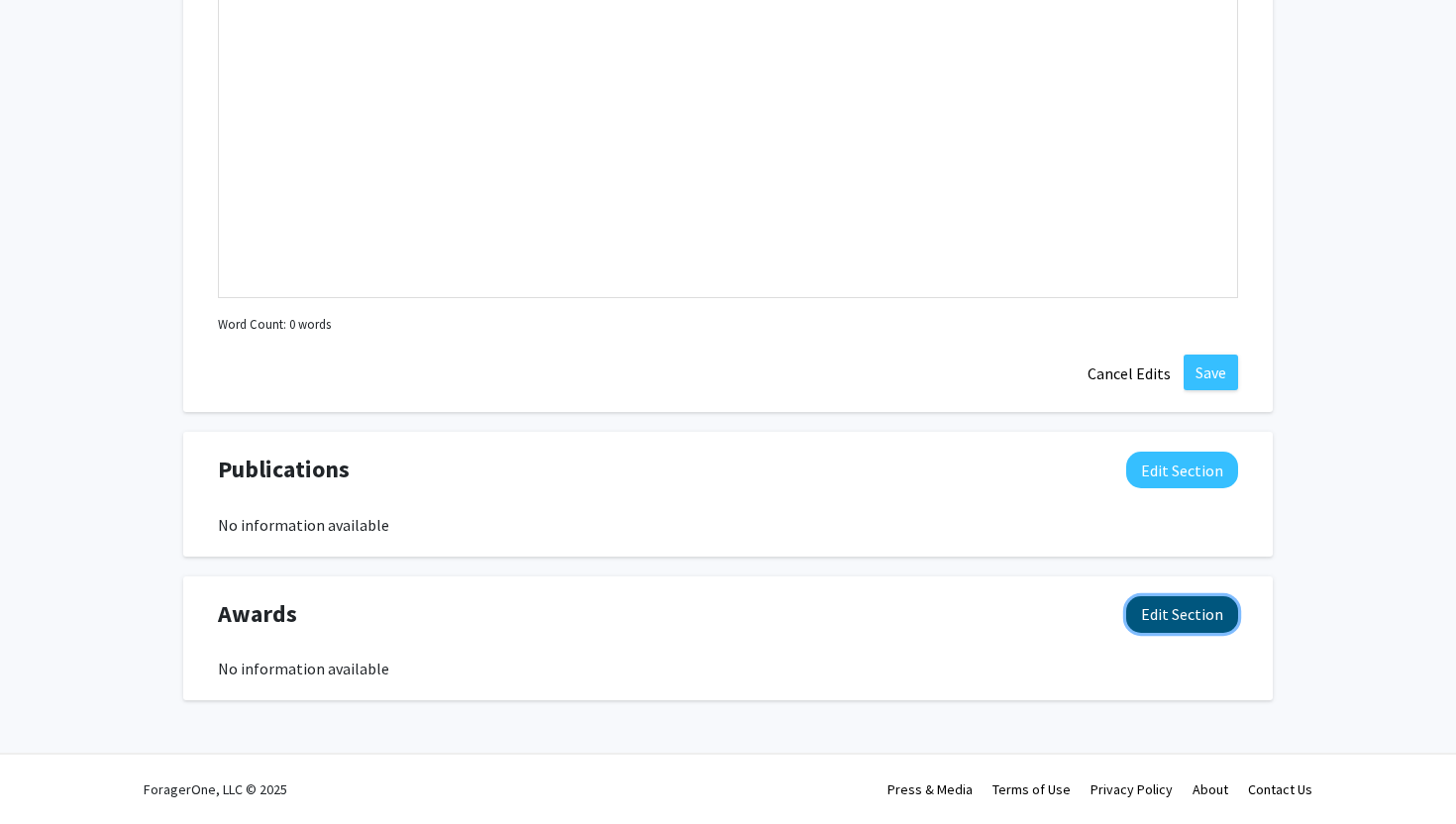
click at [1179, 607] on button "Edit Section" at bounding box center [1181, 615] width 112 height 37
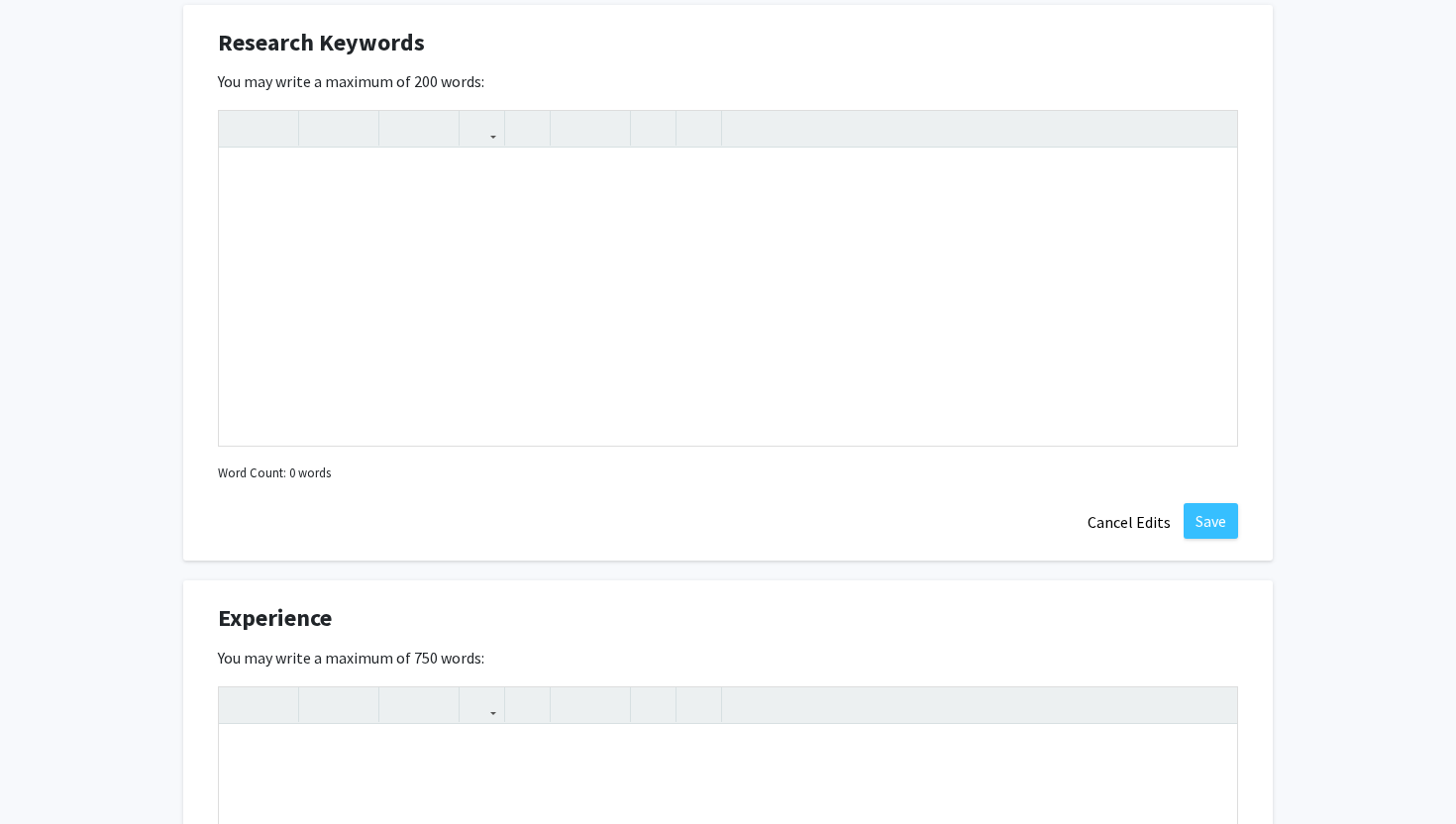
scroll to position [1963, 0]
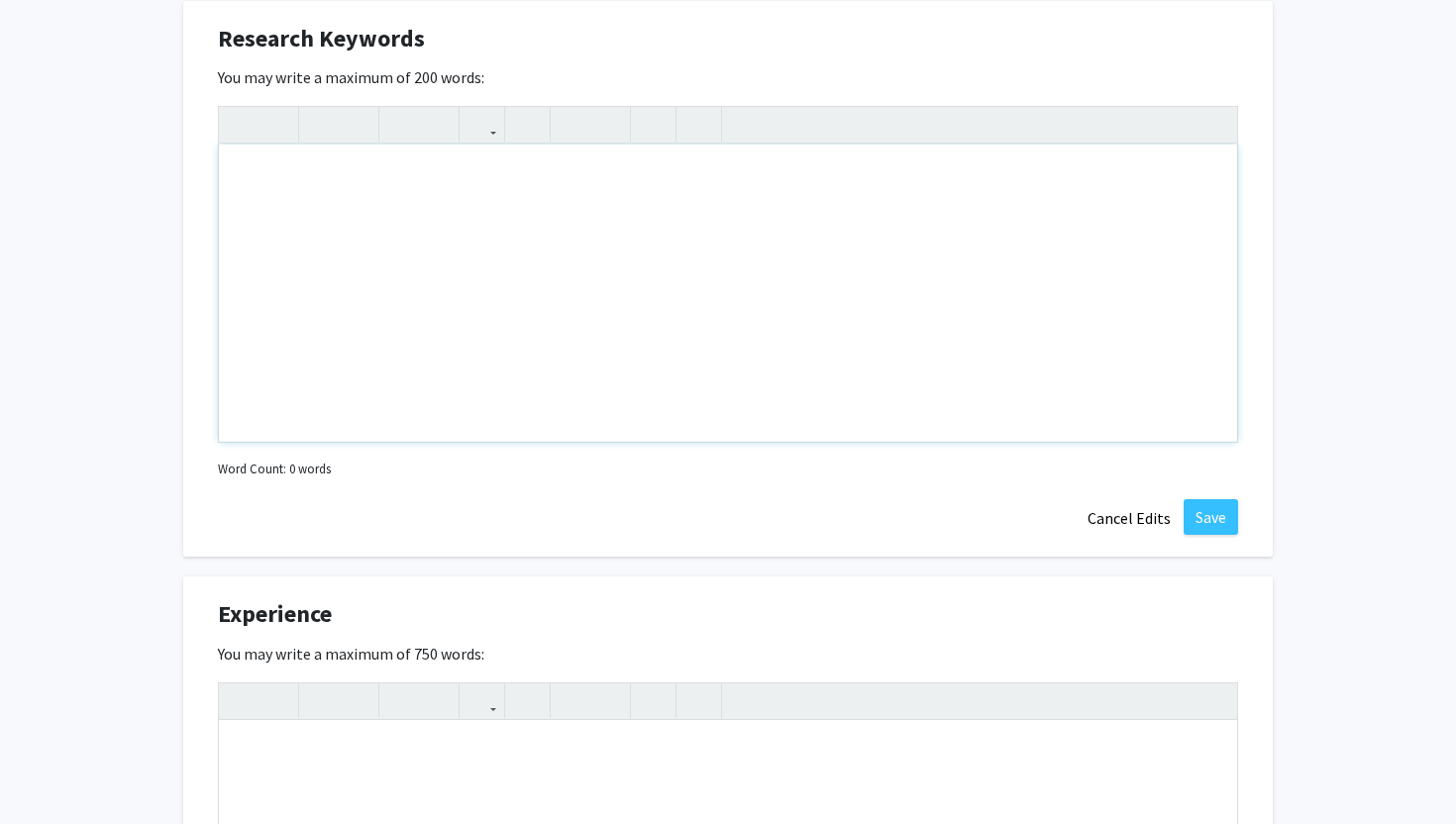
click at [490, 312] on div "Note to users with screen readers: Please deactivate our accessibility plugin f…" at bounding box center [728, 293] width 1018 height 297
paste div "Note to users with screen readers: Please deactivate our accessibility plugin f…"
type textarea "<p>I am an undergraduate student at the [GEOGRAPHIC_DATA][US_STATE] pursuing a …"
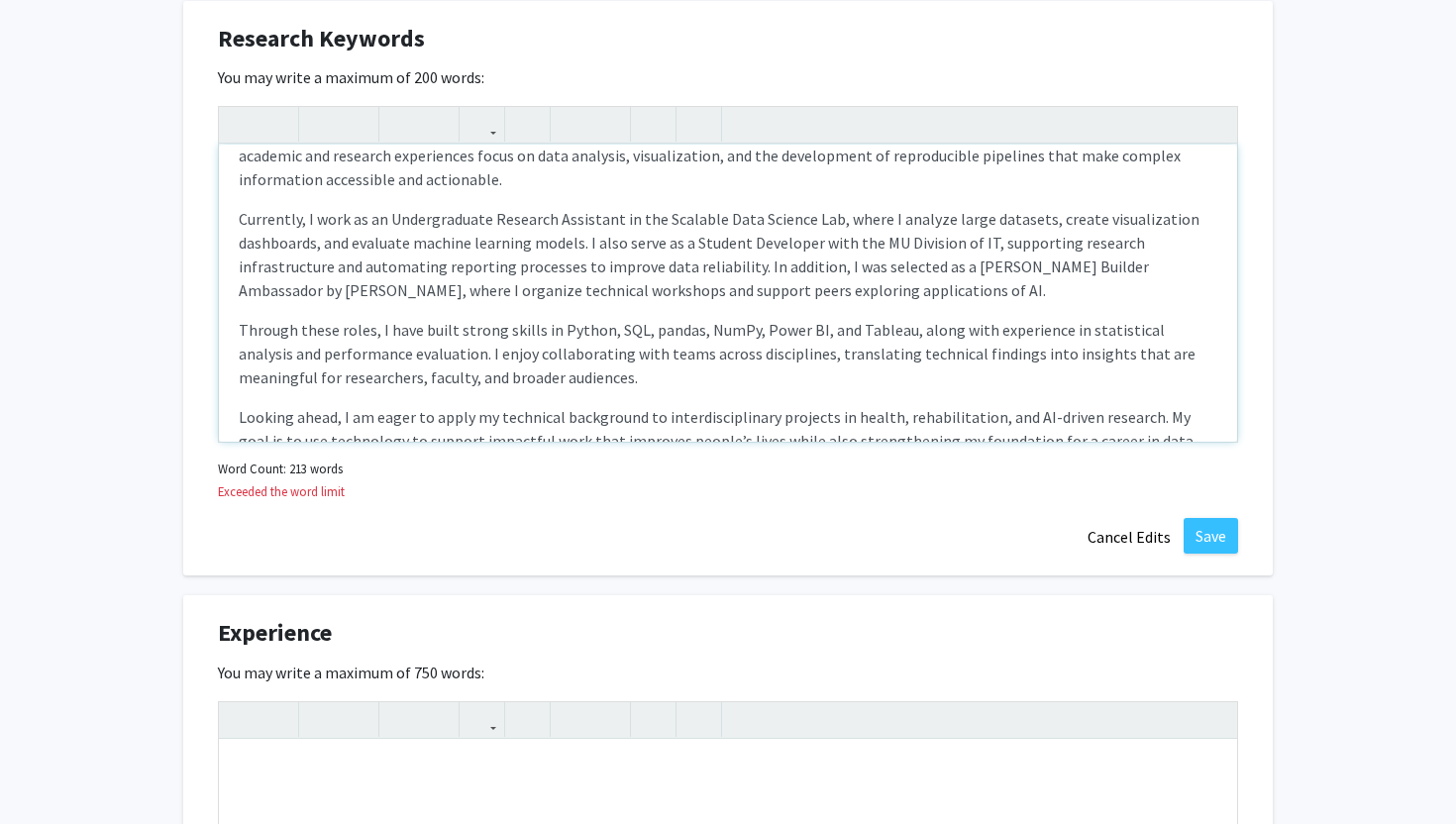
scroll to position [0, 0]
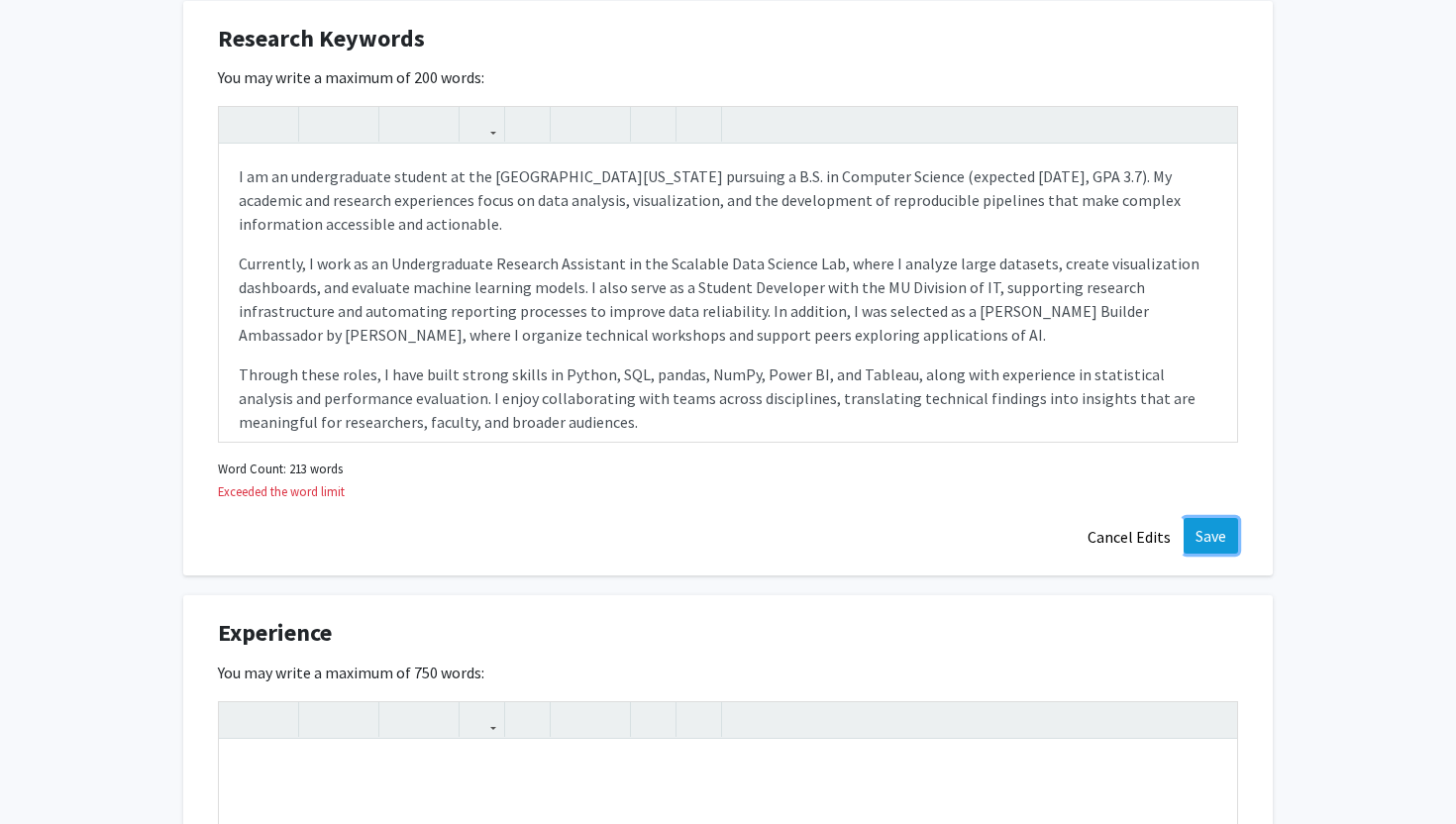
click at [1219, 544] on button "Save" at bounding box center [1210, 536] width 55 height 36
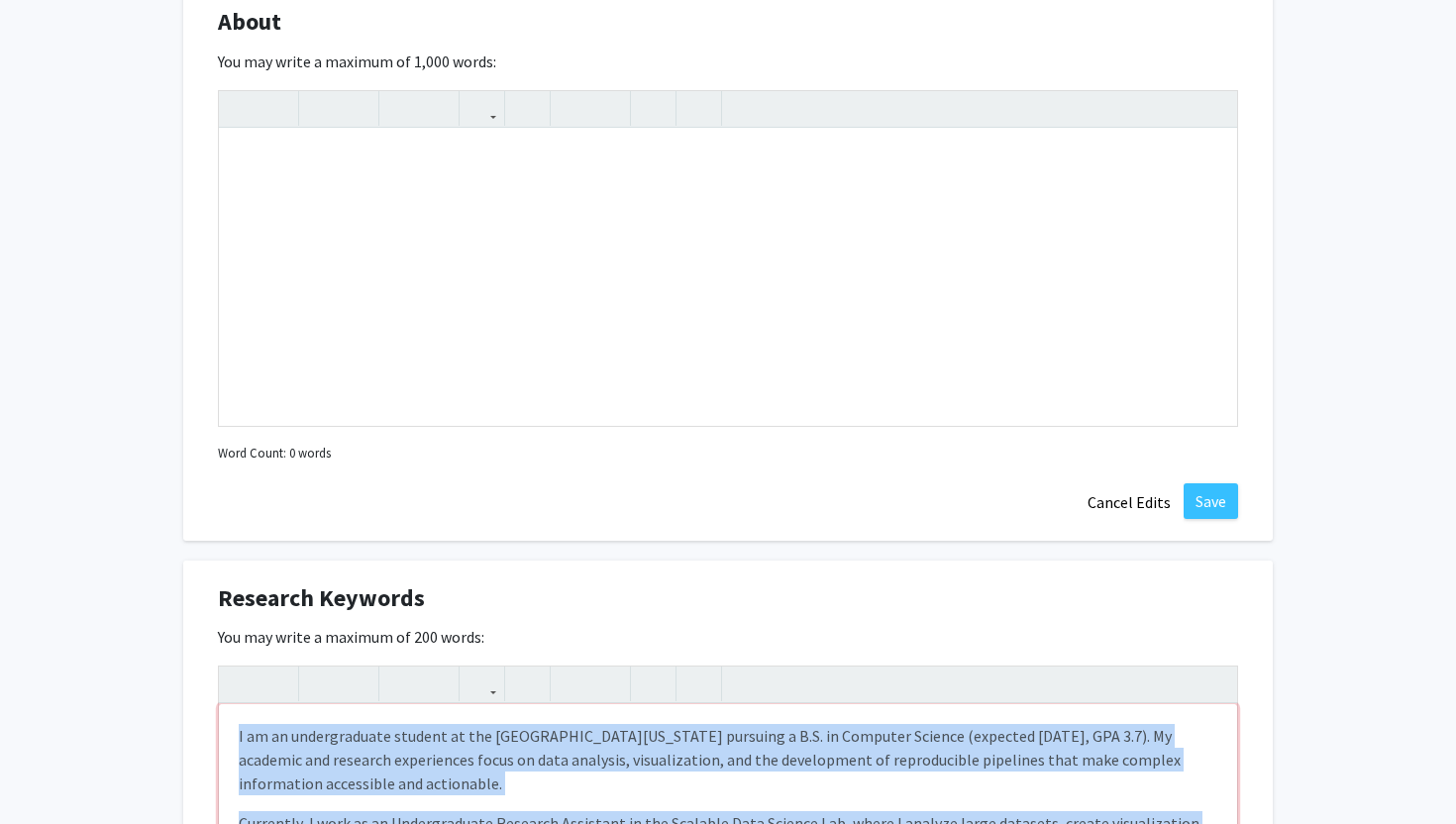
drag, startPoint x: 375, startPoint y: 442, endPoint x: 218, endPoint y: -30, distance: 497.4
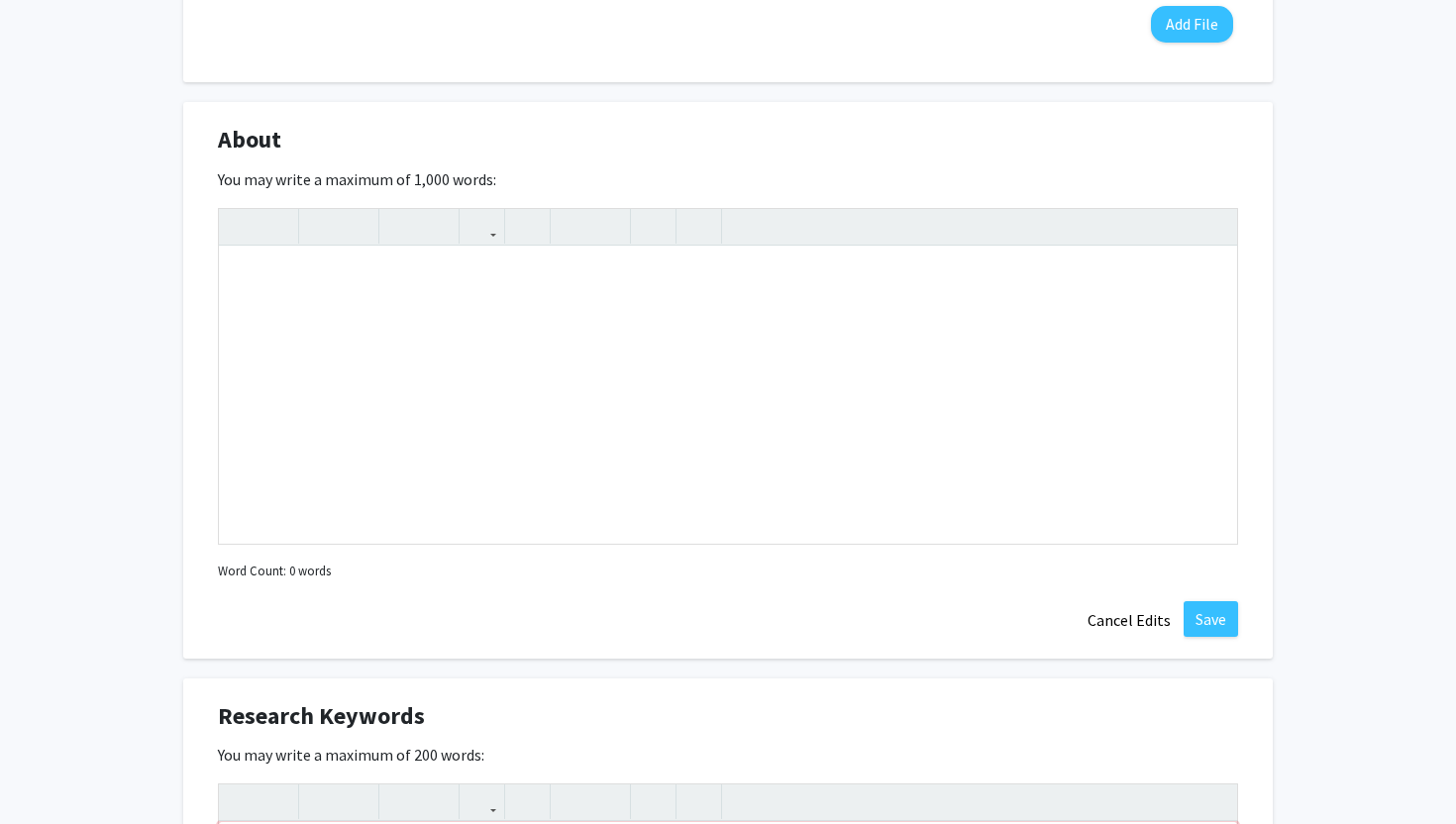
scroll to position [1325, 0]
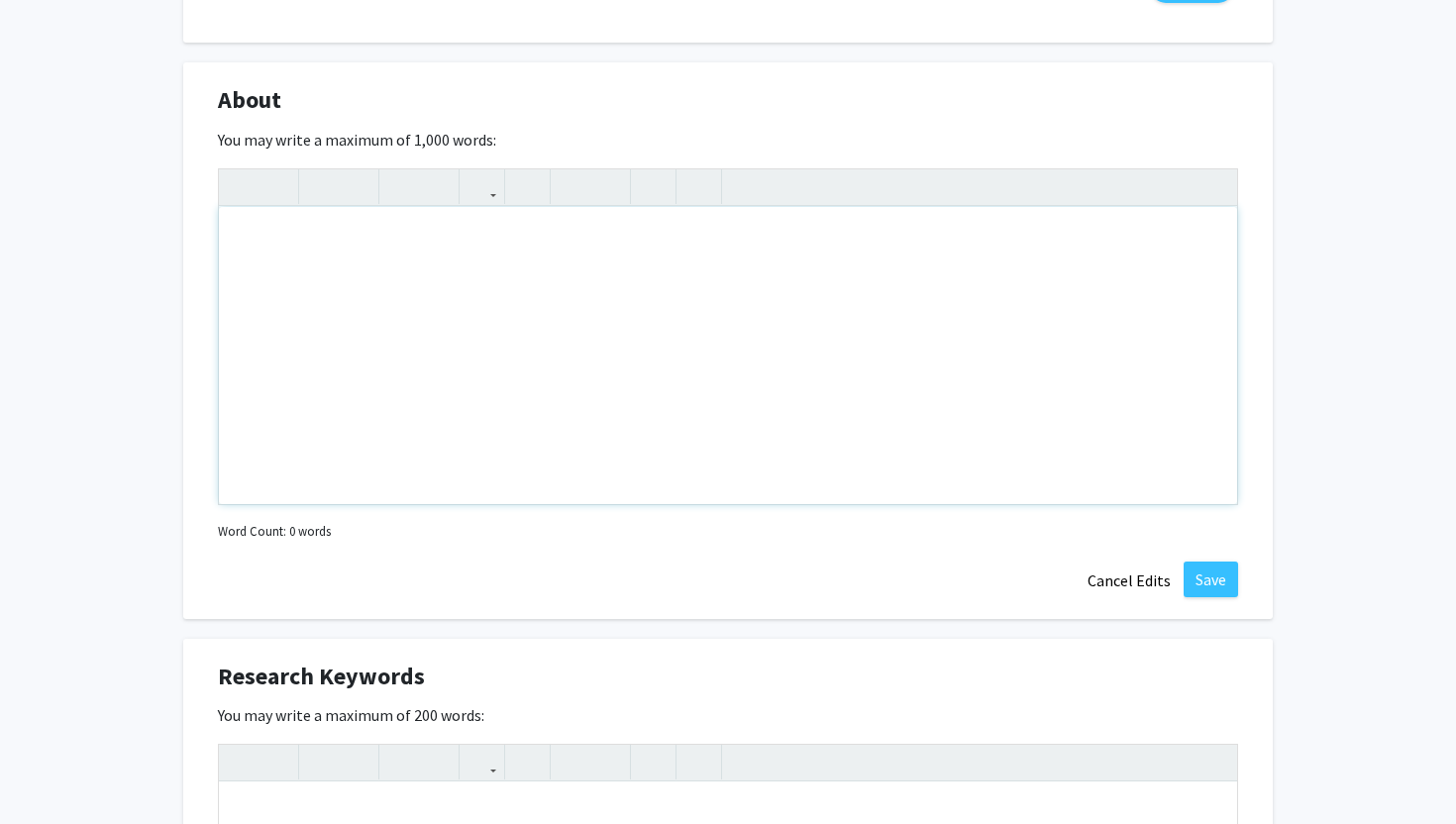
click at [339, 308] on div "Note to users with screen readers: Please deactivate our accessibility plugin f…" at bounding box center [728, 355] width 1018 height 297
paste div "Note to users with screen readers: Please deactivate our accessibility plugin f…"
type textarea "<p>I am an undergraduate student at the [GEOGRAPHIC_DATA][US_STATE] pursuing a …"
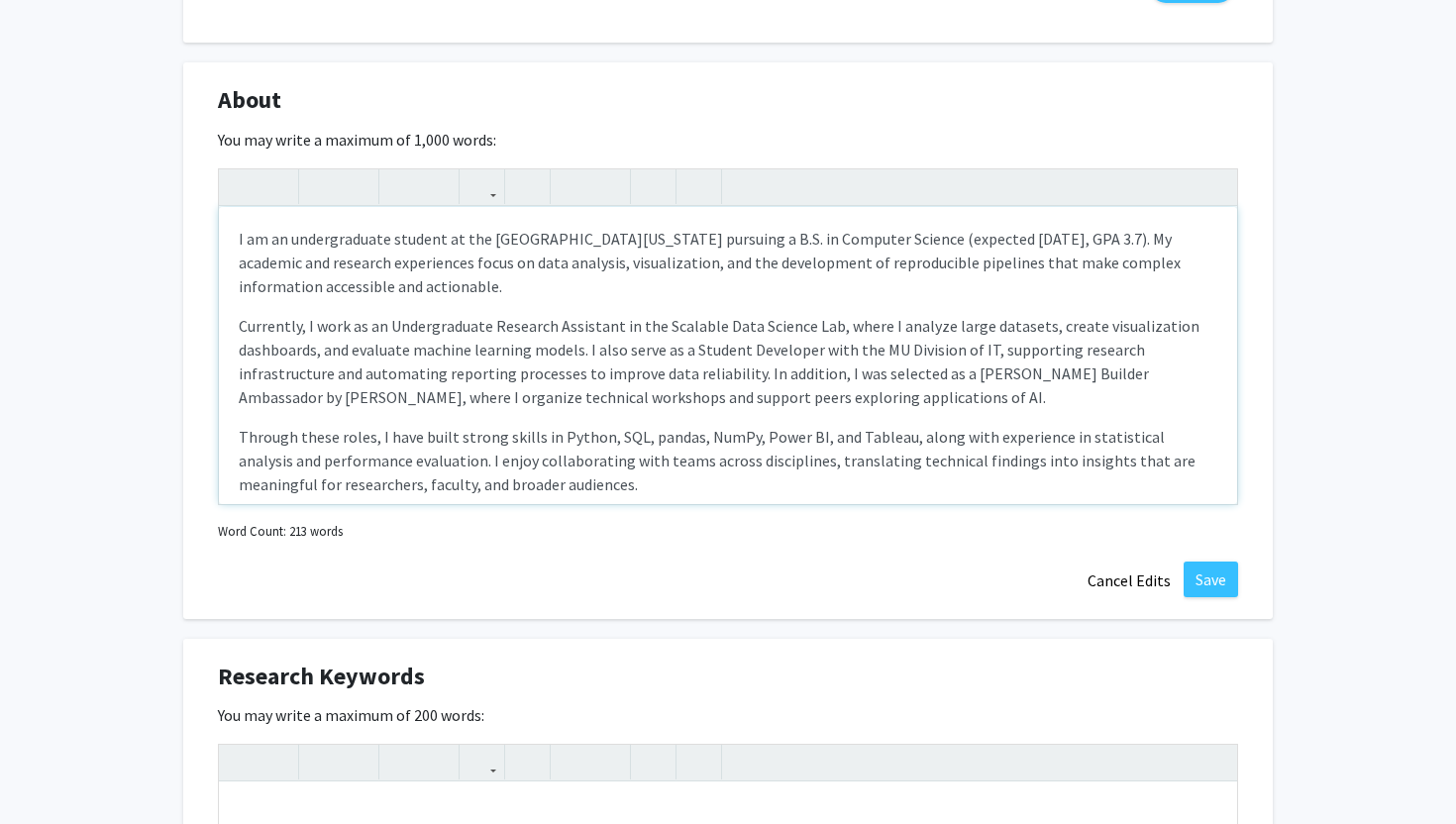
scroll to position [115, 0]
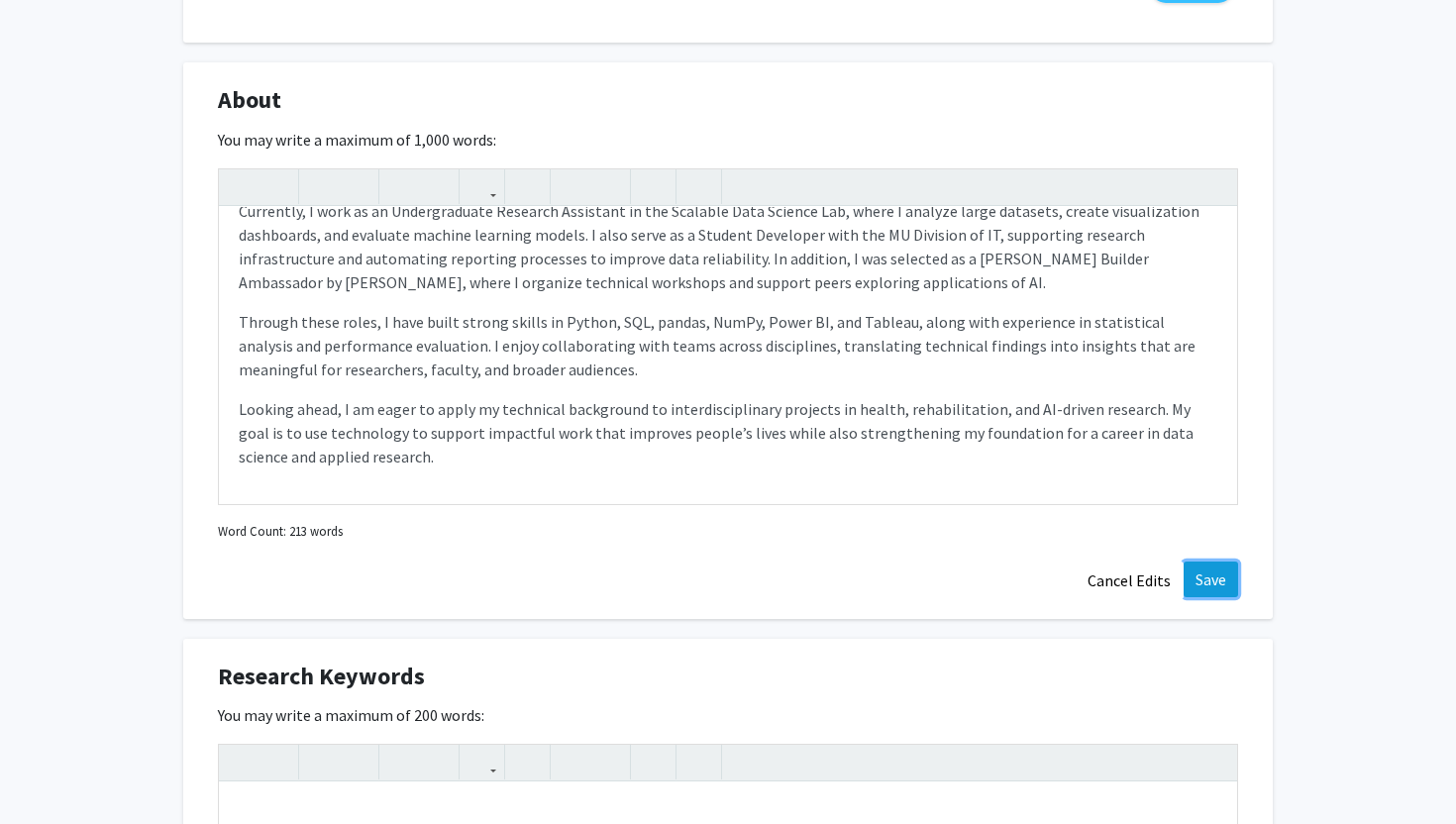
click at [1206, 581] on button "Save" at bounding box center [1210, 580] width 55 height 36
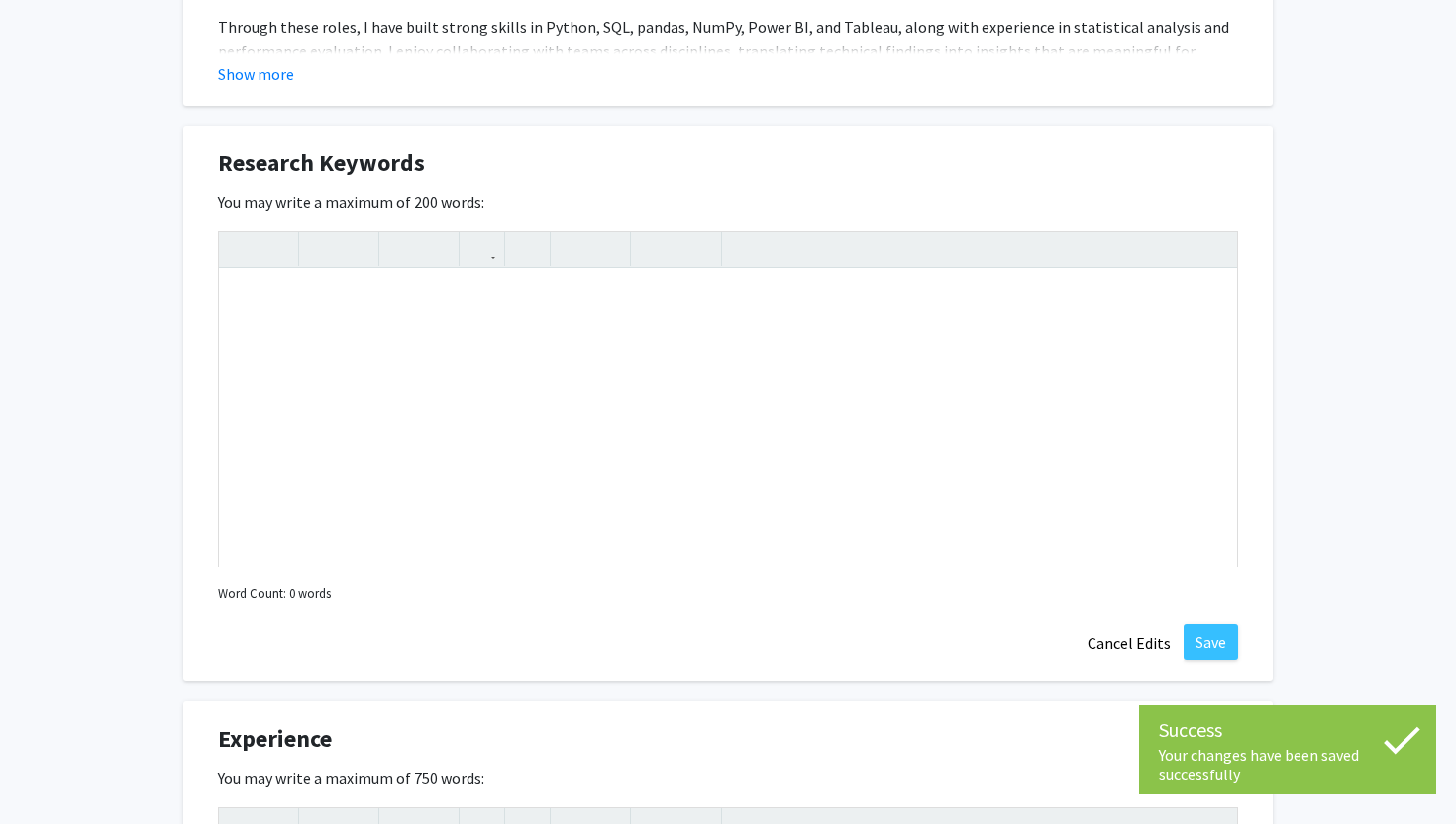
scroll to position [1689, 0]
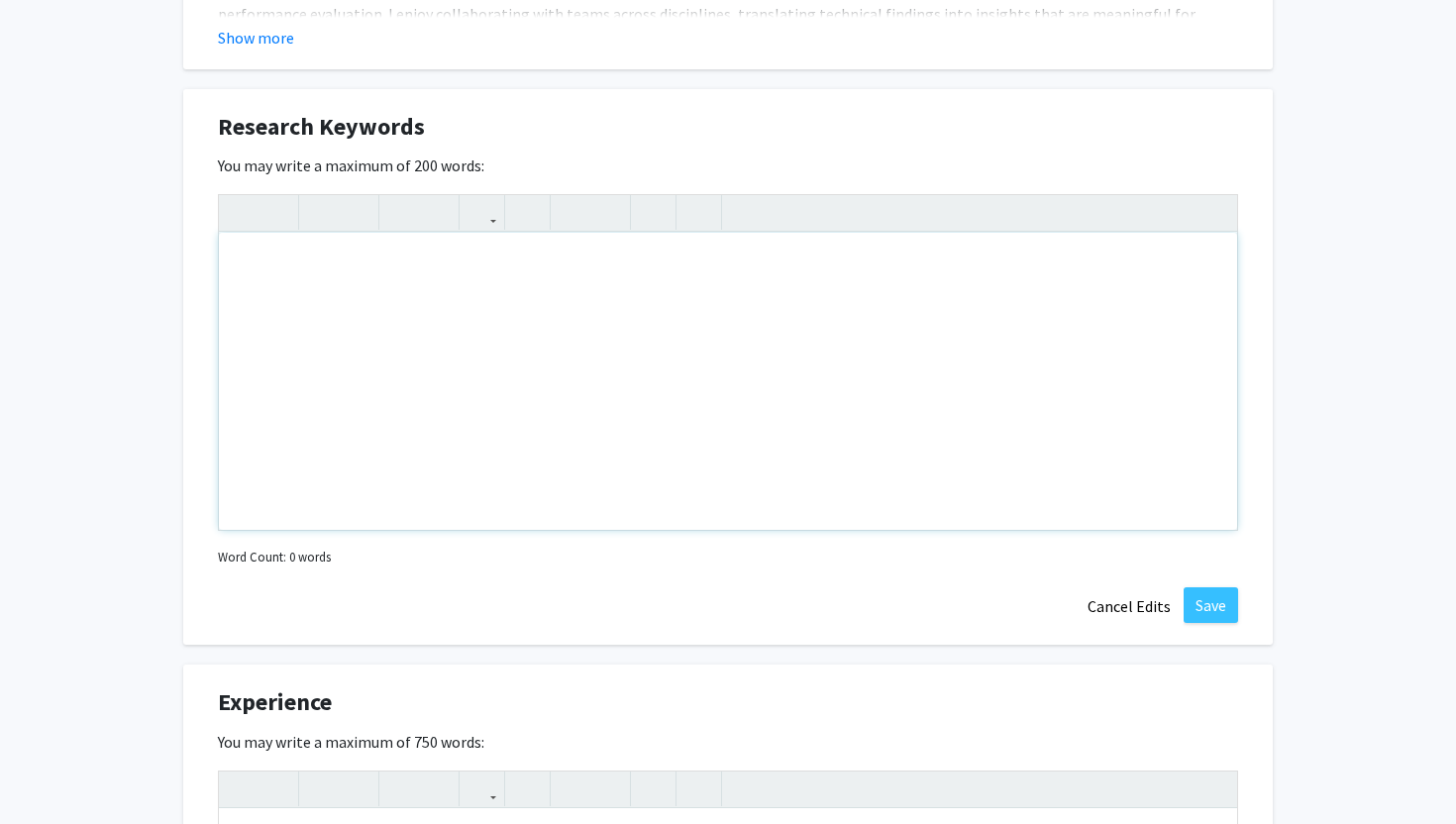
click at [452, 363] on div "Note to users with screen readers: Please deactivate our accessibility plugin f…" at bounding box center [728, 380] width 1018 height 297
type textarea "<p>Data Science, Machine Learning, Data Visualization, Python, SQL, Research Pi…"
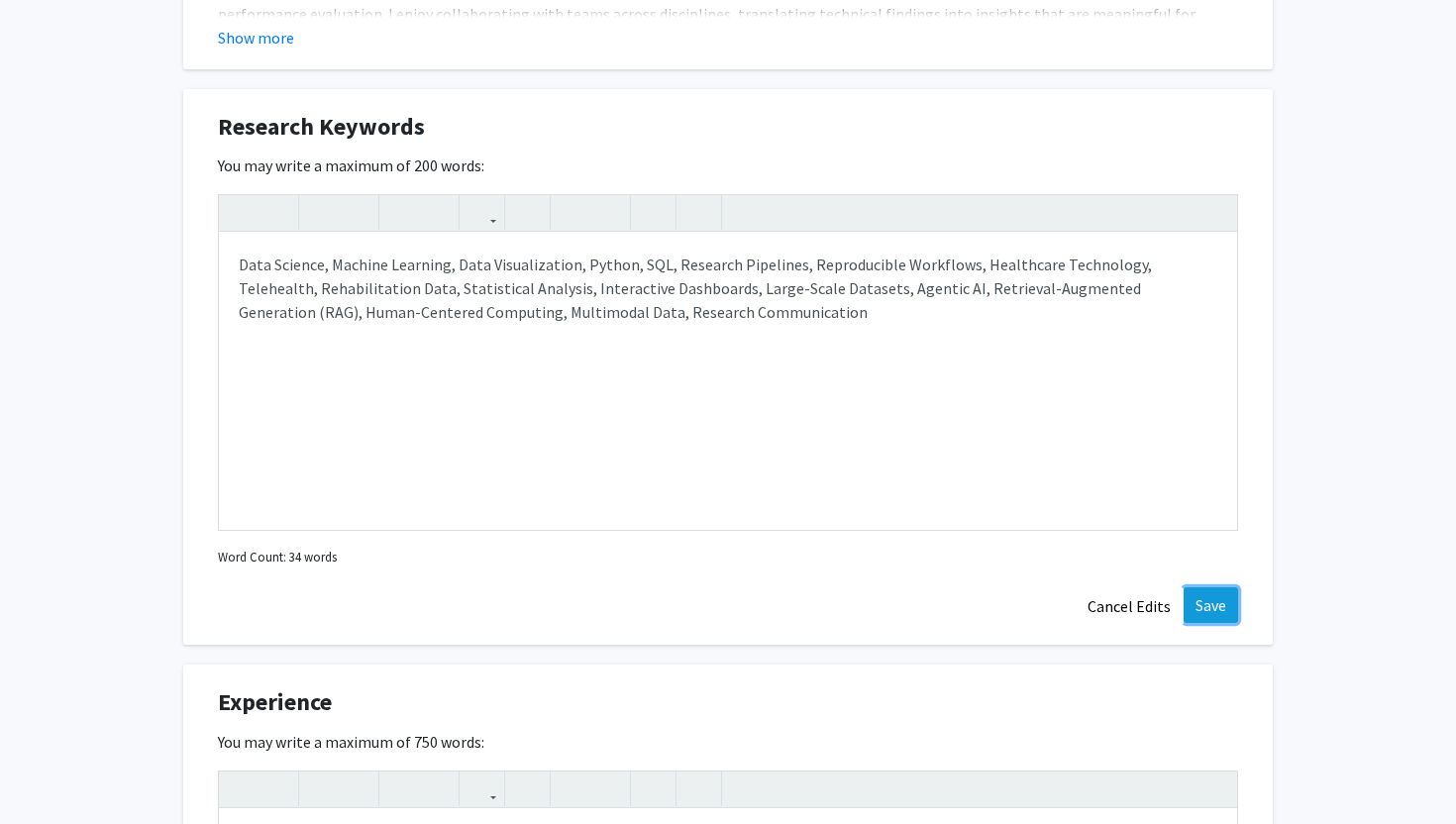
click at [1206, 592] on button "Save" at bounding box center [1210, 606] width 55 height 36
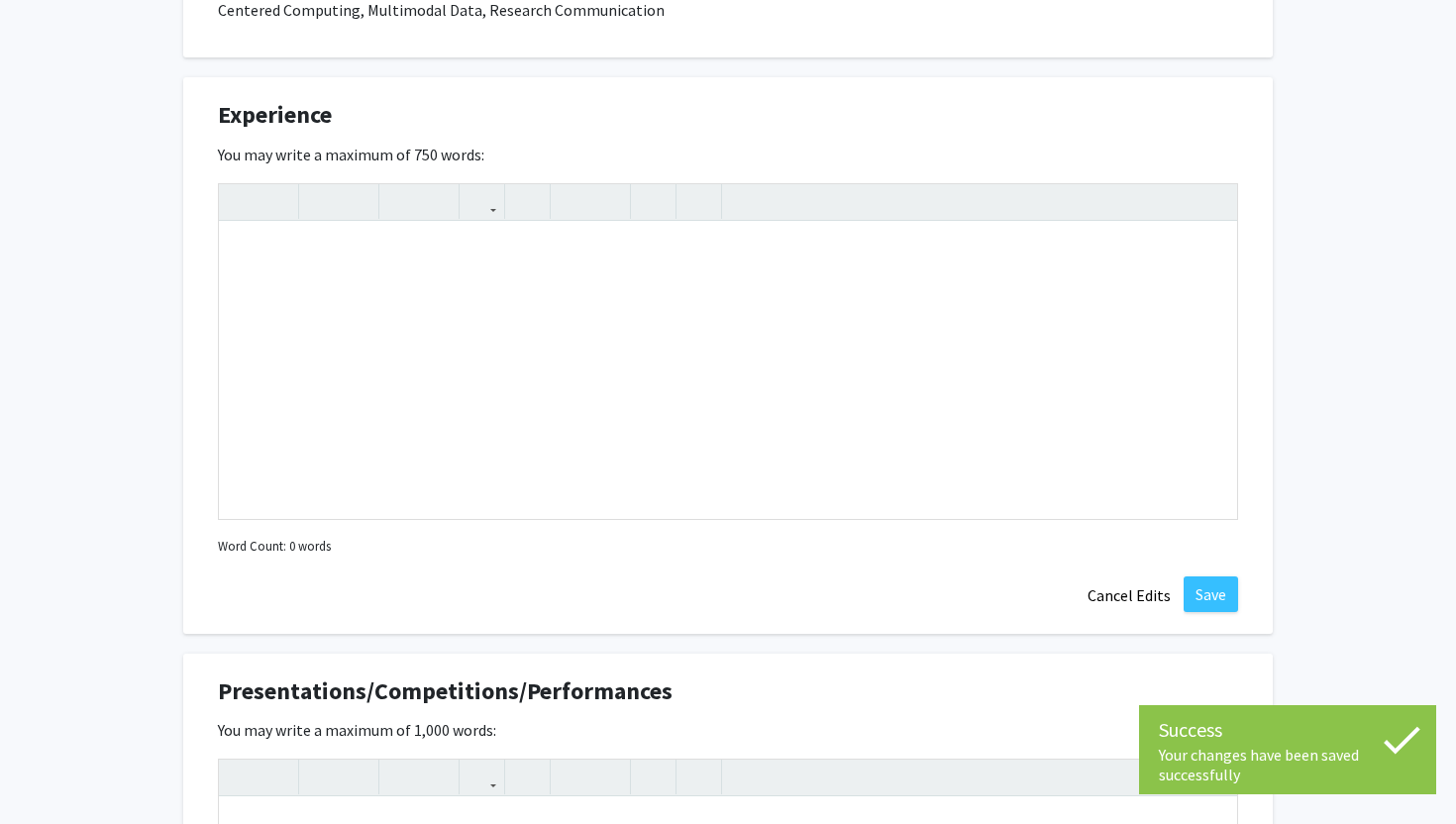
scroll to position [1888, 0]
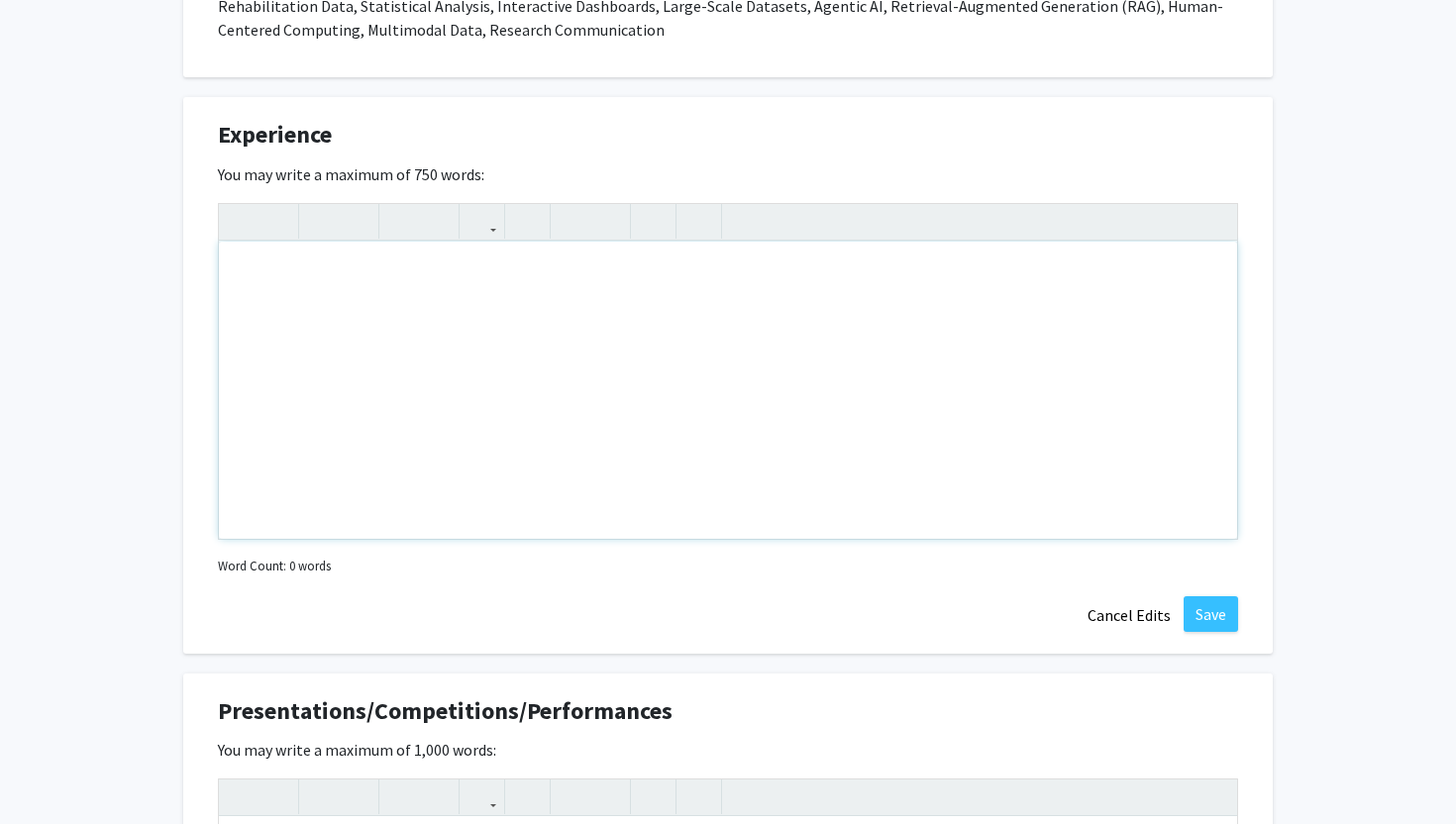
click at [412, 388] on div "Note to users with screen readers: Please deactivate our accessibility plugin f…" at bounding box center [728, 389] width 1018 height 297
paste div "Note to users with screen readers: Please deactivate our accessibility plugin f…"
type textarea "<p>I am an undergraduate Computer Science student at the [GEOGRAPHIC_DATA][US_S…"
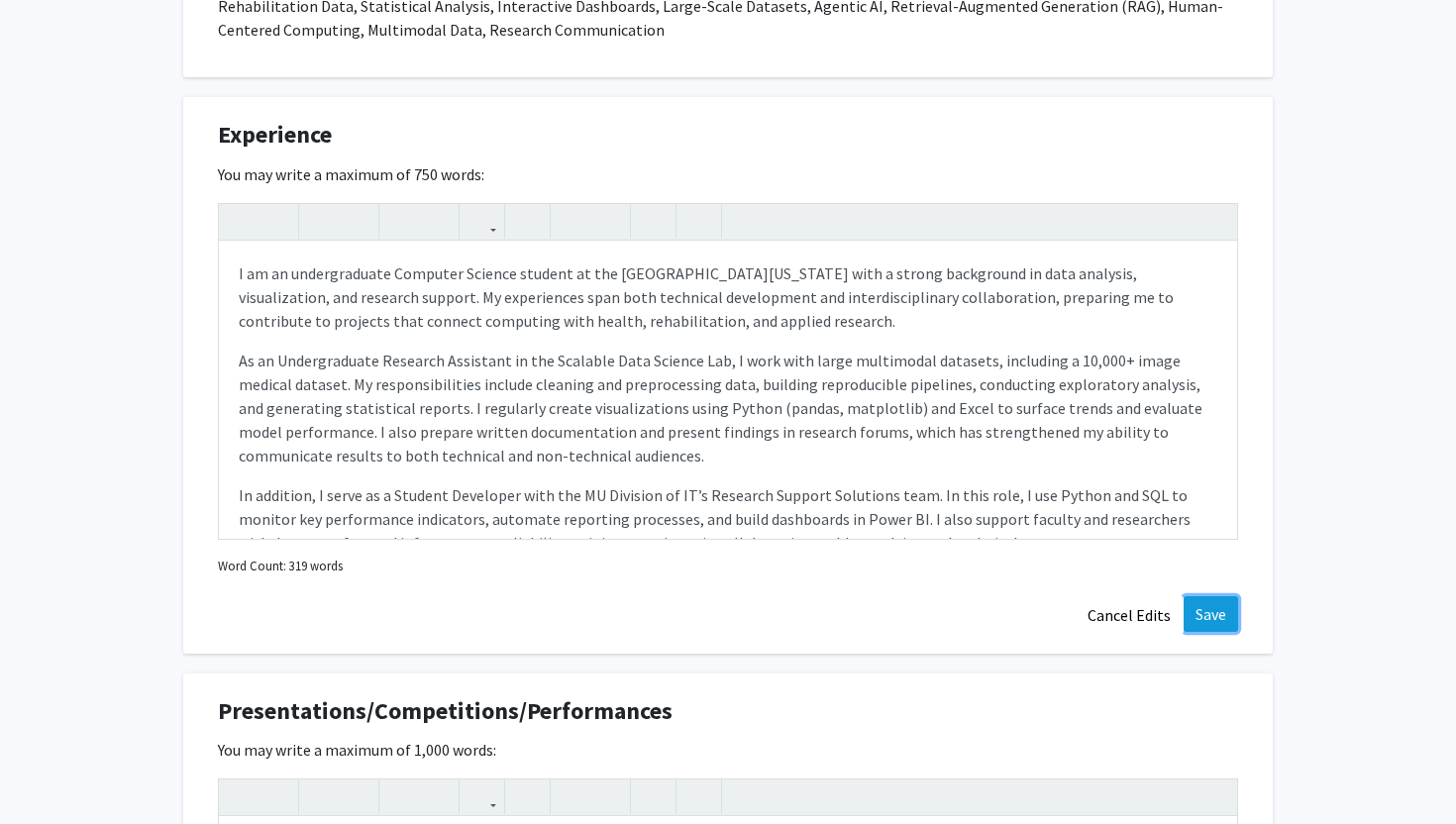
click at [1202, 602] on button "Save" at bounding box center [1210, 615] width 55 height 36
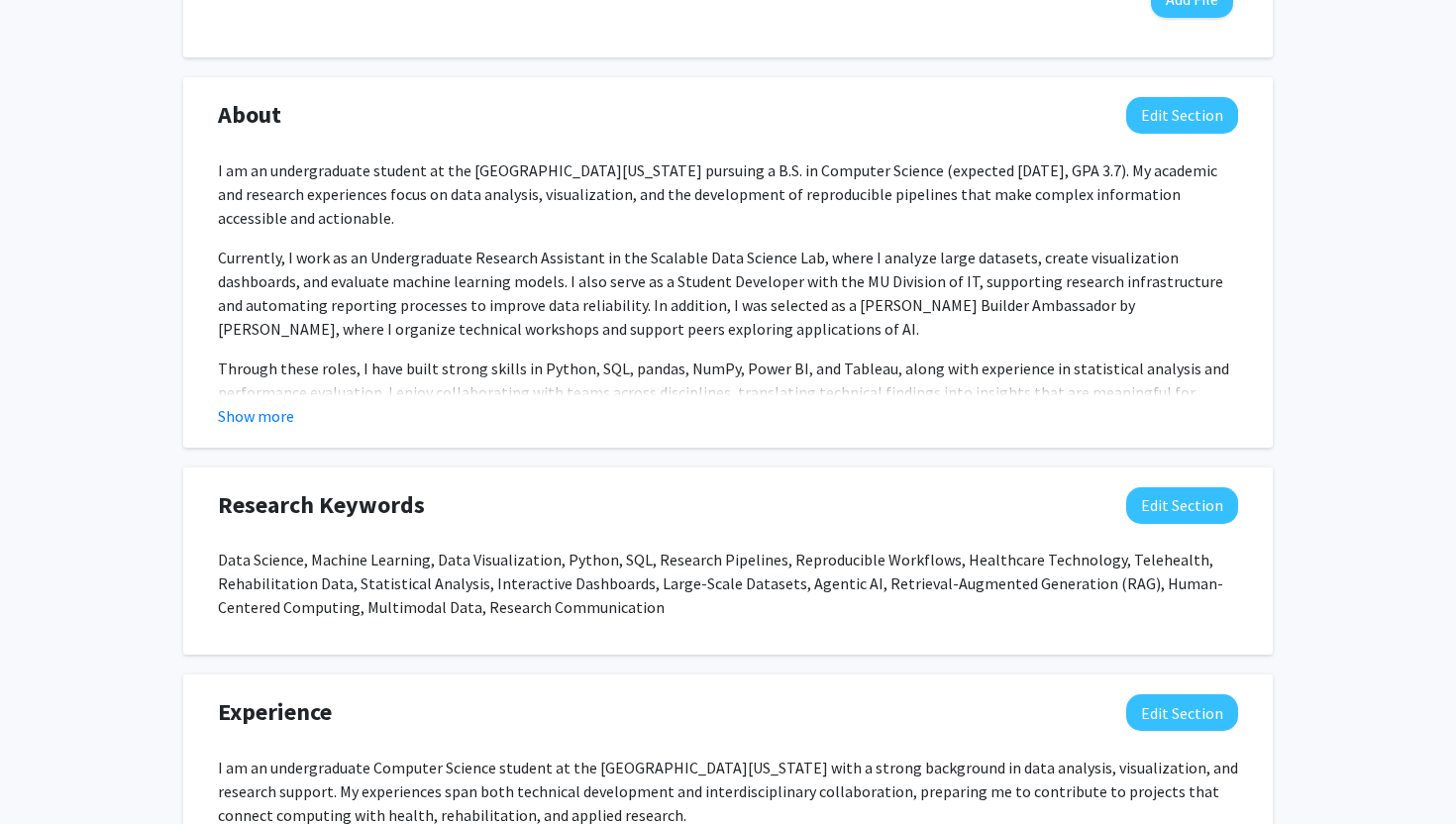
scroll to position [1205, 0]
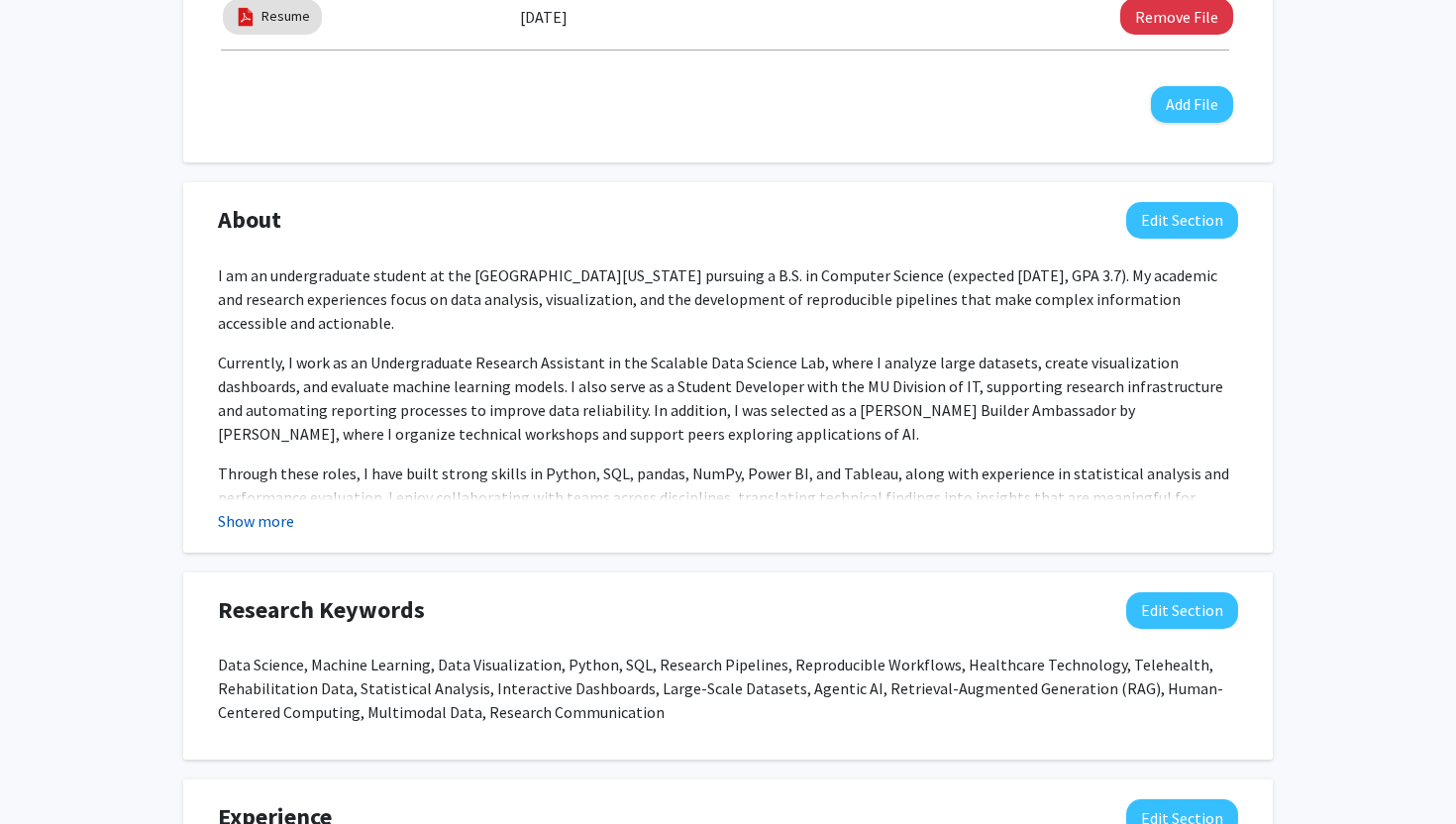
click at [264, 520] on button "Show more" at bounding box center [255, 521] width 76 height 24
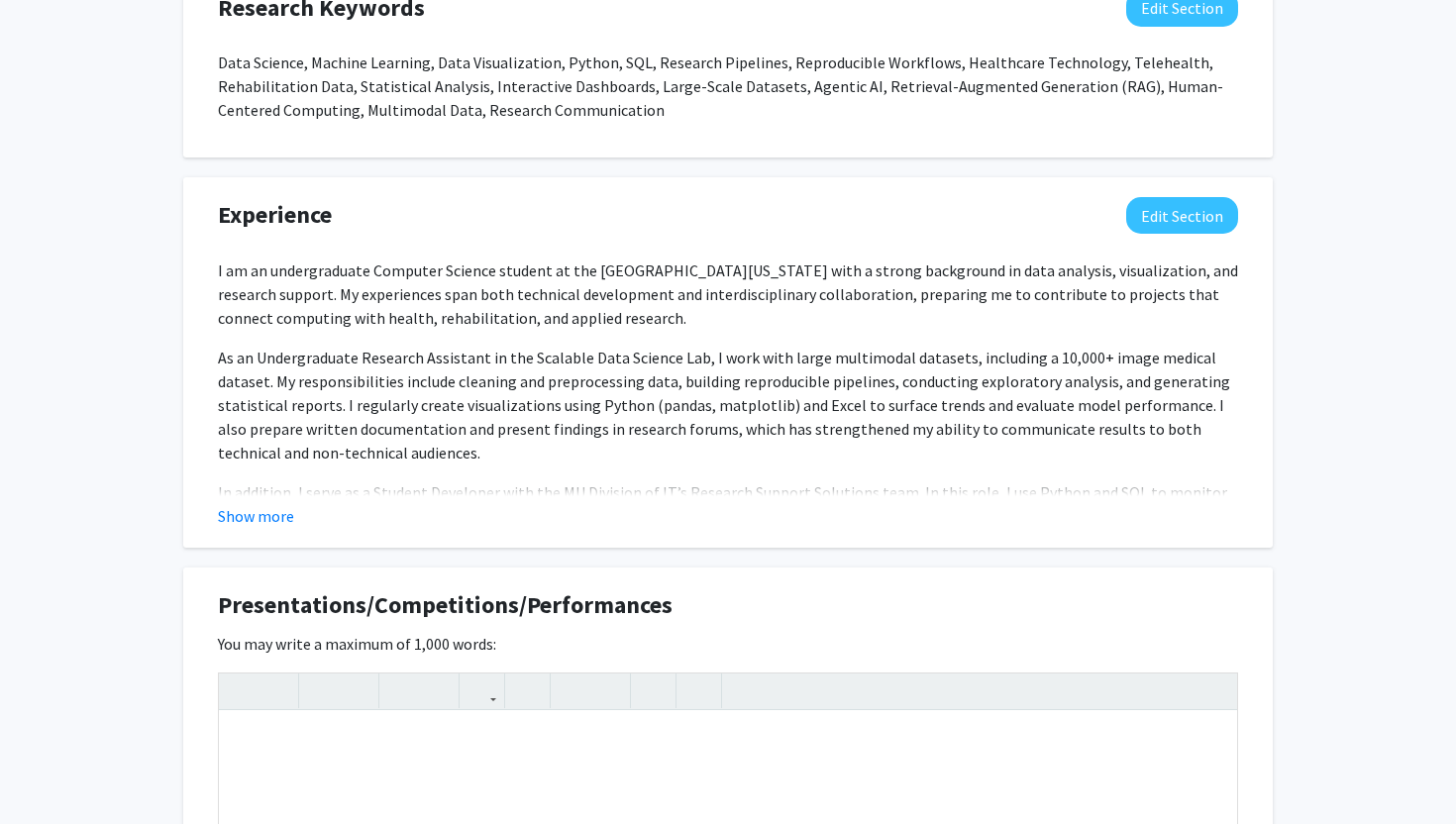
scroll to position [1941, 0]
click at [259, 505] on button "Show more" at bounding box center [255, 517] width 76 height 24
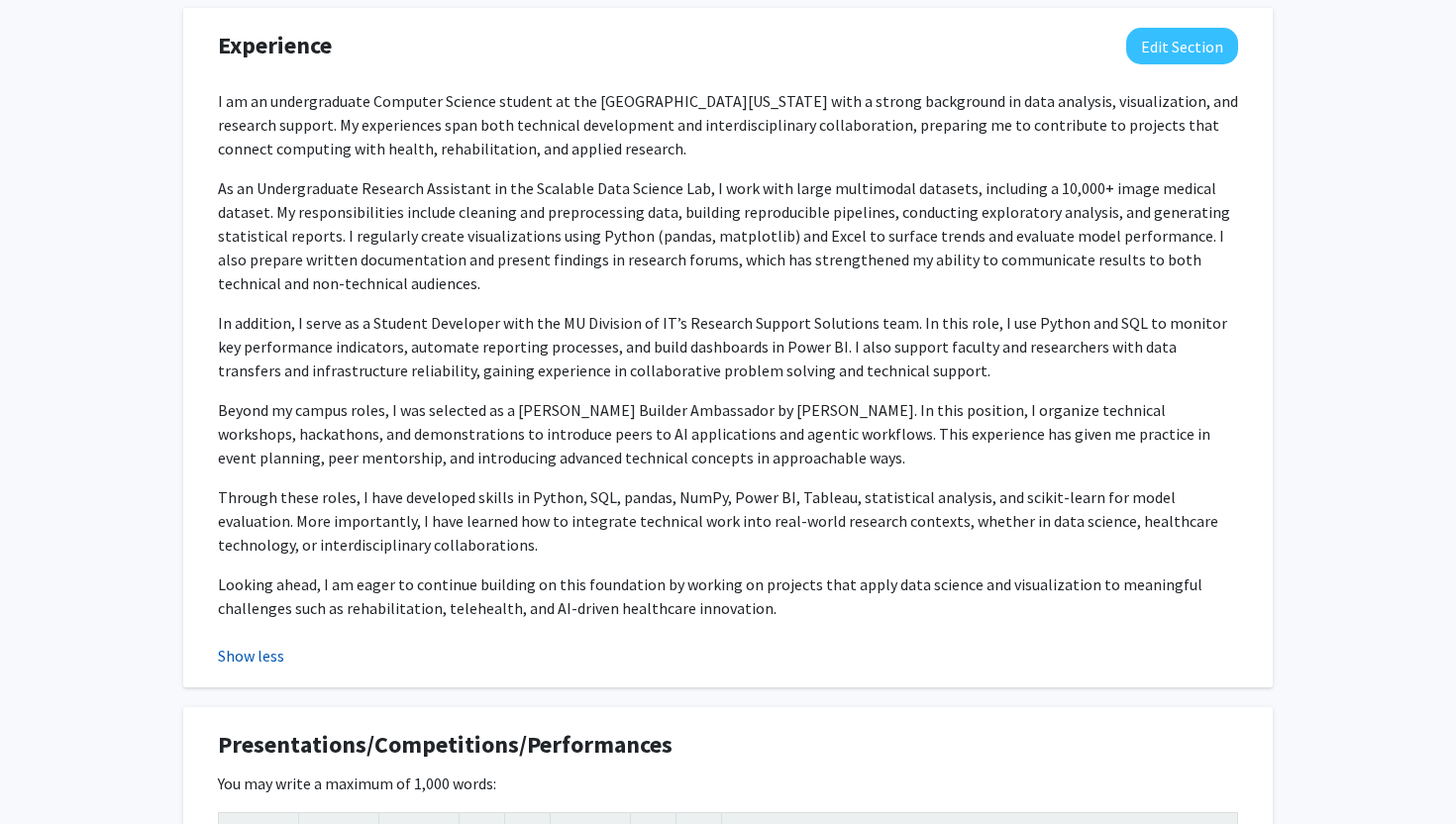
scroll to position [2073, 0]
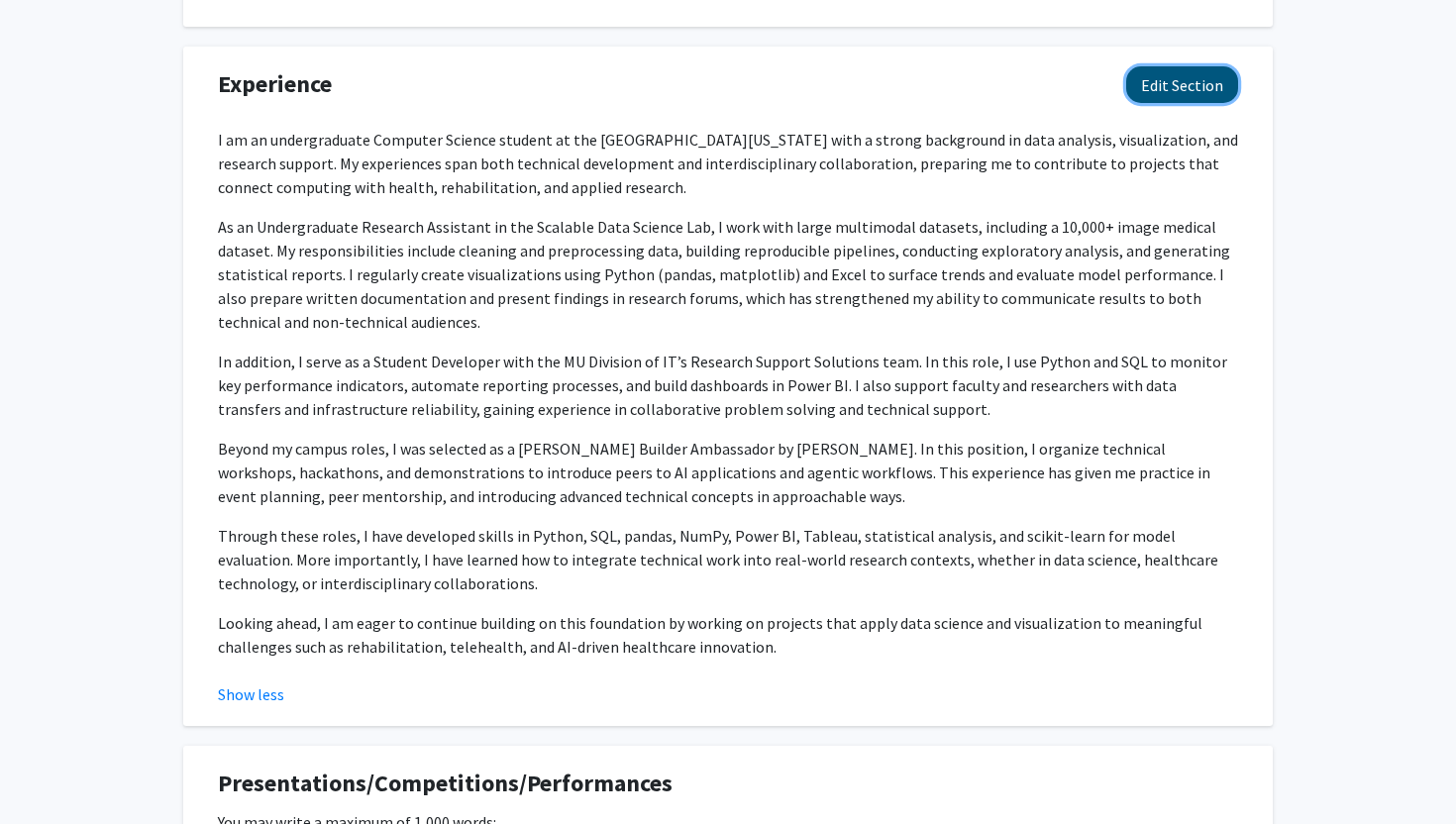
click at [1158, 77] on button "Edit Section" at bounding box center [1181, 84] width 112 height 37
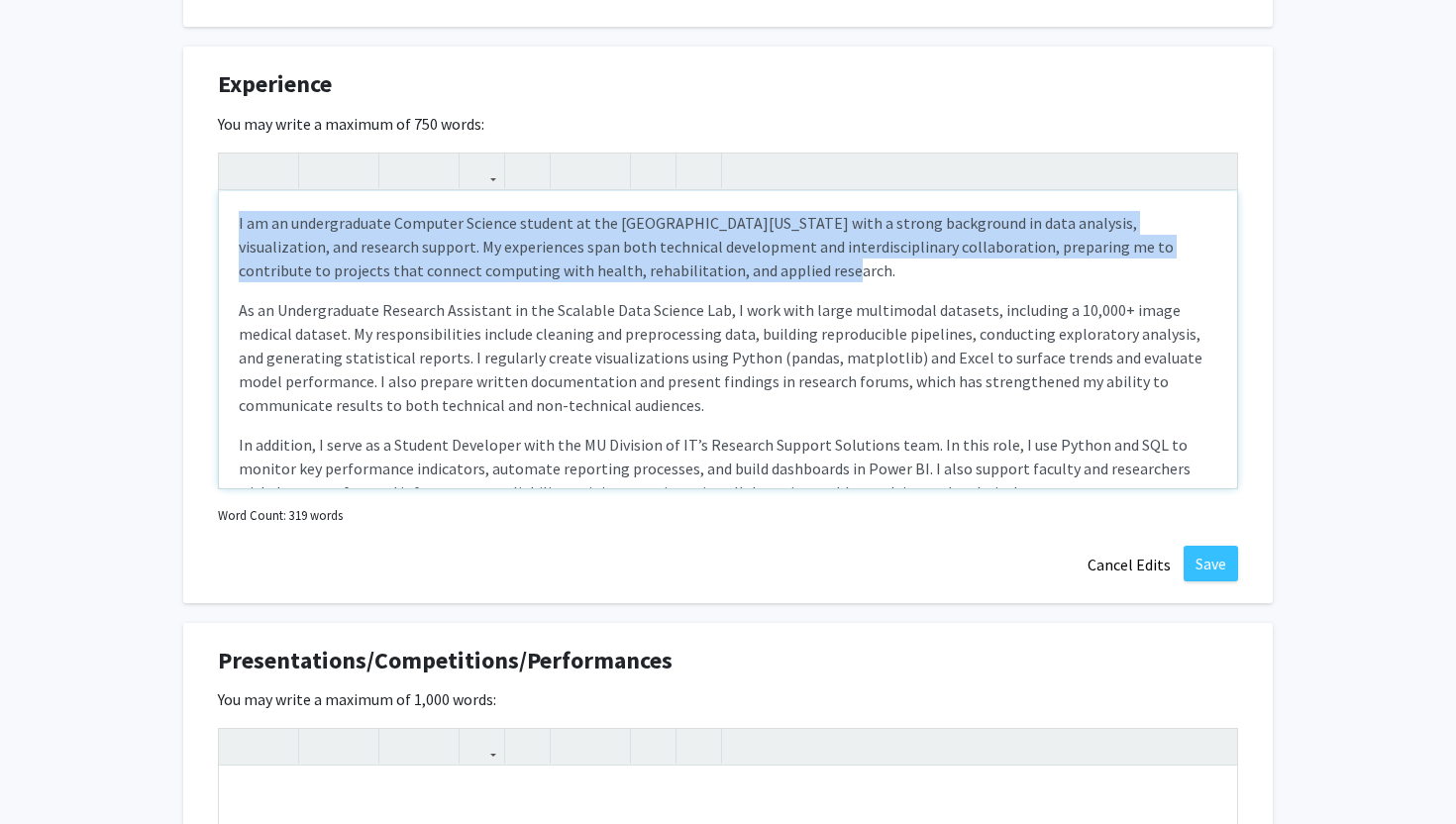
drag, startPoint x: 655, startPoint y: 278, endPoint x: 224, endPoint y: 208, distance: 436.6
click at [224, 208] on div "I am an undergraduate Computer Science student at the [GEOGRAPHIC_DATA][US_STAT…" at bounding box center [728, 340] width 1018 height 297
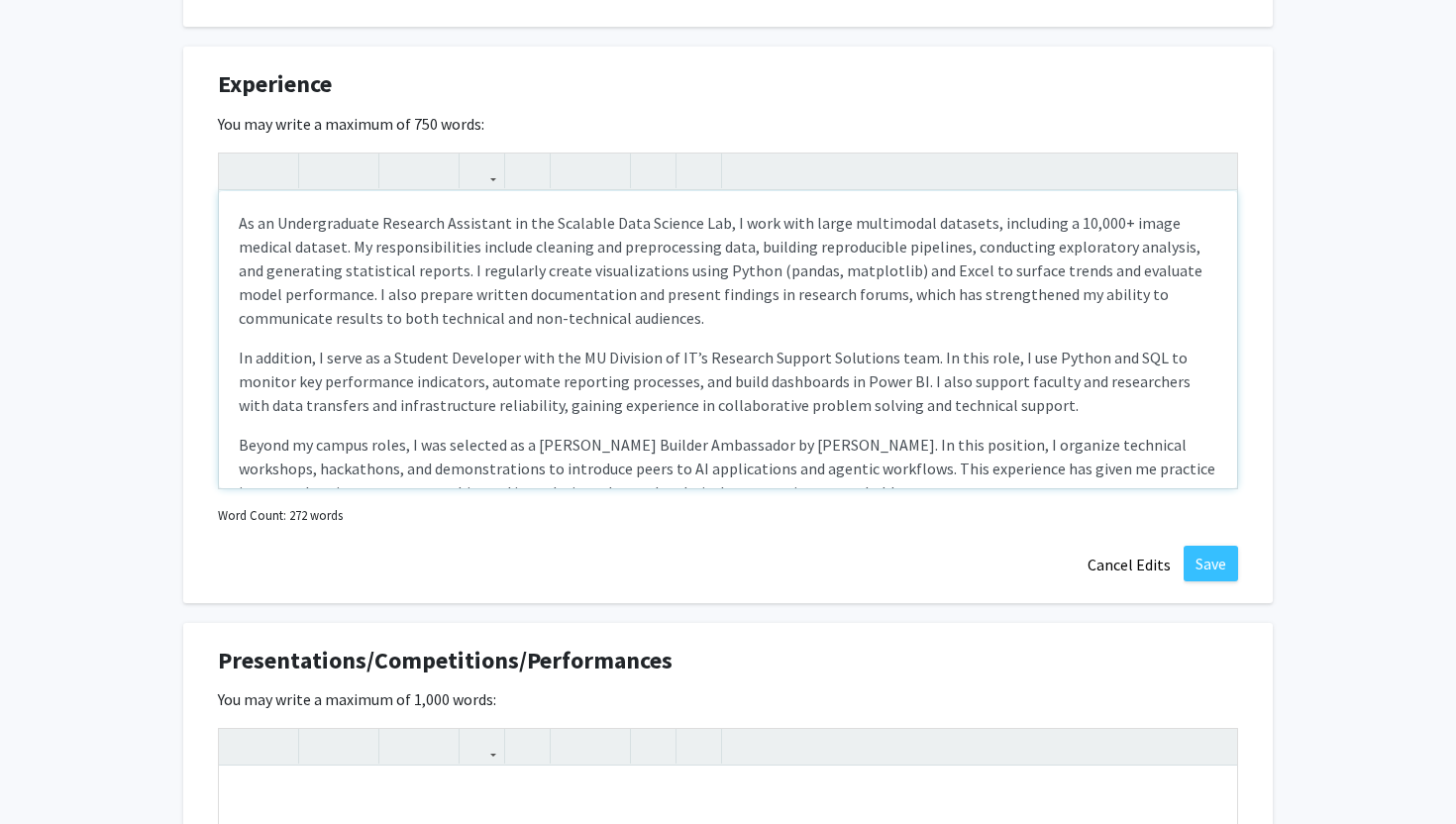
type textarea "<l><ipsu dolor="sita-cons: 5adi;">El se Doeiusmodtemp Incididu Utlaboree do mag…"
click at [1209, 574] on button "Save" at bounding box center [1210, 564] width 55 height 36
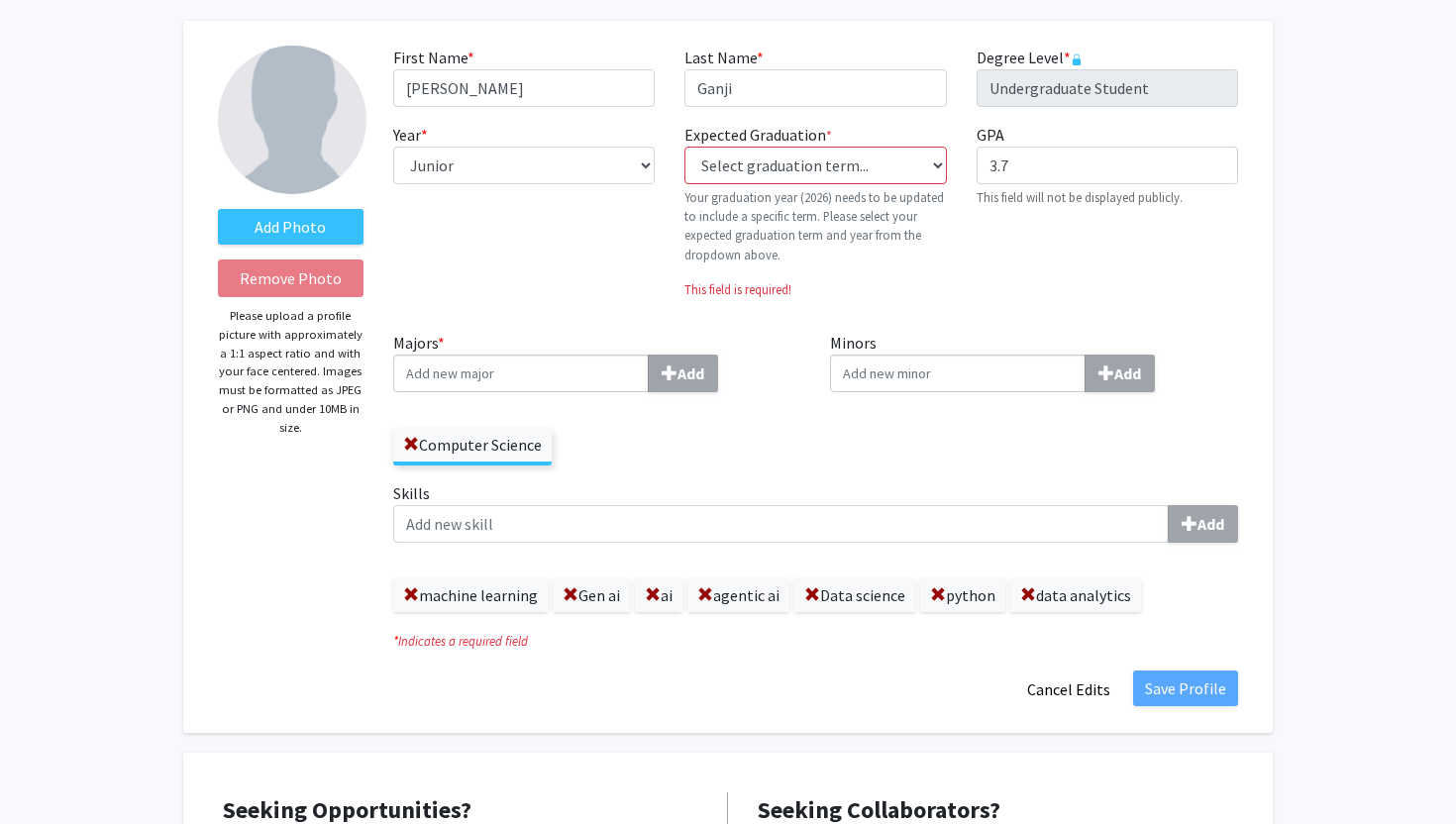
scroll to position [0, 0]
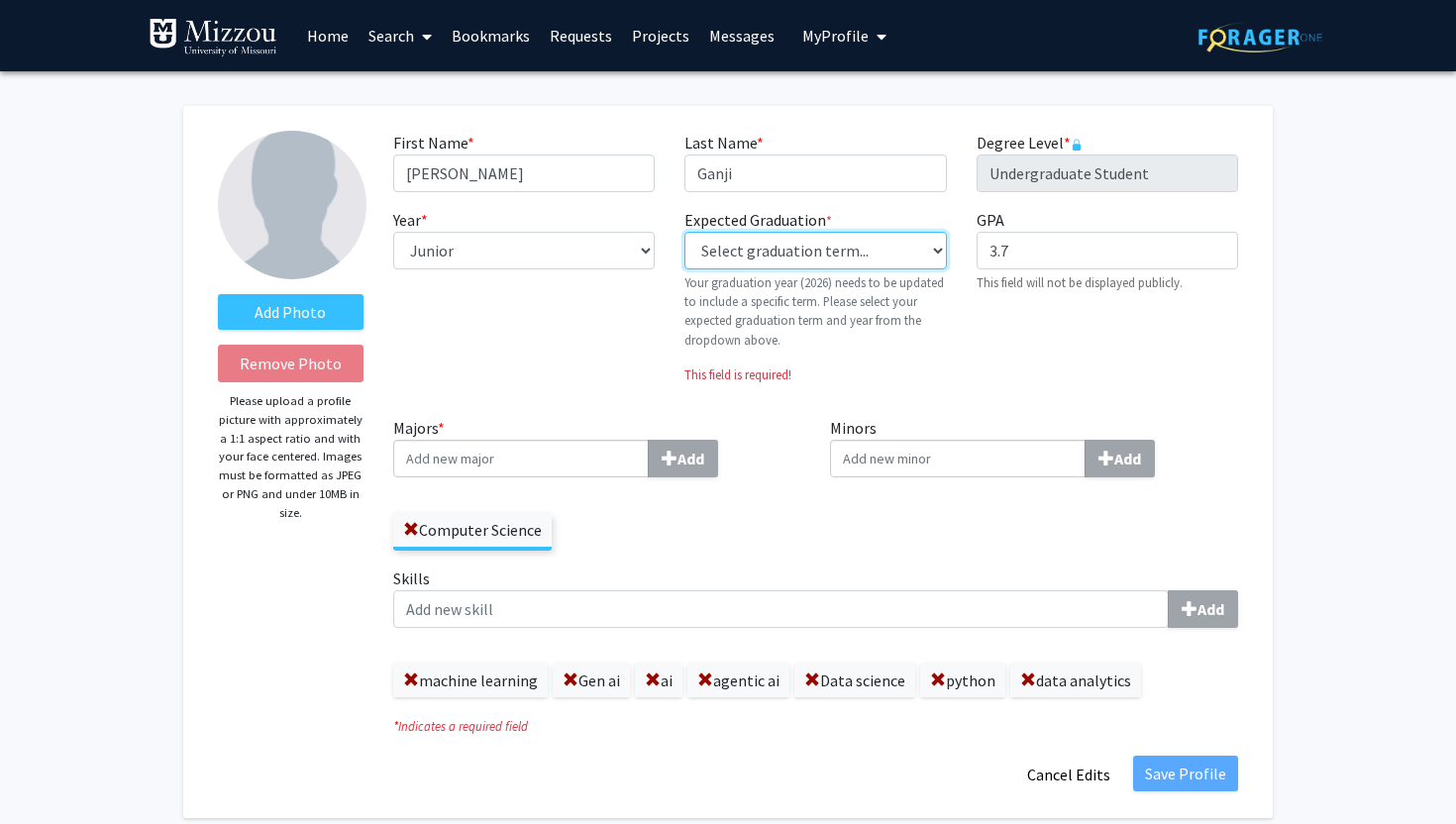
click at [744, 244] on select "Select graduation term... Previous: 2026 (Please select a specific term) Spring…" at bounding box center [814, 250] width 261 height 38
select select "37: winter_2026"
click at [684, 231] on select "Select graduation term... Previous: 2026 (Please select a specific term) Spring…" at bounding box center [814, 250] width 261 height 38
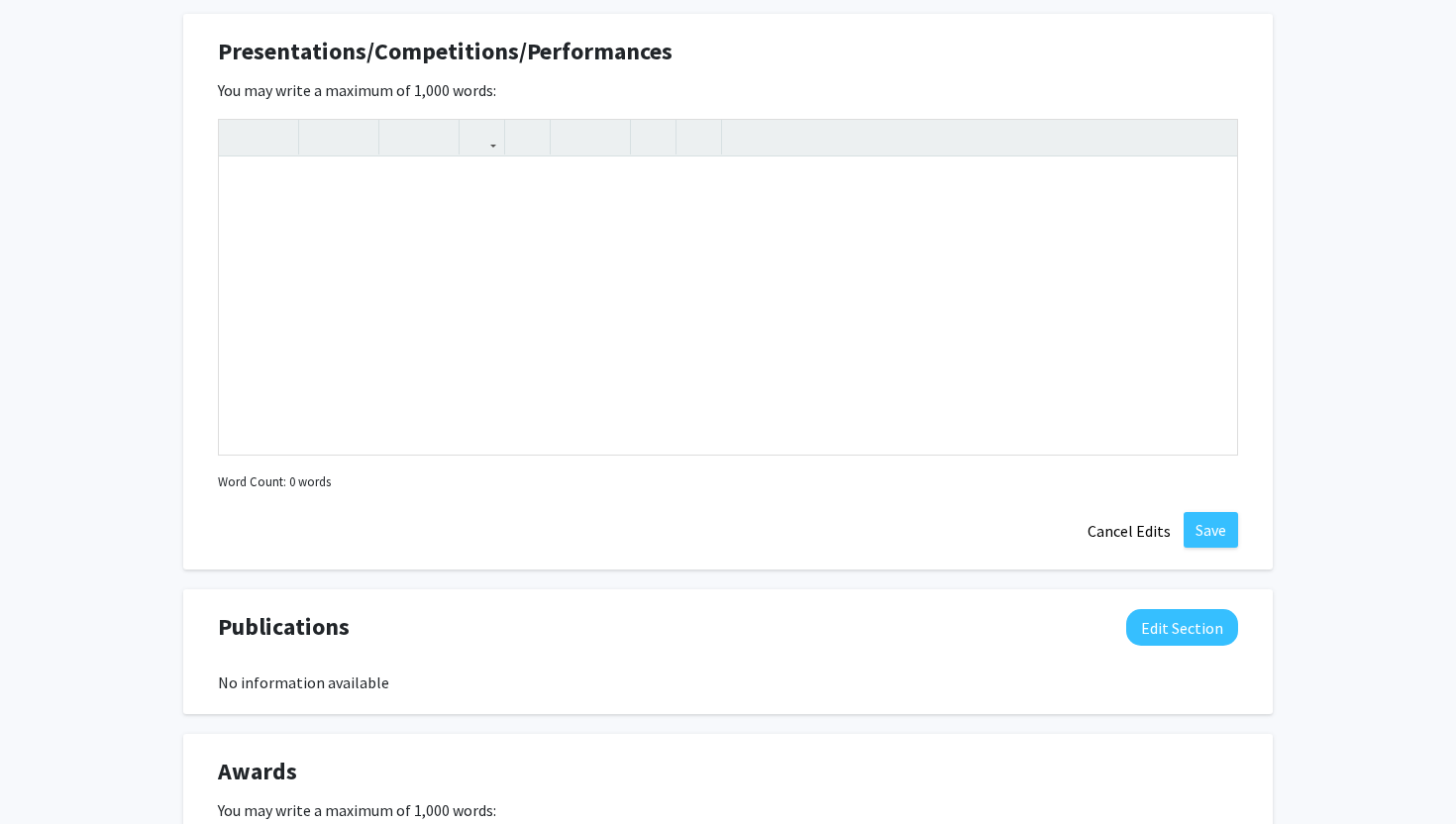
scroll to position [2452, 0]
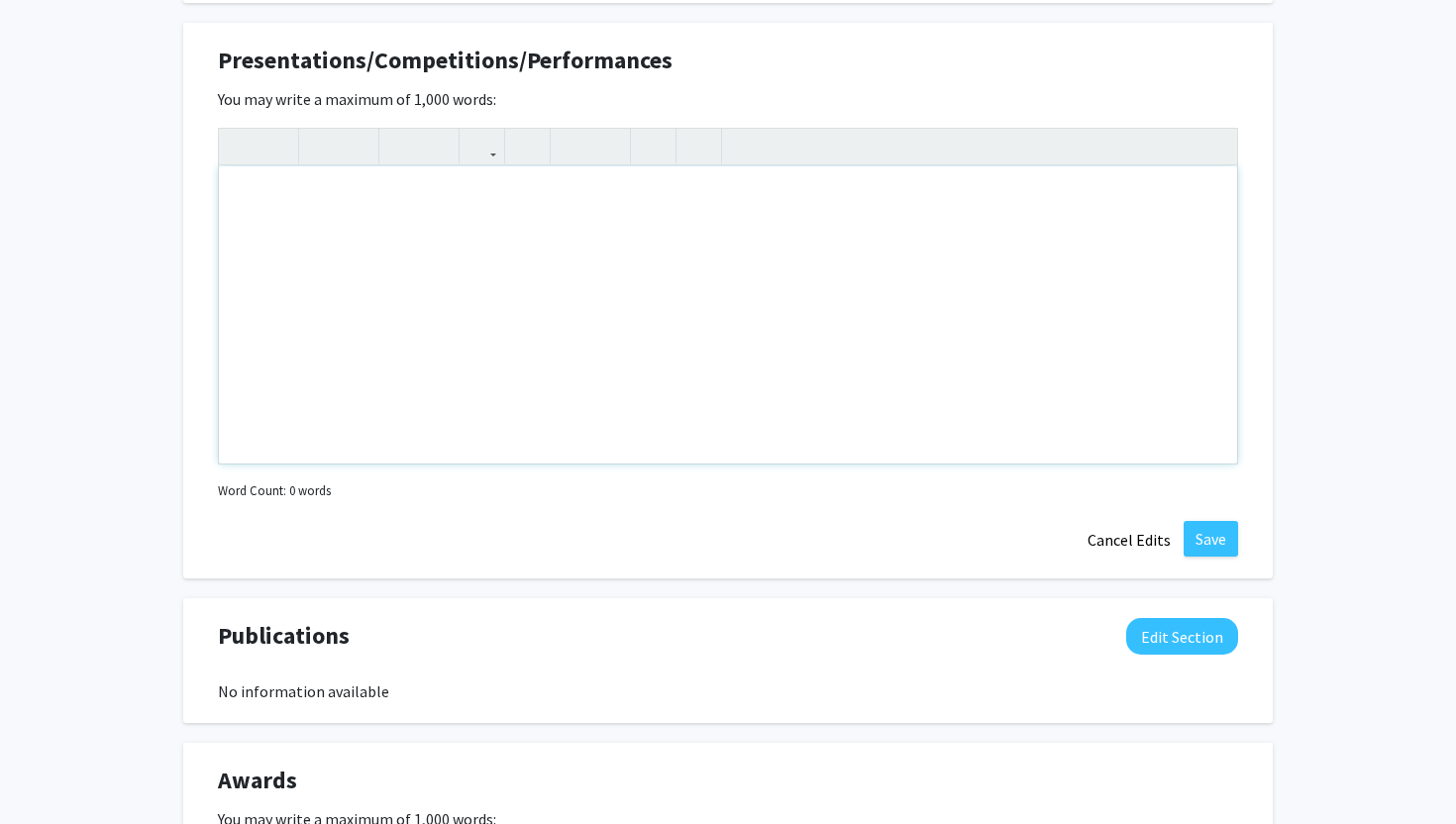
click at [471, 246] on div "Note to users with screen readers: Please deactivate our accessibility plugin f…" at bounding box center [728, 315] width 1018 height 297
paste div "Note to users with screen readers: Please deactivate our accessibility plugin f…"
type textarea "<p>Show Me Research Week (2024) – Presented my work on preprocessing and classi…"
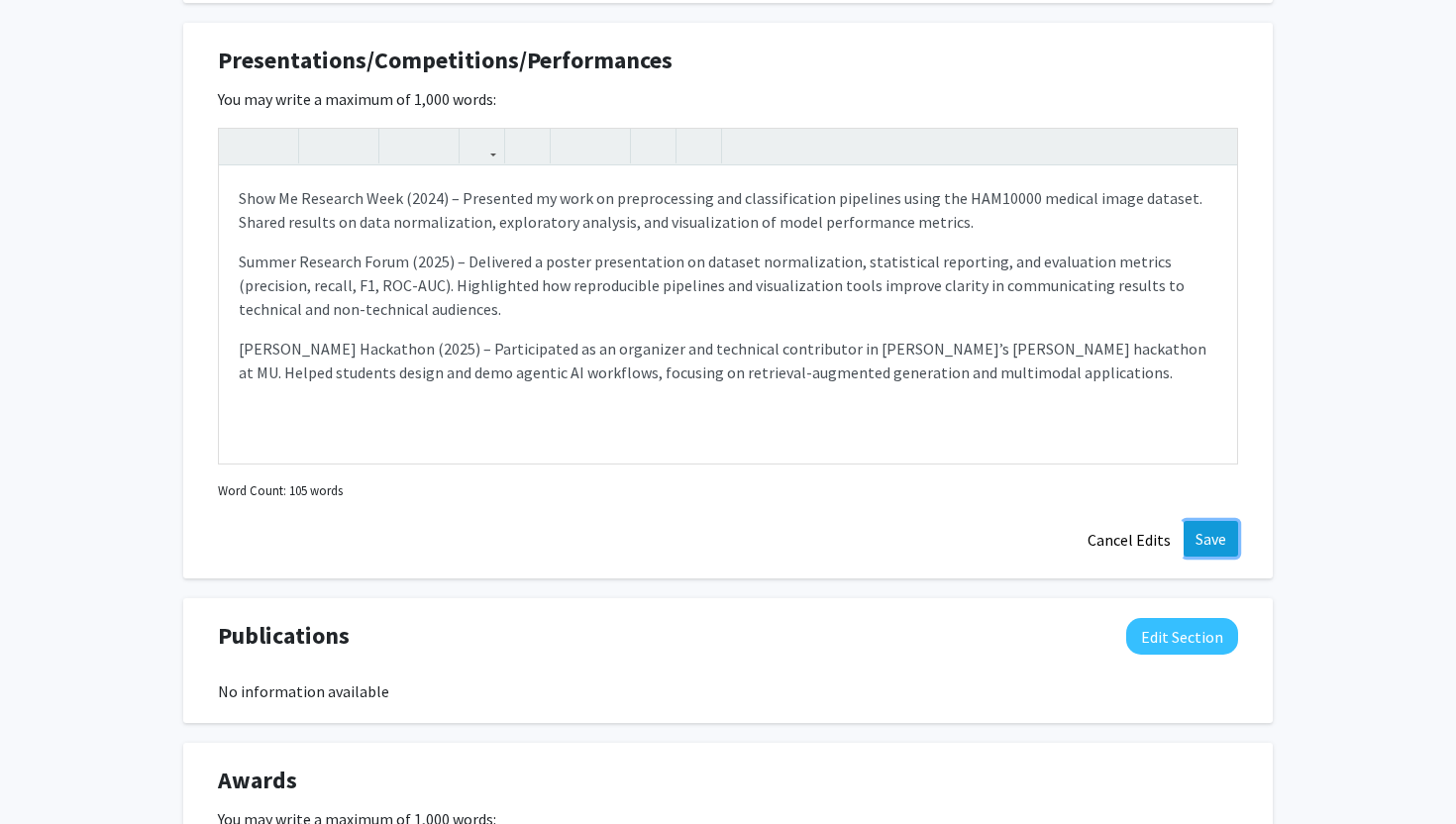
click at [1207, 542] on button "Save" at bounding box center [1210, 539] width 55 height 36
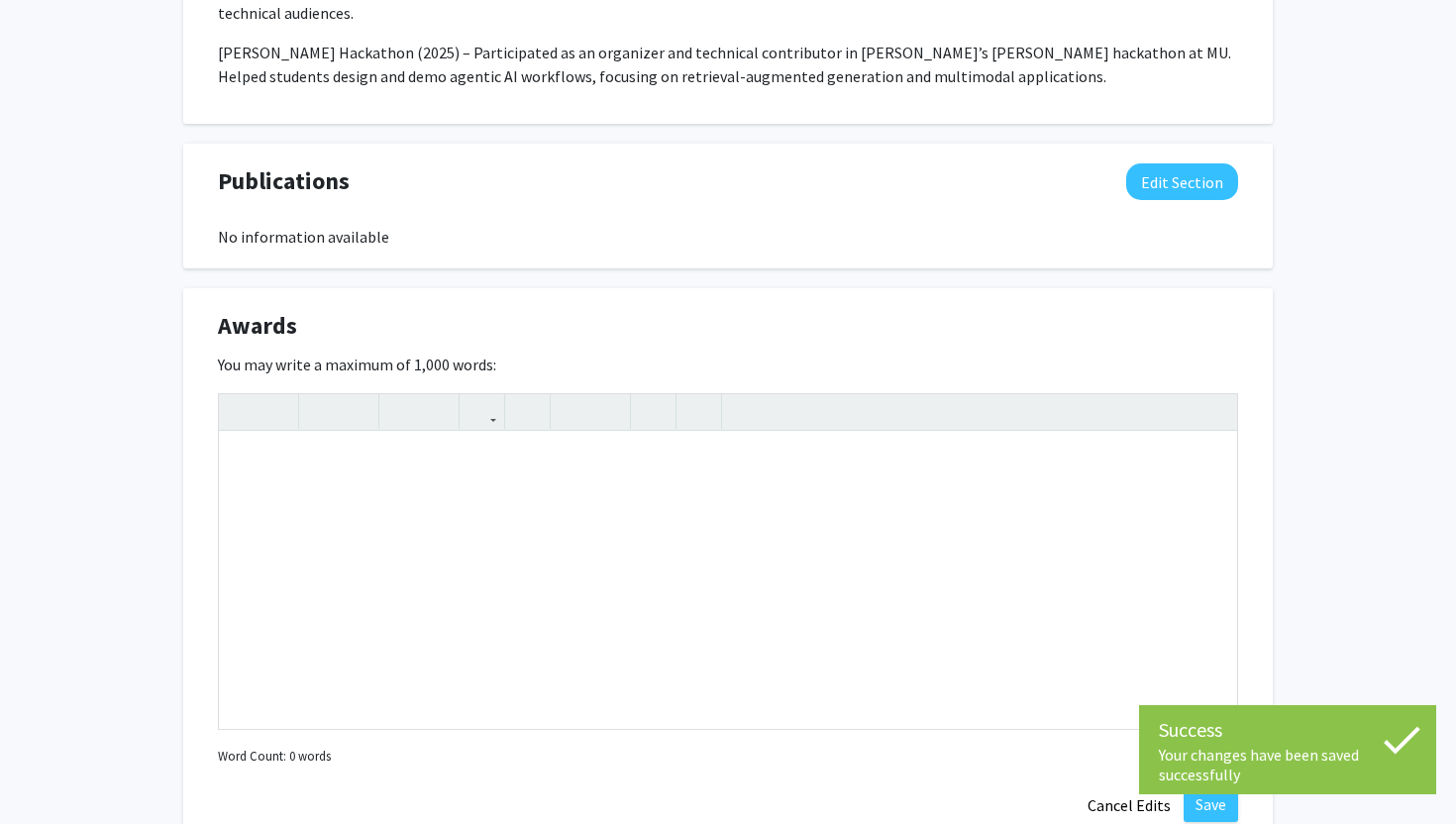
scroll to position [2809, 0]
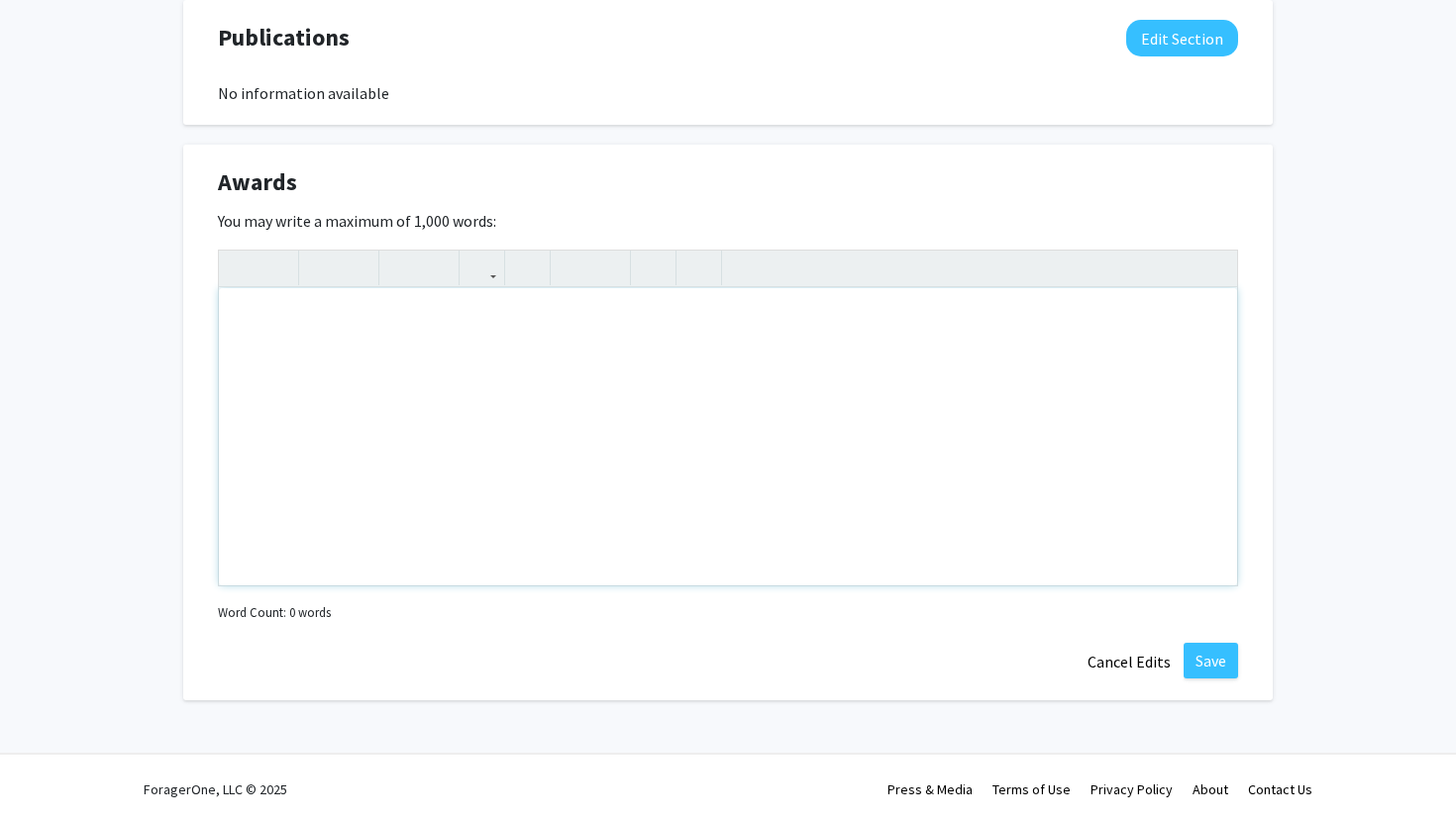
click at [376, 388] on div "Note to users with screen readers: Please deactivate our accessibility plugin f…" at bounding box center [728, 436] width 1018 height 297
paste div "Note to users with screen readers: Please deactivate our accessibility plugin f…"
type textarea "<p>Awards</p><p>Undergraduate Research Fellowship (Fall 2024) – Awarded stipend…"
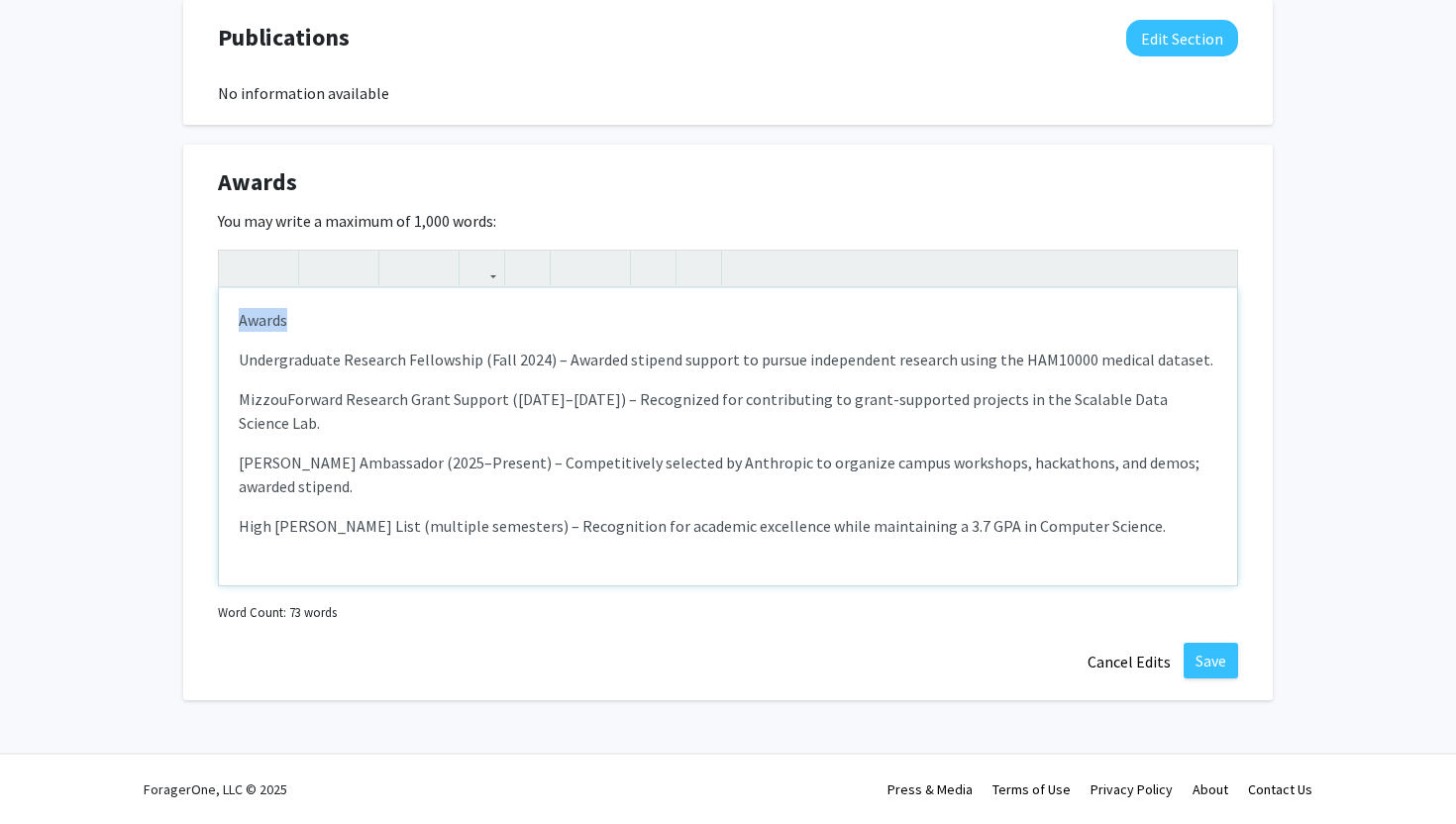
drag, startPoint x: 304, startPoint y: 317, endPoint x: 221, endPoint y: 316, distance: 83.0
click at [219, 316] on div "Awards Undergraduate Research Fellowship (Fall 2024) – Awarded stipend support …" at bounding box center [728, 436] width 1018 height 297
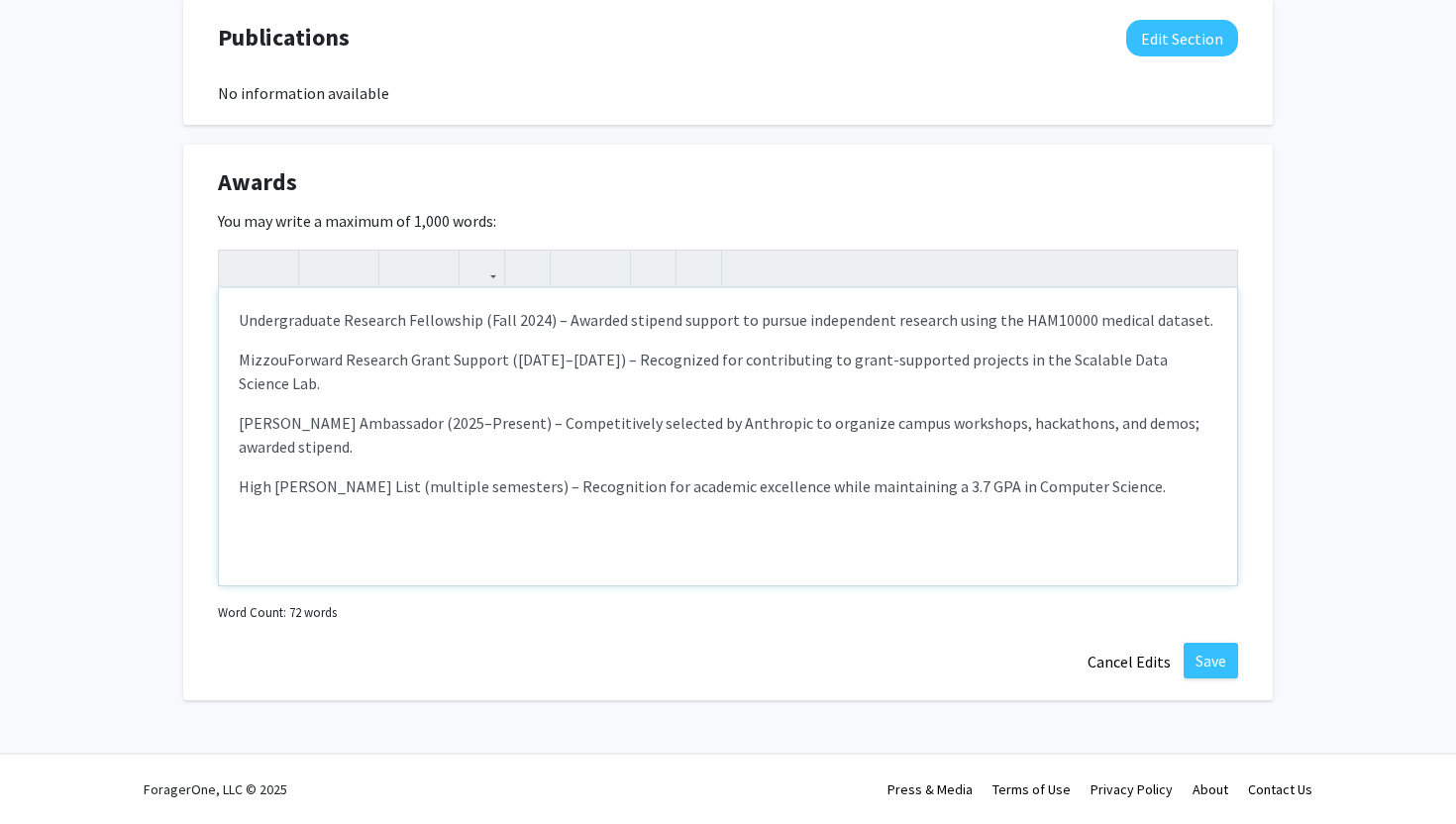
type textarea "<p><span style="font-size: 1rem;">Undergraduate Research Fellowship (Fall 2024)…"
click at [1204, 654] on button "Save" at bounding box center [1210, 660] width 55 height 36
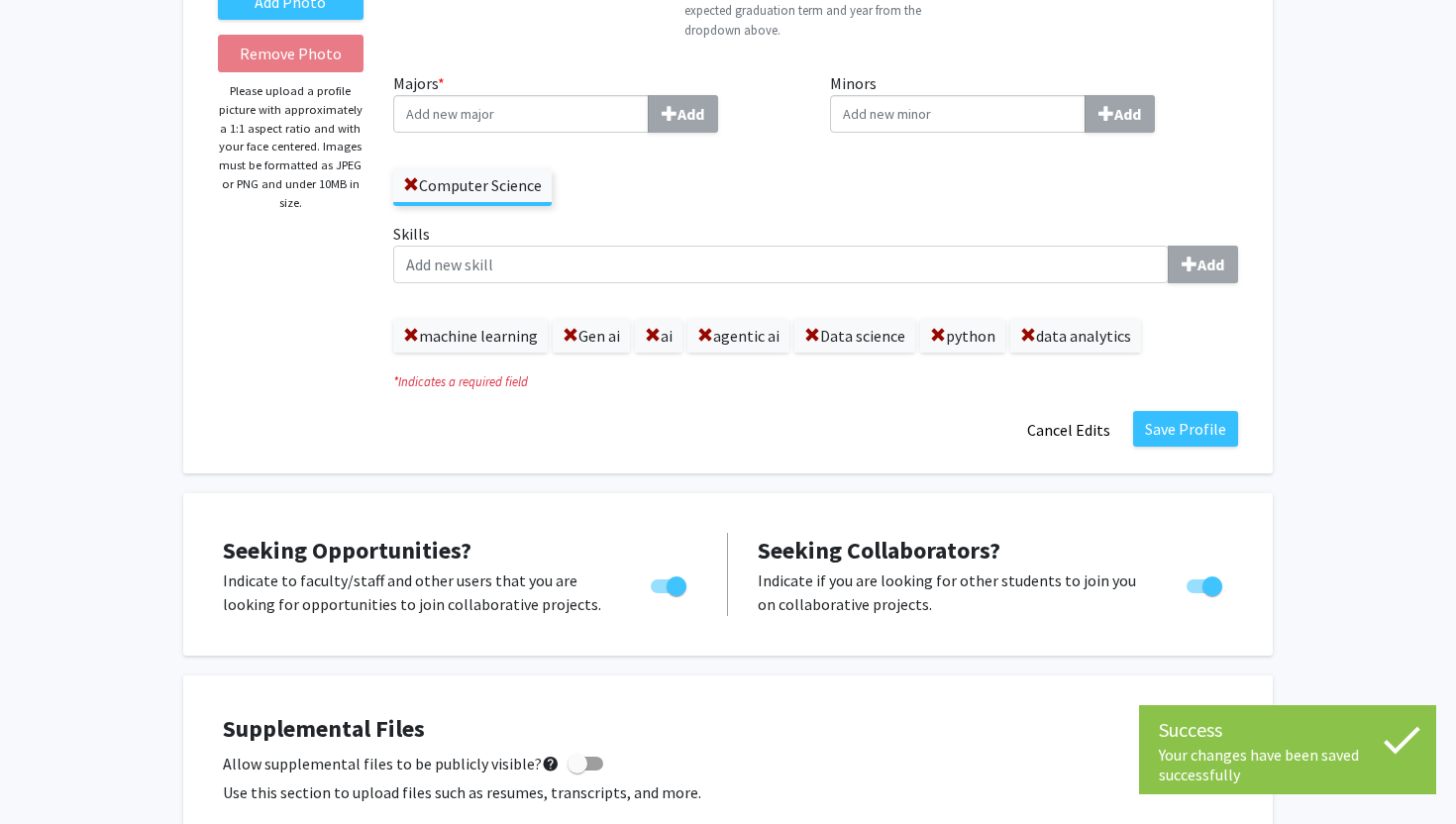
scroll to position [0, 0]
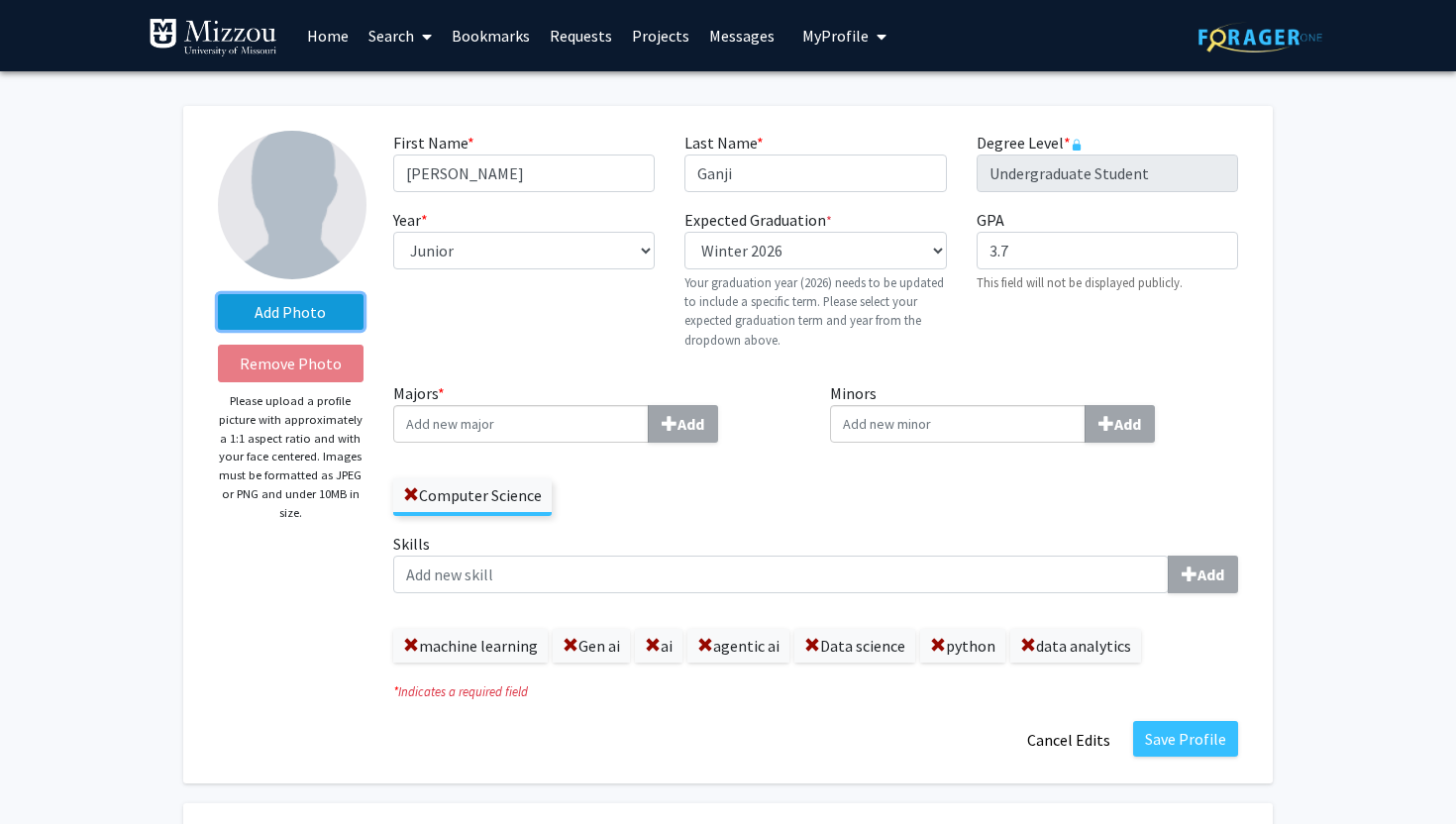
click at [293, 304] on label "Add Photo" at bounding box center [290, 312] width 146 height 36
click at [0, 0] on input "Add Photo" at bounding box center [0, 0] width 0 height 0
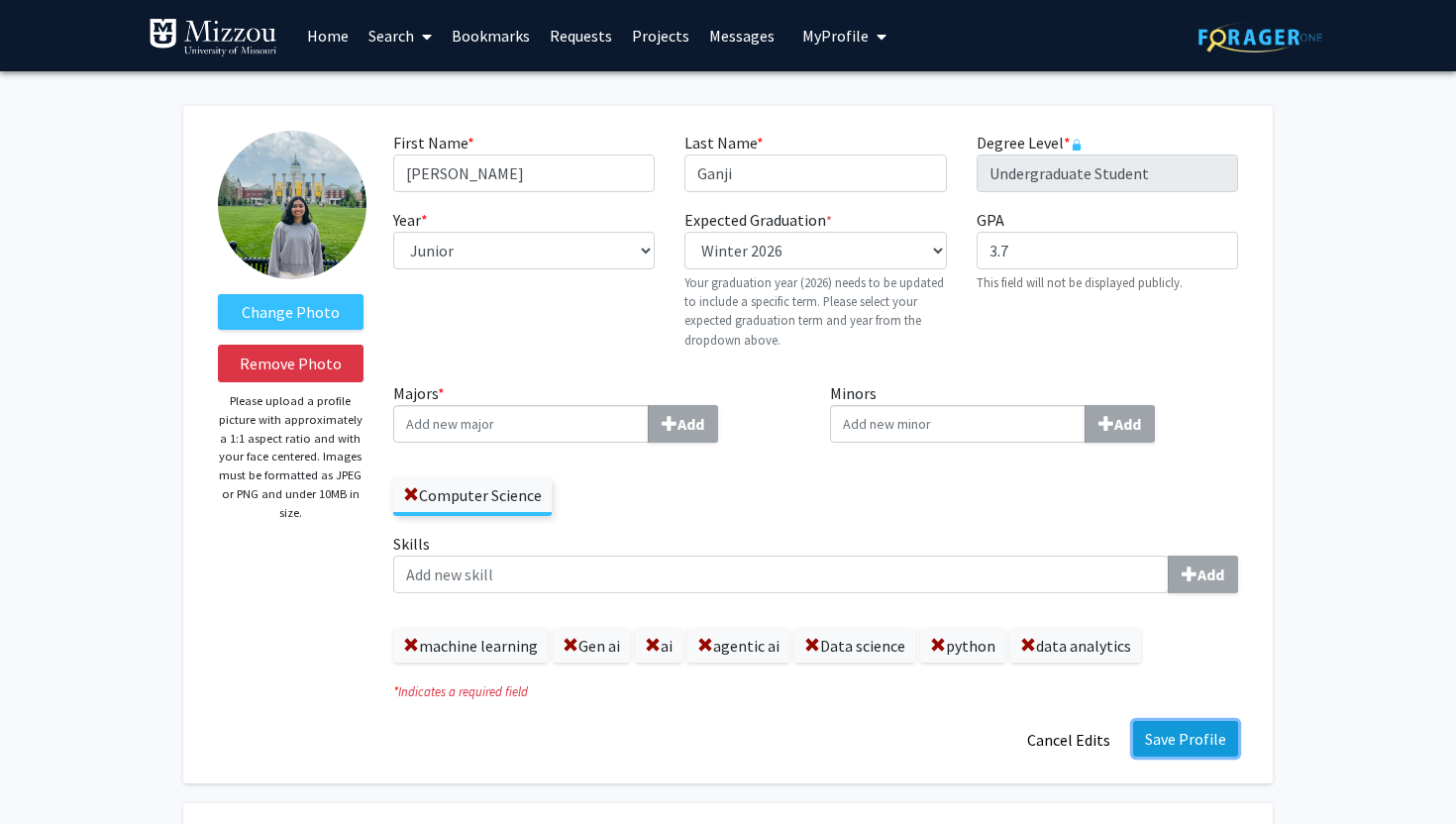
click at [1173, 743] on button "Save Profile" at bounding box center [1185, 739] width 105 height 36
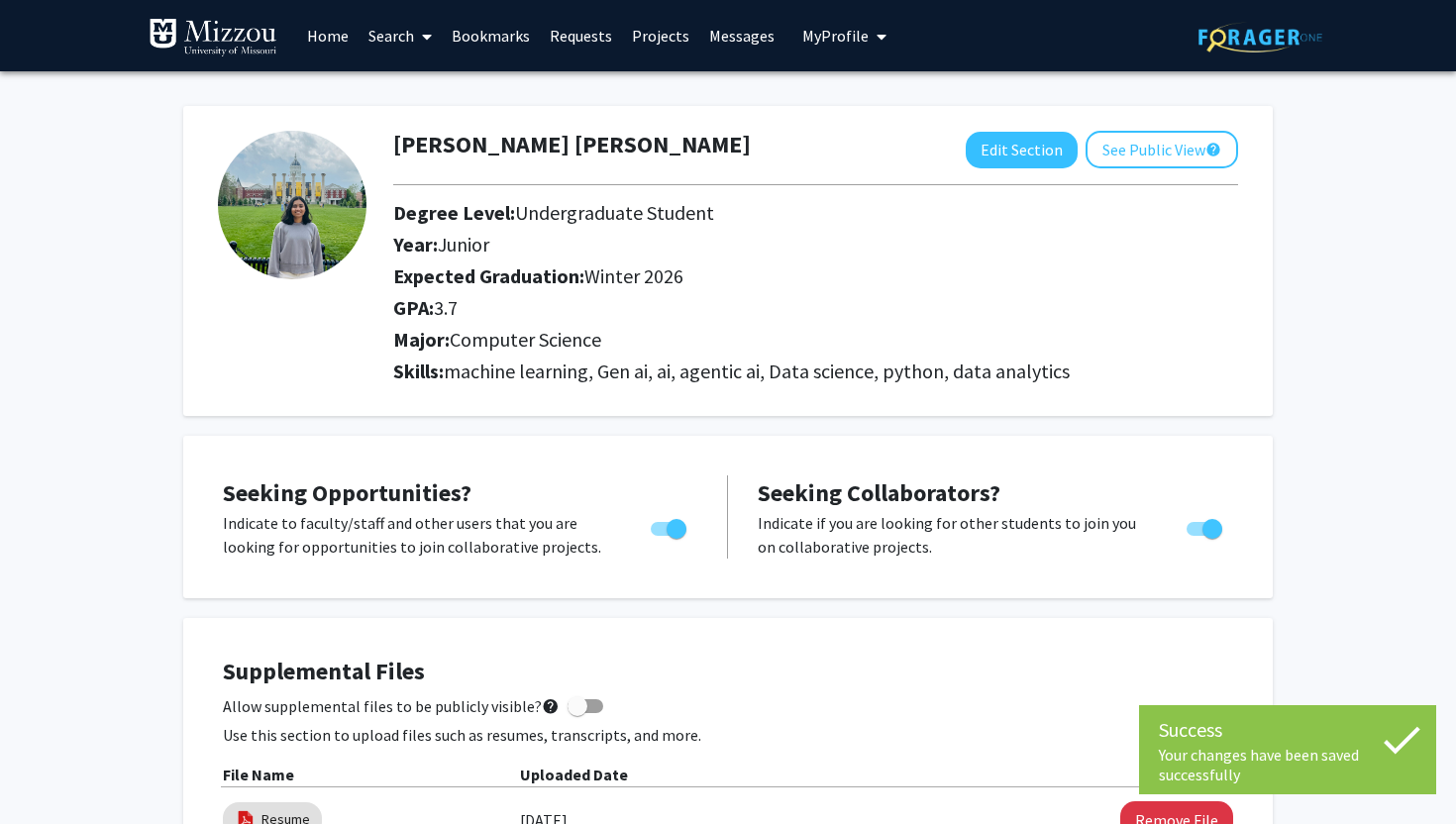
click at [828, 44] on span "My Profile" at bounding box center [835, 36] width 66 height 20
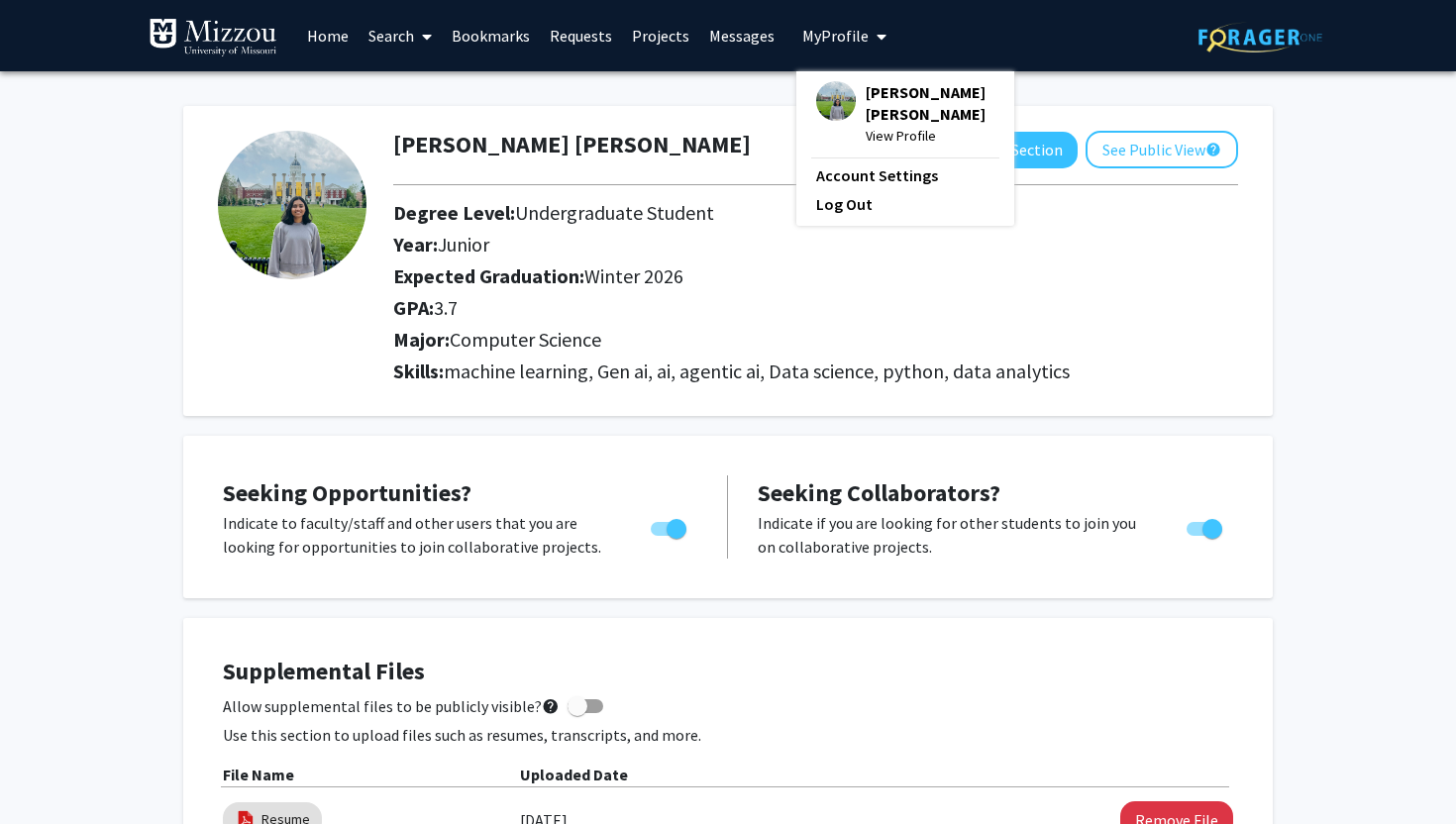
click at [599, 151] on h1 "[PERSON_NAME] [PERSON_NAME]" at bounding box center [572, 145] width 357 height 29
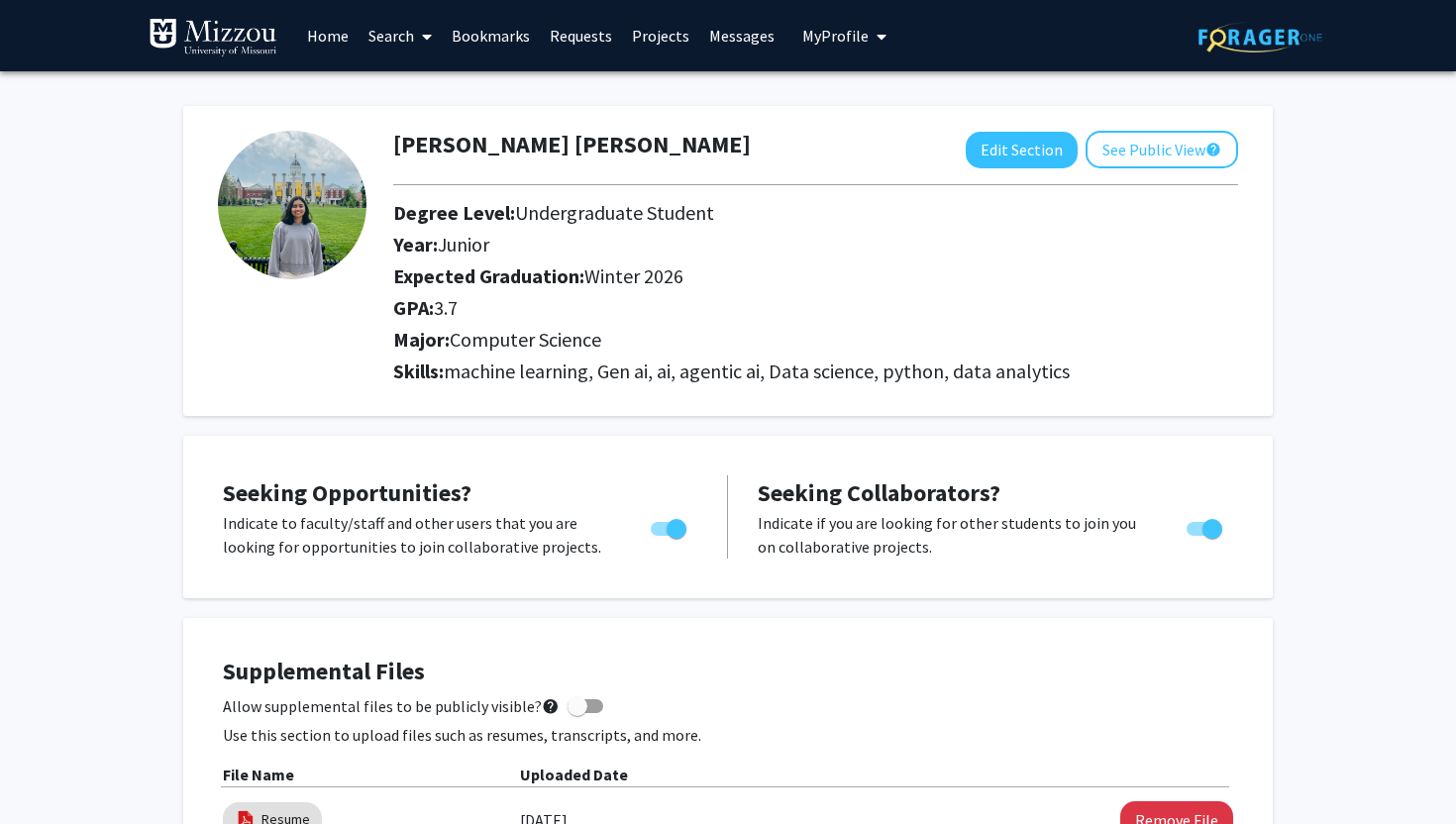
click at [404, 35] on link "Search" at bounding box center [400, 36] width 83 height 69
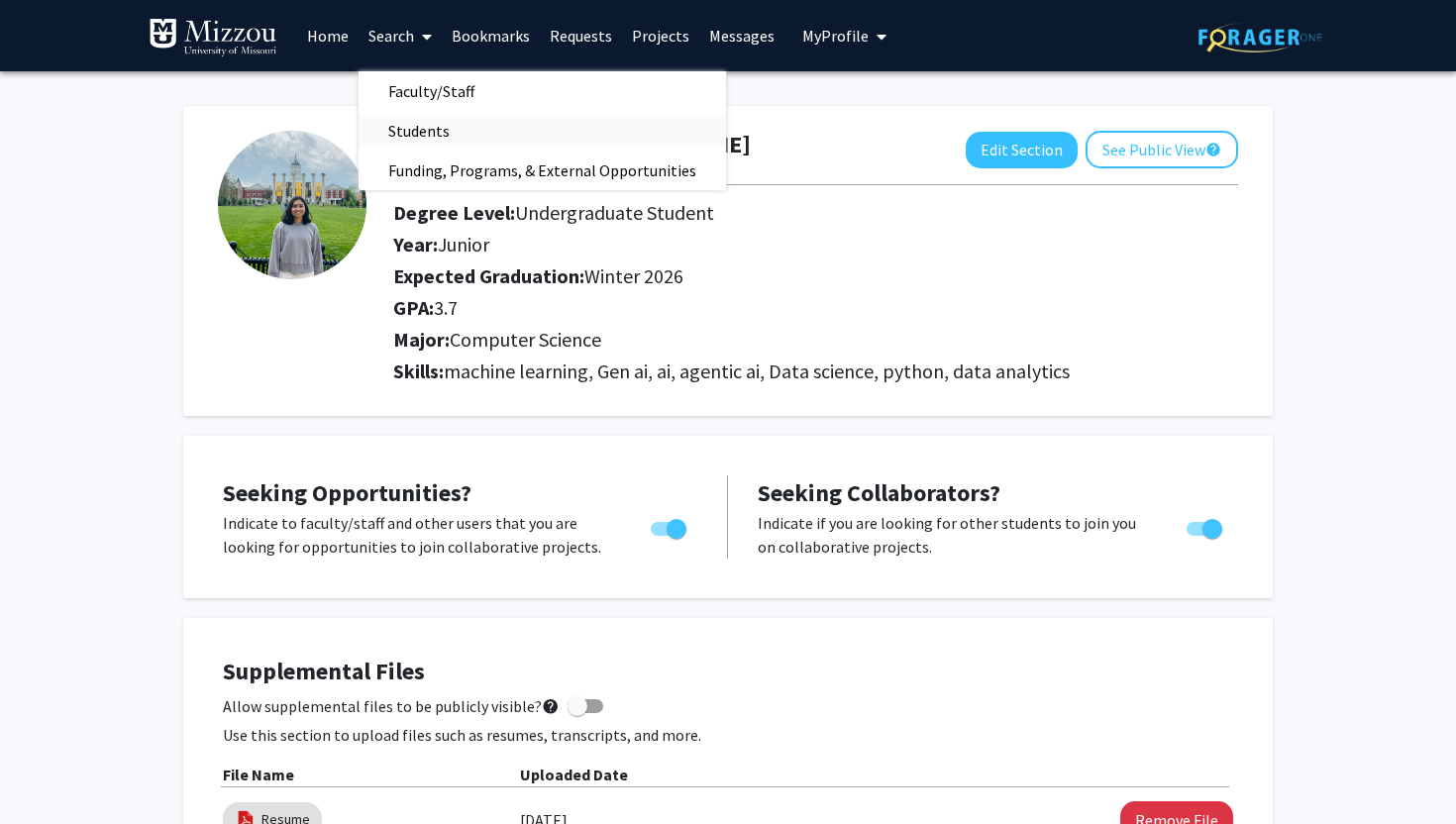
click at [441, 130] on span "Students" at bounding box center [419, 131] width 121 height 40
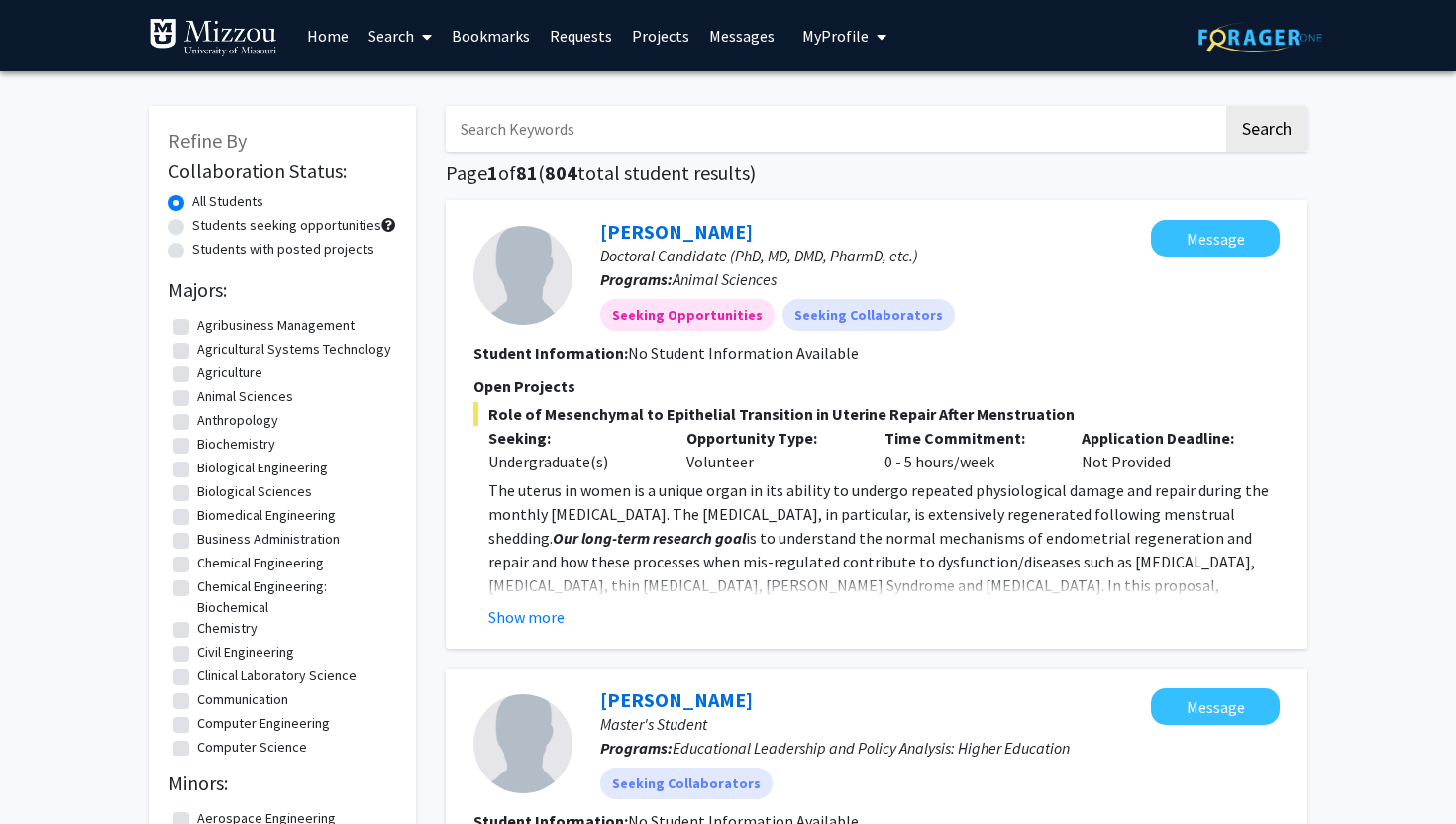
click at [521, 135] on input "Search Keywords" at bounding box center [834, 129] width 777 height 46
type input "dhanya"
click at [1226, 106] on button "Search" at bounding box center [1266, 129] width 81 height 46
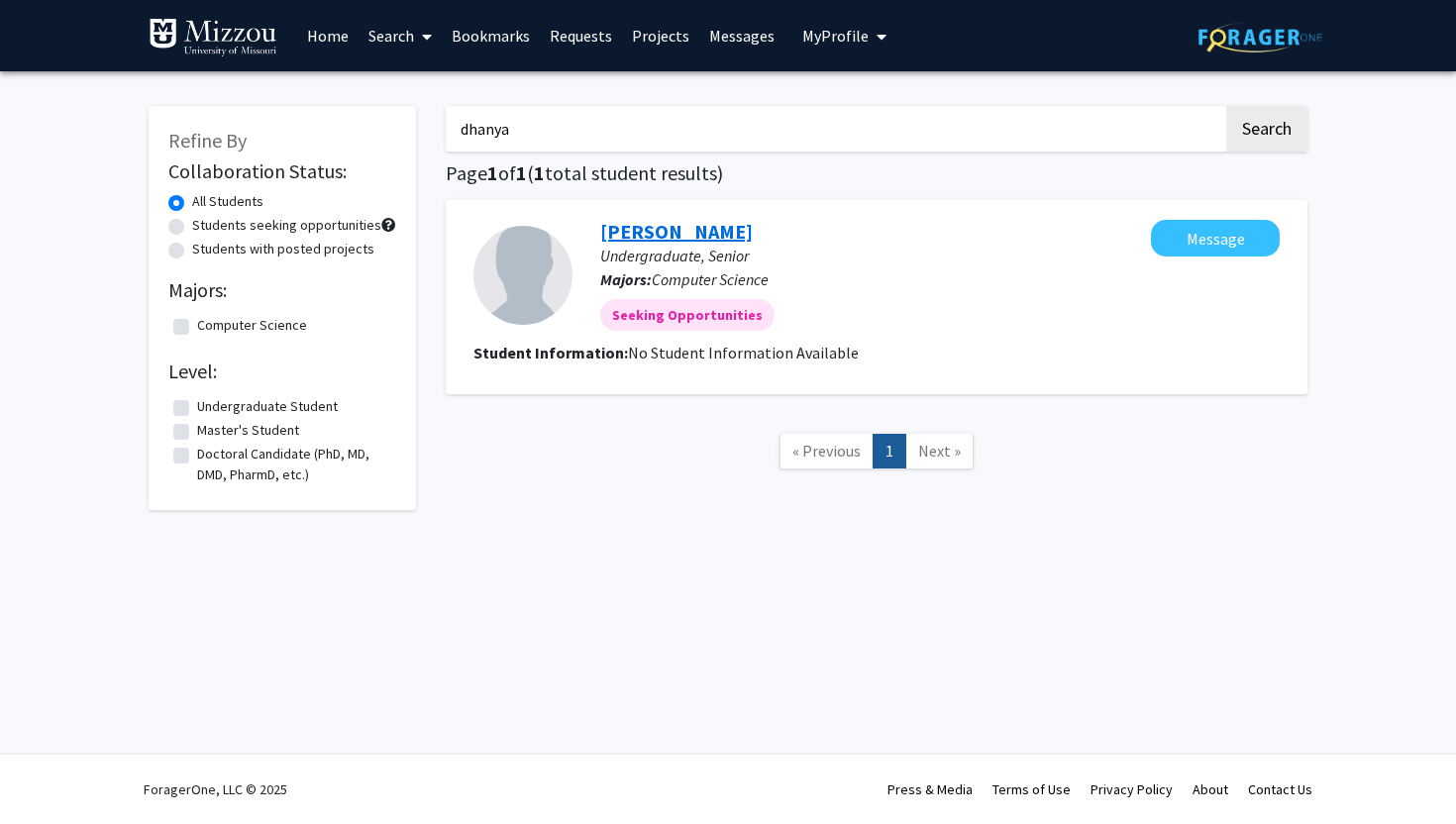
click at [625, 226] on link "[PERSON_NAME]" at bounding box center [677, 230] width 153 height 25
click at [545, 139] on input "dhanya" at bounding box center [834, 129] width 777 height 46
click at [509, 132] on input "dhanya" at bounding box center [834, 129] width 777 height 46
click at [952, 130] on input "dhanya" at bounding box center [834, 129] width 777 height 46
type input "d"
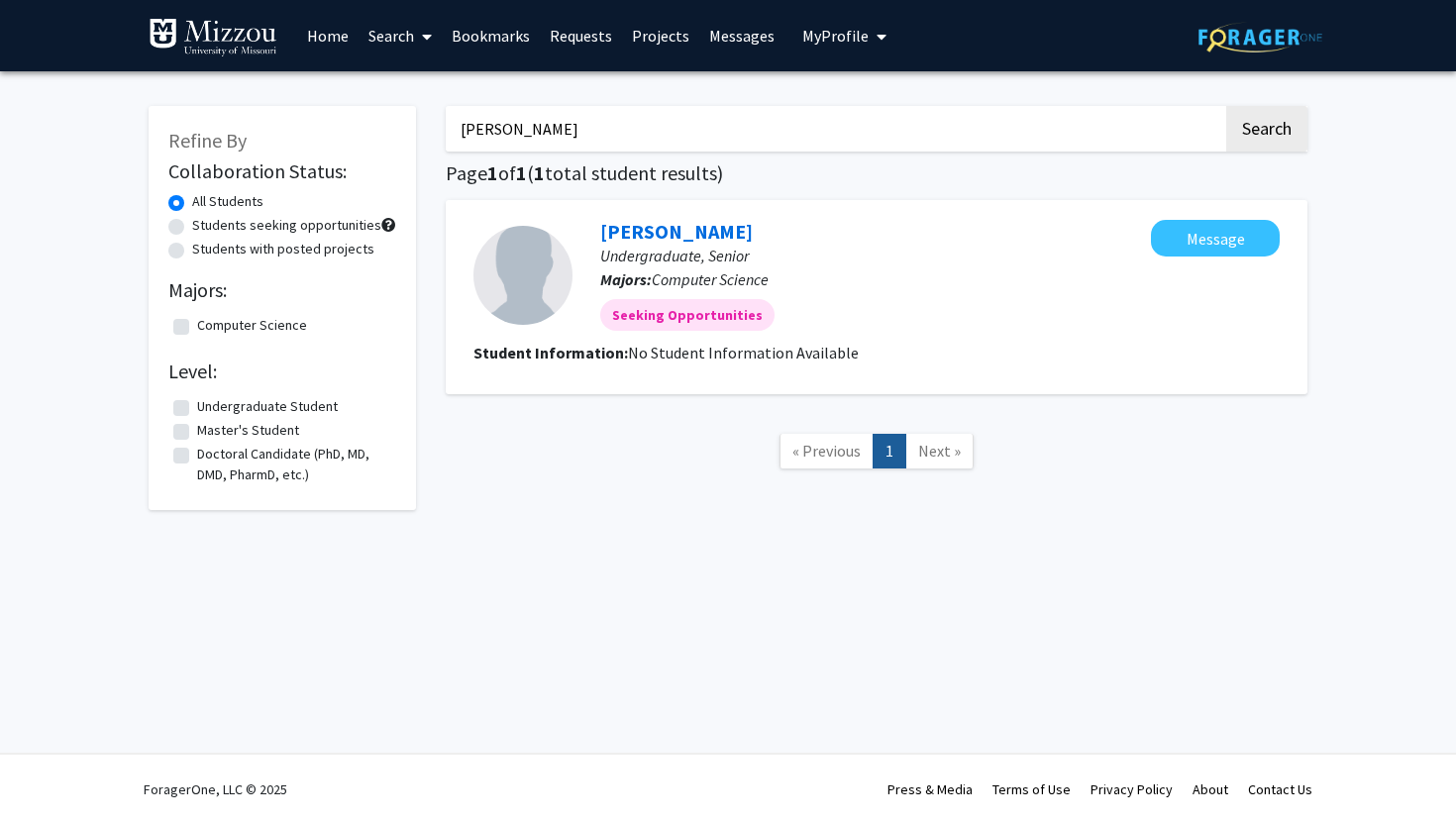
click at [1226, 106] on button "Search" at bounding box center [1266, 129] width 81 height 46
type input "s"
click at [1226, 106] on button "Search" at bounding box center [1266, 129] width 81 height 46
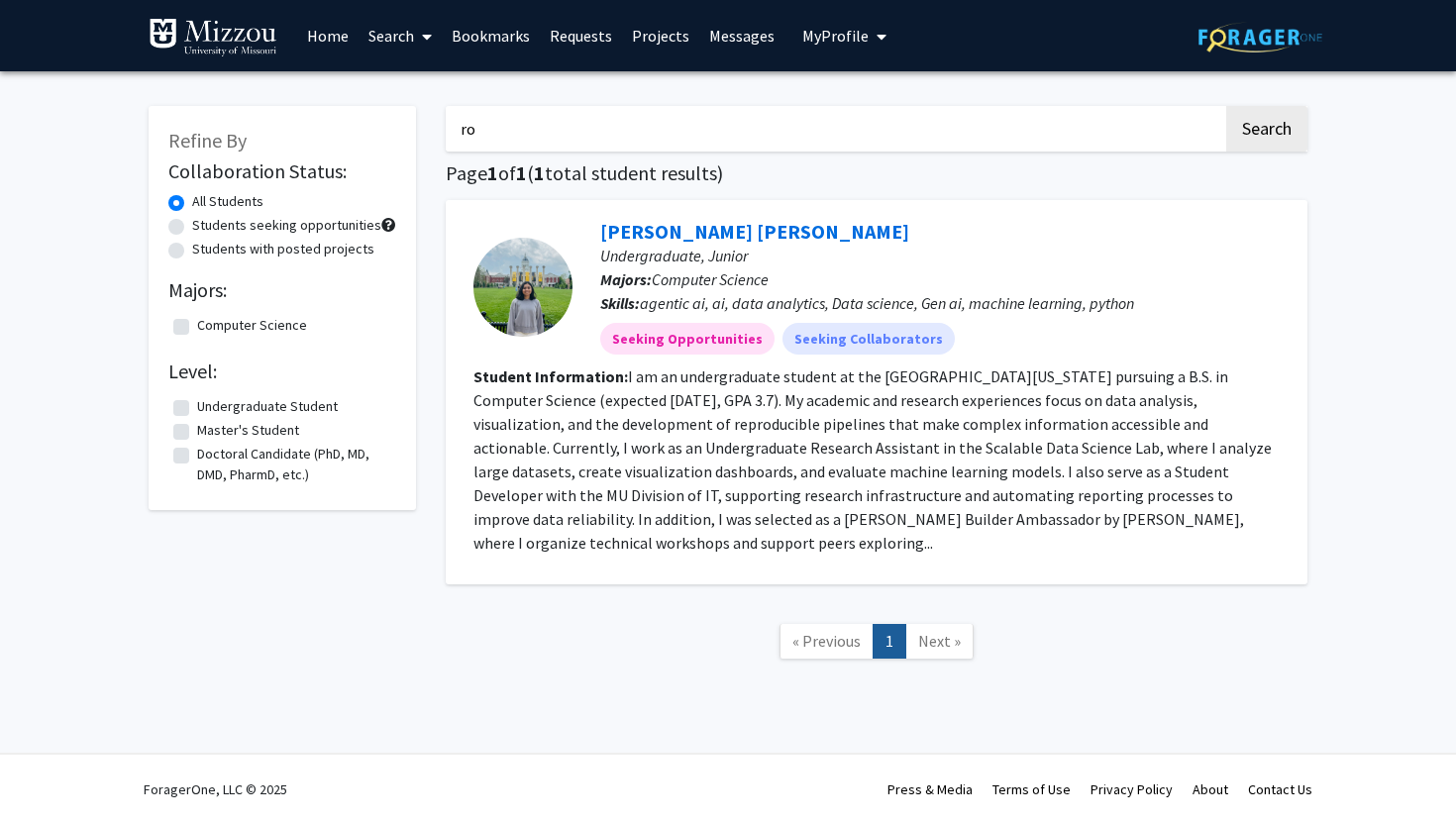
type input "r"
type input "krishna"
click at [1226, 106] on button "Search" at bounding box center [1266, 129] width 81 height 46
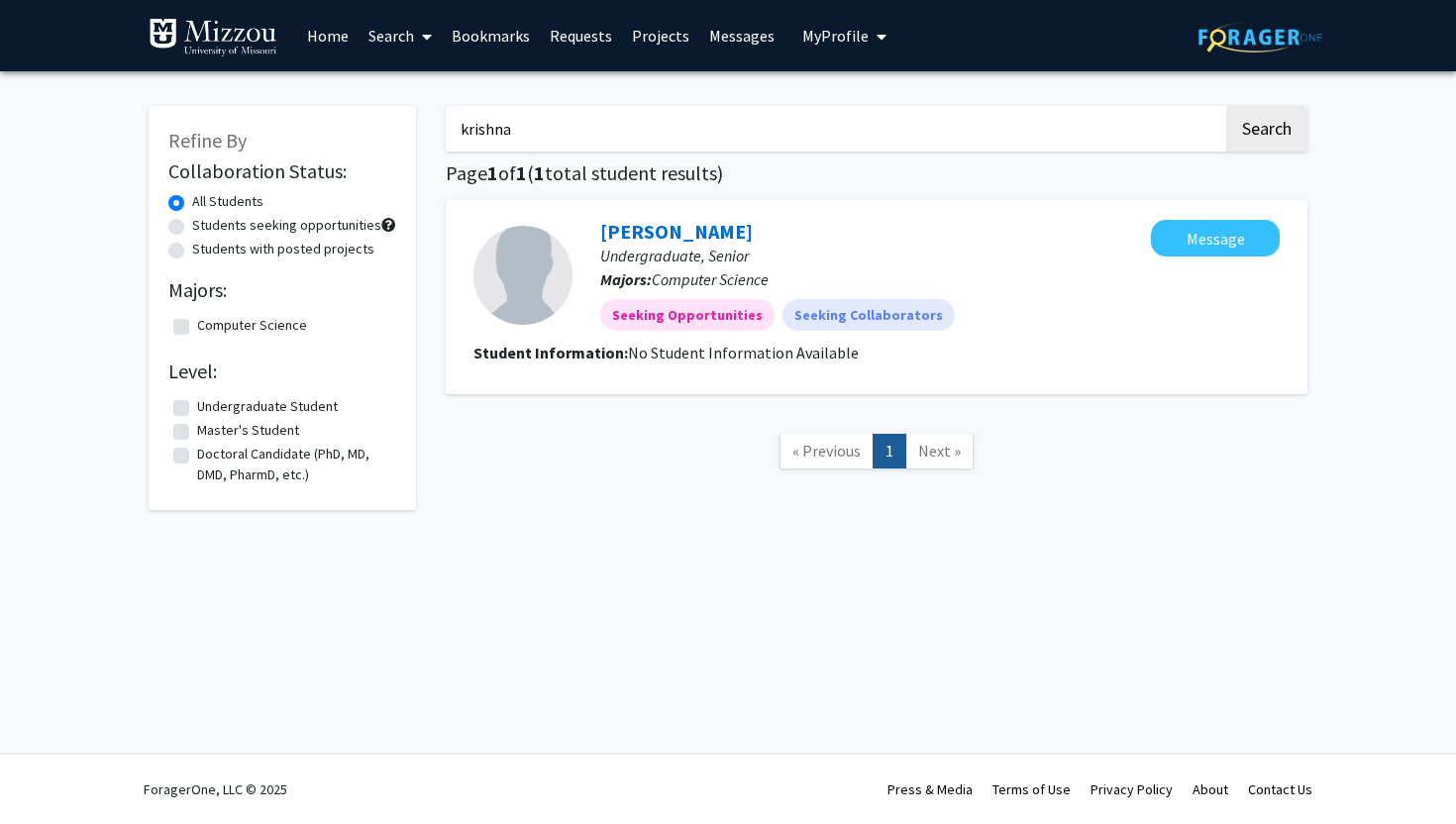
drag, startPoint x: 577, startPoint y: 146, endPoint x: 445, endPoint y: 132, distance: 132.7
click at [445, 132] on div "[DEMOGRAPHIC_DATA] Search Page 1 of 1 ( 1 total student results) [PERSON_NAME] …" at bounding box center [876, 298] width 891 height 424
click at [1226, 106] on button "Search" at bounding box center [1266, 129] width 81 height 46
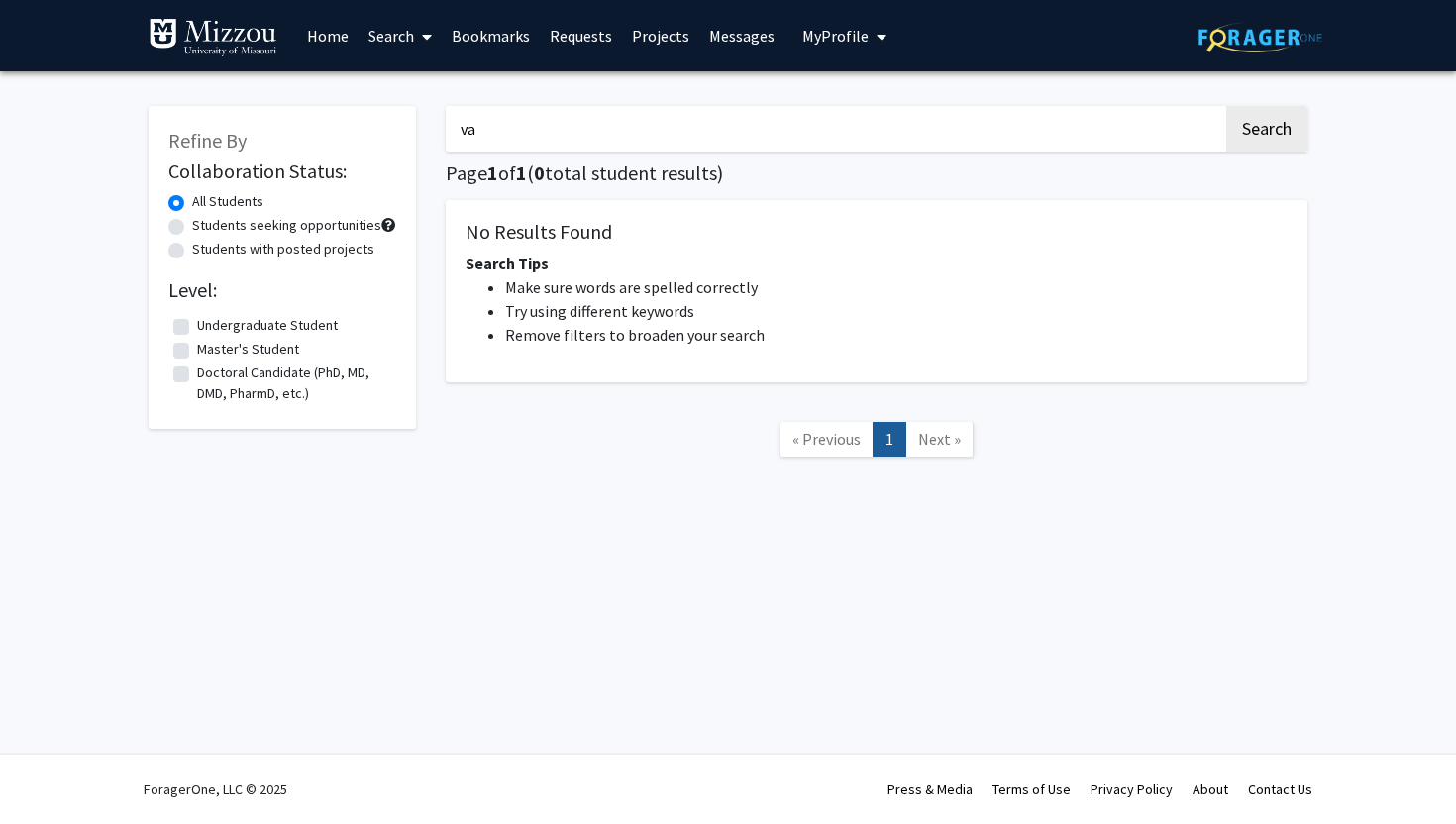
type input "v"
